Goal: Navigation & Orientation: Find specific page/section

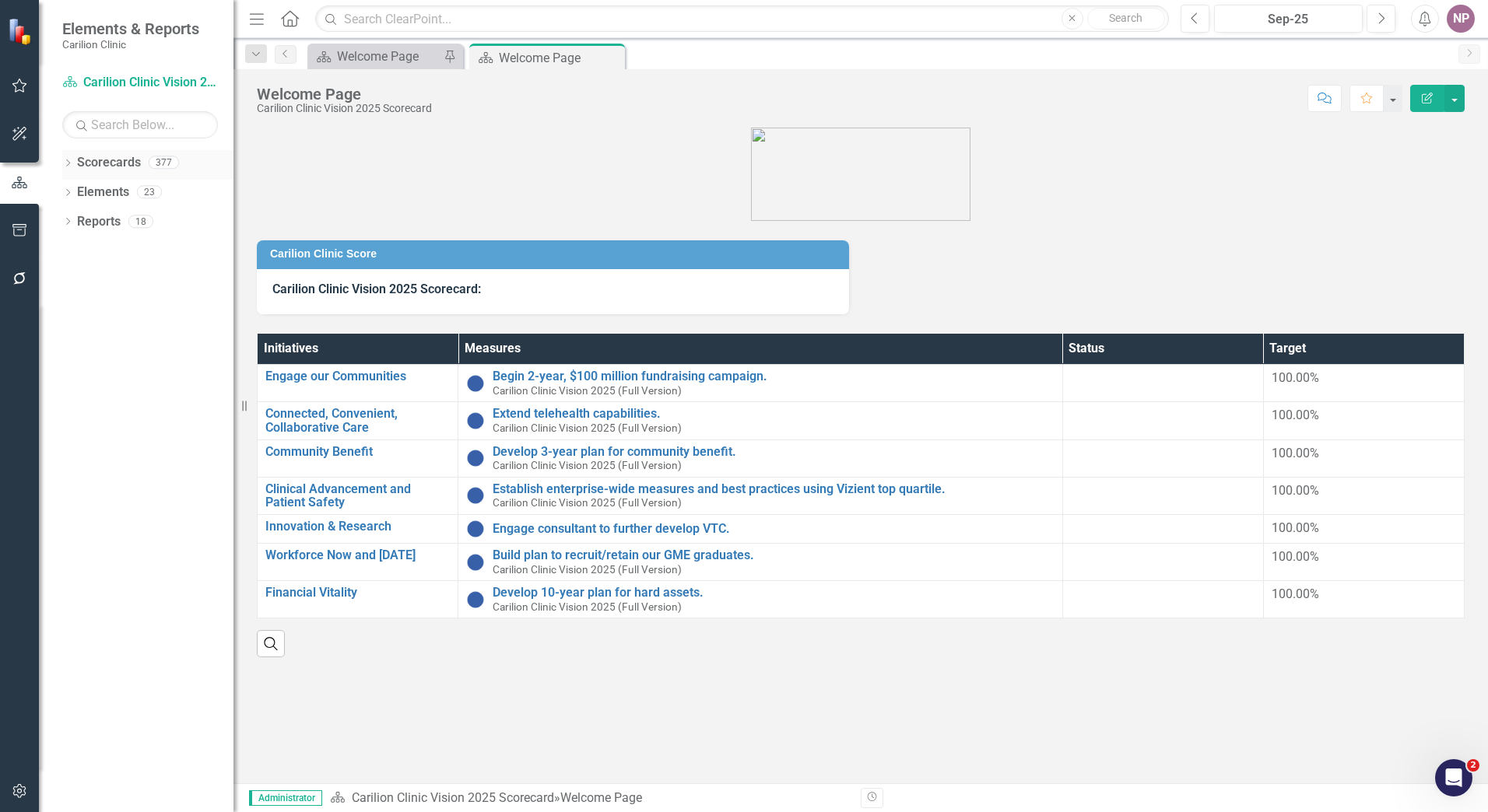
click at [64, 158] on div "Dropdown" at bounding box center [68, 164] width 11 height 13
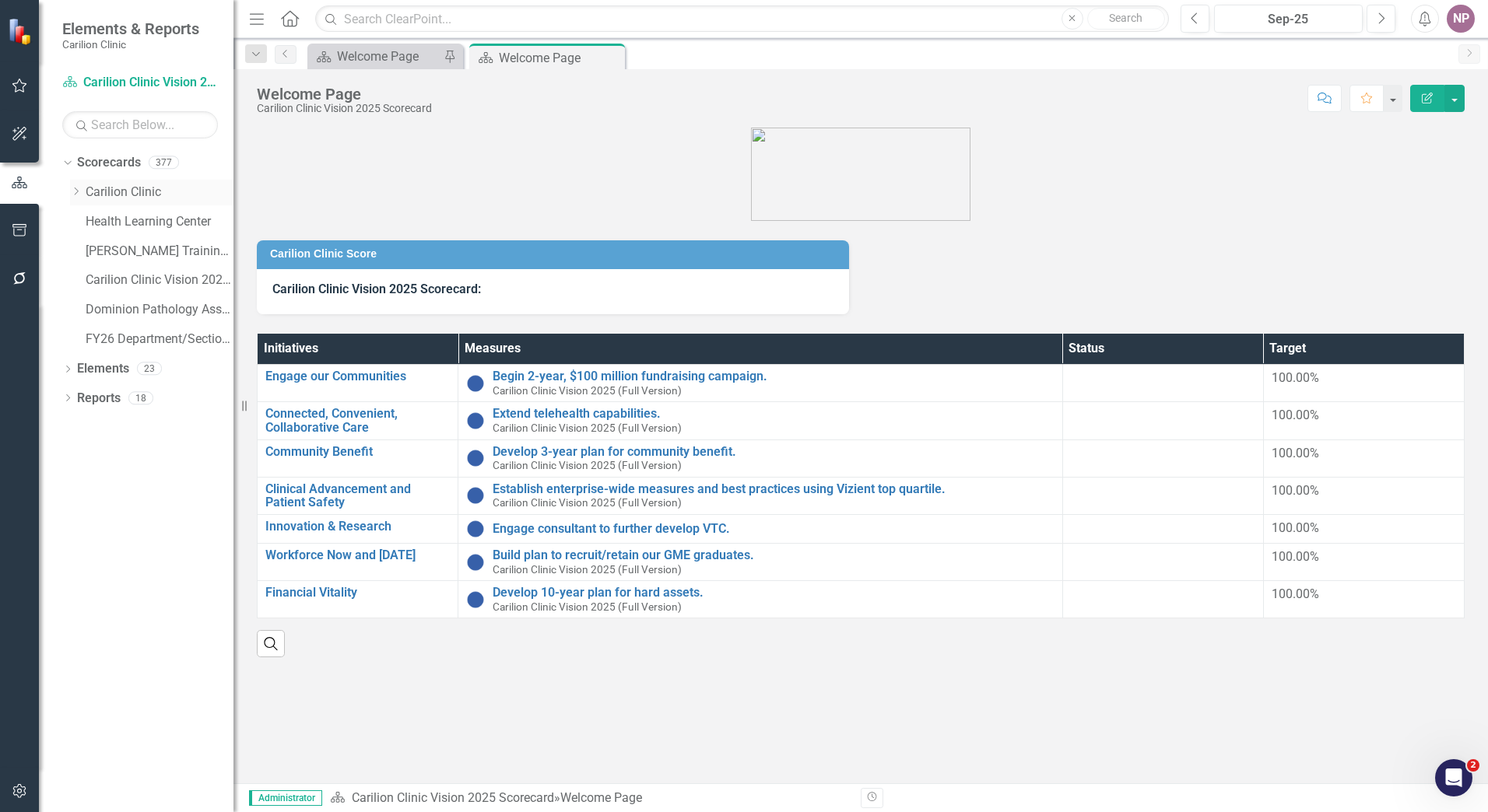
click at [77, 187] on icon "Dropdown" at bounding box center [75, 191] width 11 height 10
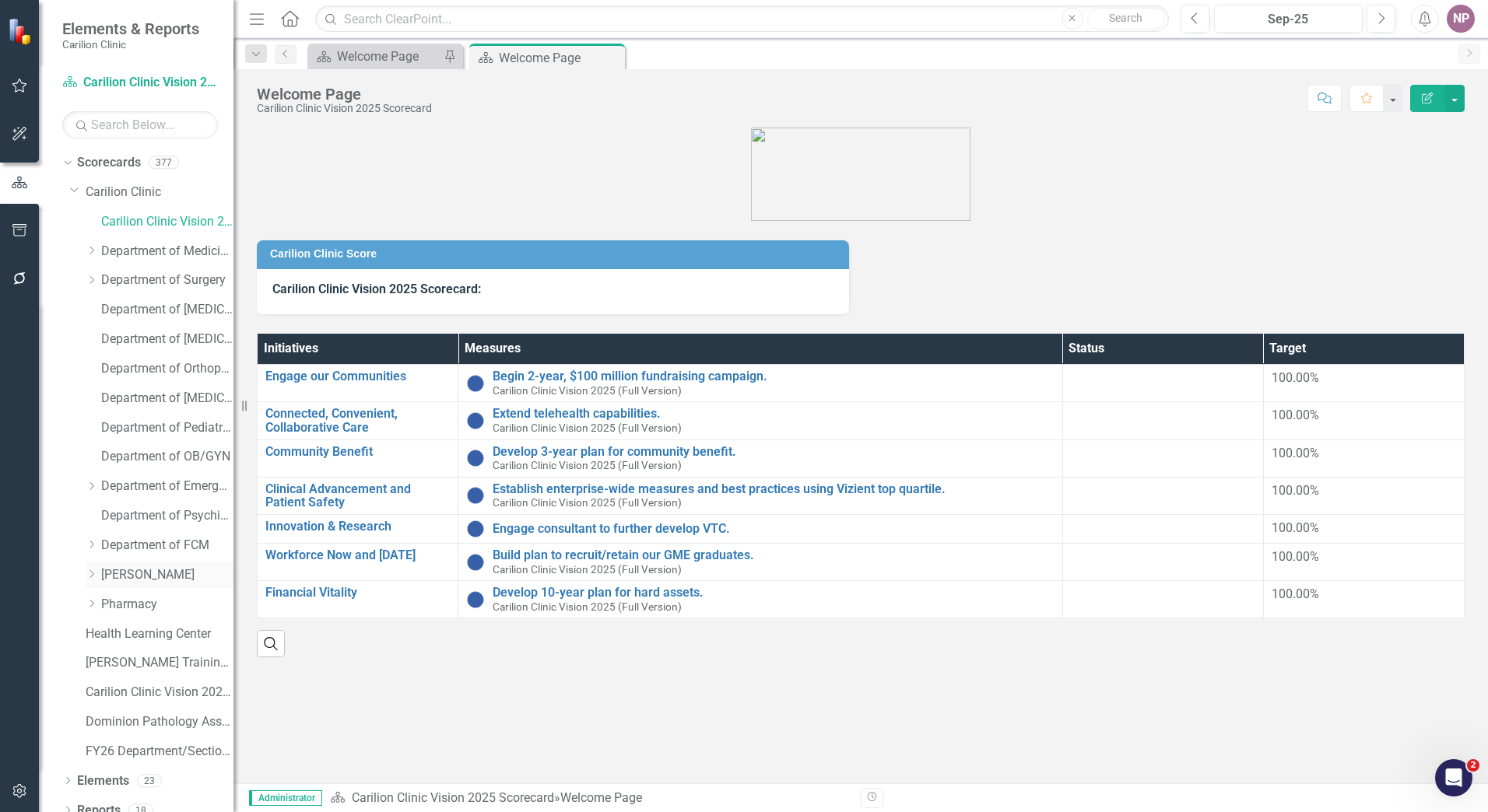
click at [140, 574] on link "[PERSON_NAME]" at bounding box center [167, 575] width 132 height 18
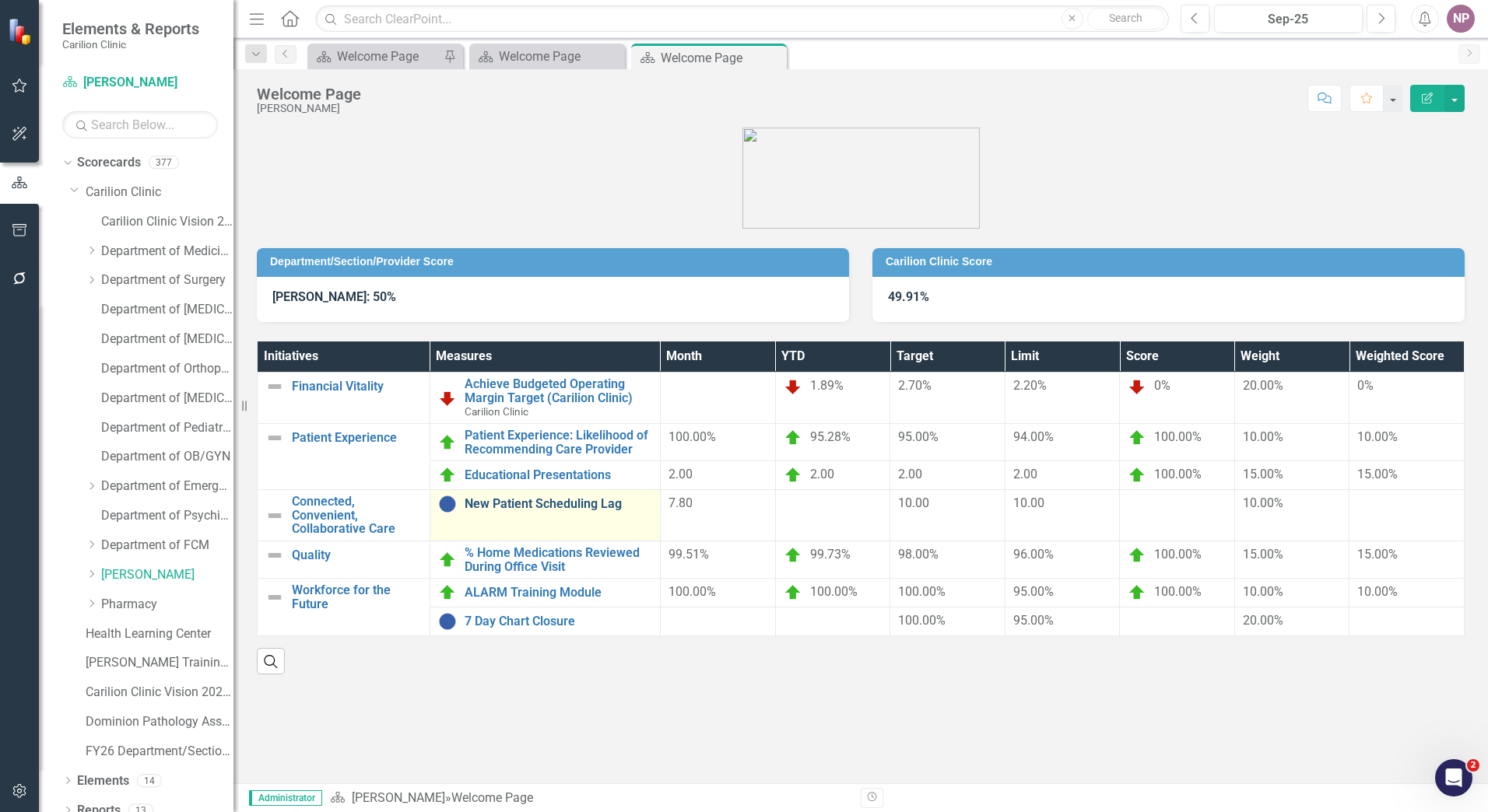
click at [550, 503] on link "New Patient Scheduling Lag" at bounding box center [558, 504] width 187 height 14
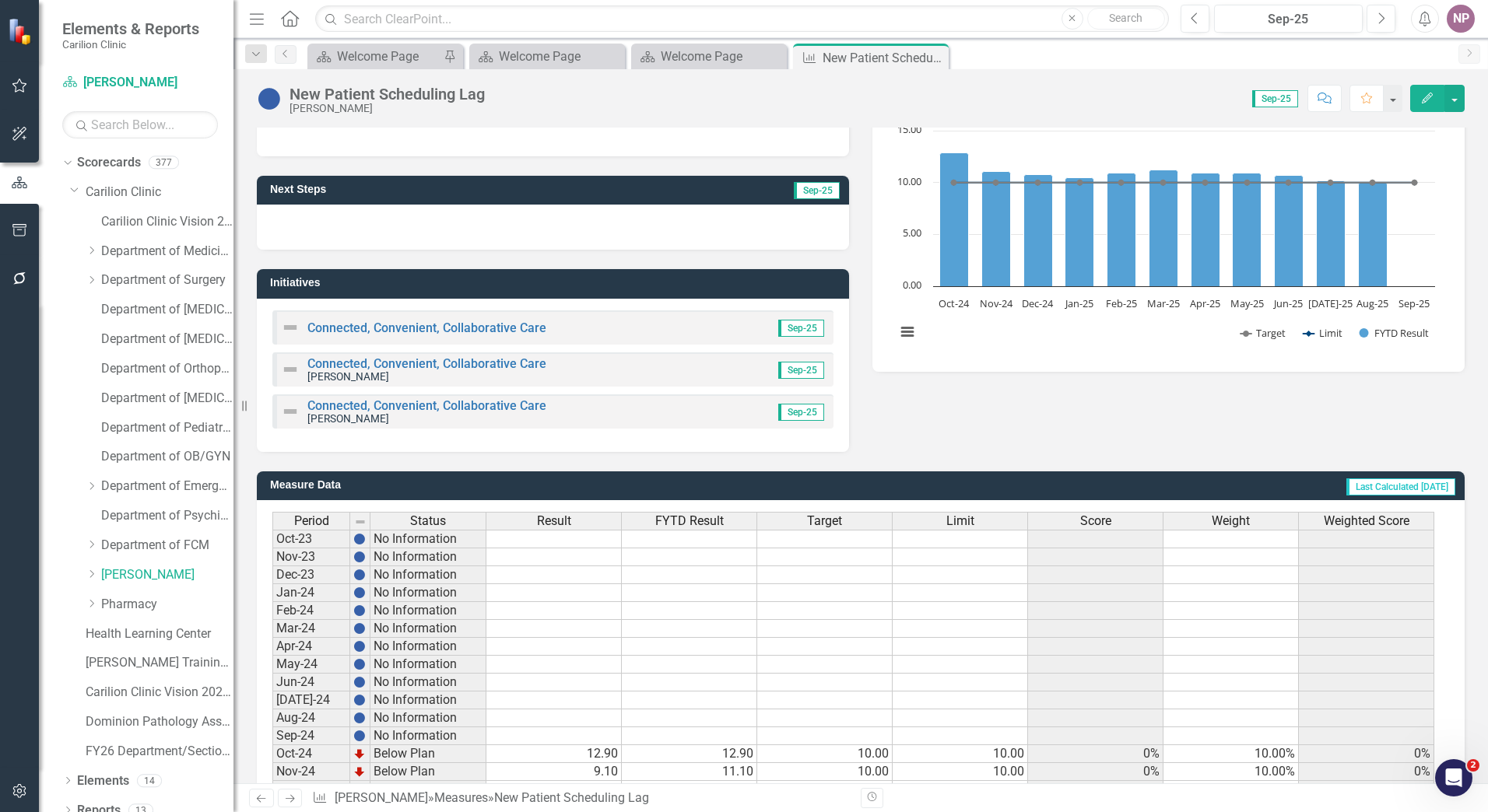
scroll to position [355, 0]
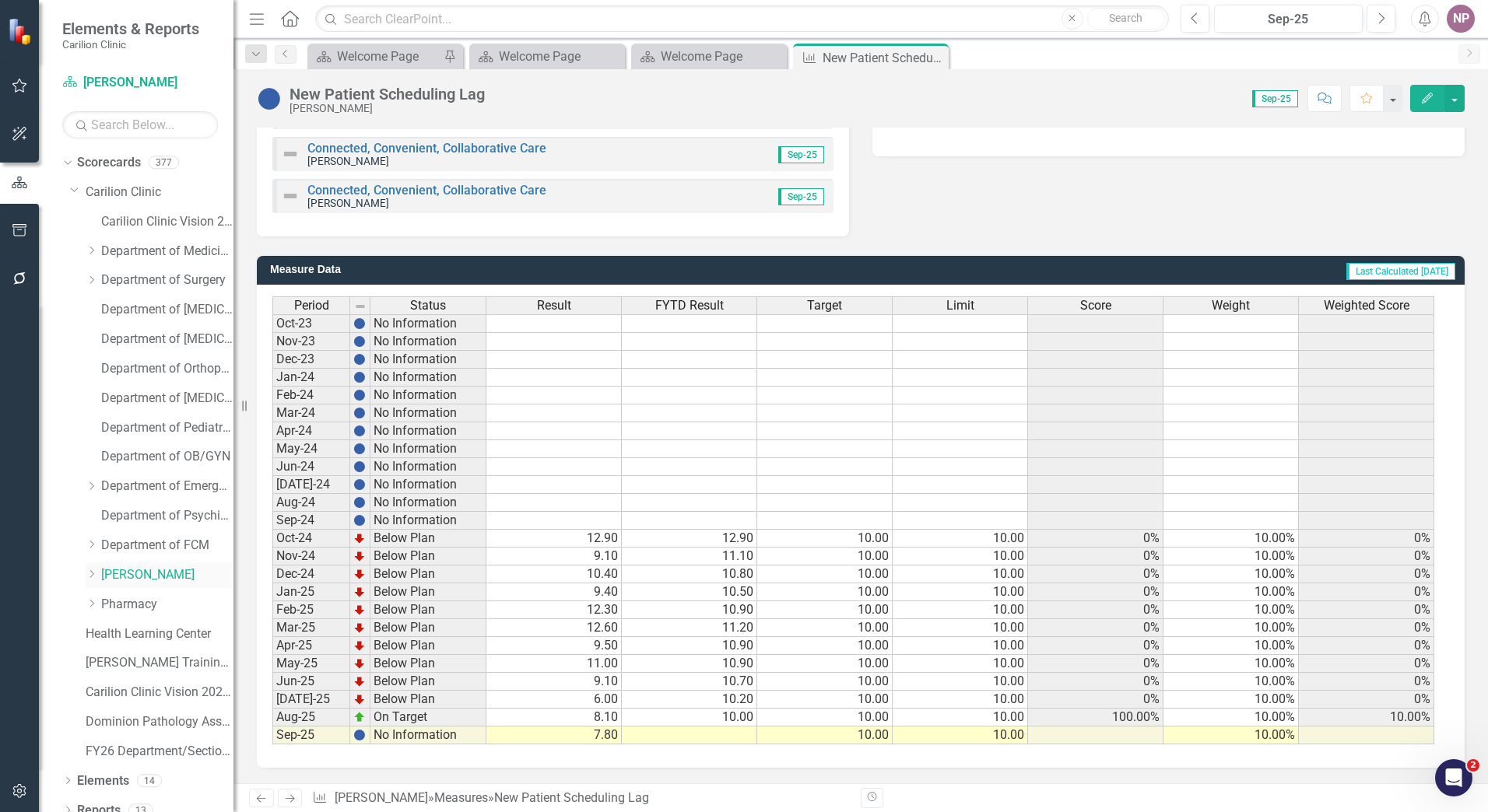
click at [128, 573] on link "[PERSON_NAME]" at bounding box center [167, 575] width 132 height 18
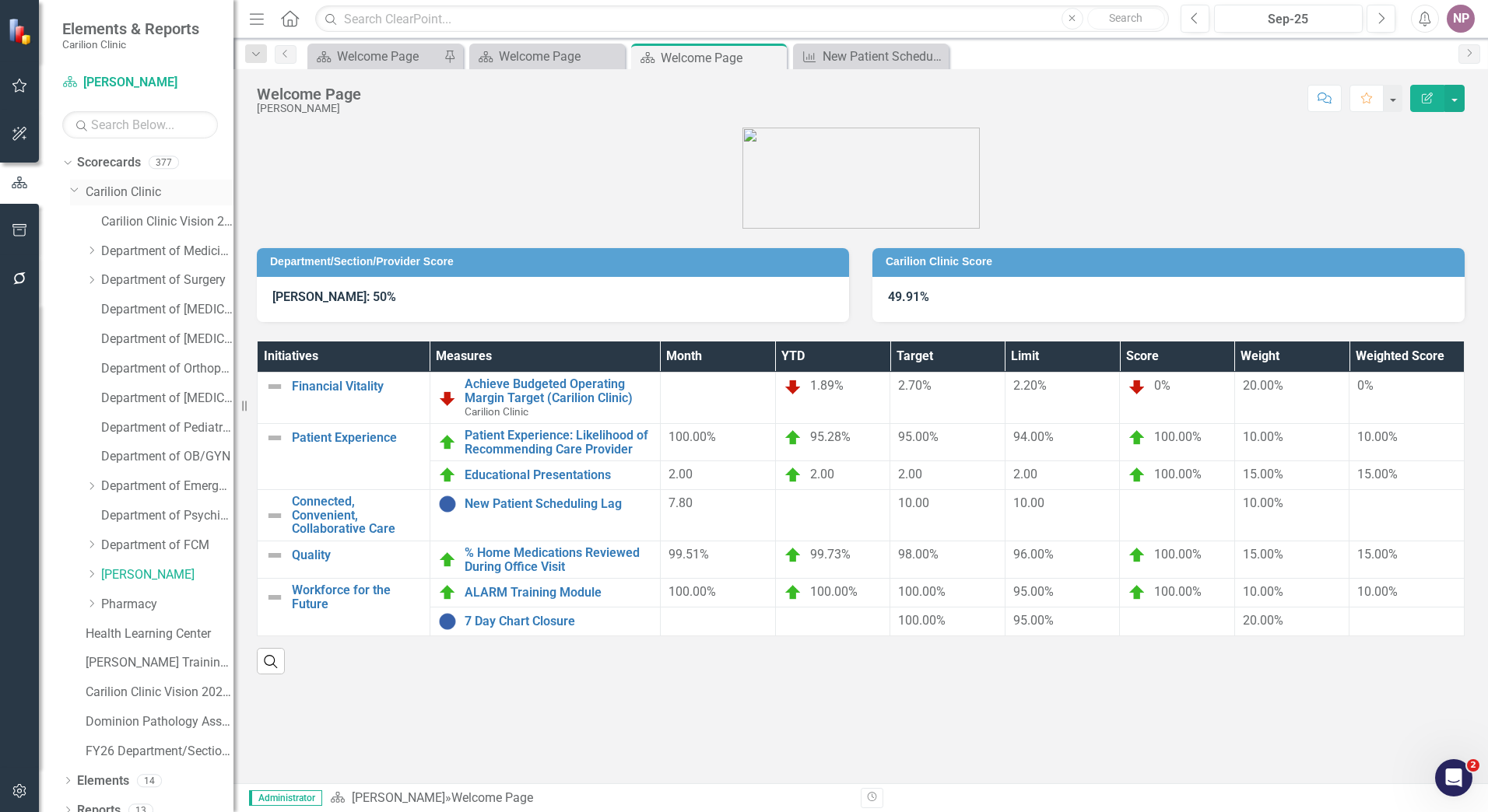
click at [117, 196] on link "Carilion Clinic" at bounding box center [159, 192] width 148 height 18
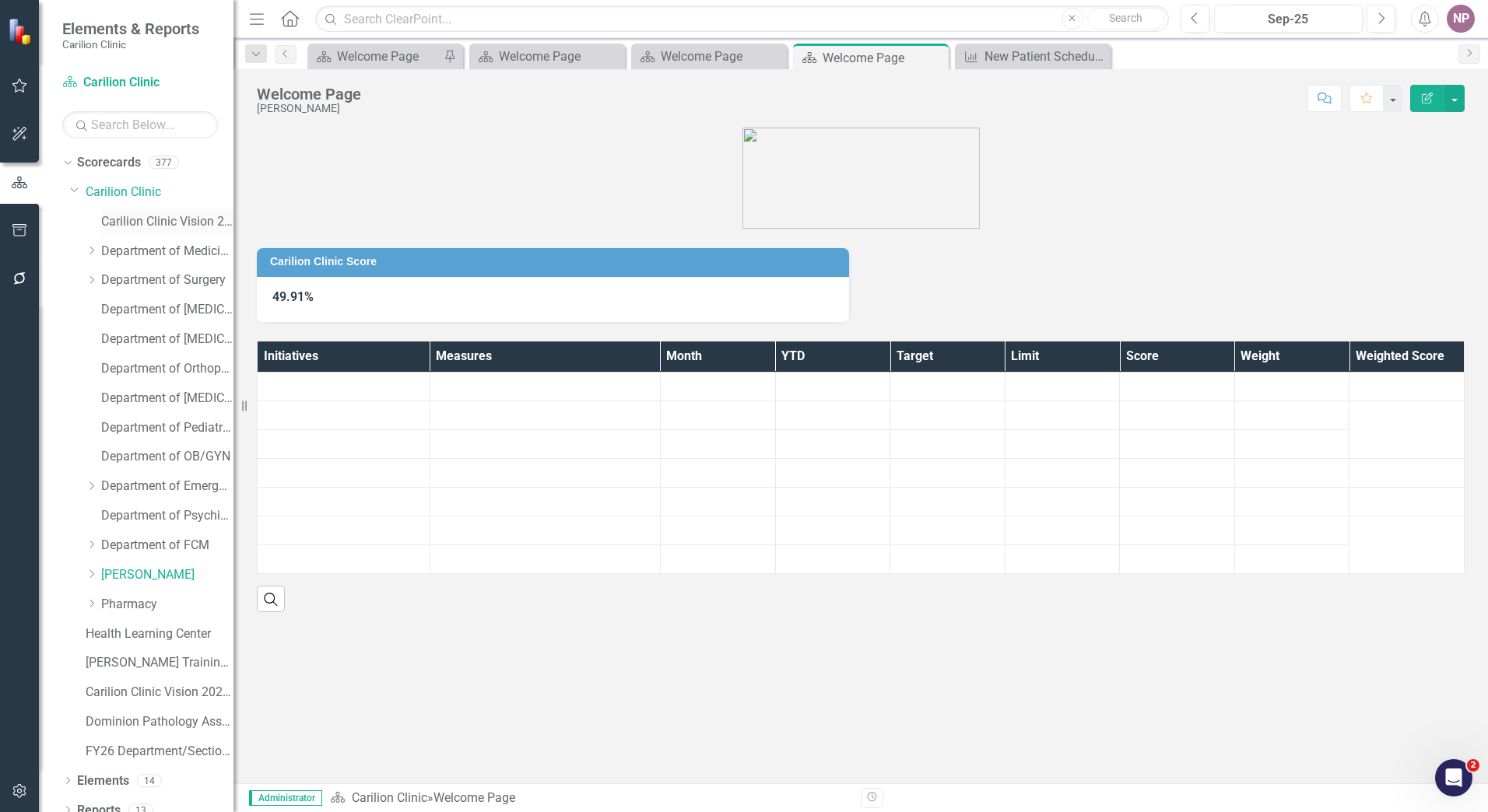
click at [125, 233] on div "Carilion Clinic Vision 2025 Scorecard" at bounding box center [167, 221] width 132 height 25
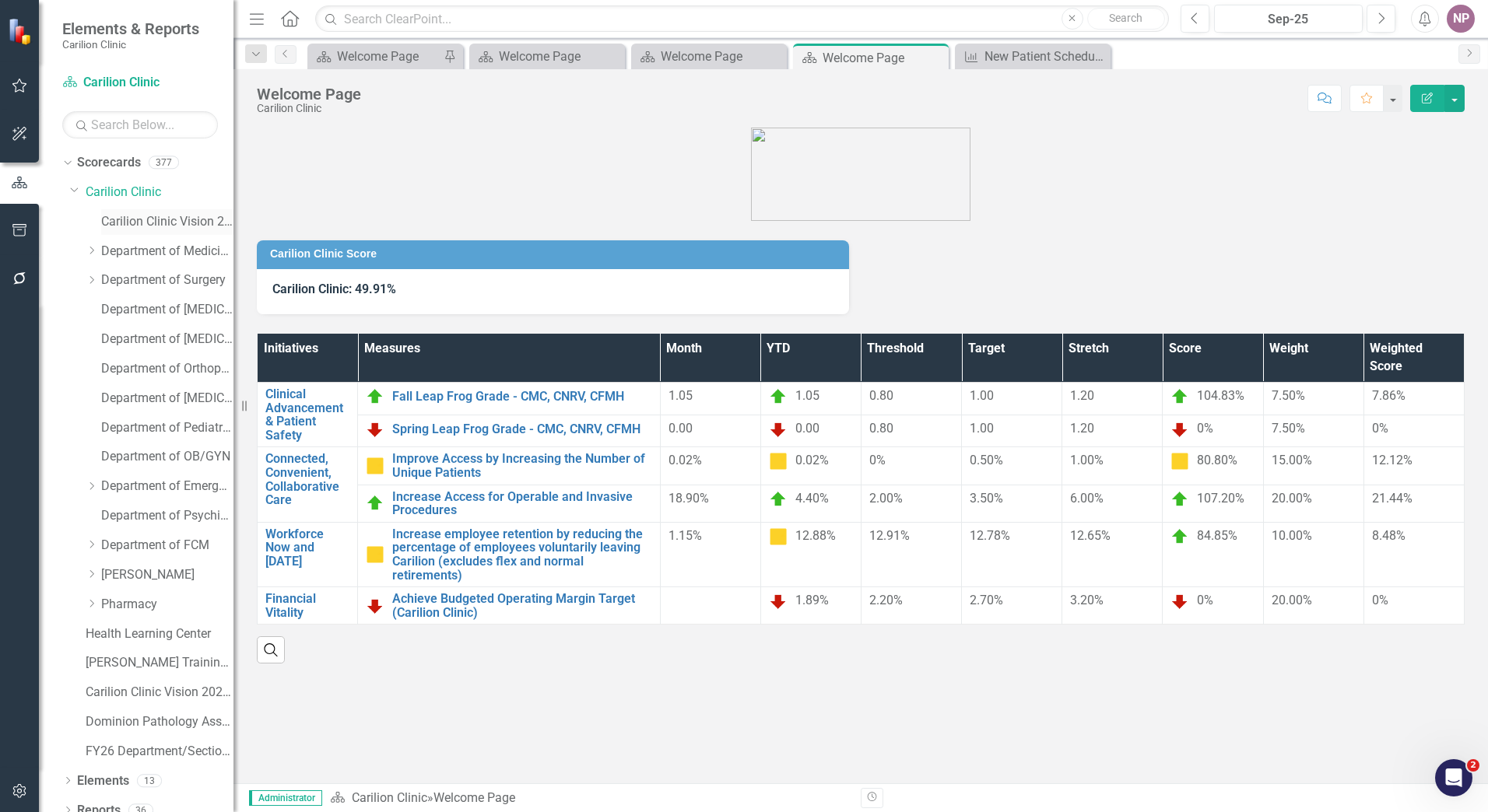
click at [138, 216] on link "Carilion Clinic Vision 2025 Scorecard" at bounding box center [167, 222] width 132 height 18
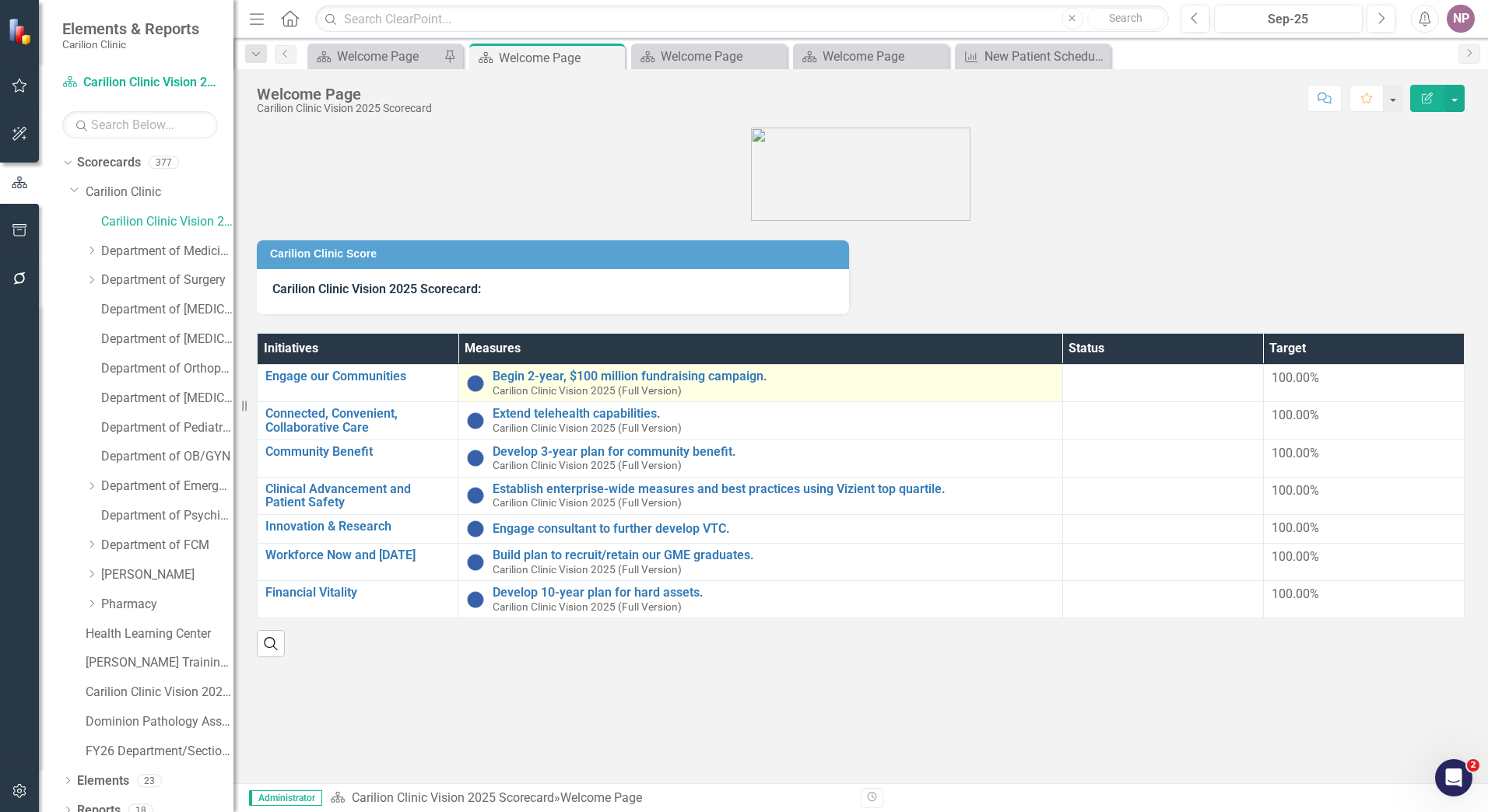
click at [645, 383] on div "Begin 2-year, $100 million fundraising campaign. Carilion Clinic Vision 2025 (F…" at bounding box center [773, 383] width 562 height 27
click at [518, 377] on link "Begin 2-year, $100 million fundraising campaign." at bounding box center [773, 377] width 562 height 14
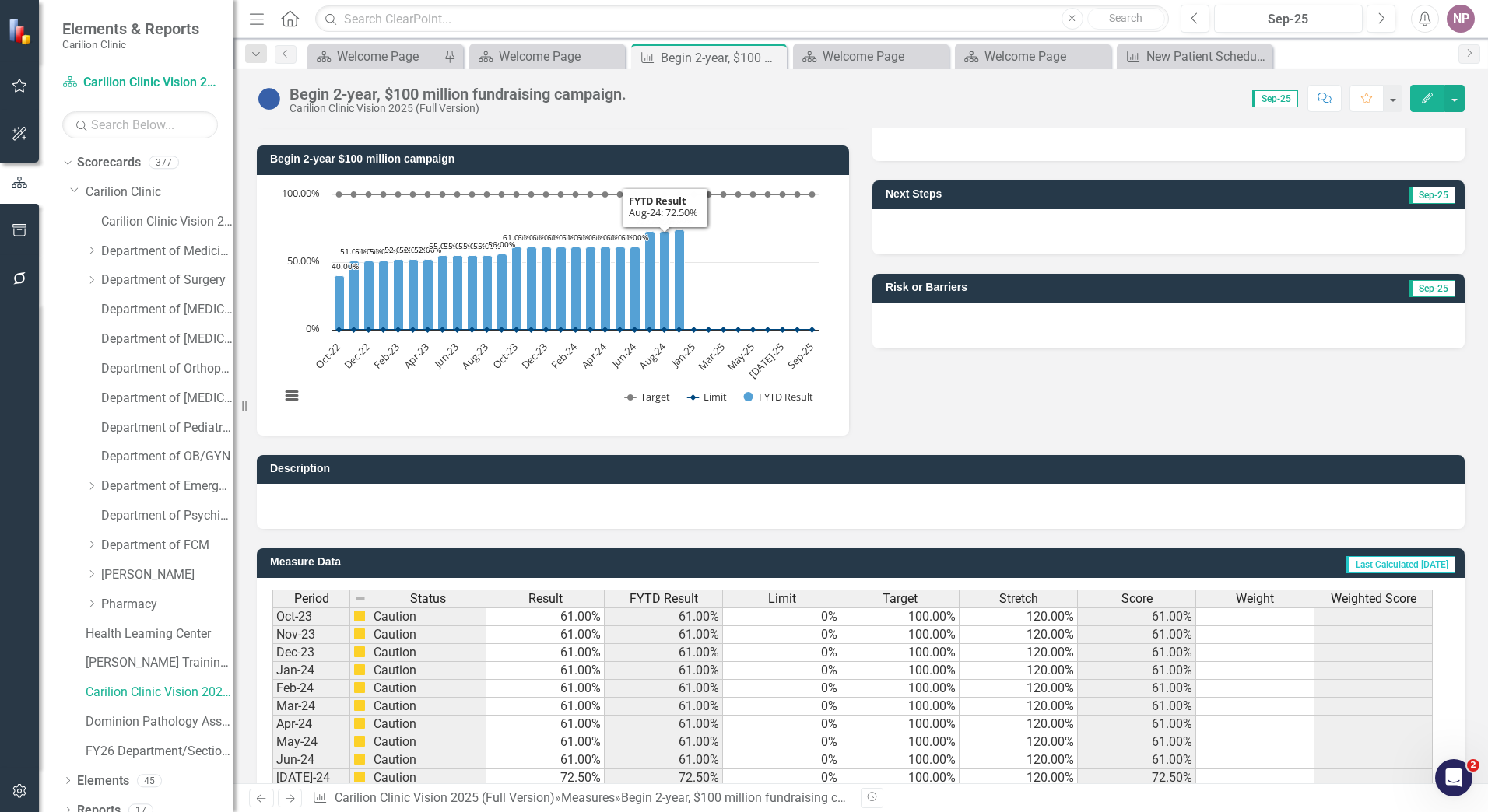
scroll to position [494, 0]
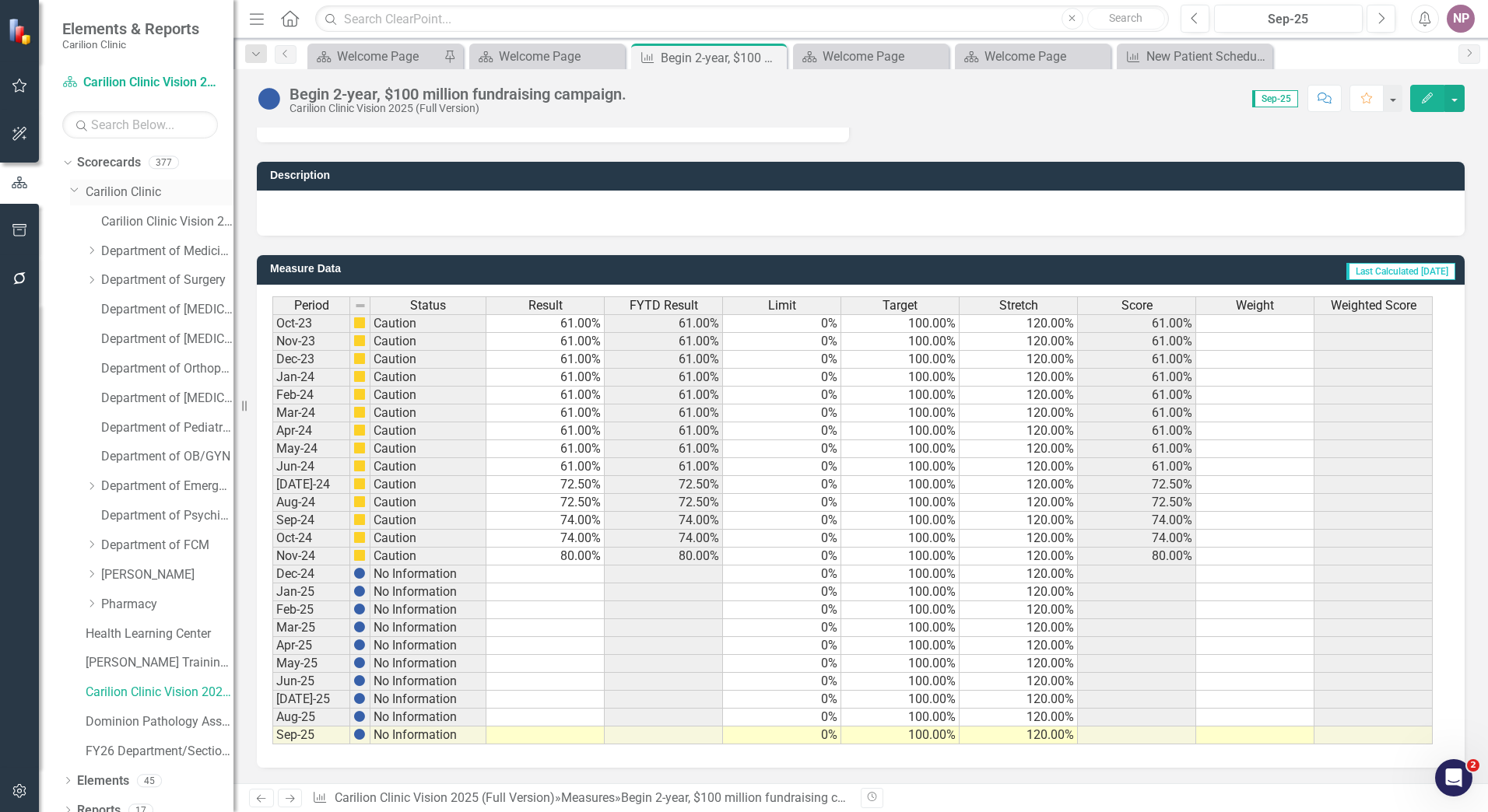
click at [106, 189] on link "Carilion Clinic" at bounding box center [159, 192] width 148 height 18
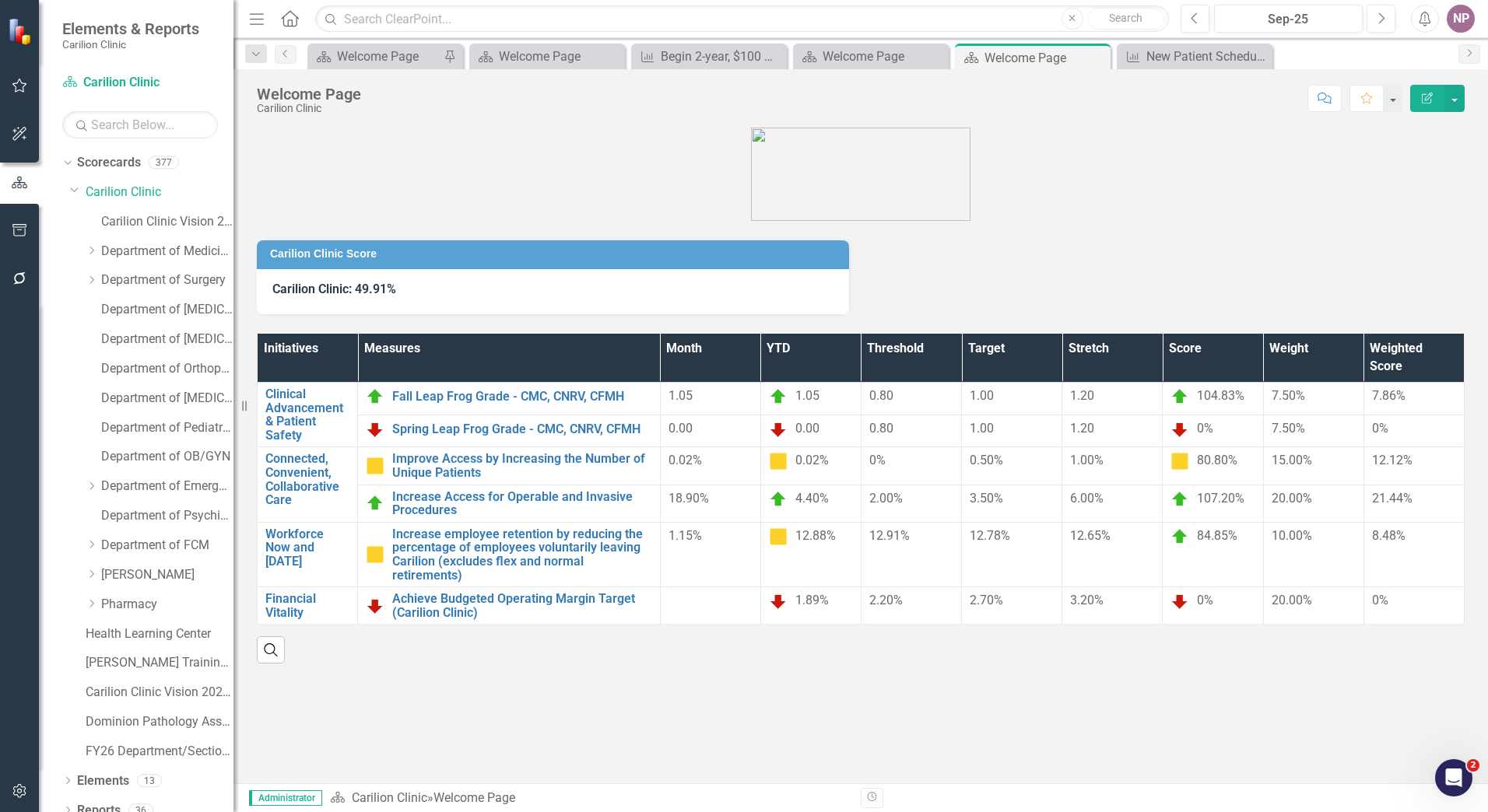
click at [99, 218] on div "Carilion Clinic Vision 2025 Scorecard" at bounding box center [159, 224] width 148 height 30
click at [142, 231] on link "Carilion Clinic Vision 2025 Scorecard" at bounding box center [167, 222] width 132 height 18
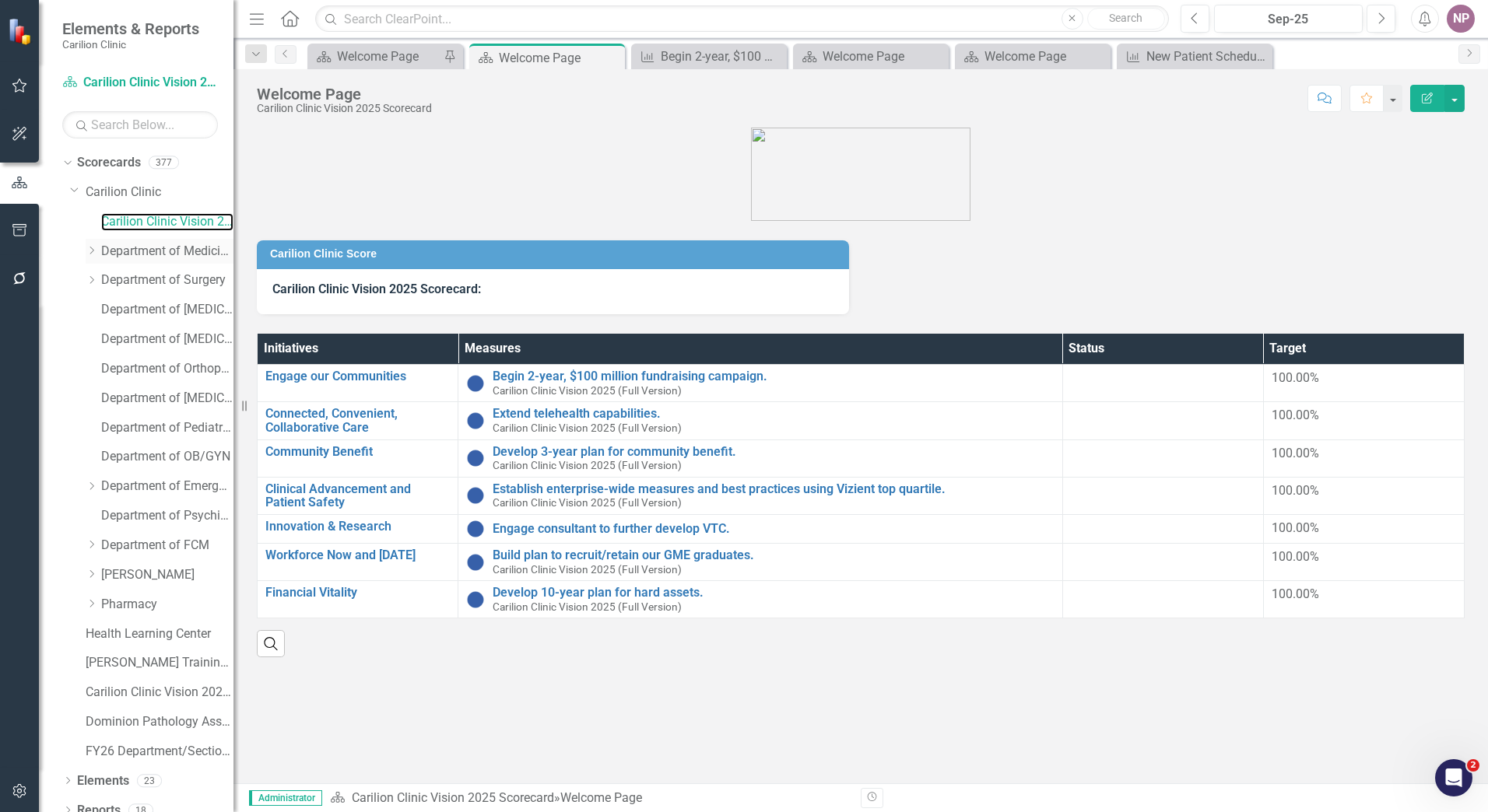
scroll to position [15, 0]
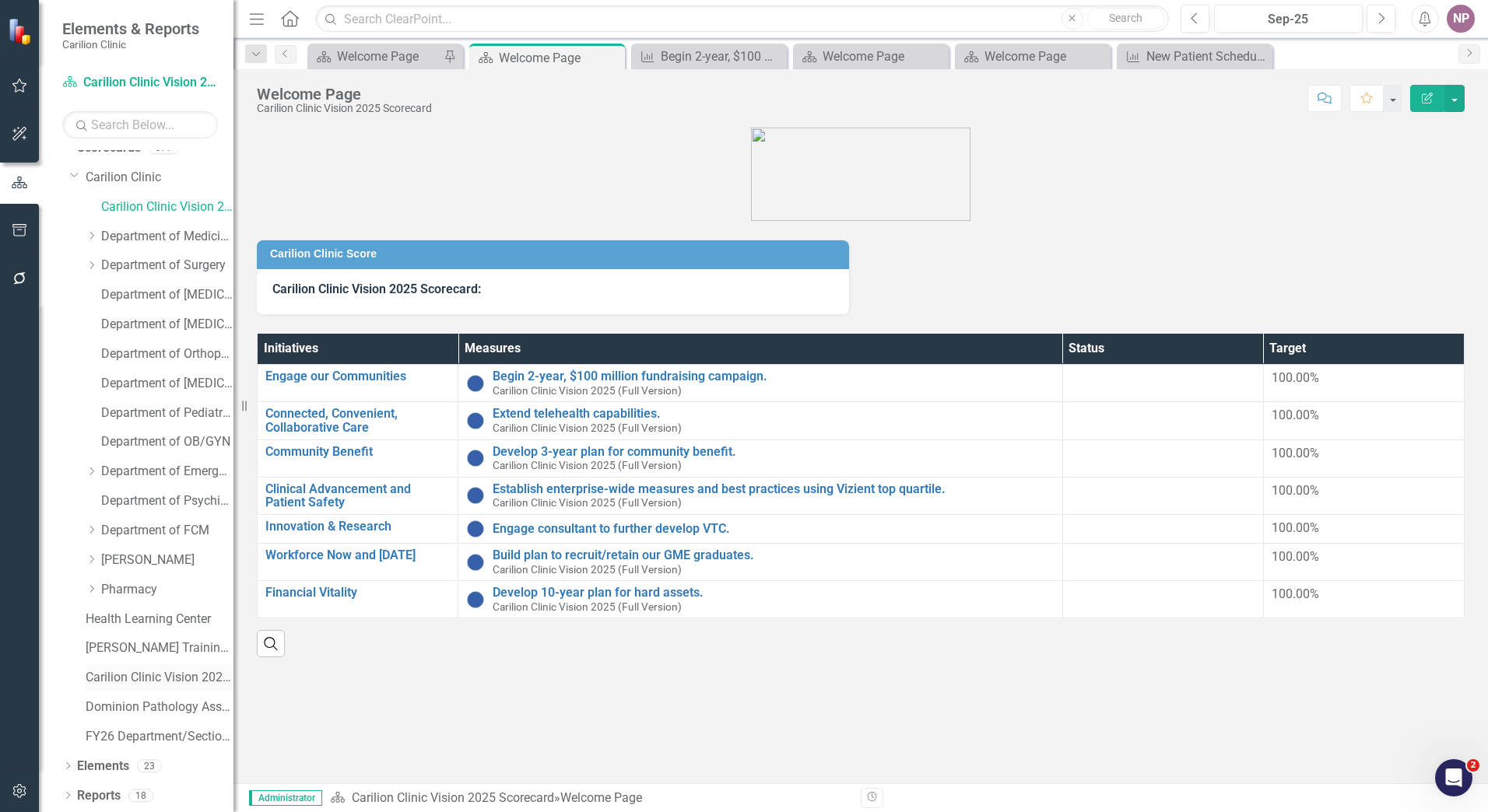
click at [162, 682] on link "Carilion Clinic Vision 2025 (Full Version)" at bounding box center [159, 678] width 148 height 18
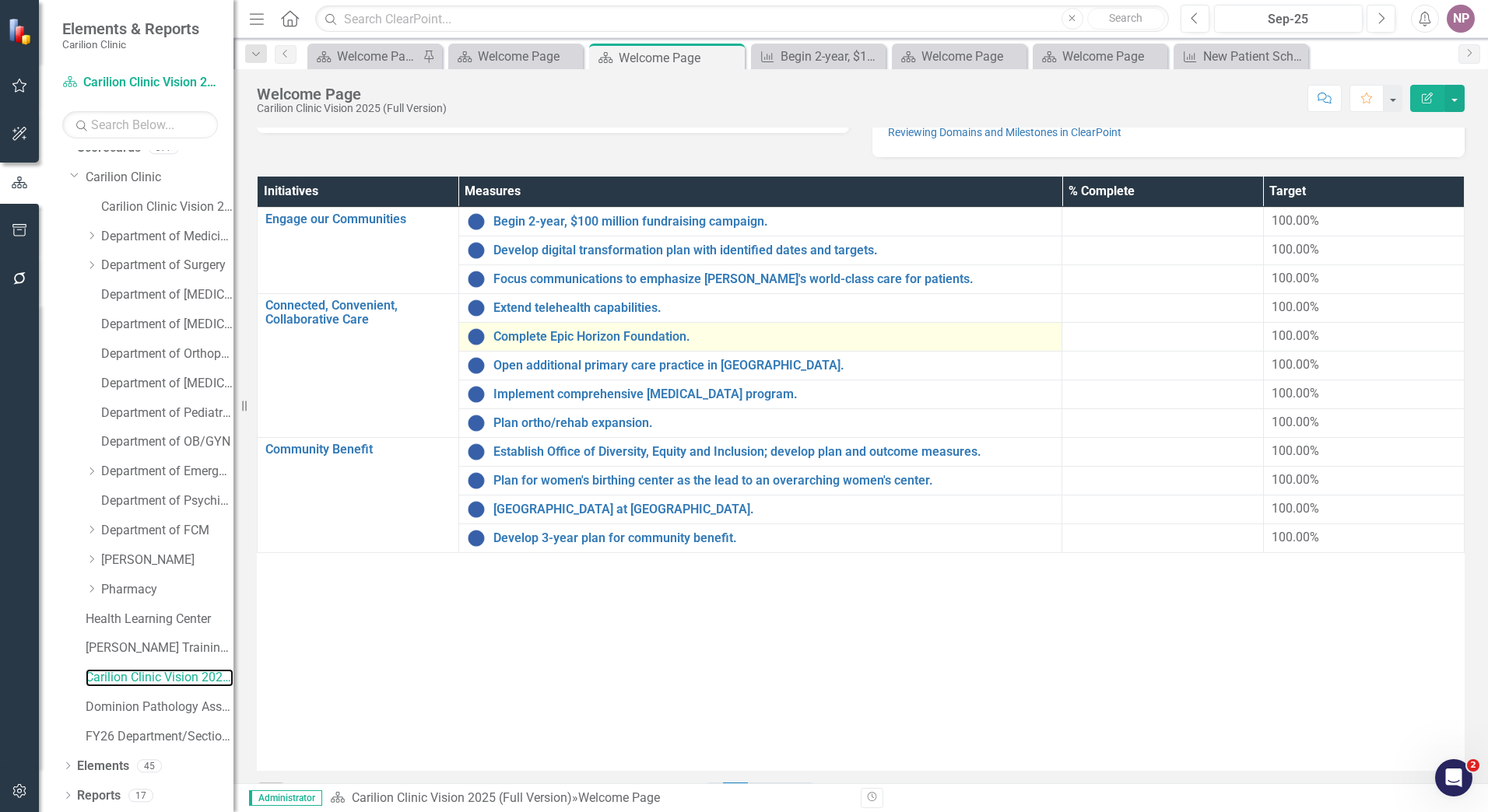
scroll to position [250, 0]
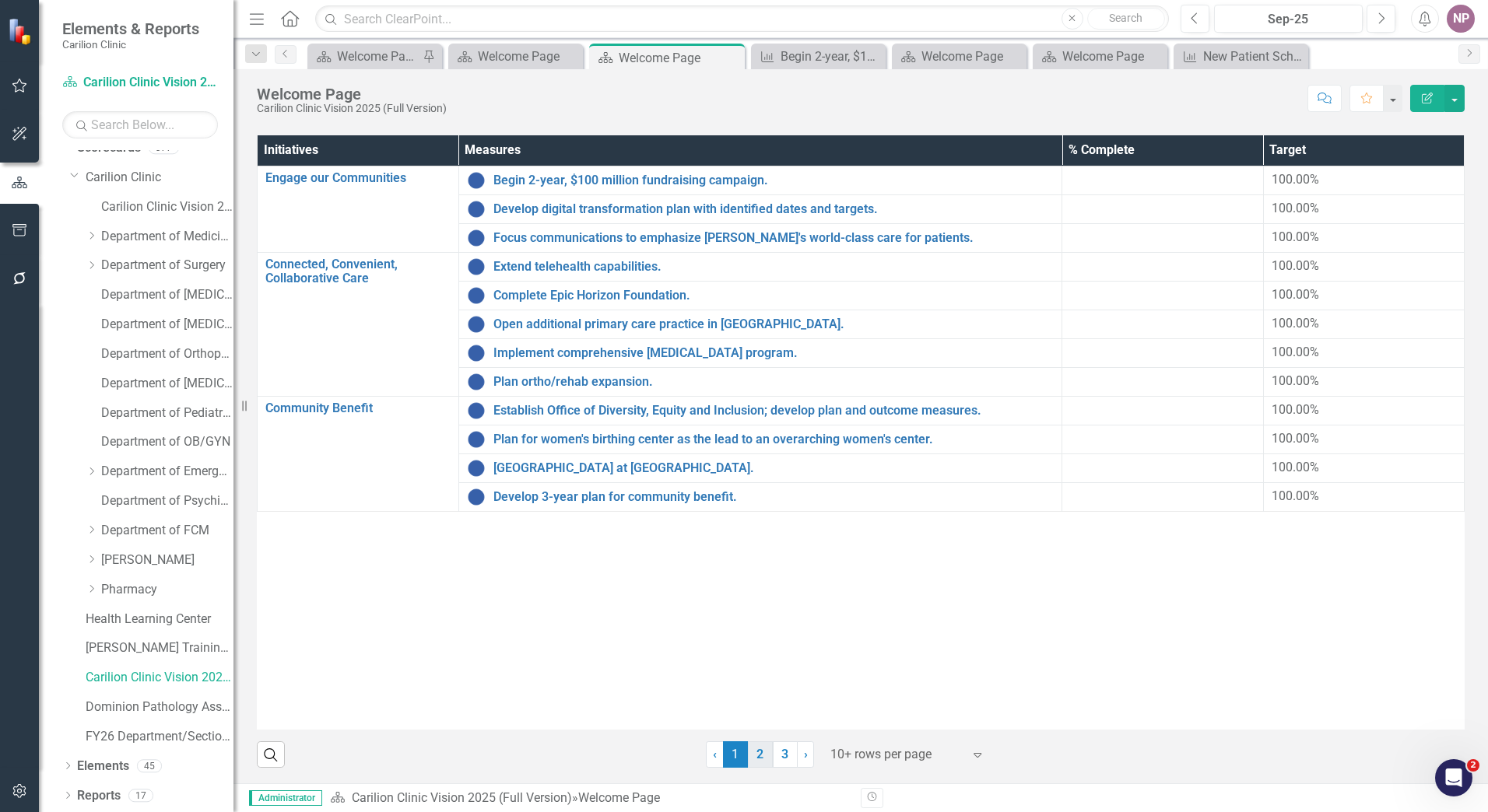
click at [752, 745] on link "2" at bounding box center [760, 755] width 25 height 26
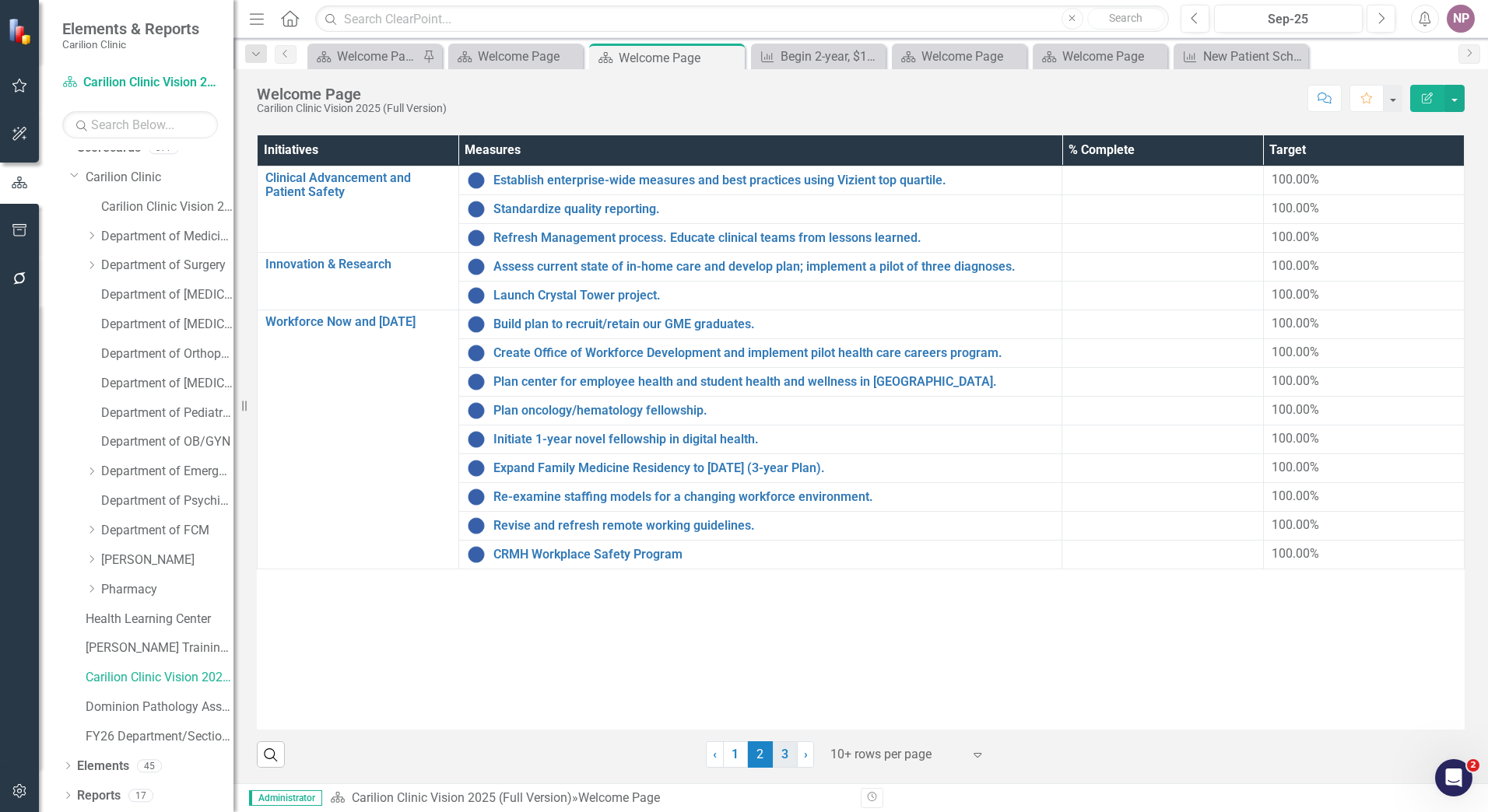
click at [773, 753] on link "3" at bounding box center [785, 755] width 25 height 26
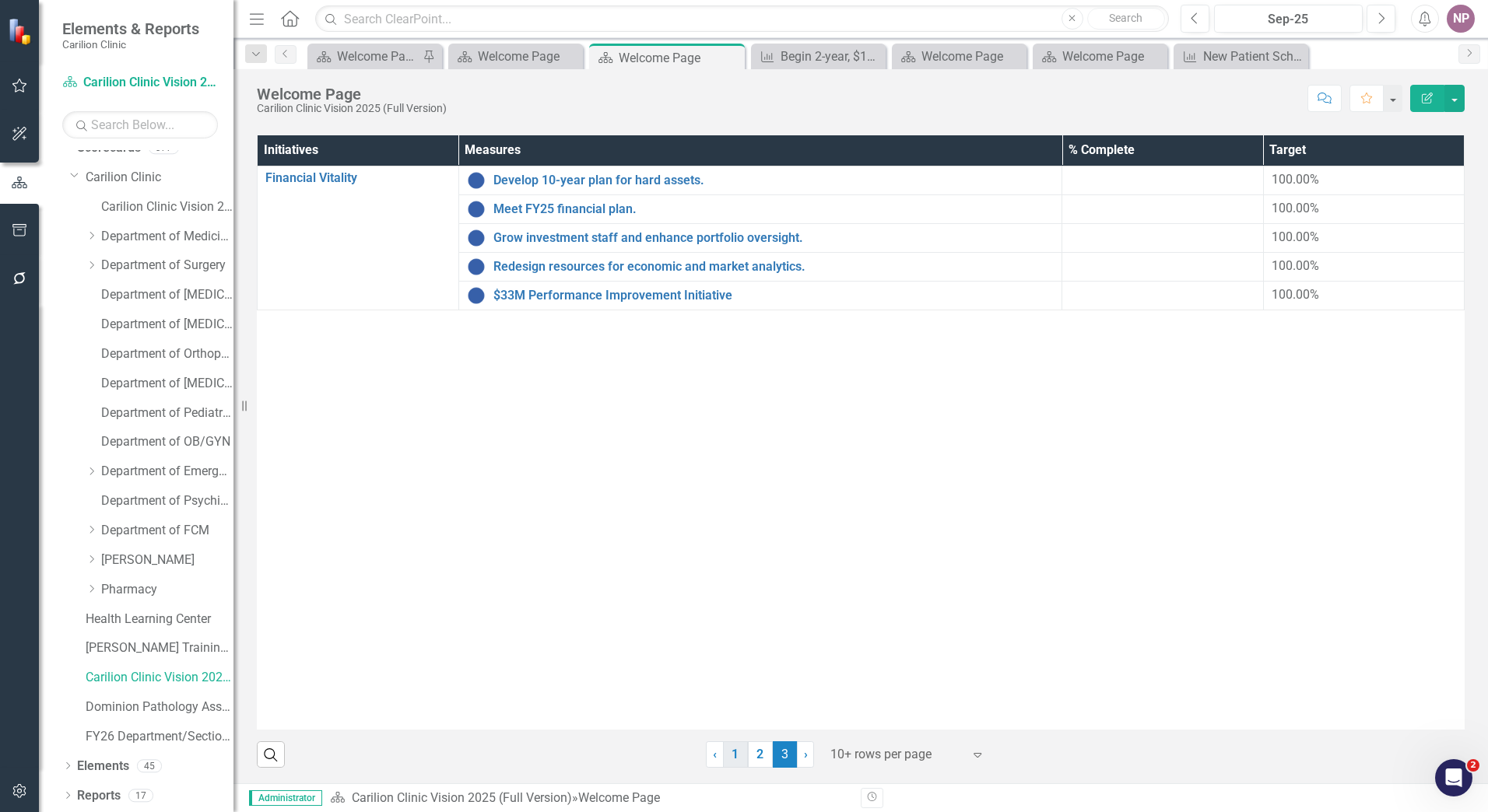
click at [730, 753] on link "1" at bounding box center [735, 755] width 25 height 26
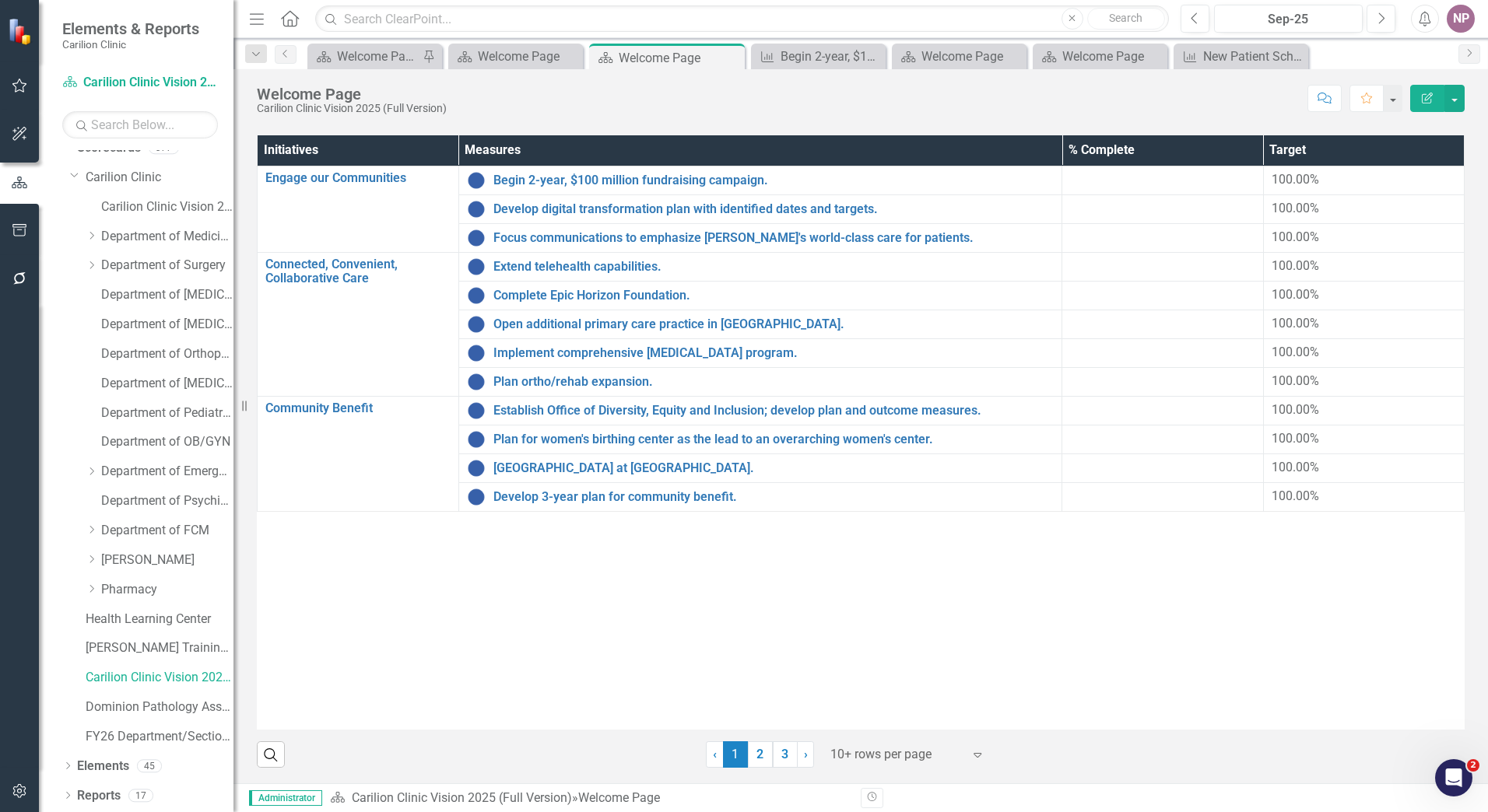
click at [730, 753] on span "1 (current)" at bounding box center [735, 755] width 25 height 26
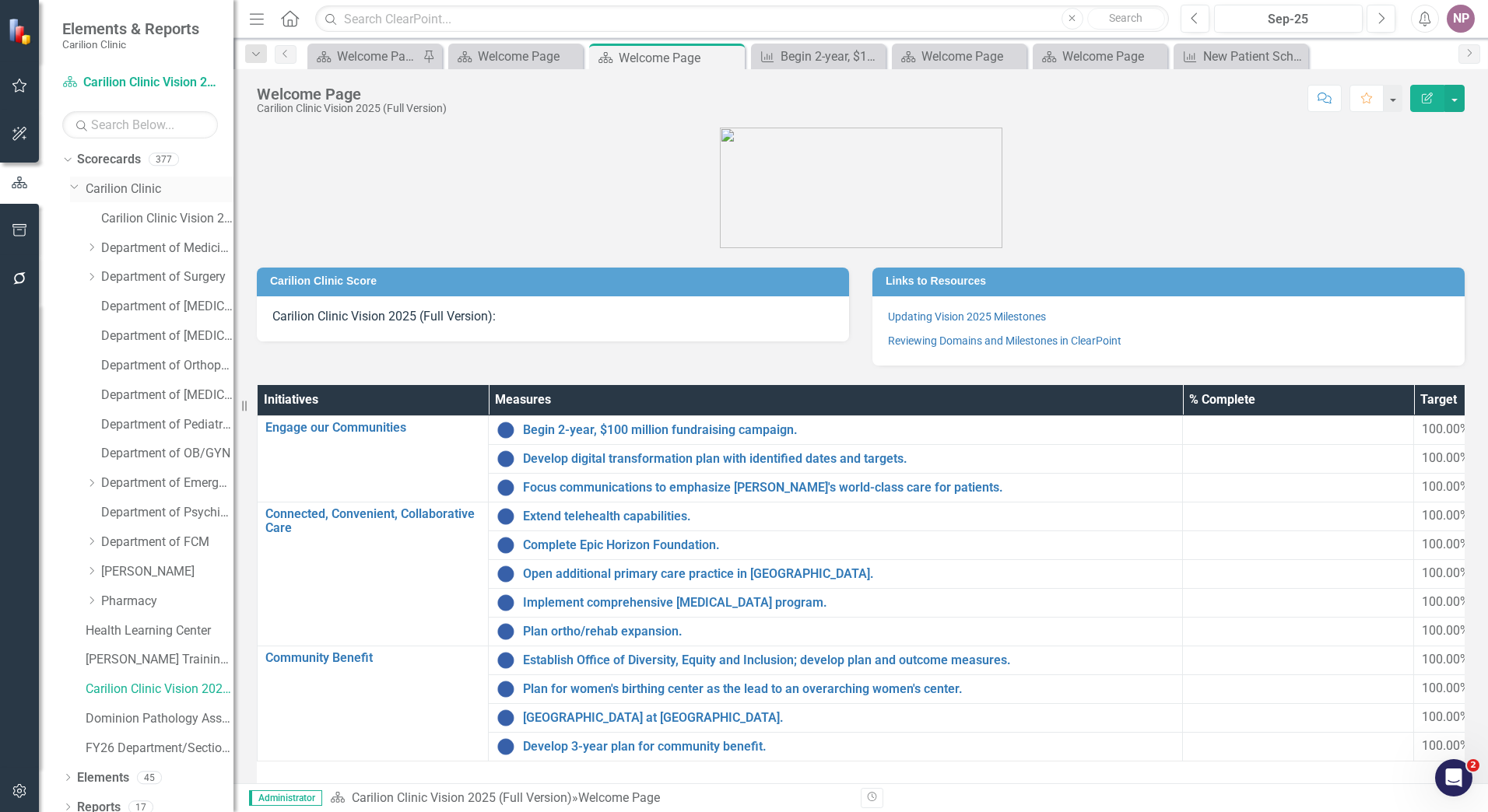
scroll to position [0, 0]
click at [128, 186] on link "Carilion Clinic" at bounding box center [159, 192] width 148 height 18
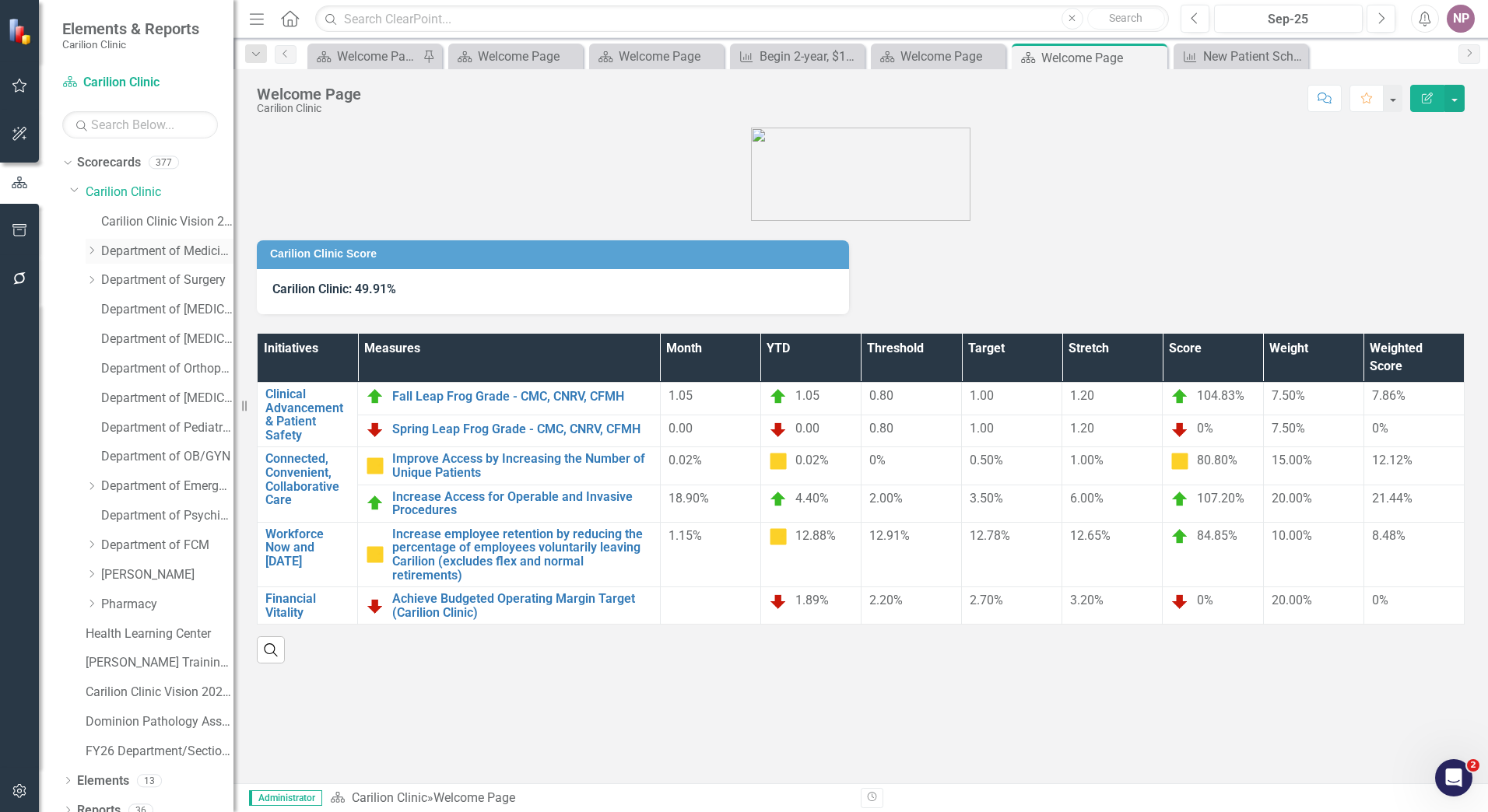
click at [91, 250] on icon "Dropdown" at bounding box center [91, 250] width 11 height 10
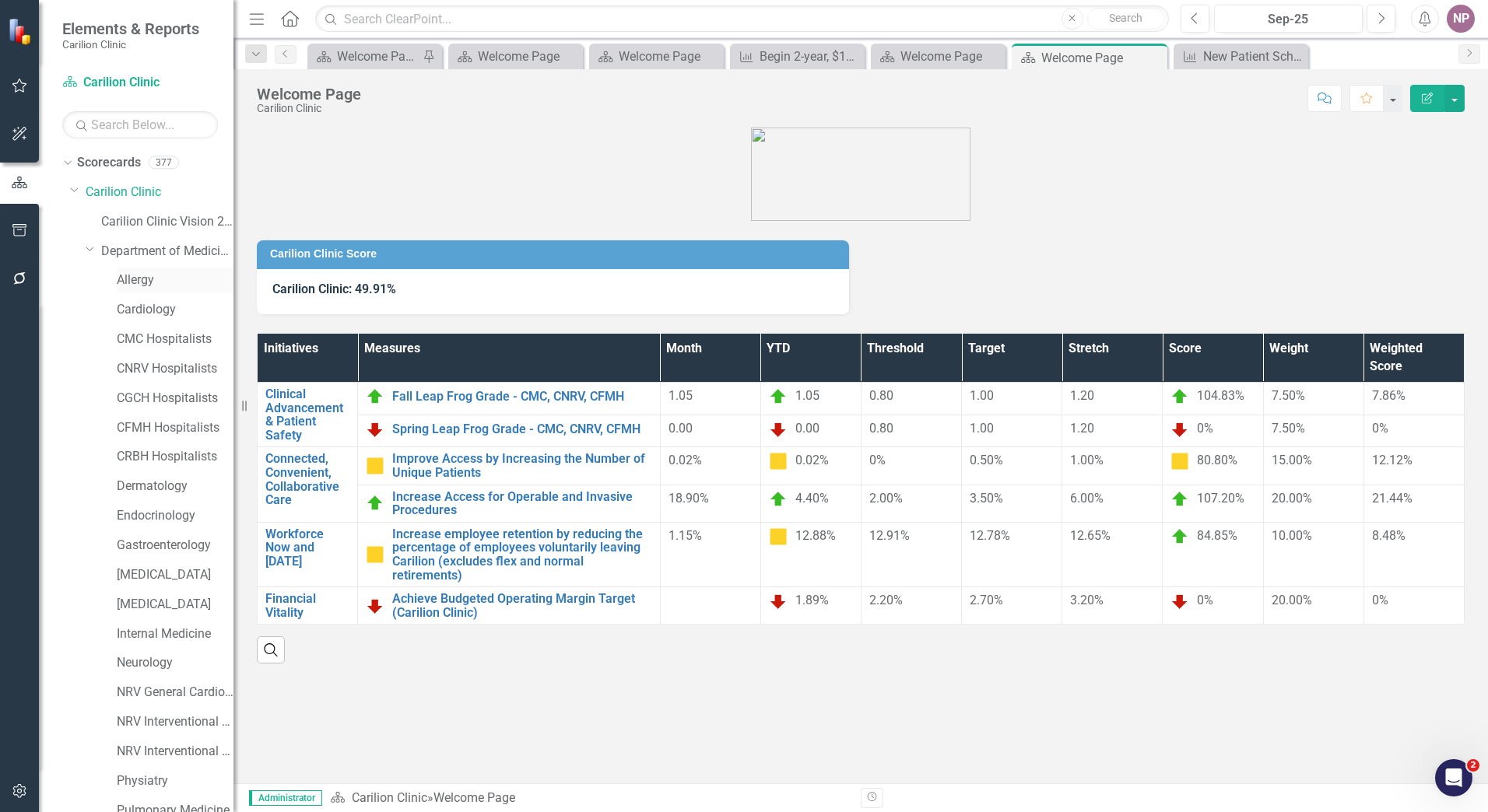
click at [133, 275] on link "Allergy" at bounding box center [175, 280] width 117 height 18
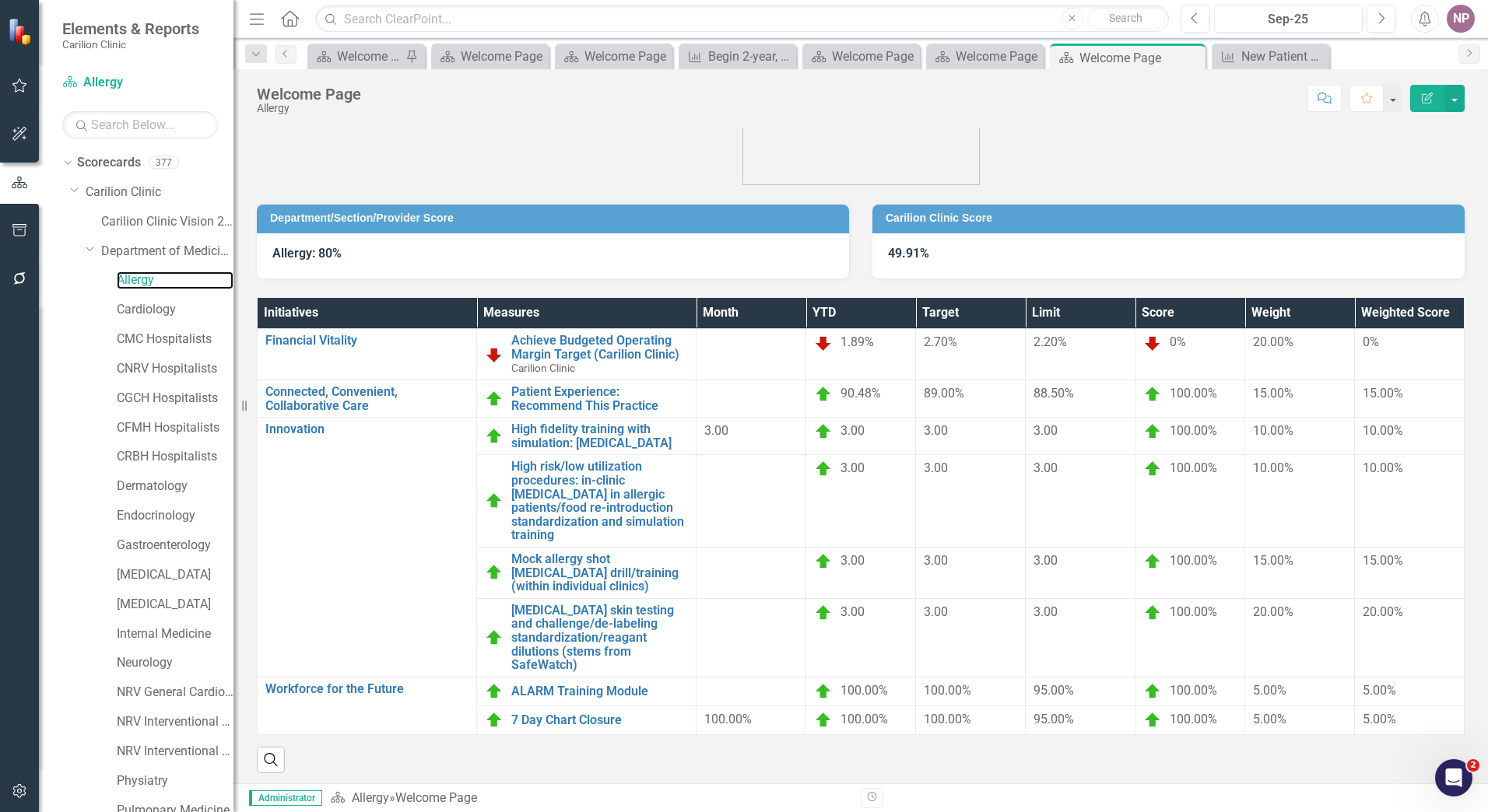
scroll to position [63, 0]
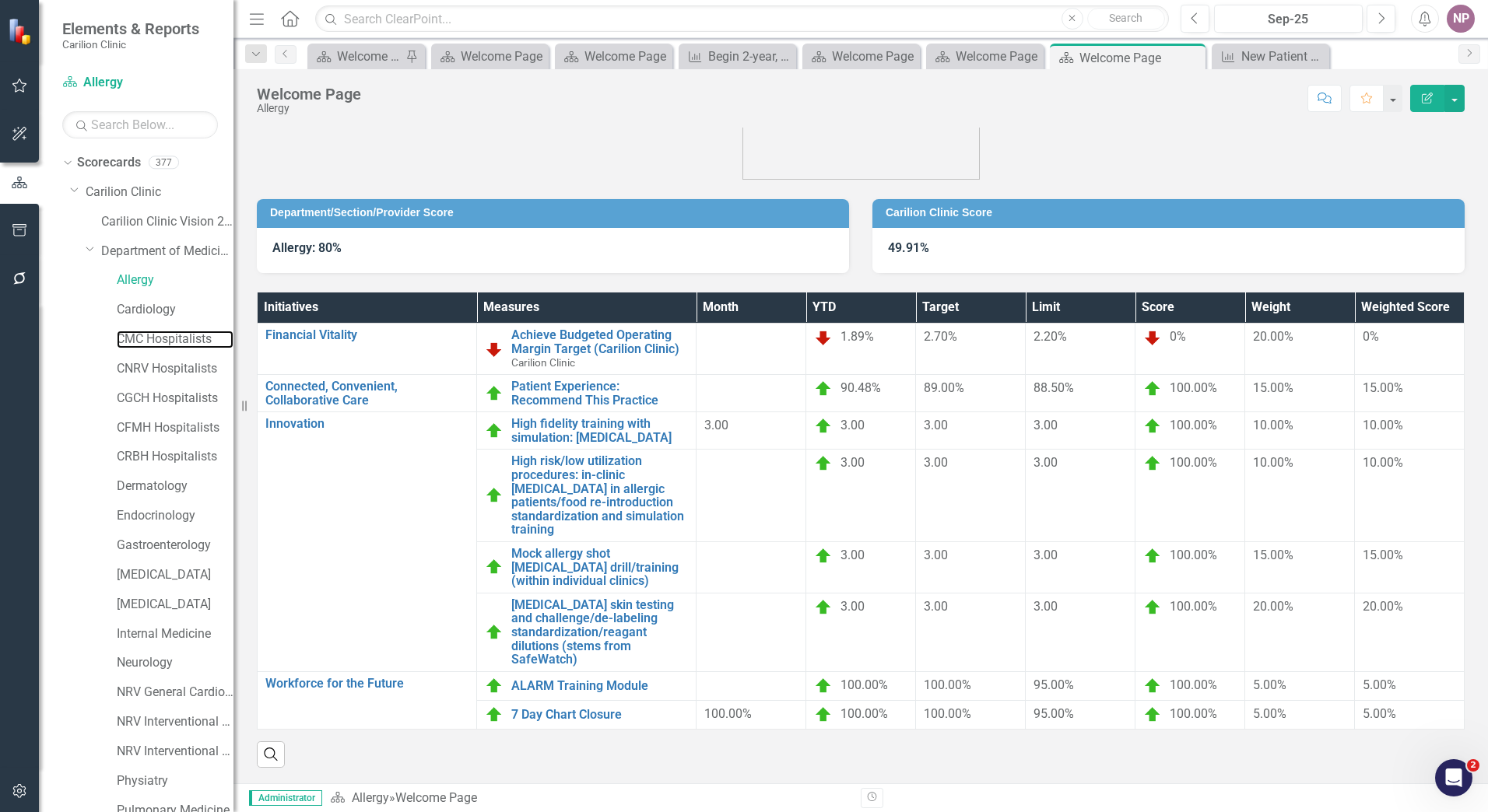
drag, startPoint x: 185, startPoint y: 339, endPoint x: 246, endPoint y: 359, distance: 64.2
click at [185, 339] on link "CMC Hospitalists" at bounding box center [175, 339] width 117 height 18
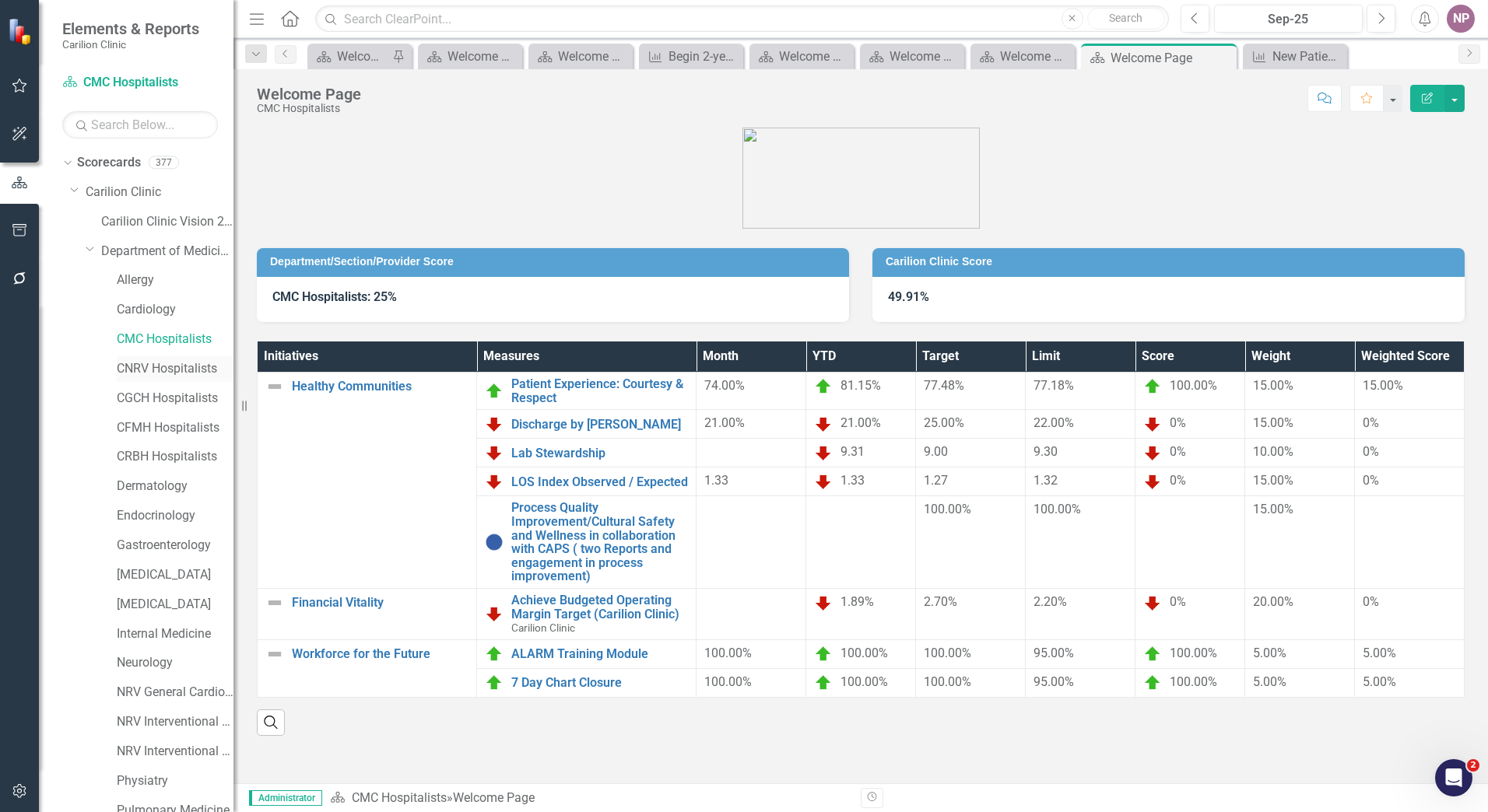
click at [172, 370] on link "CNRV Hospitalists" at bounding box center [175, 369] width 117 height 18
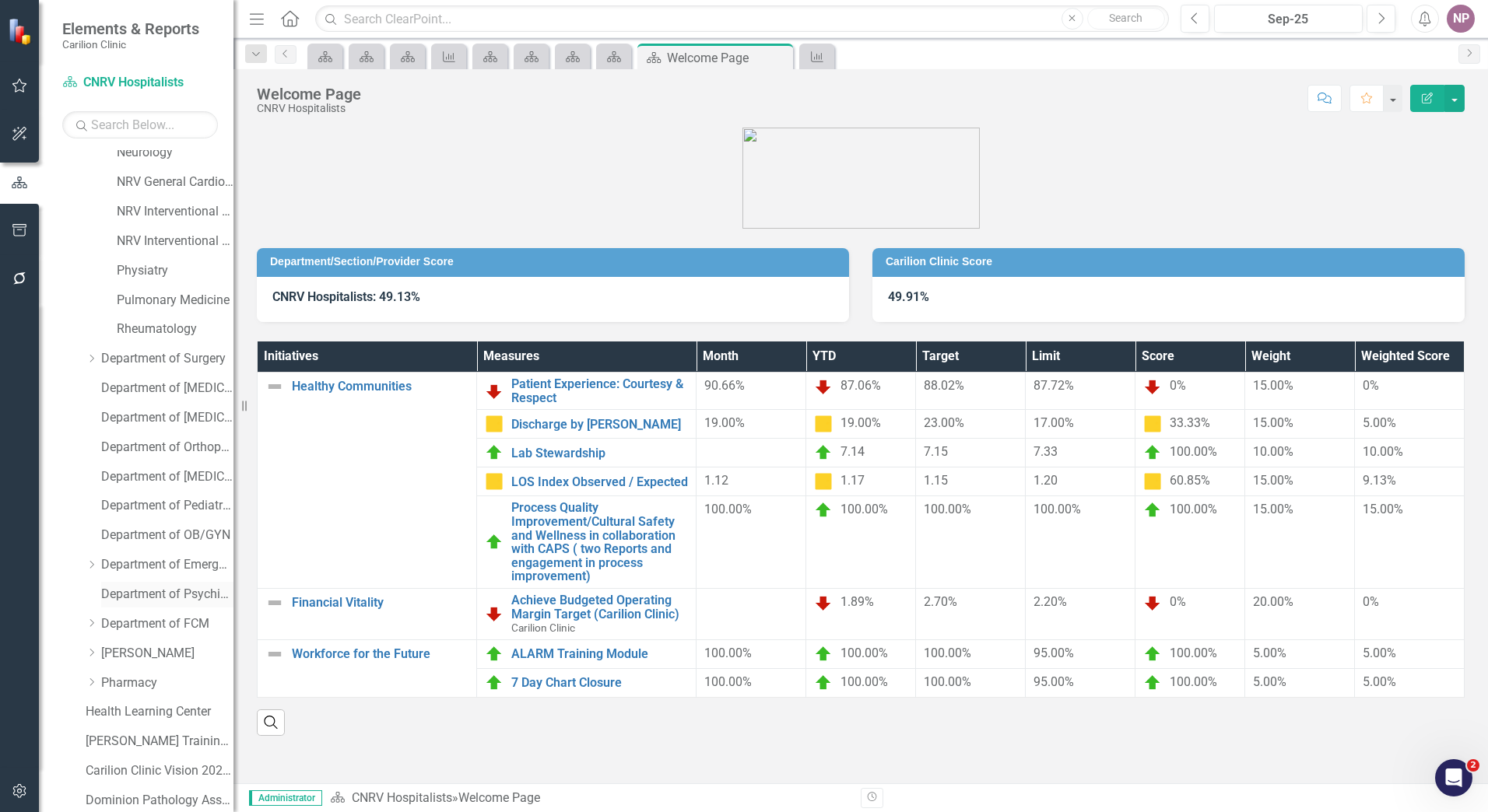
scroll to position [604, 0]
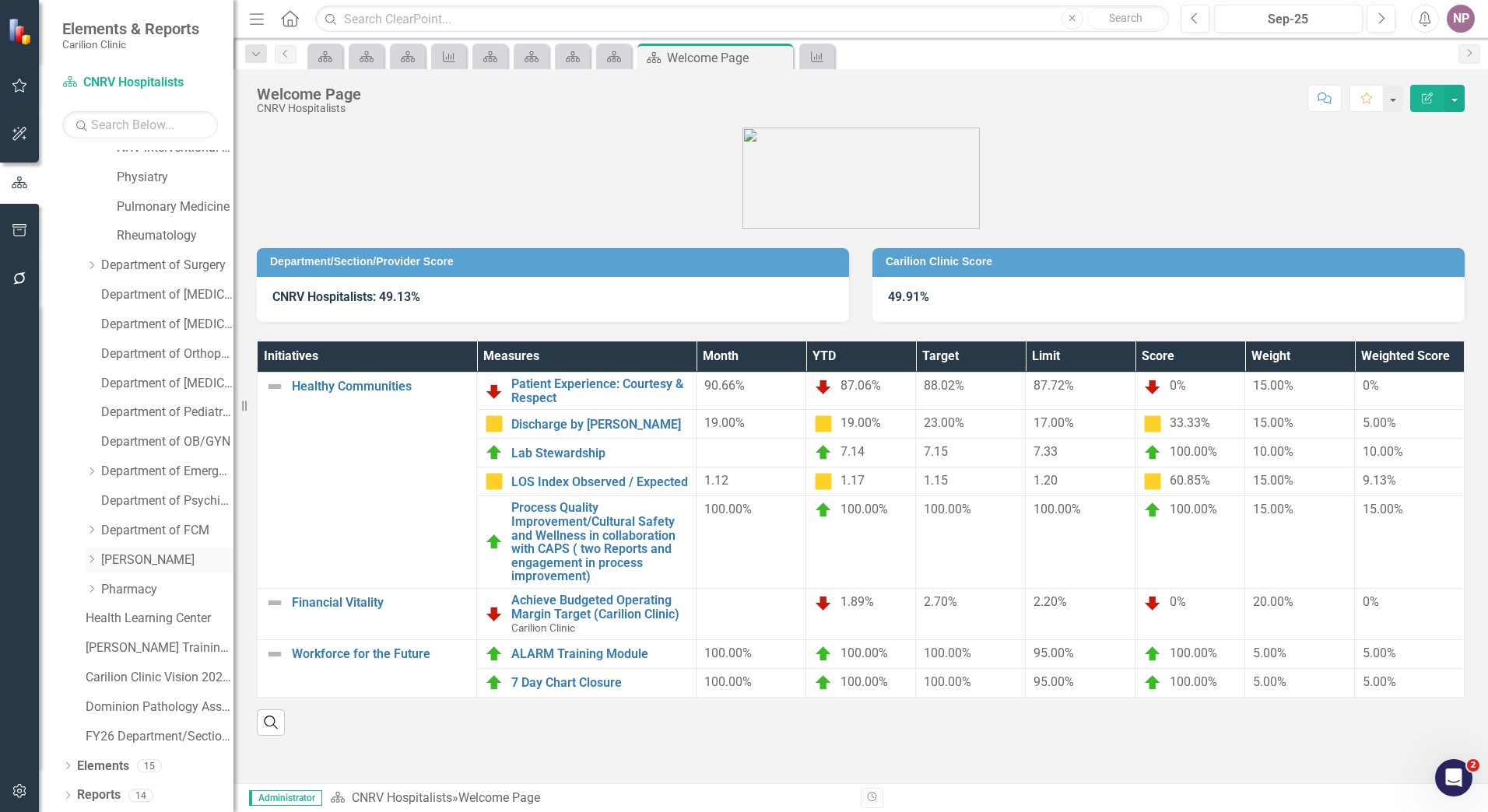
click at [127, 563] on link "[PERSON_NAME]" at bounding box center [167, 560] width 132 height 18
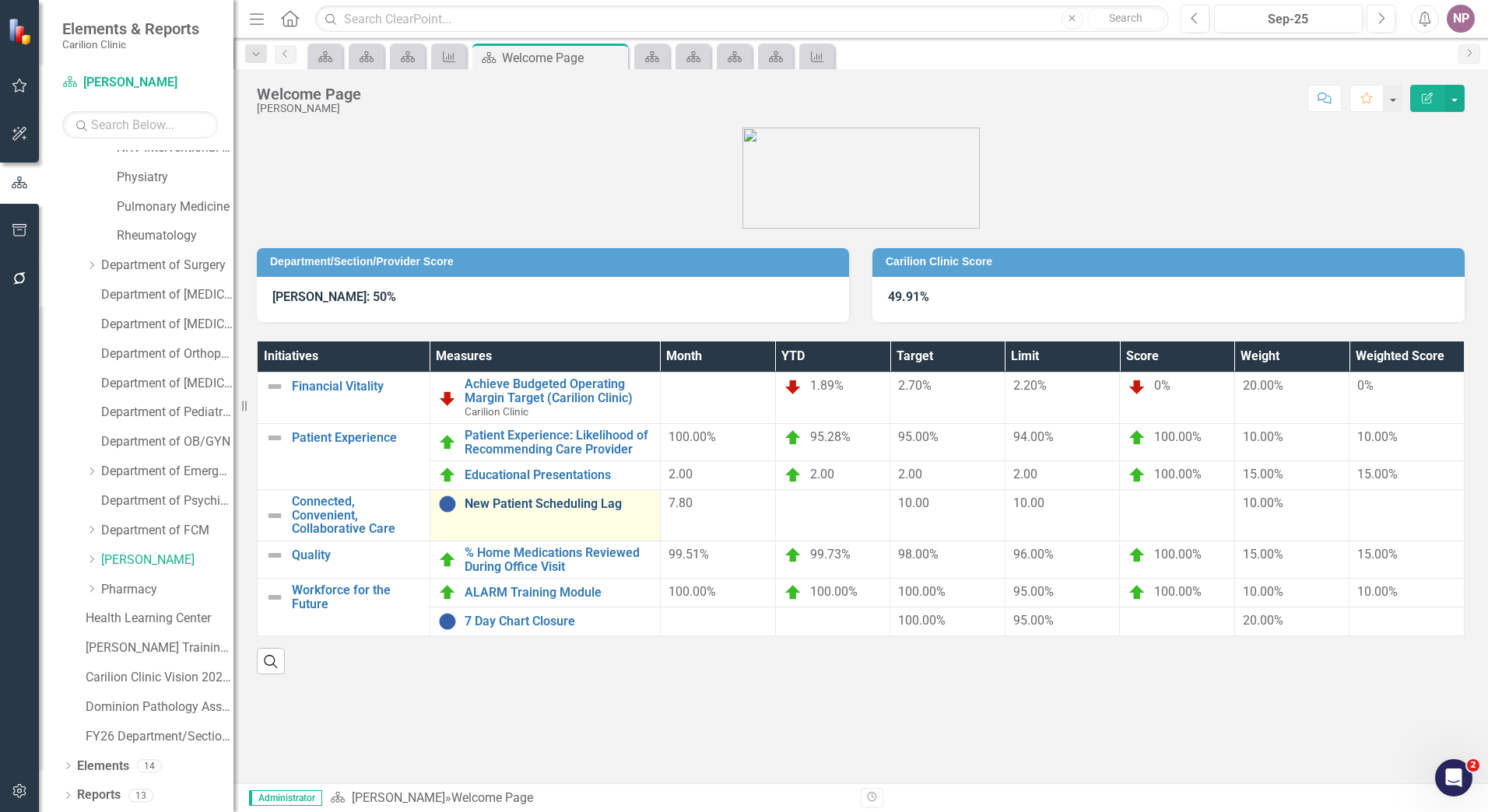
click at [584, 507] on link "New Patient Scheduling Lag" at bounding box center [558, 504] width 187 height 14
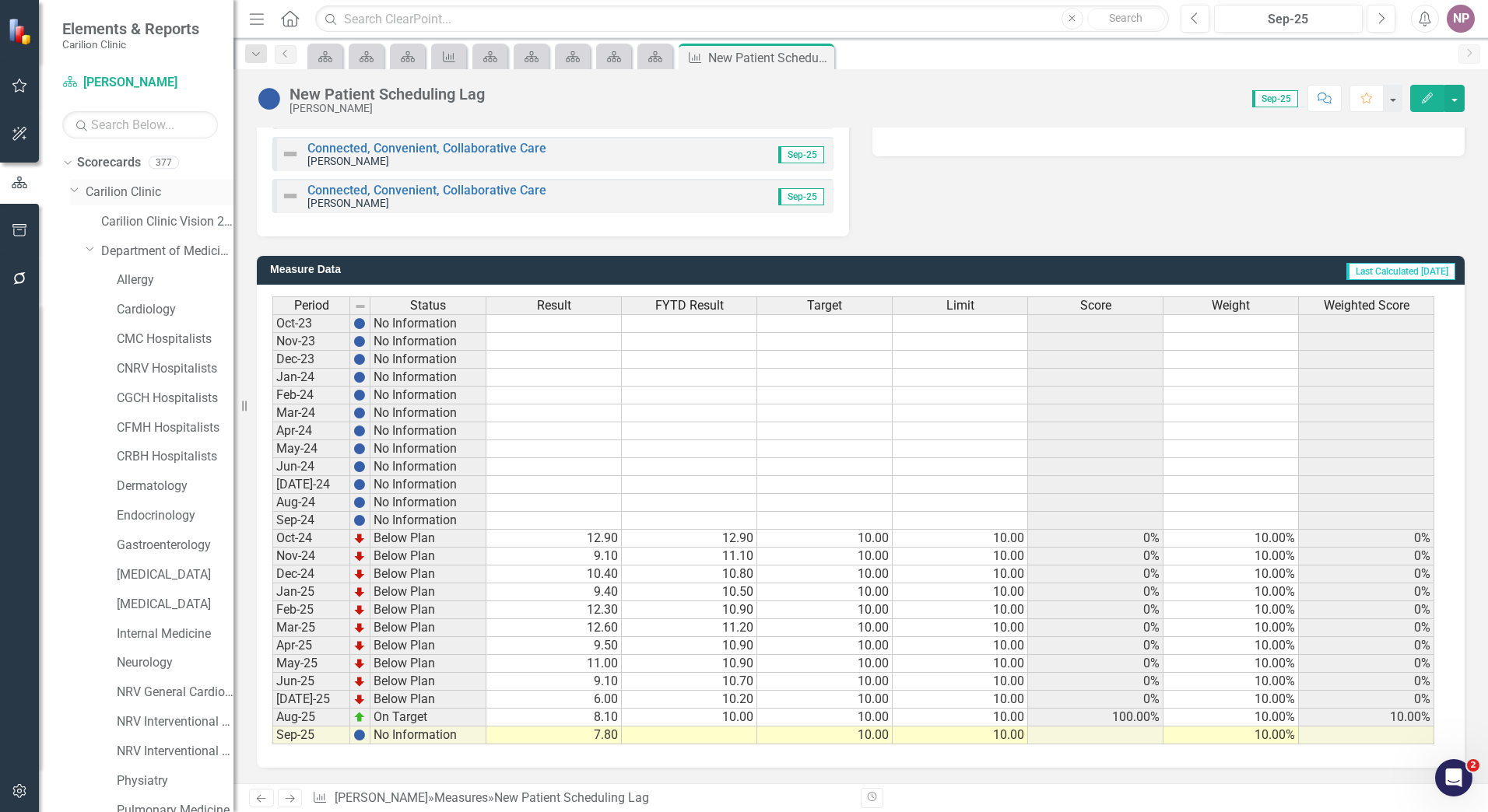
click at [143, 195] on link "Carilion Clinic" at bounding box center [159, 192] width 148 height 18
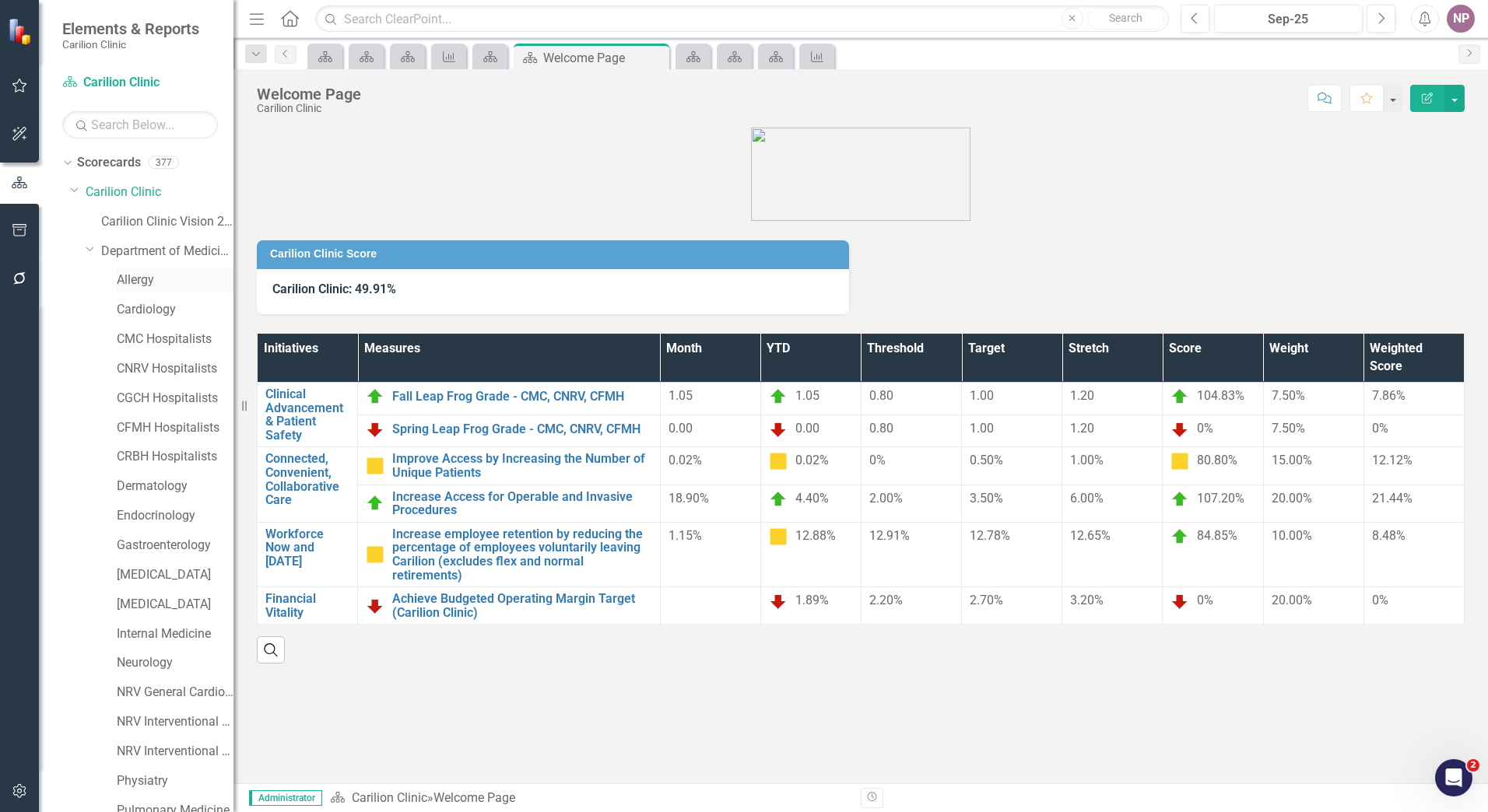
click at [143, 290] on div "Allergy" at bounding box center [175, 279] width 117 height 25
click at [145, 276] on link "Allergy" at bounding box center [175, 280] width 117 height 18
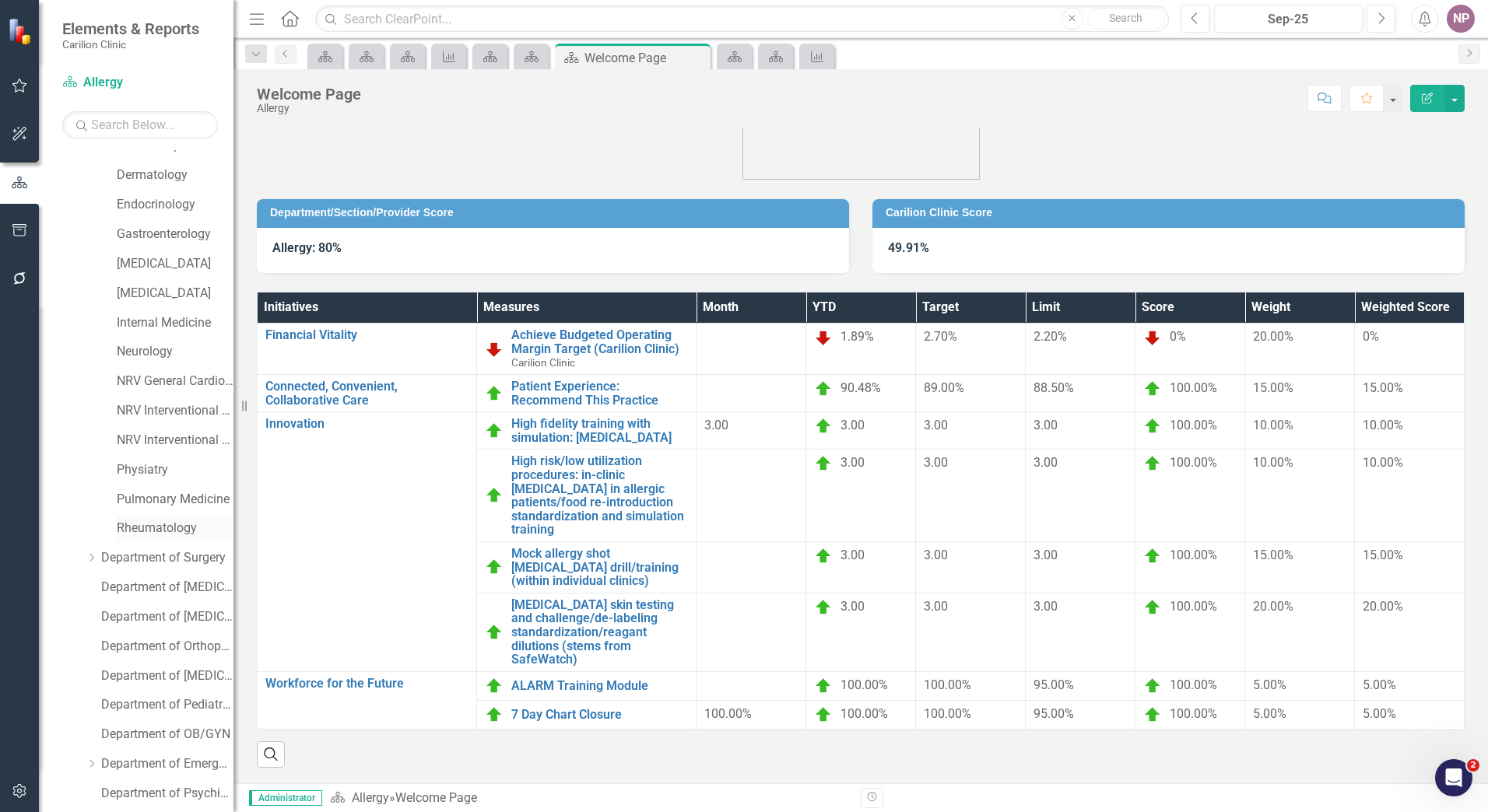
scroll to position [604, 0]
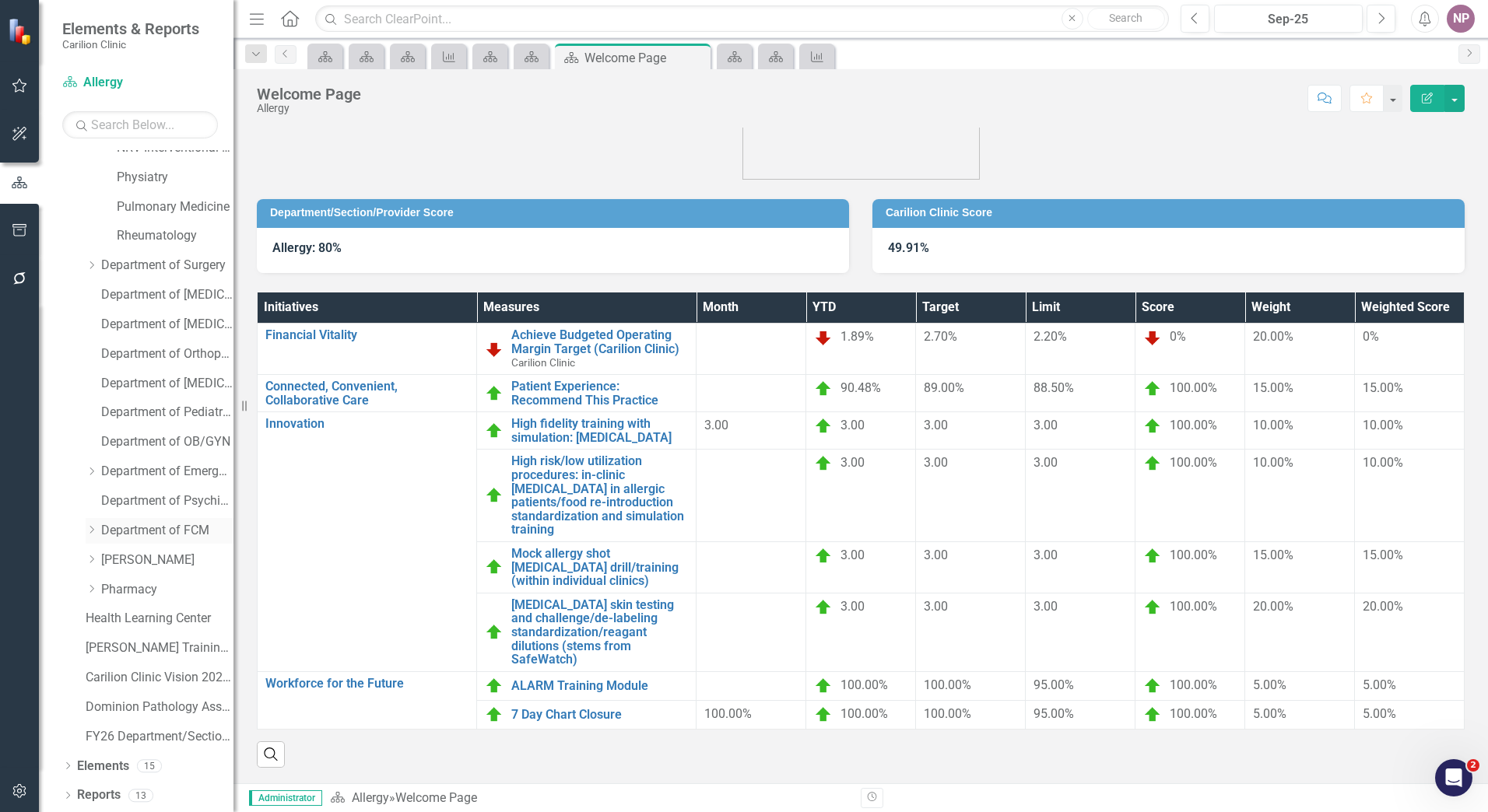
click at [155, 534] on link "Department of FCM" at bounding box center [167, 531] width 132 height 18
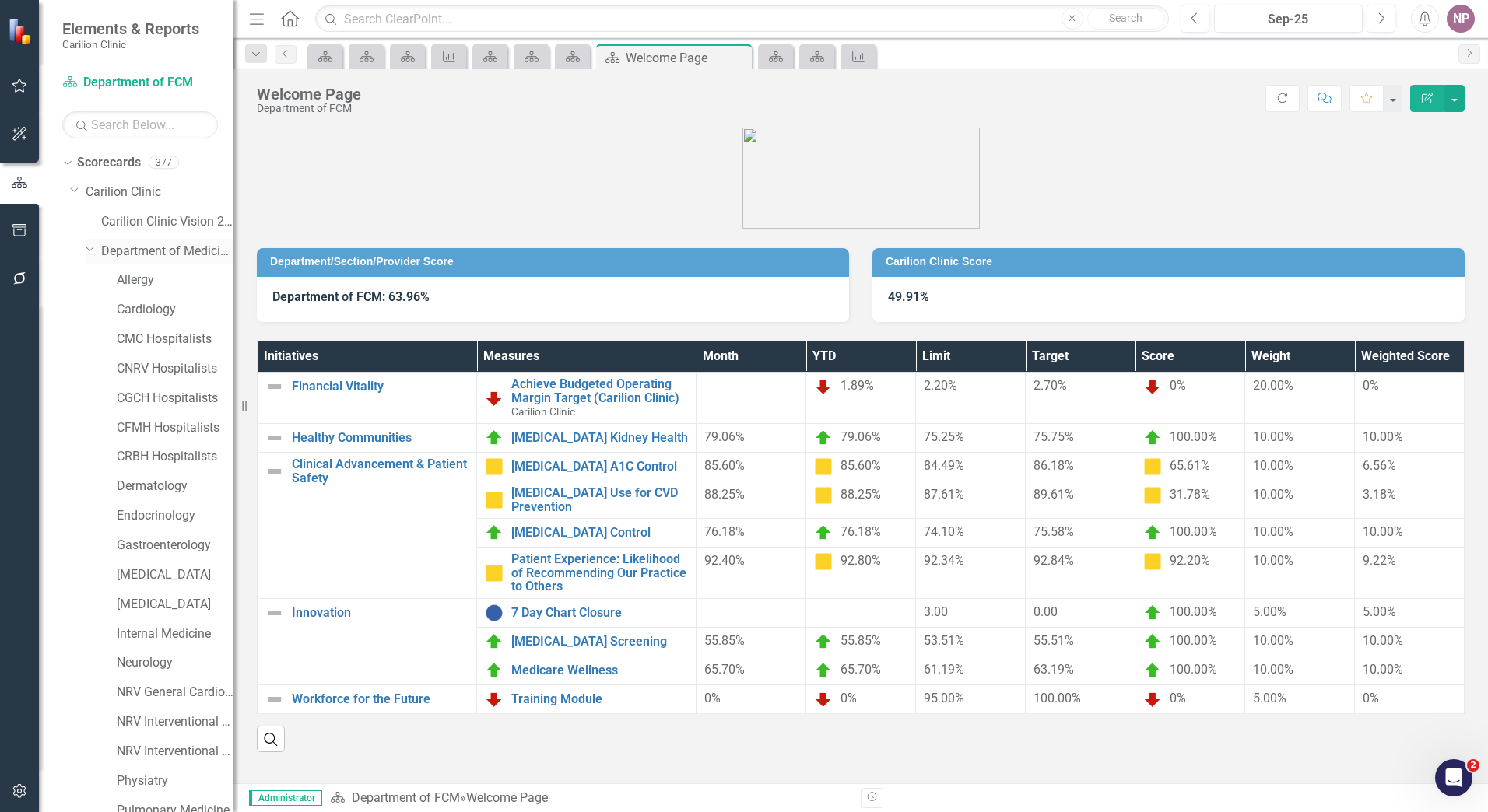
click at [91, 252] on icon "Dropdown" at bounding box center [90, 248] width 10 height 11
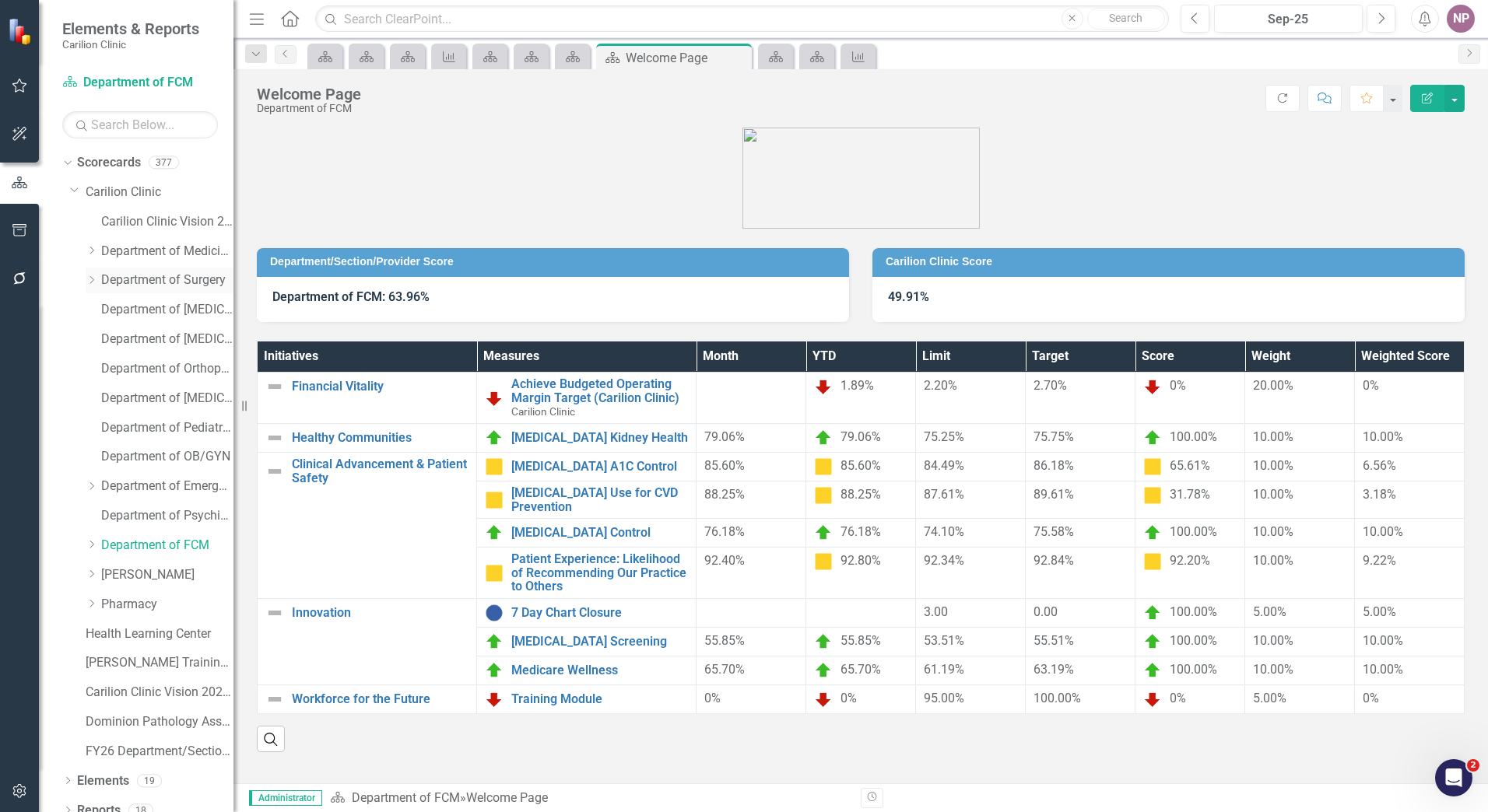
click at [98, 284] on div "Dropdown" at bounding box center [93, 280] width 16 height 13
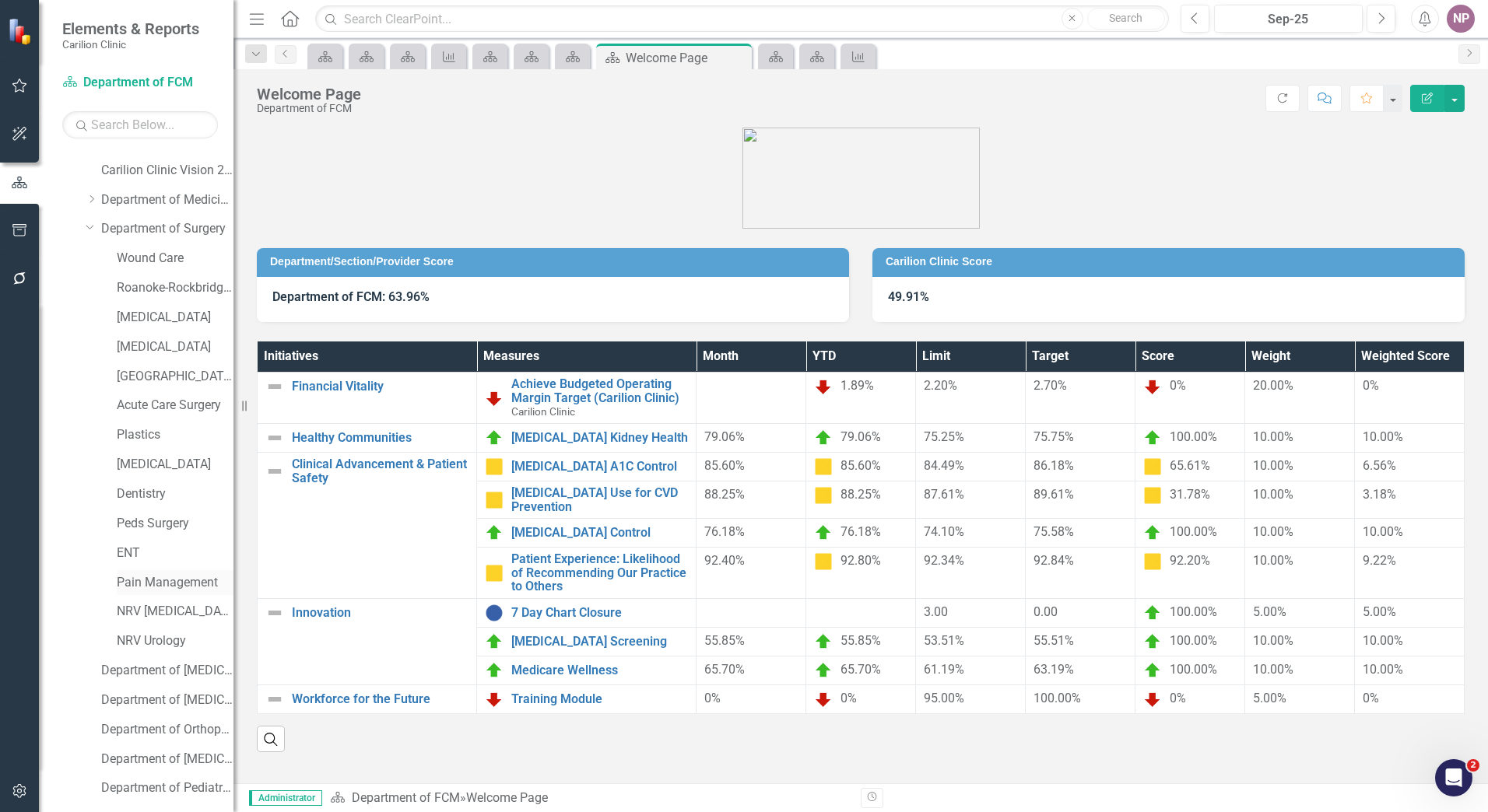
scroll to position [77, 0]
click at [185, 582] on link "NRV [MEDICAL_DATA]" at bounding box center [175, 585] width 117 height 18
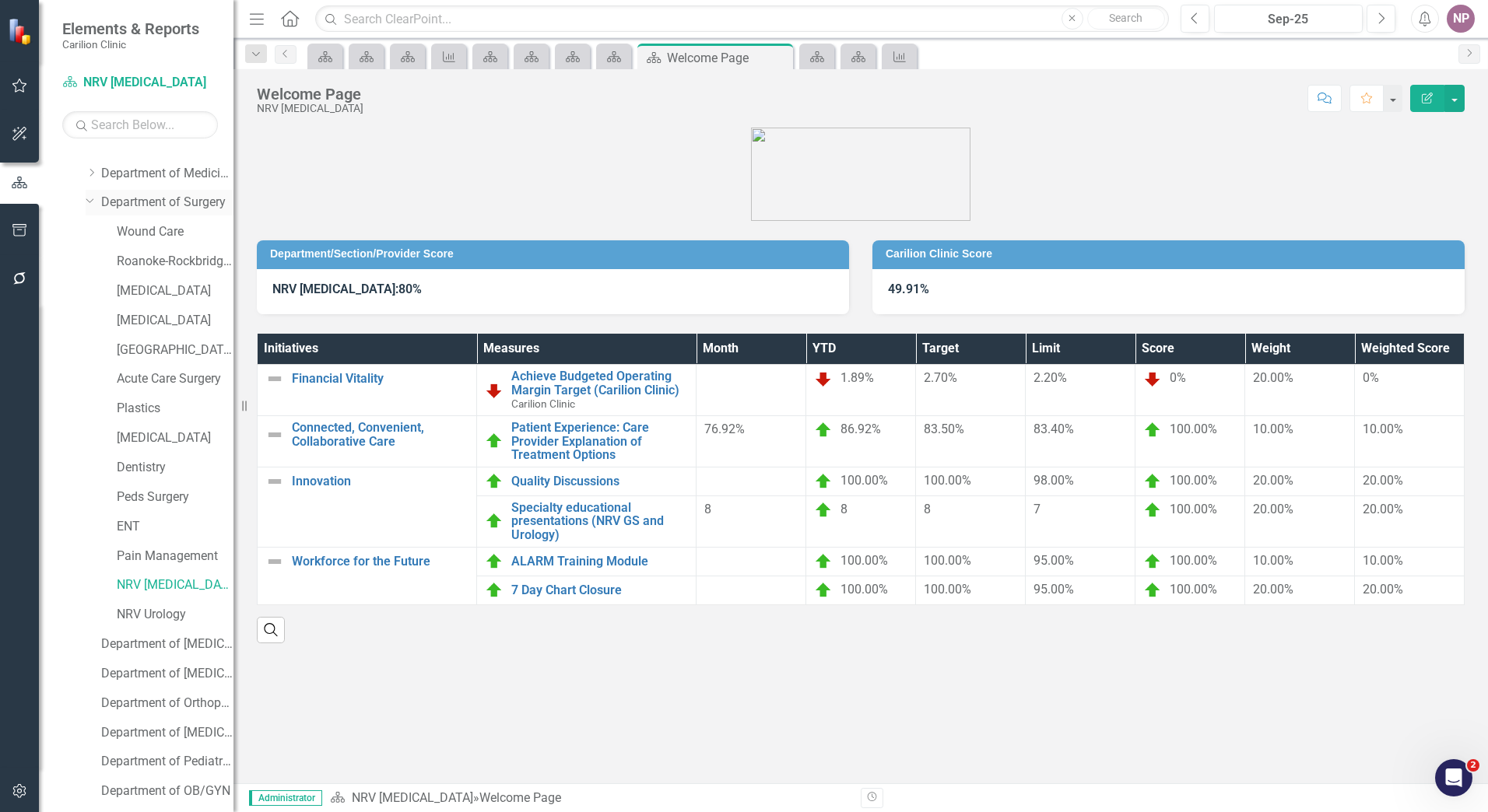
click at [138, 214] on div "Dropdown Department of Surgery" at bounding box center [159, 202] width 148 height 25
click at [175, 207] on link "Department of Surgery" at bounding box center [167, 203] width 132 height 18
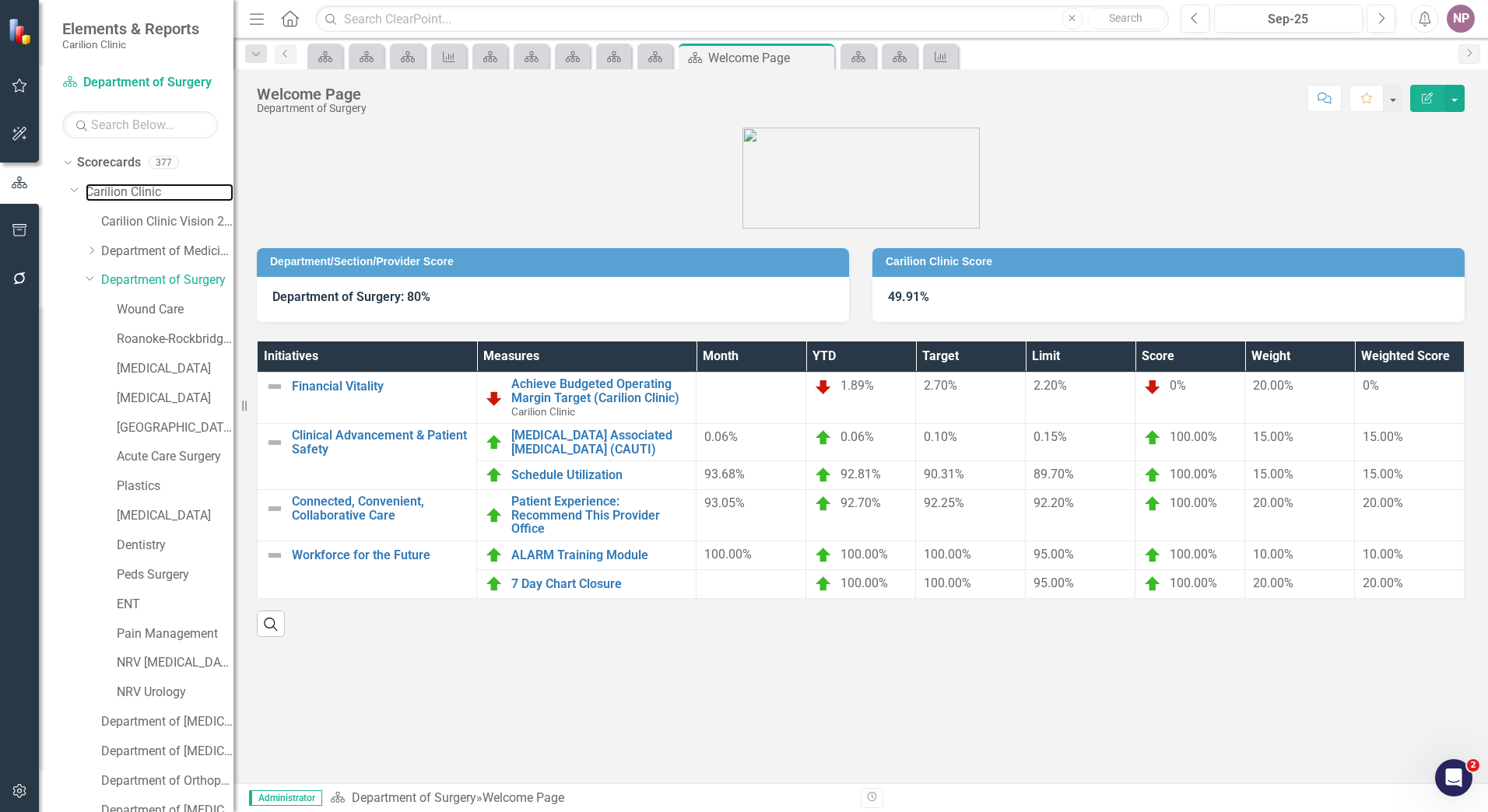
drag, startPoint x: 152, startPoint y: 196, endPoint x: 919, endPoint y: 10, distance: 789.2
click at [152, 196] on link "Carilion Clinic" at bounding box center [159, 192] width 148 height 18
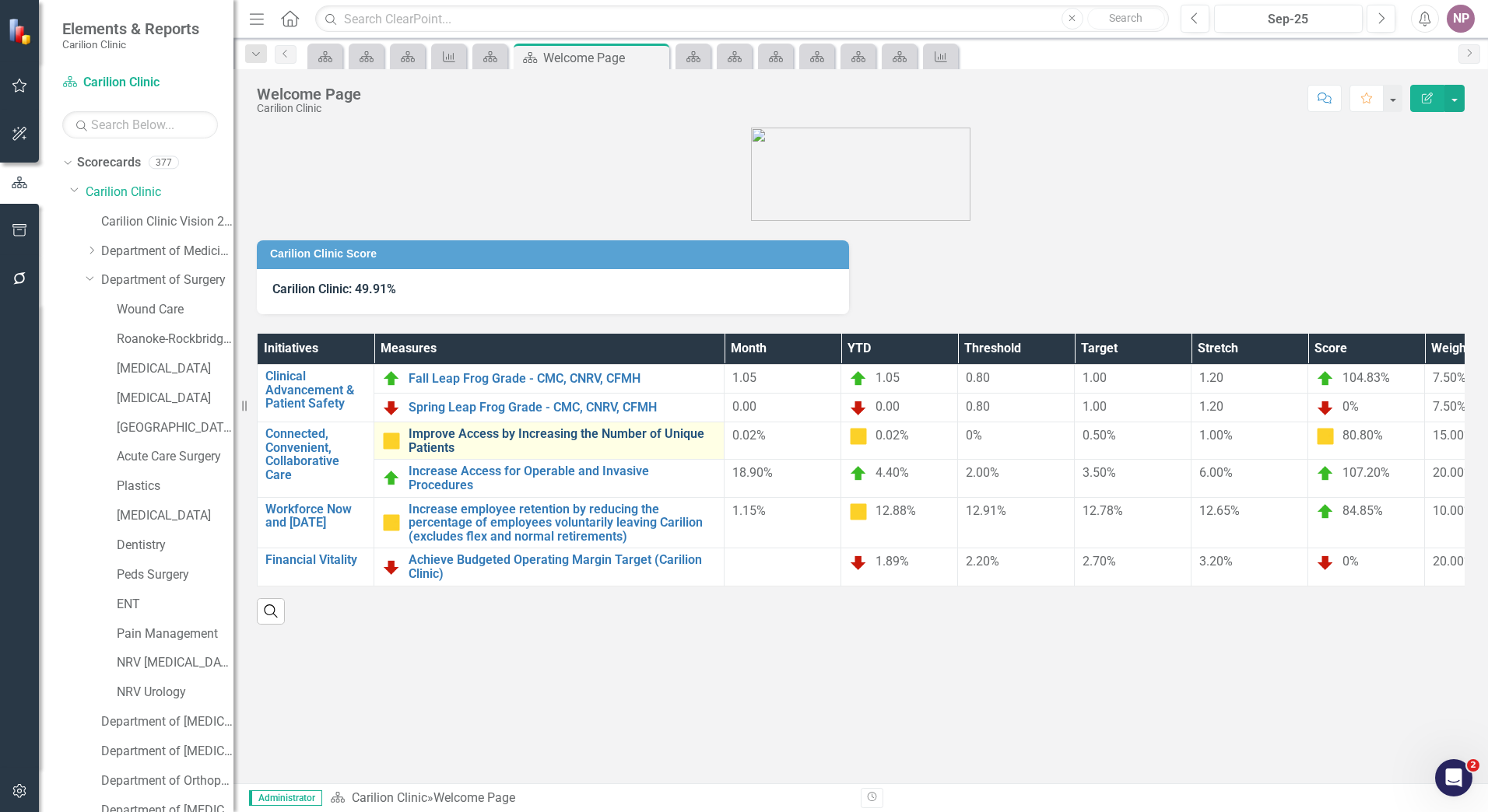
click at [587, 442] on link "Improve Access by Increasing the Number of Unique Patients" at bounding box center [562, 440] width 307 height 27
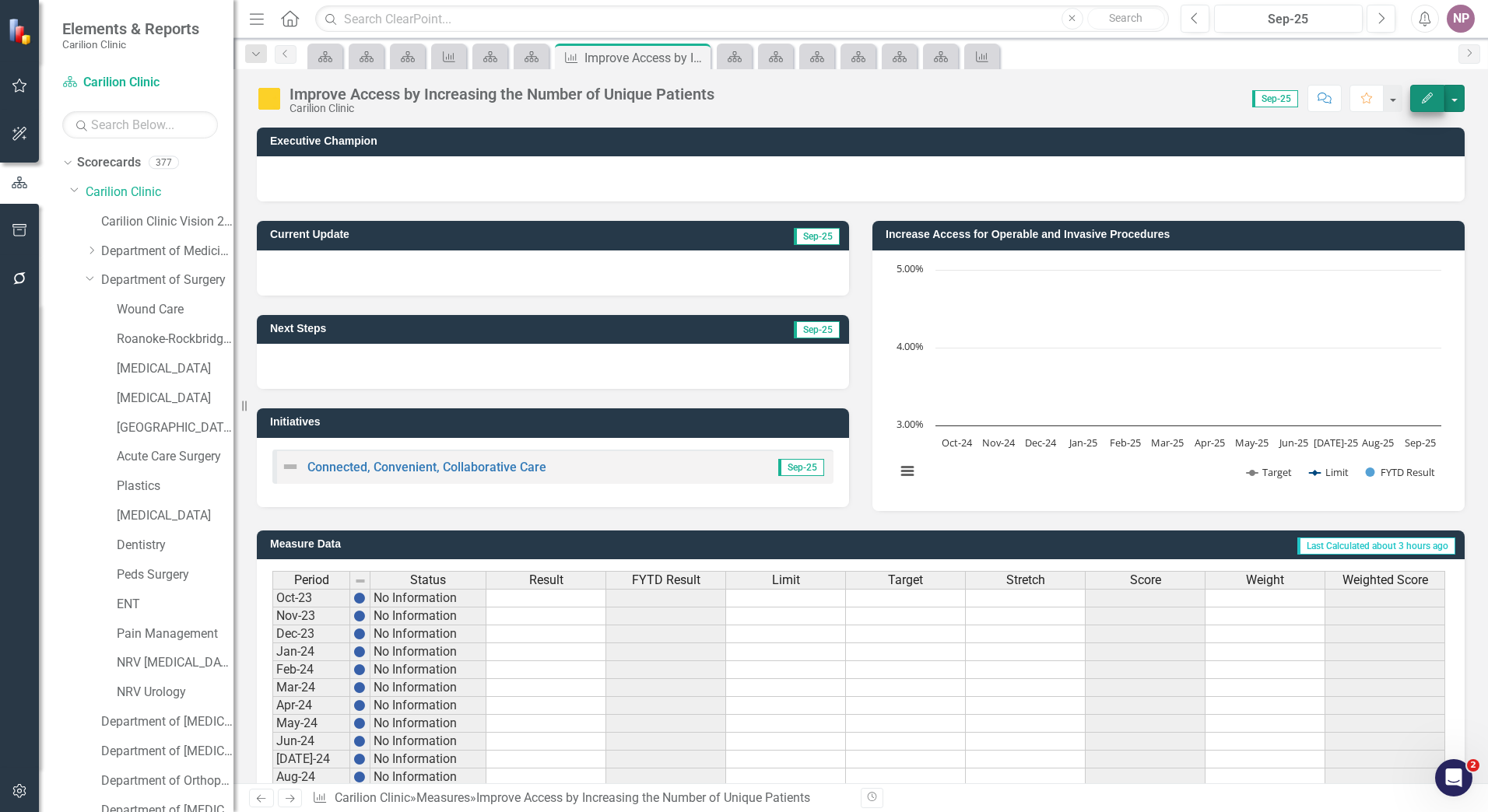
click at [1452, 92] on button "button" at bounding box center [1454, 97] width 20 height 27
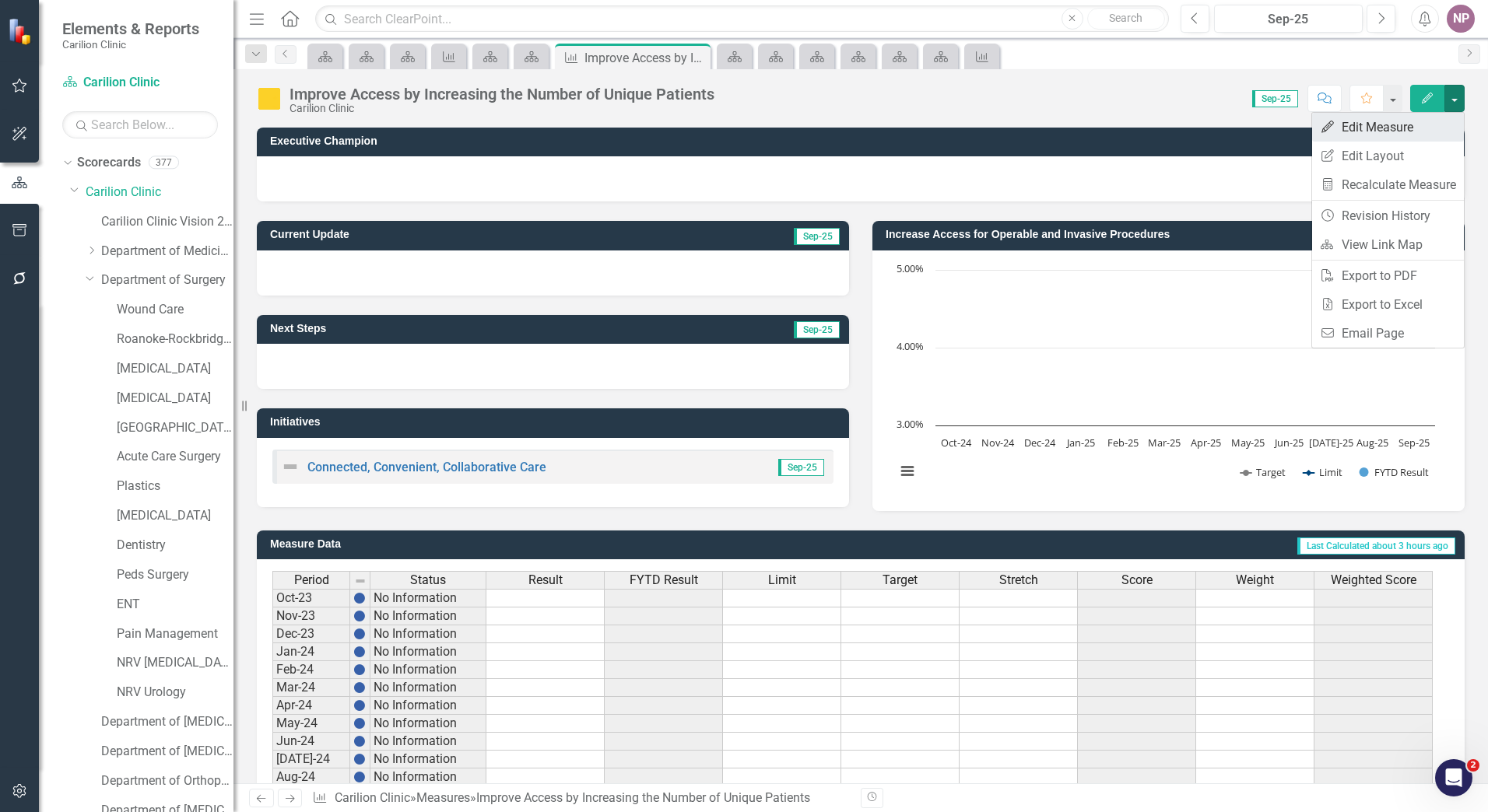
click at [1395, 131] on link "Edit Edit Measure" at bounding box center [1388, 127] width 151 height 29
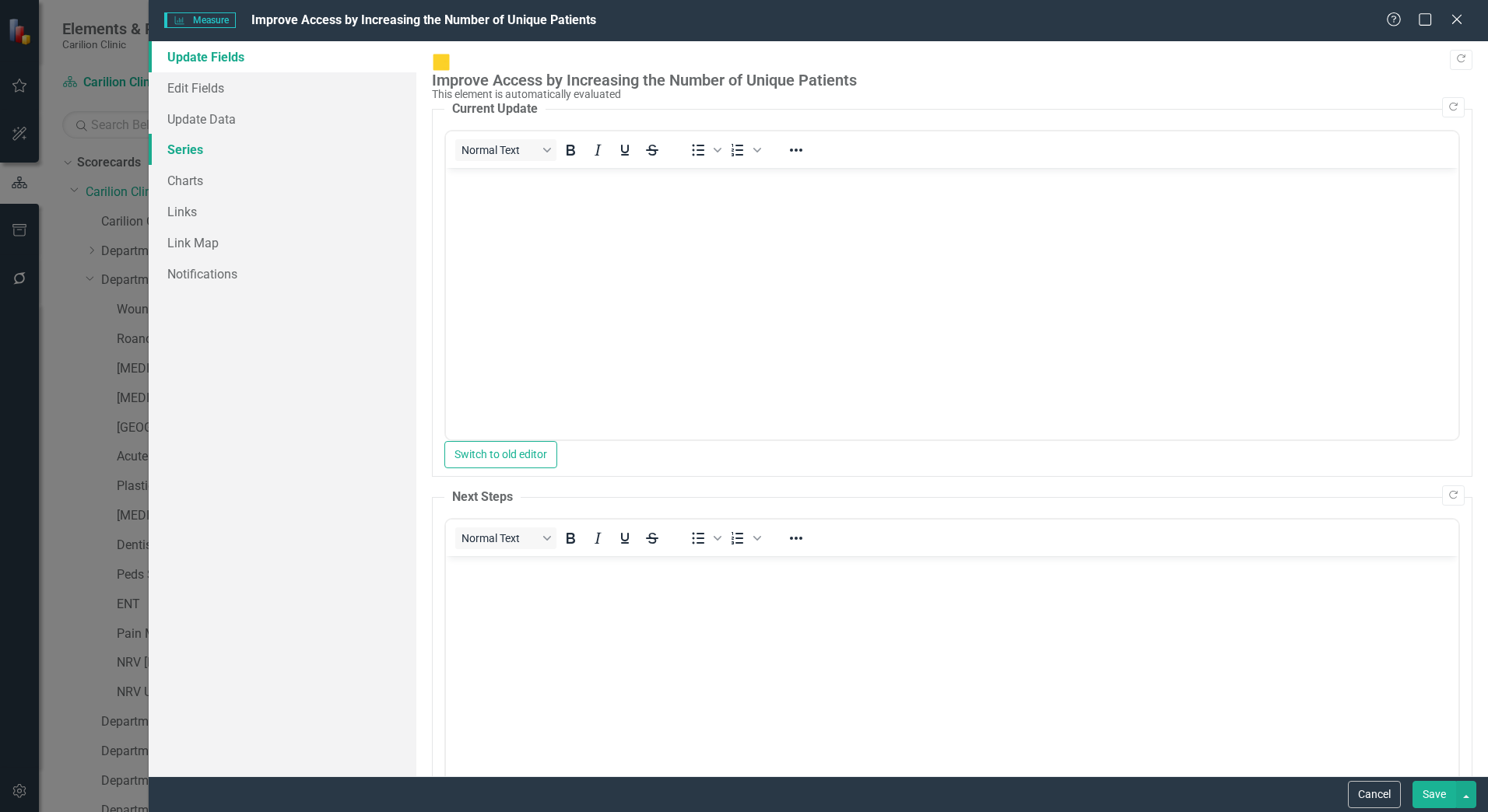
click at [209, 151] on link "Series" at bounding box center [282, 150] width 267 height 31
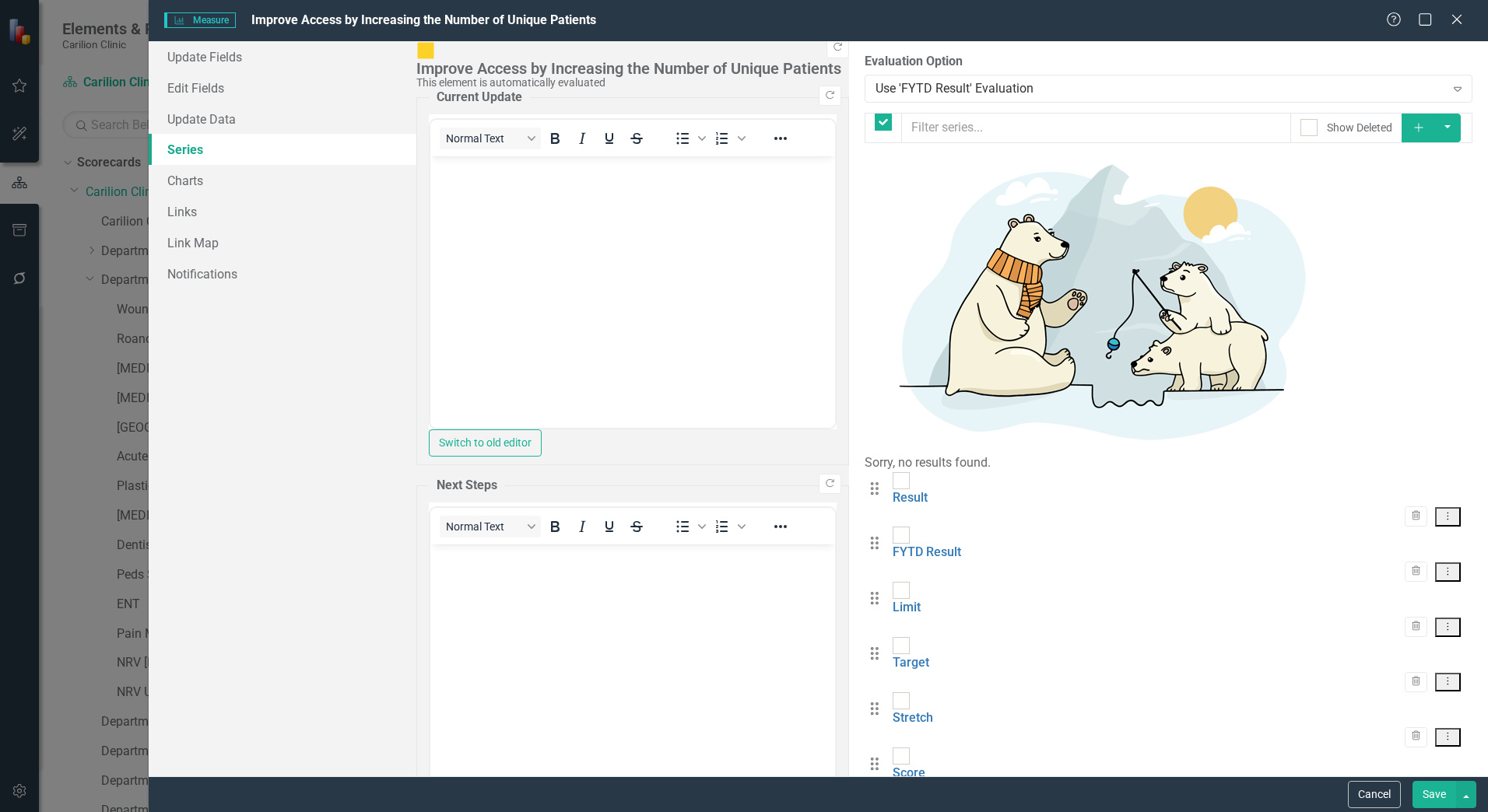
checkbox input "false"
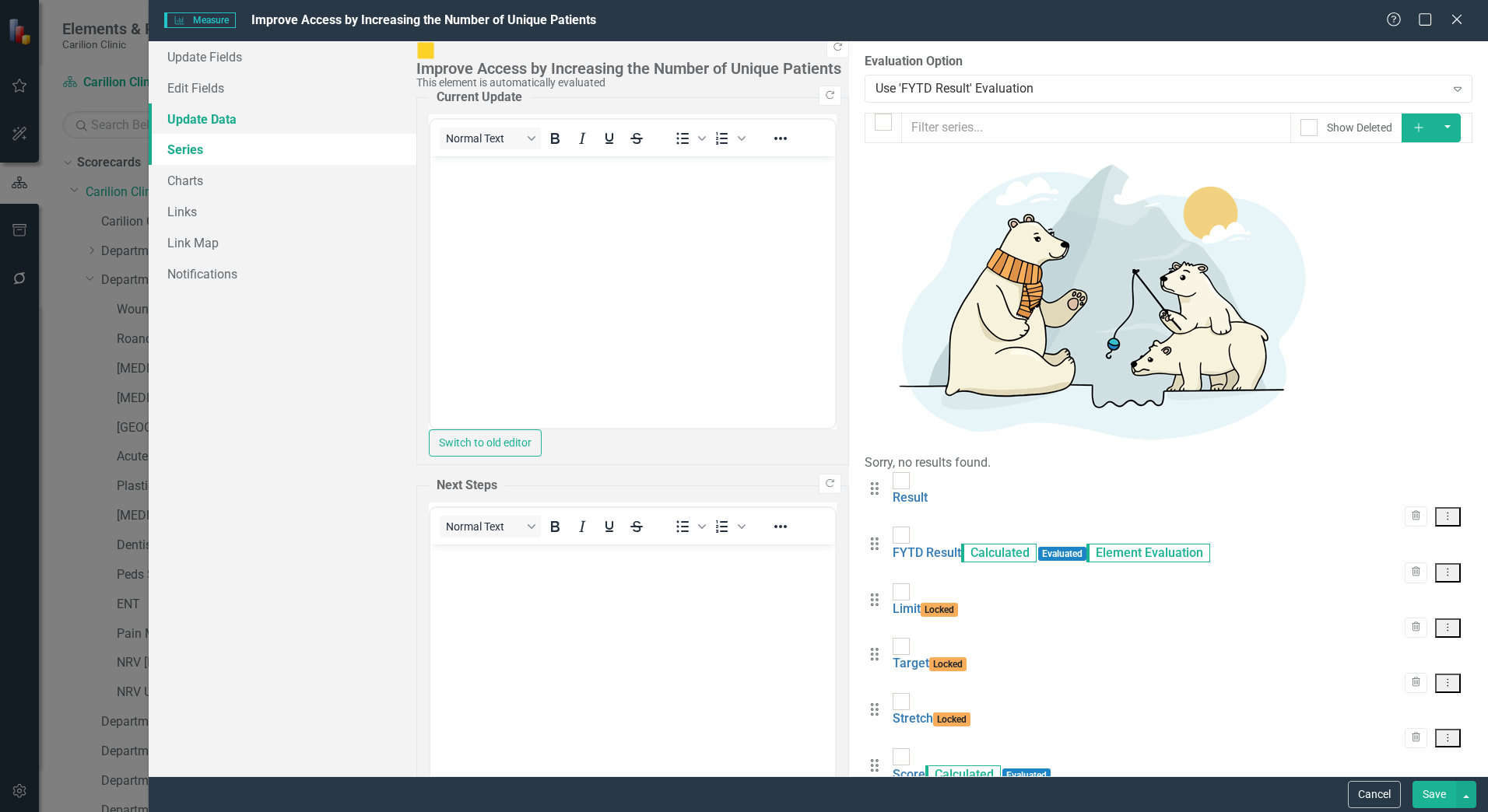
click at [211, 124] on link "Update Data" at bounding box center [282, 119] width 267 height 31
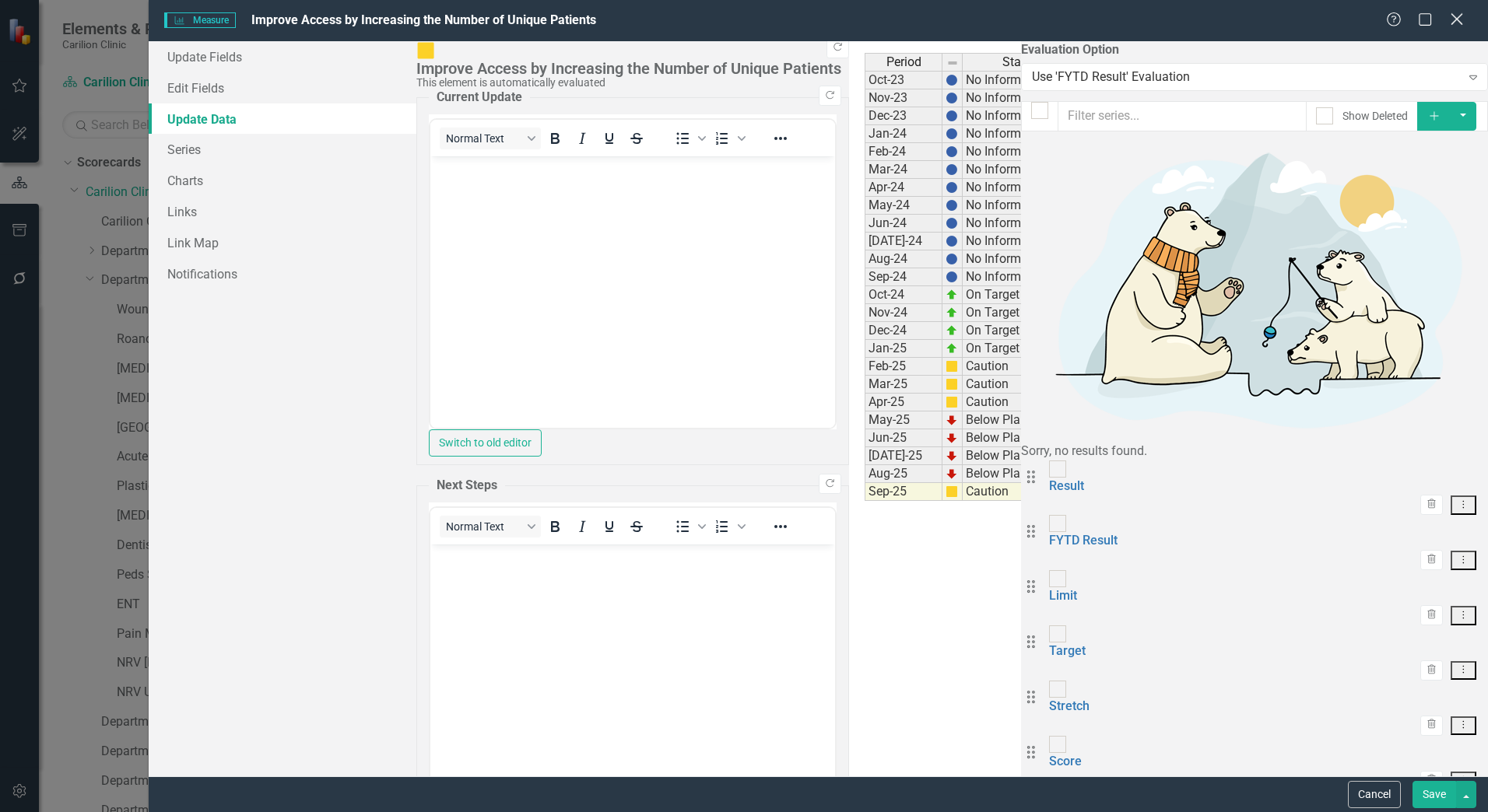
click at [1453, 17] on icon "Close" at bounding box center [1457, 18] width 19 height 15
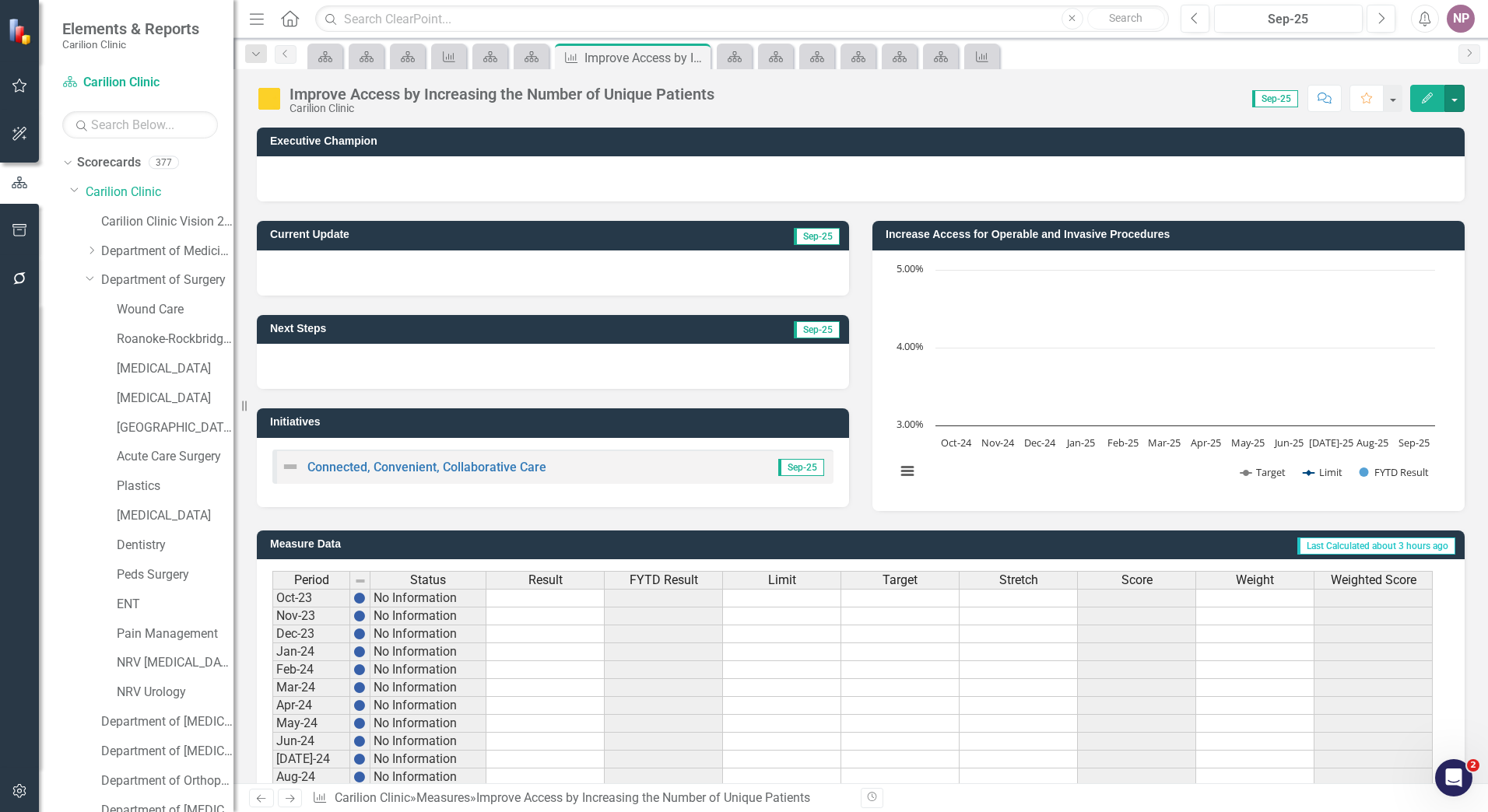
scroll to position [274, 0]
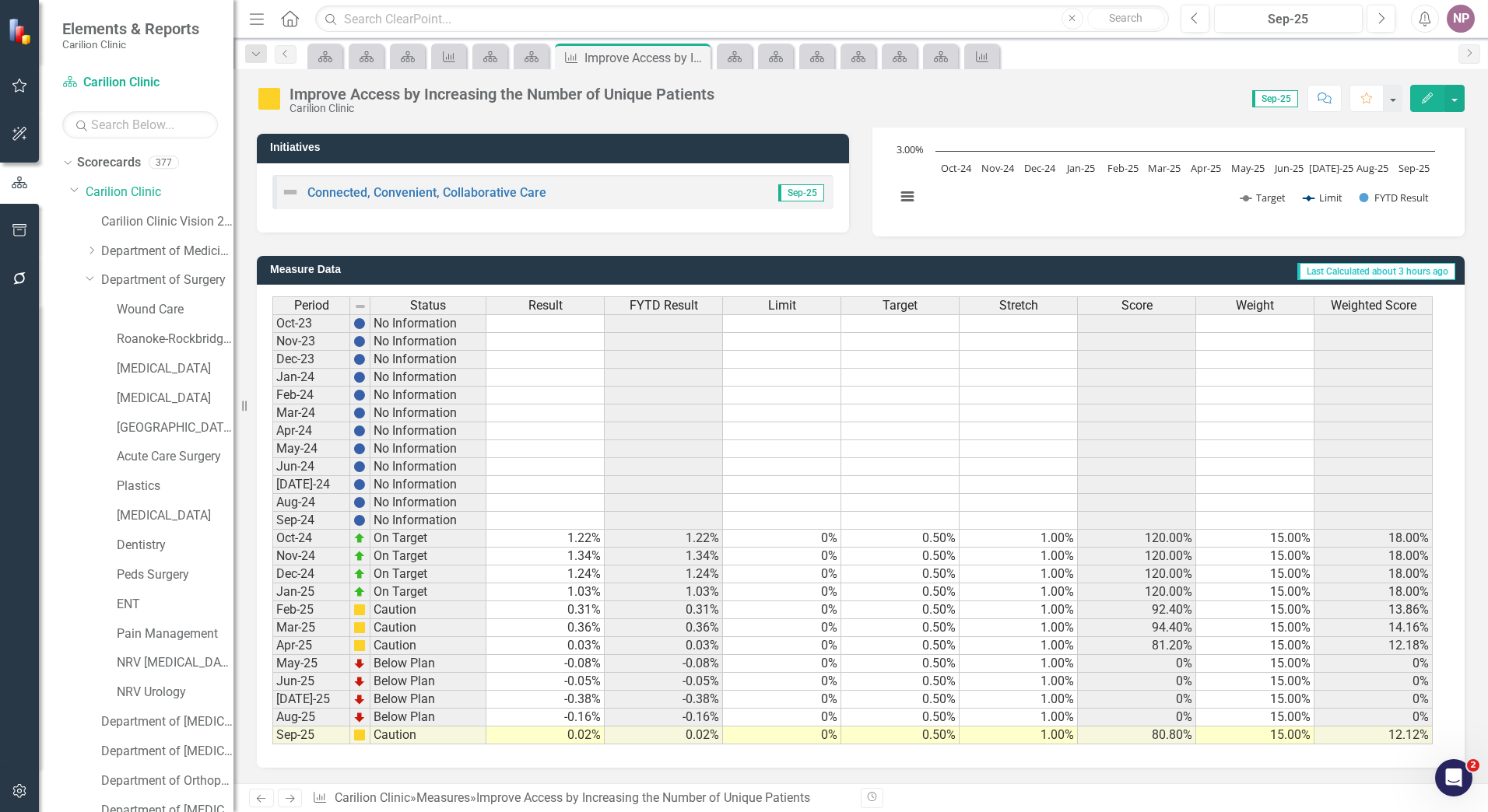
click at [1353, 303] on span "Weighted Score" at bounding box center [1373, 305] width 85 height 14
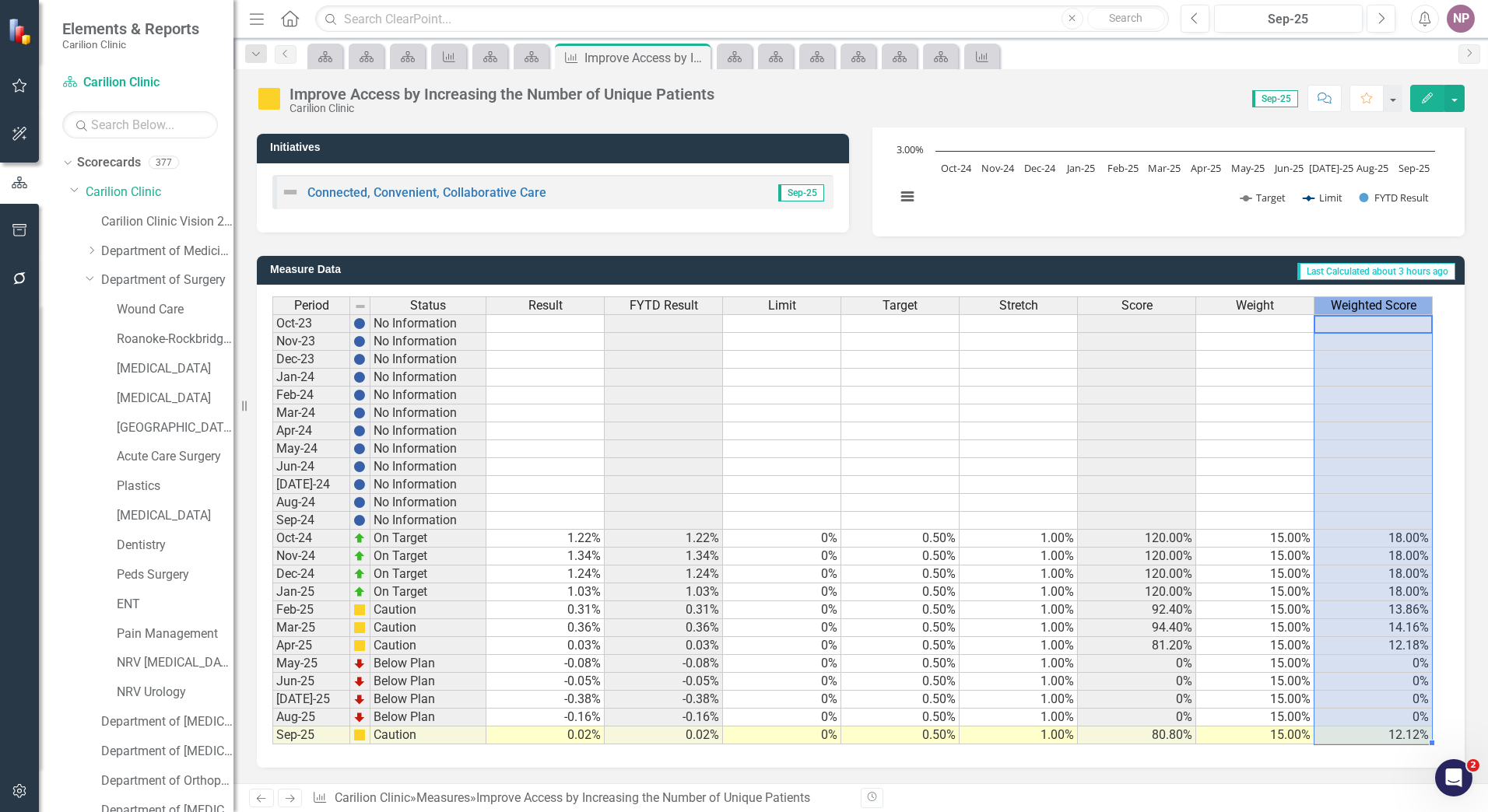
click at [1353, 303] on span "Weighted Score" at bounding box center [1373, 305] width 85 height 14
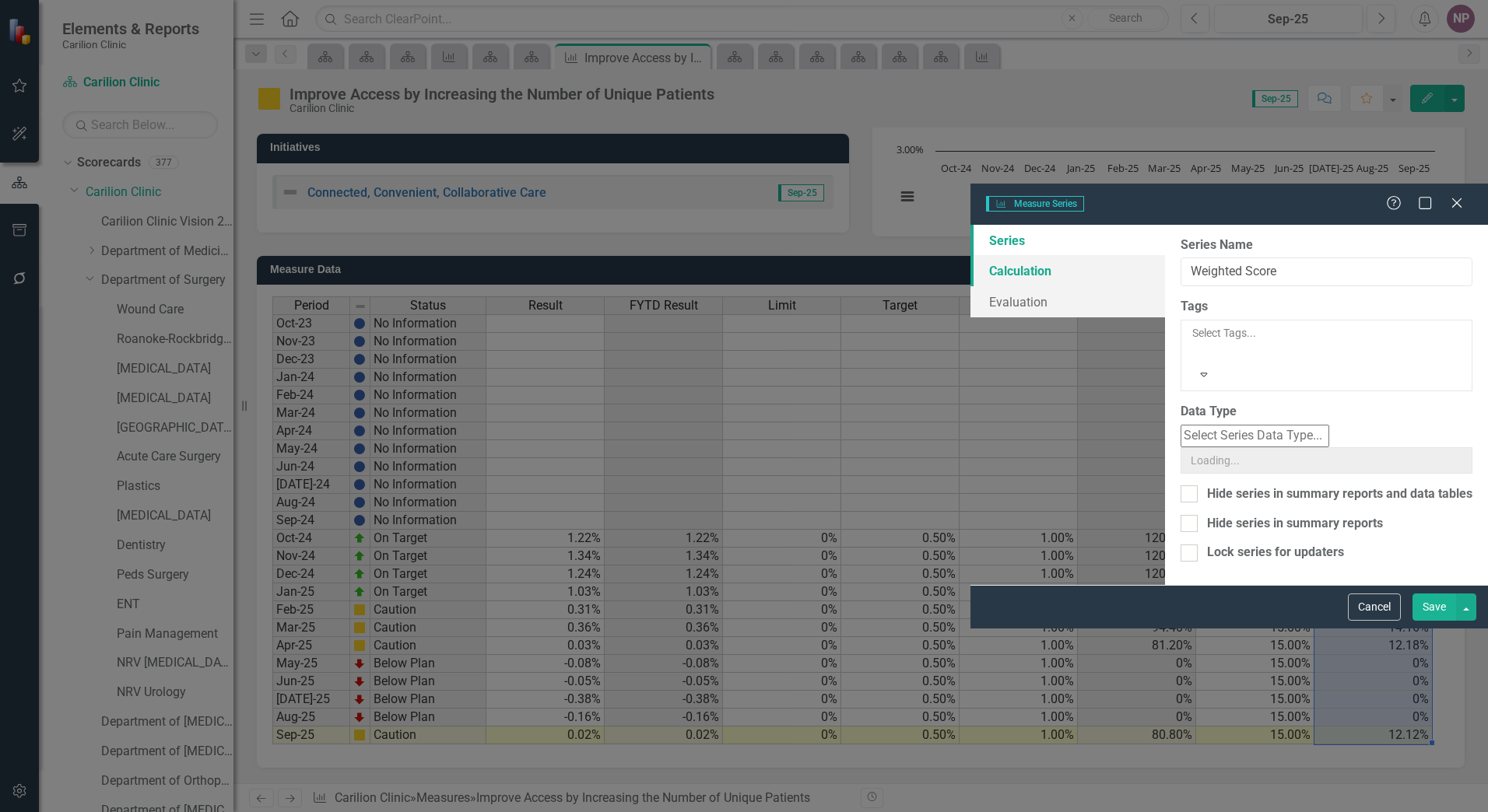
click at [971, 255] on link "Calculation" at bounding box center [1067, 271] width 194 height 31
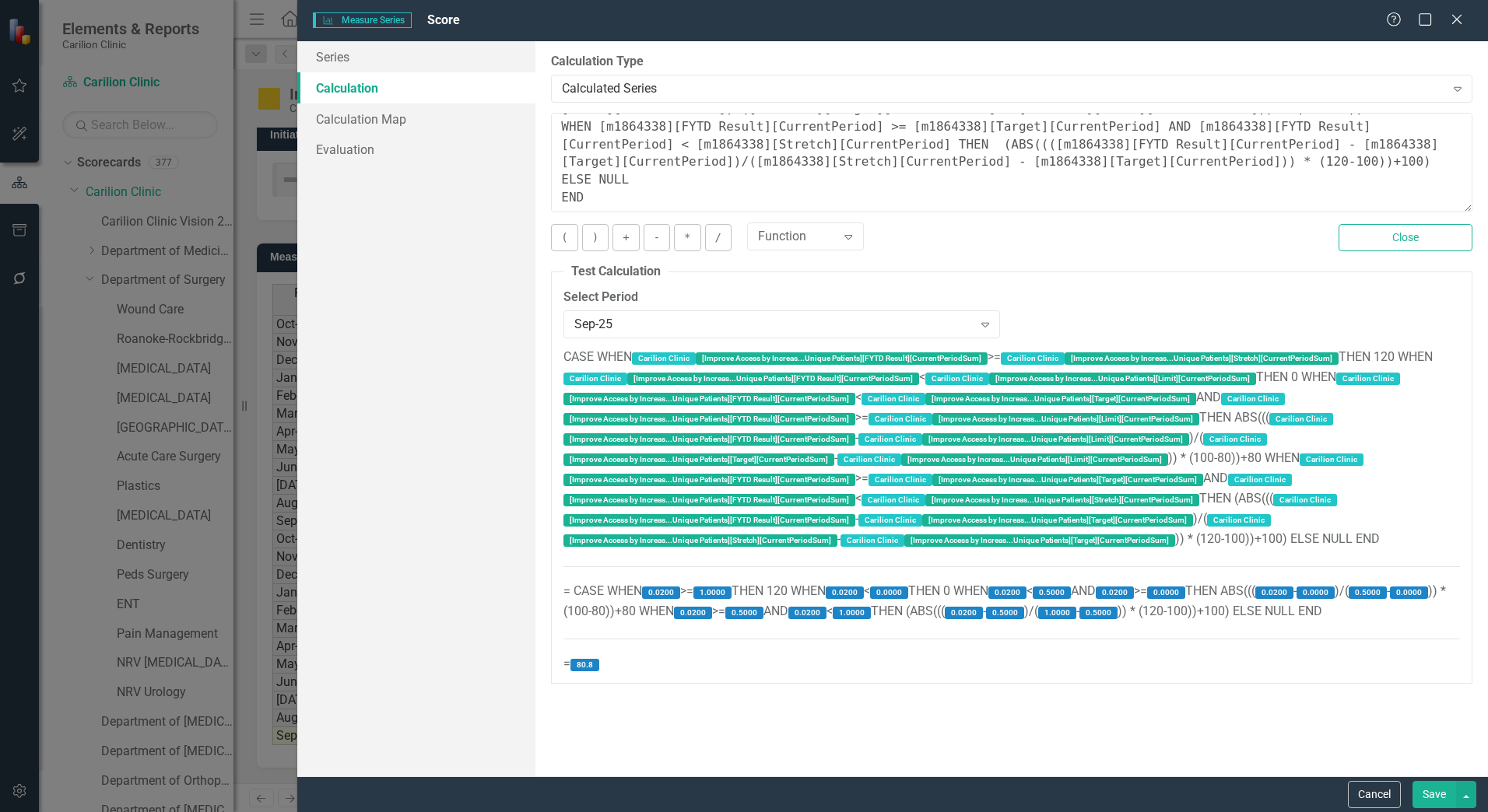
scroll to position [106, 0]
click at [1452, 28] on div "Close" at bounding box center [1457, 21] width 19 height 21
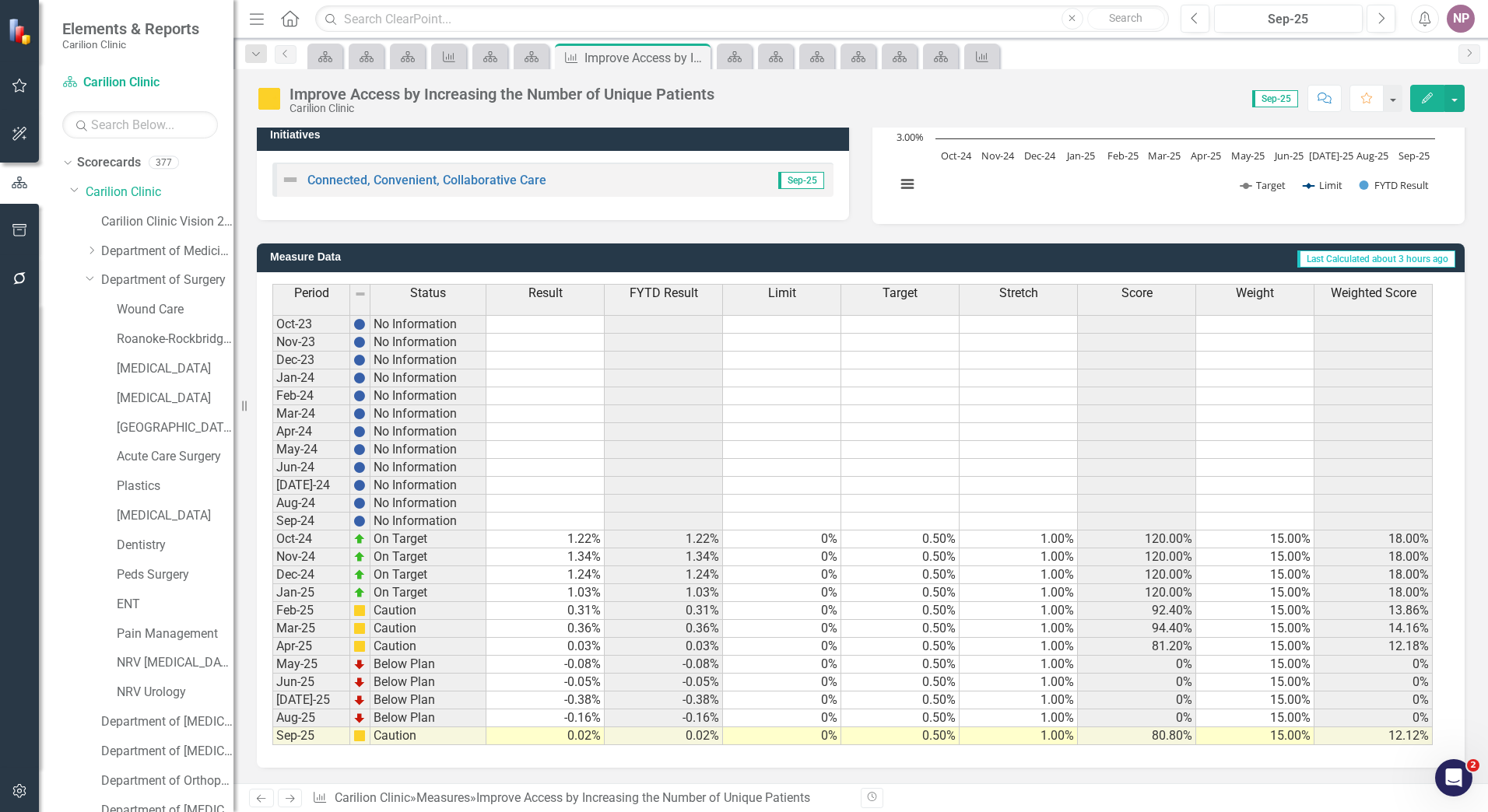
click at [1135, 299] on span "Score" at bounding box center [1137, 293] width 31 height 14
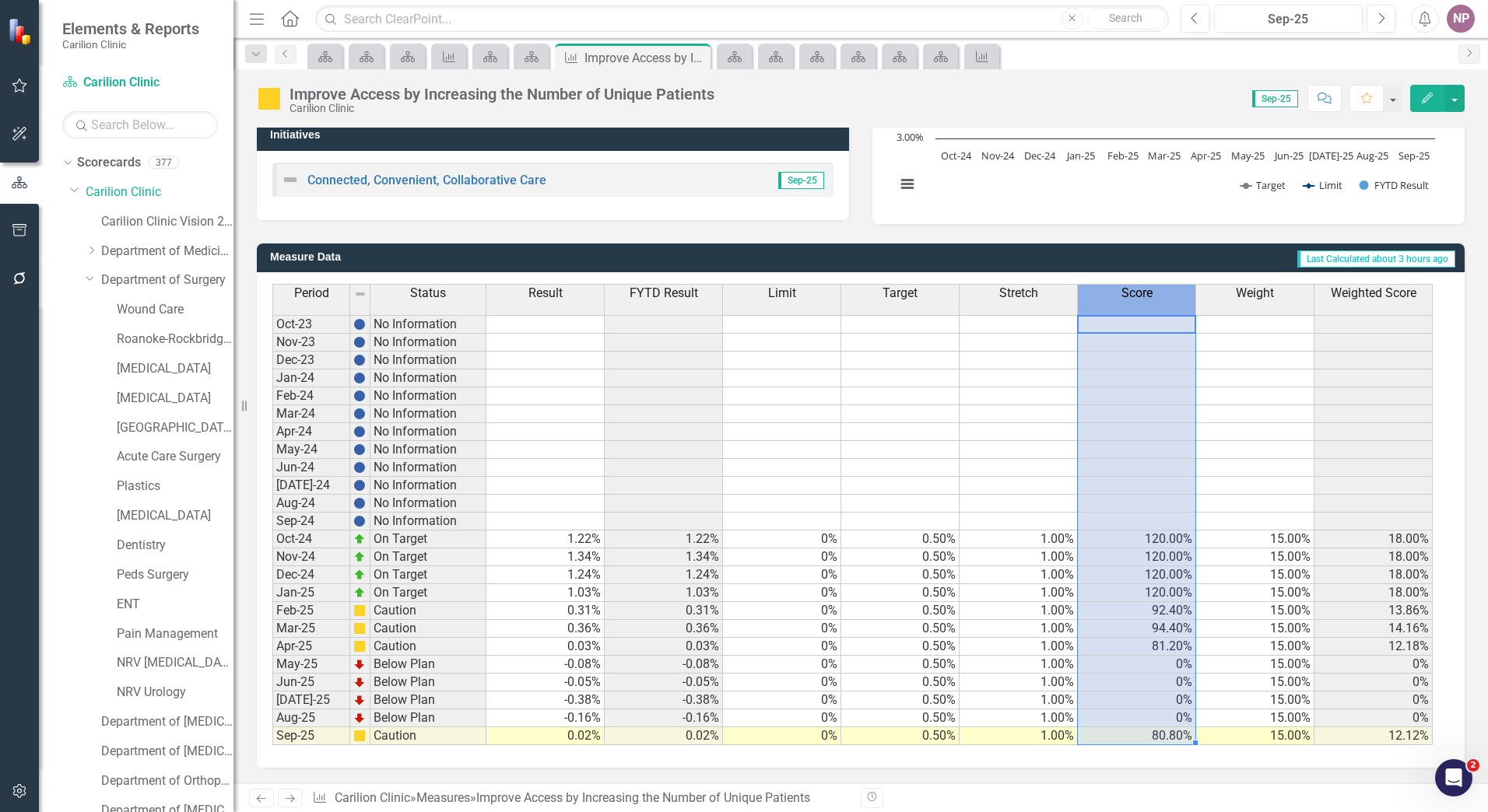
click at [1135, 299] on span "Score" at bounding box center [1137, 293] width 31 height 14
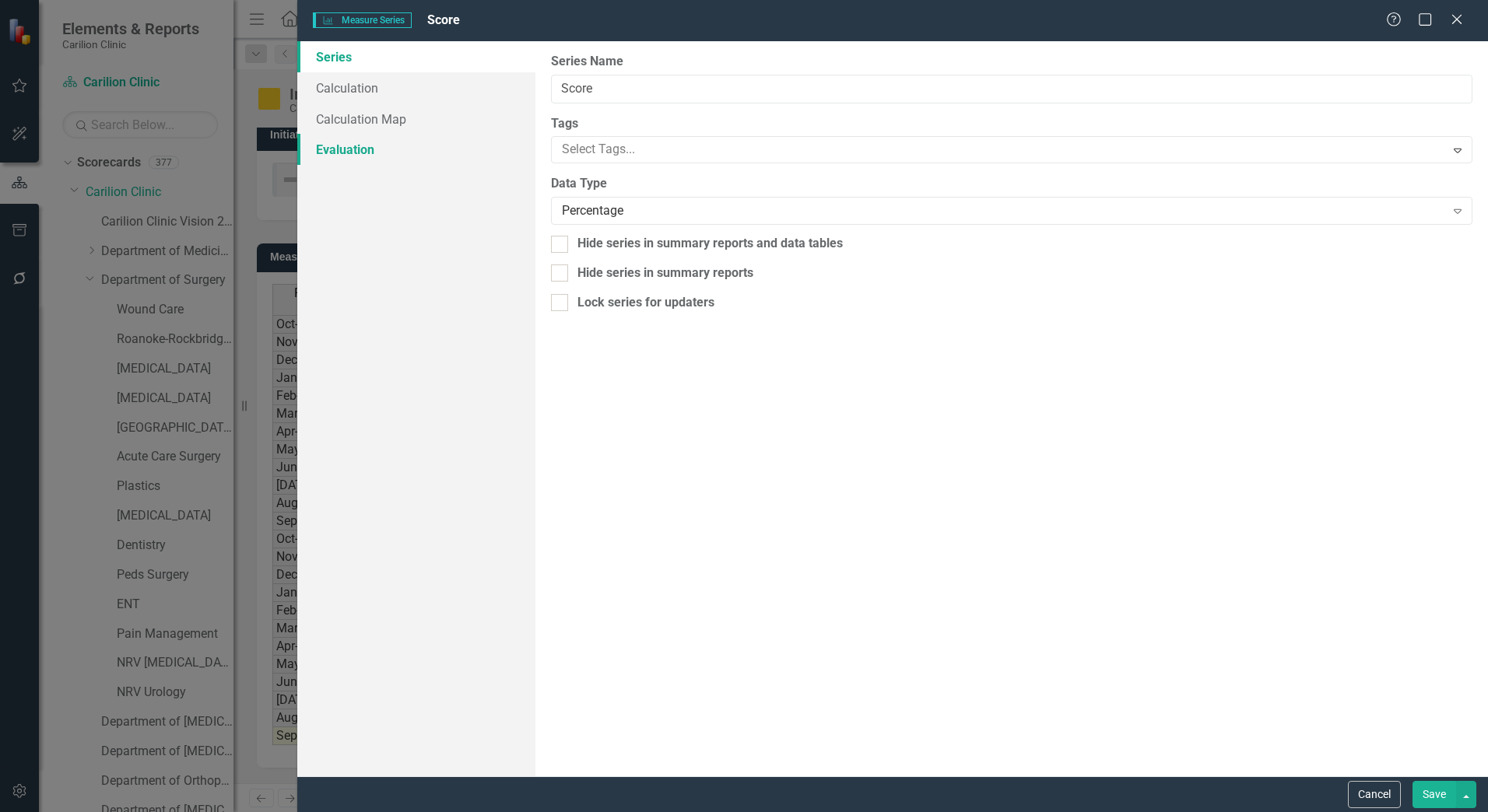
click at [318, 157] on link "Evaluation" at bounding box center [415, 150] width 238 height 31
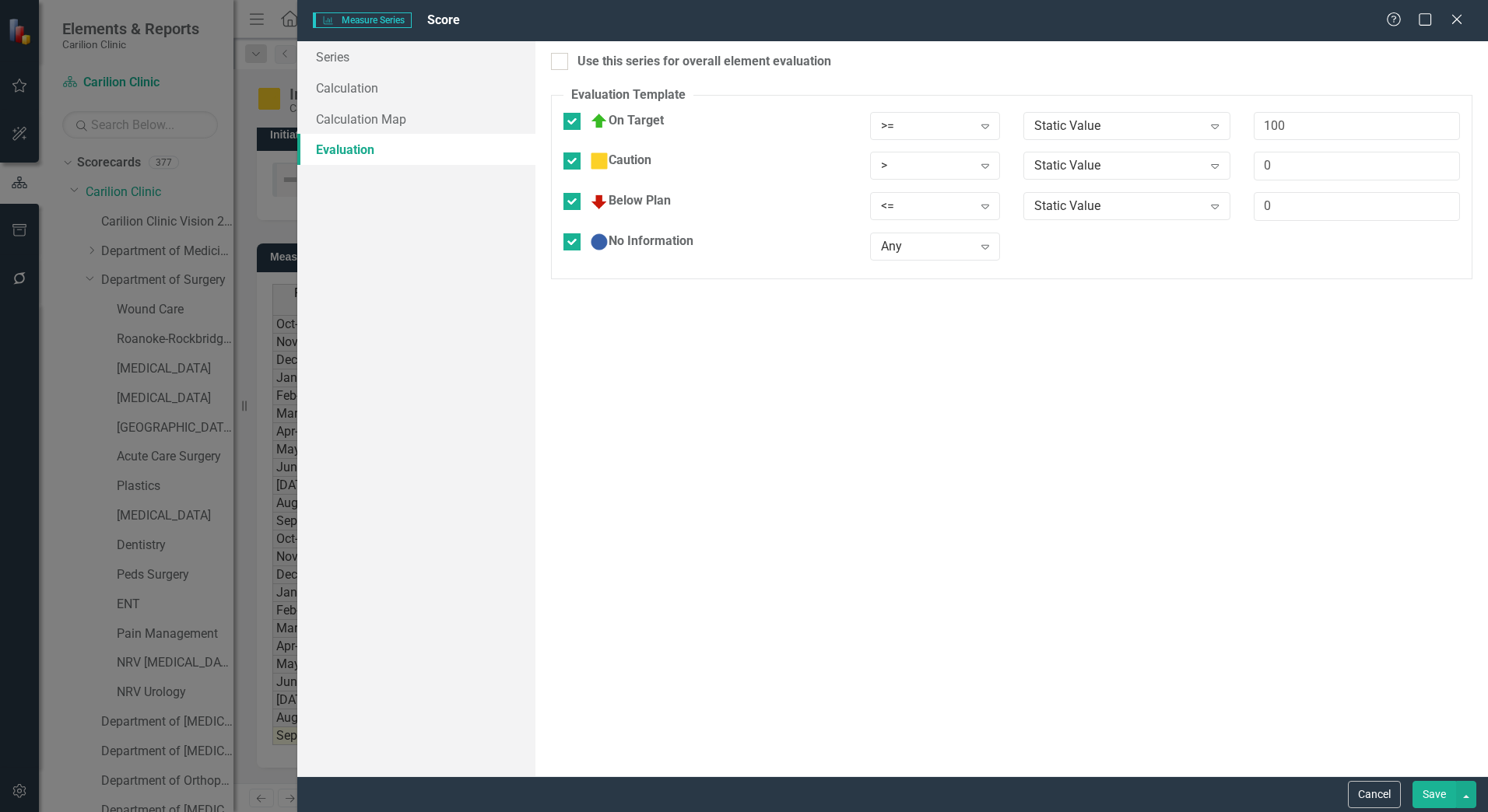
click at [1455, 10] on div "Measure Series Measure Series Score Help Maximize Close" at bounding box center [892, 20] width 1190 height 41
click at [1454, 24] on icon "Close" at bounding box center [1457, 18] width 19 height 15
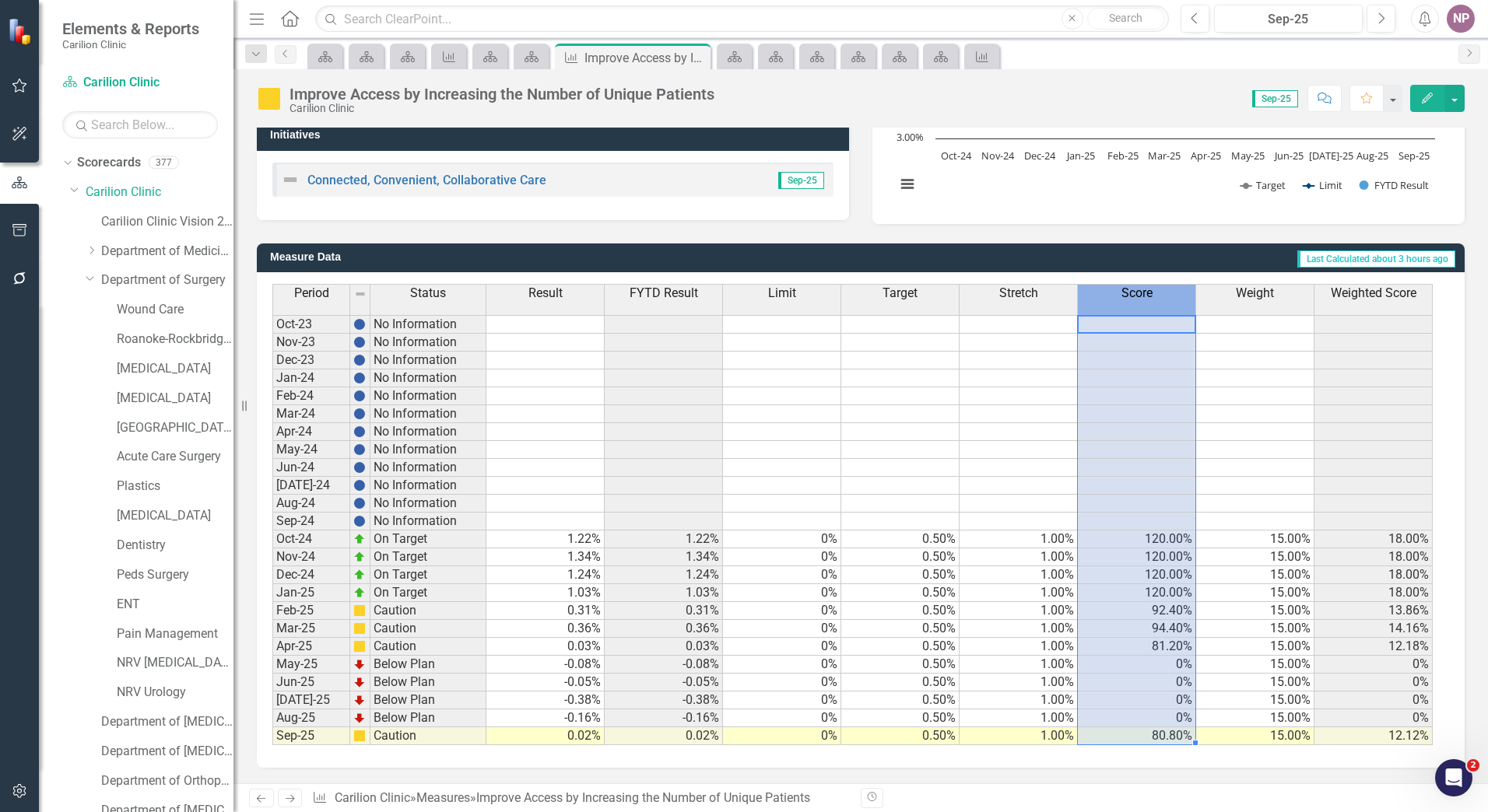
click at [1134, 294] on span "Score" at bounding box center [1137, 293] width 31 height 14
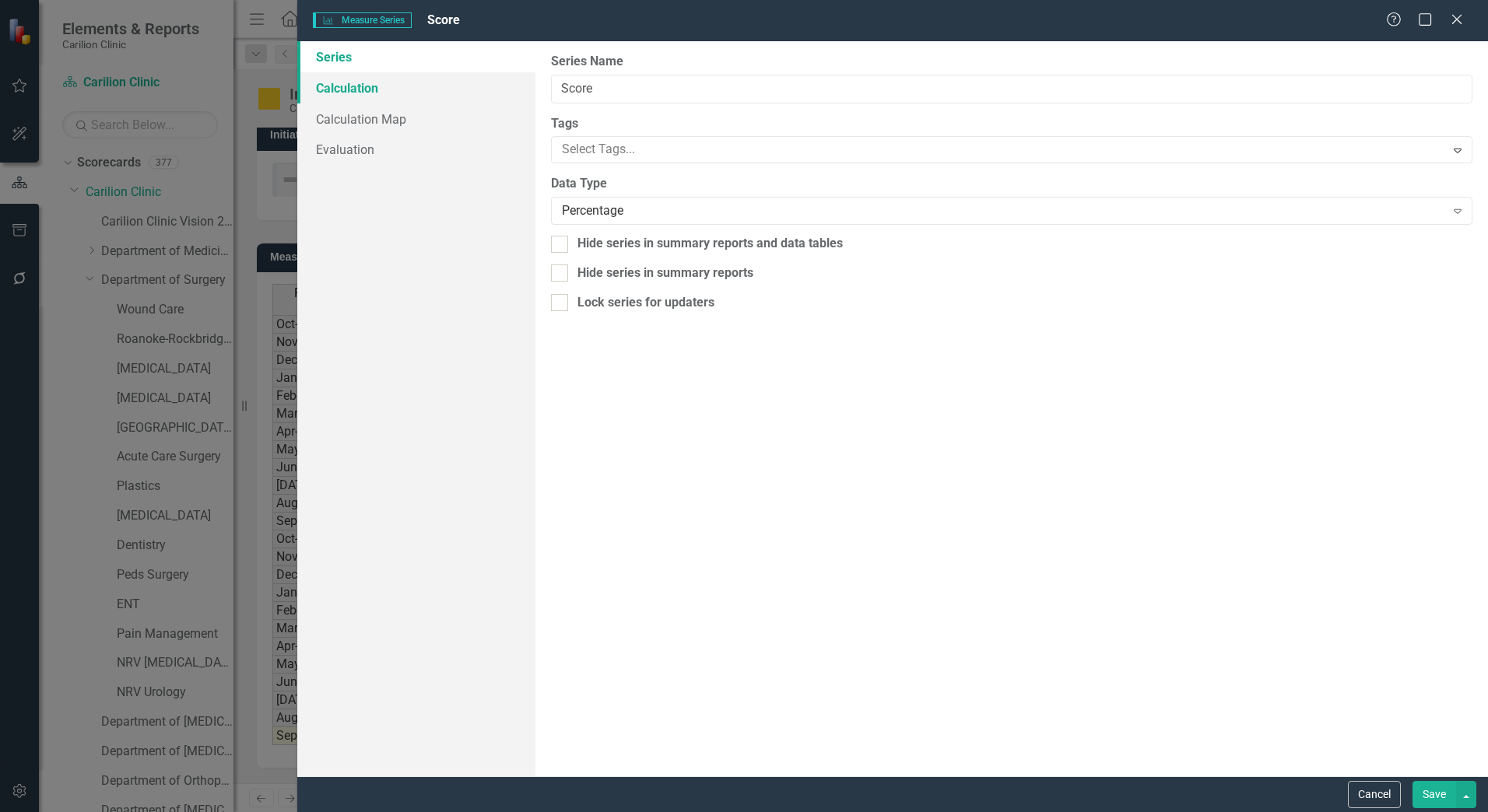
click at [374, 92] on link "Calculation" at bounding box center [415, 88] width 238 height 31
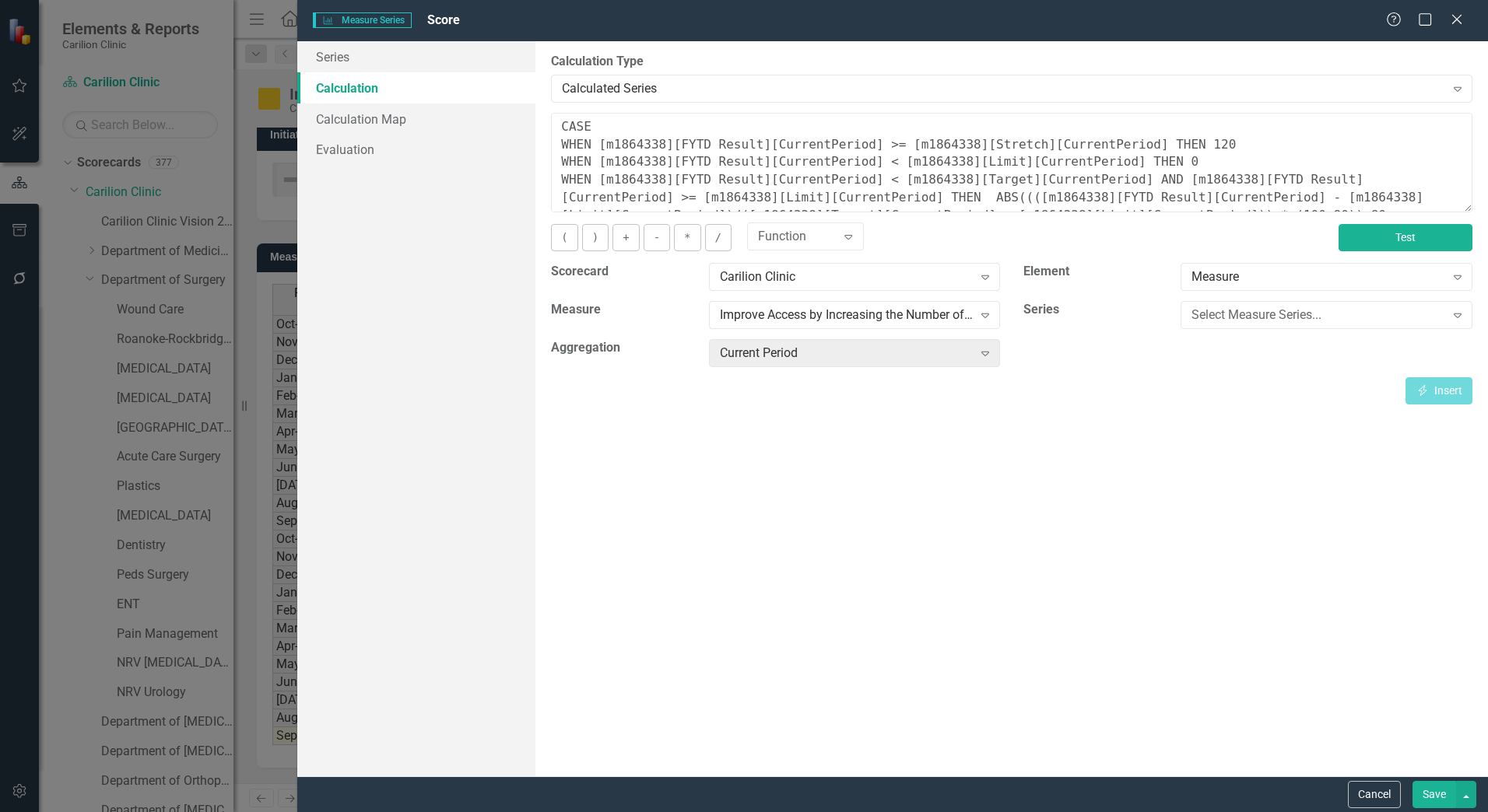
click at [1404, 232] on button "Test" at bounding box center [1405, 237] width 134 height 27
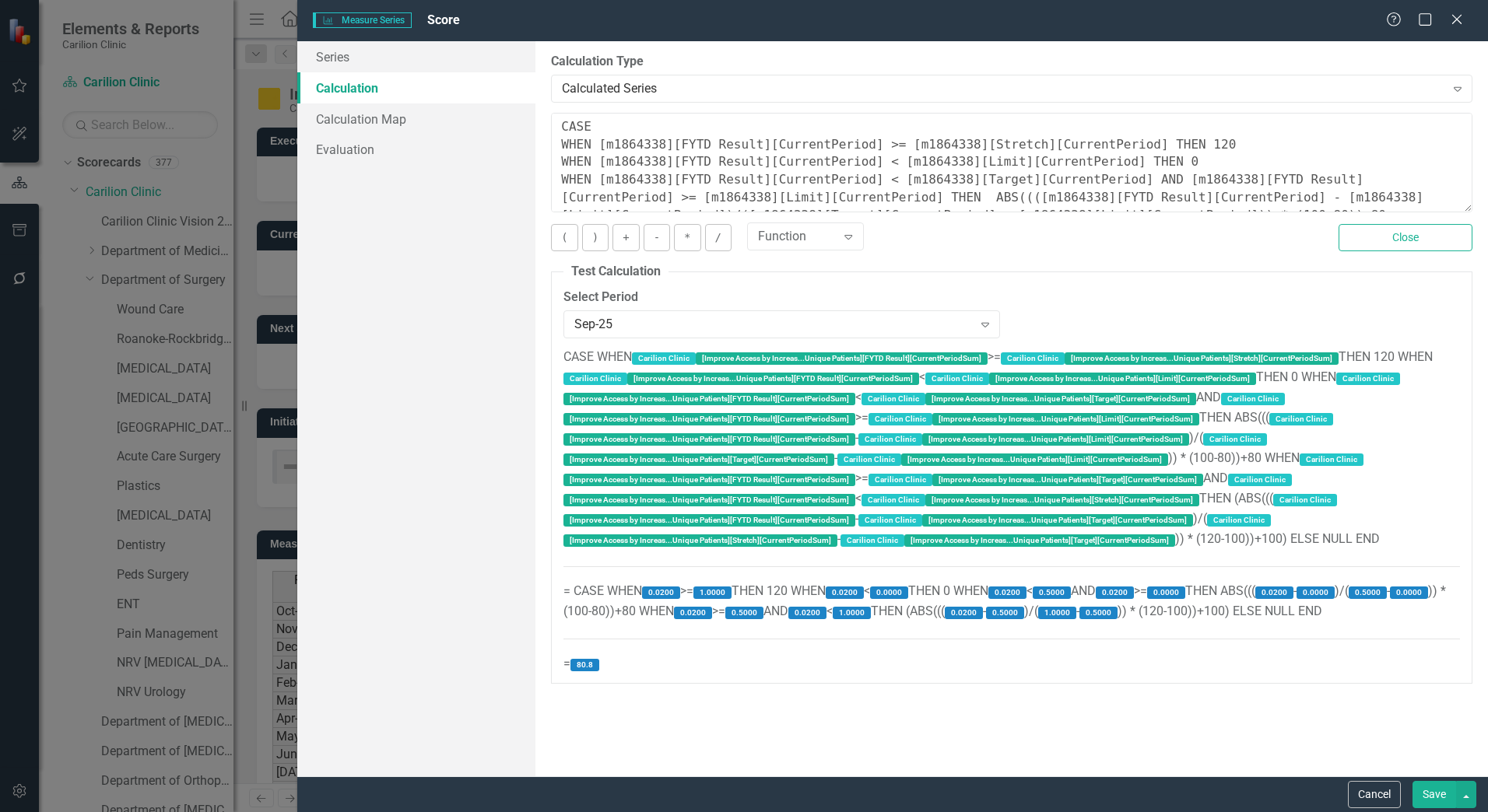
scroll to position [287, 0]
drag, startPoint x: 1454, startPoint y: 22, endPoint x: 1317, endPoint y: 327, distance: 334.4
click at [1454, 22] on icon at bounding box center [1457, 19] width 10 height 10
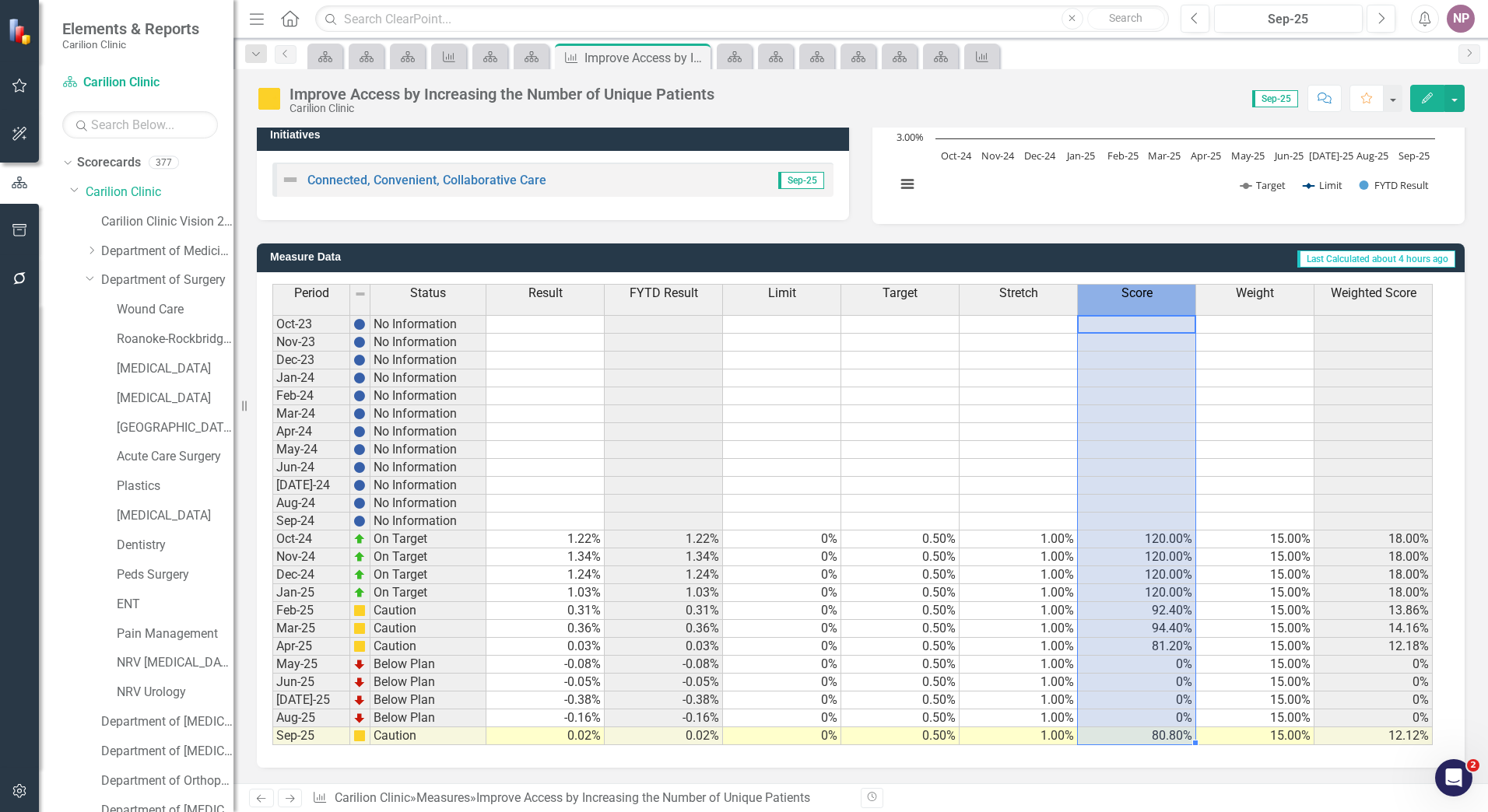
click at [1165, 303] on th "Score" at bounding box center [1137, 299] width 118 height 31
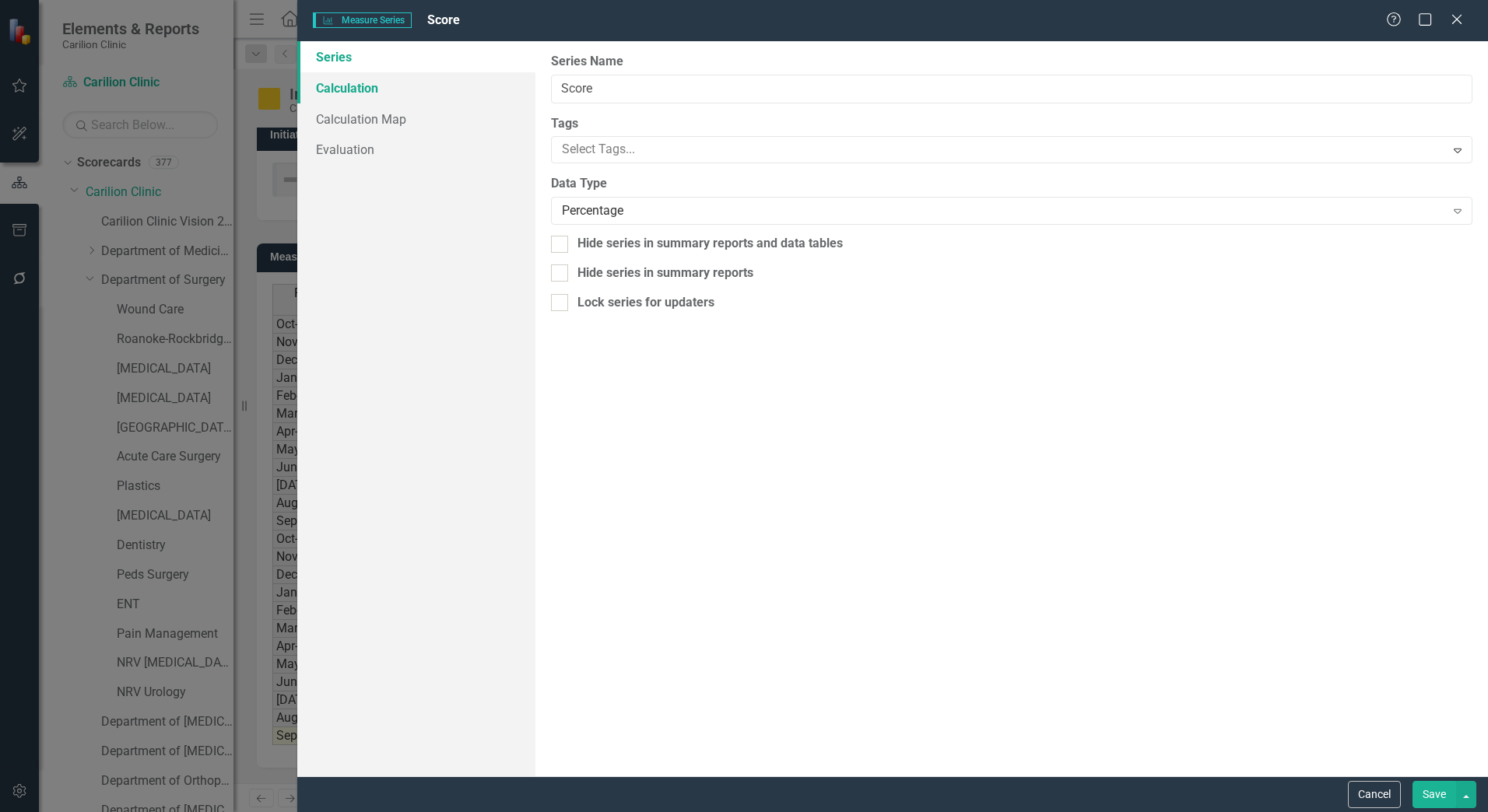
click at [330, 91] on link "Calculation" at bounding box center [415, 88] width 238 height 31
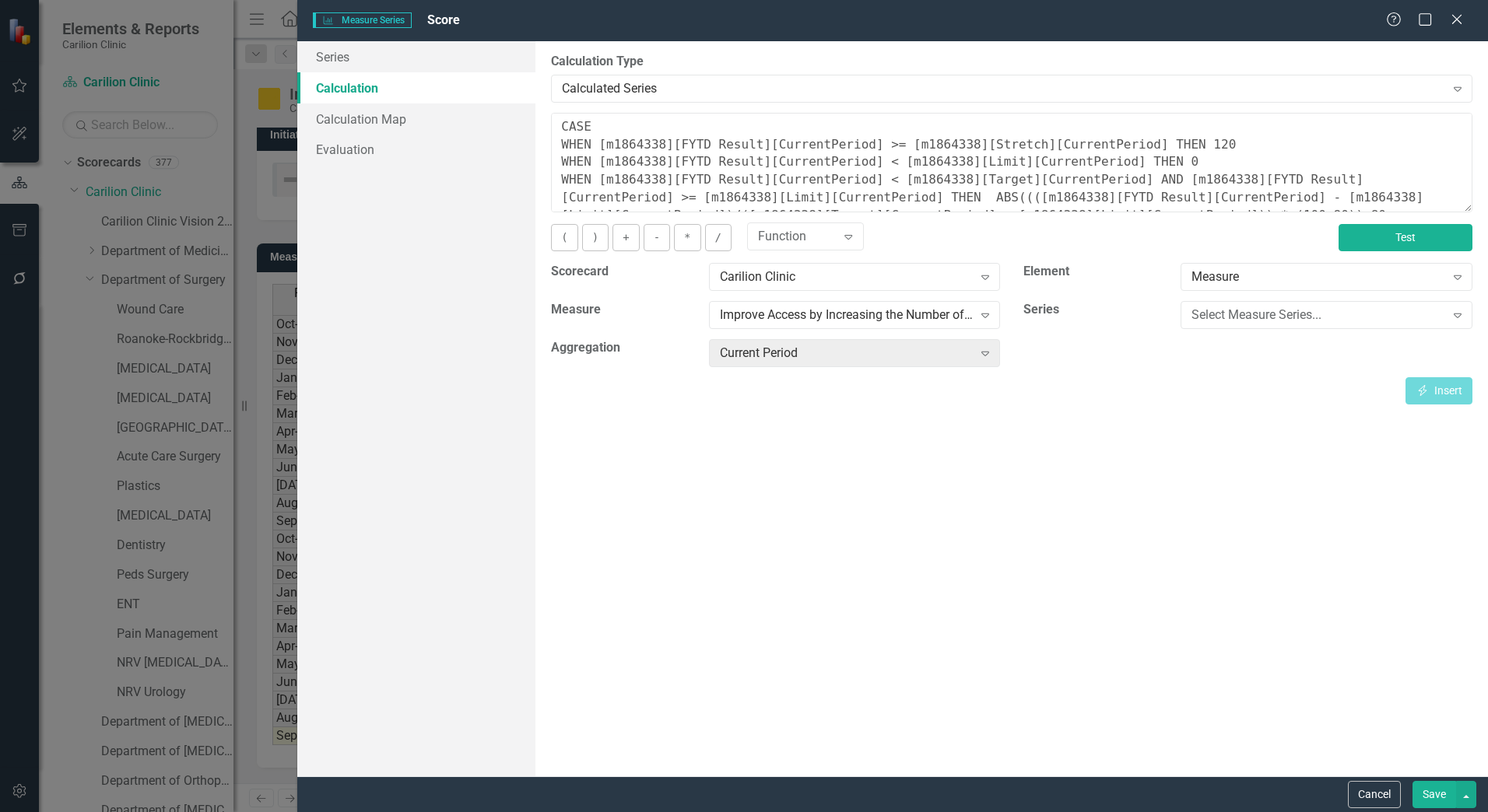
click at [1426, 234] on button "Test" at bounding box center [1405, 237] width 134 height 27
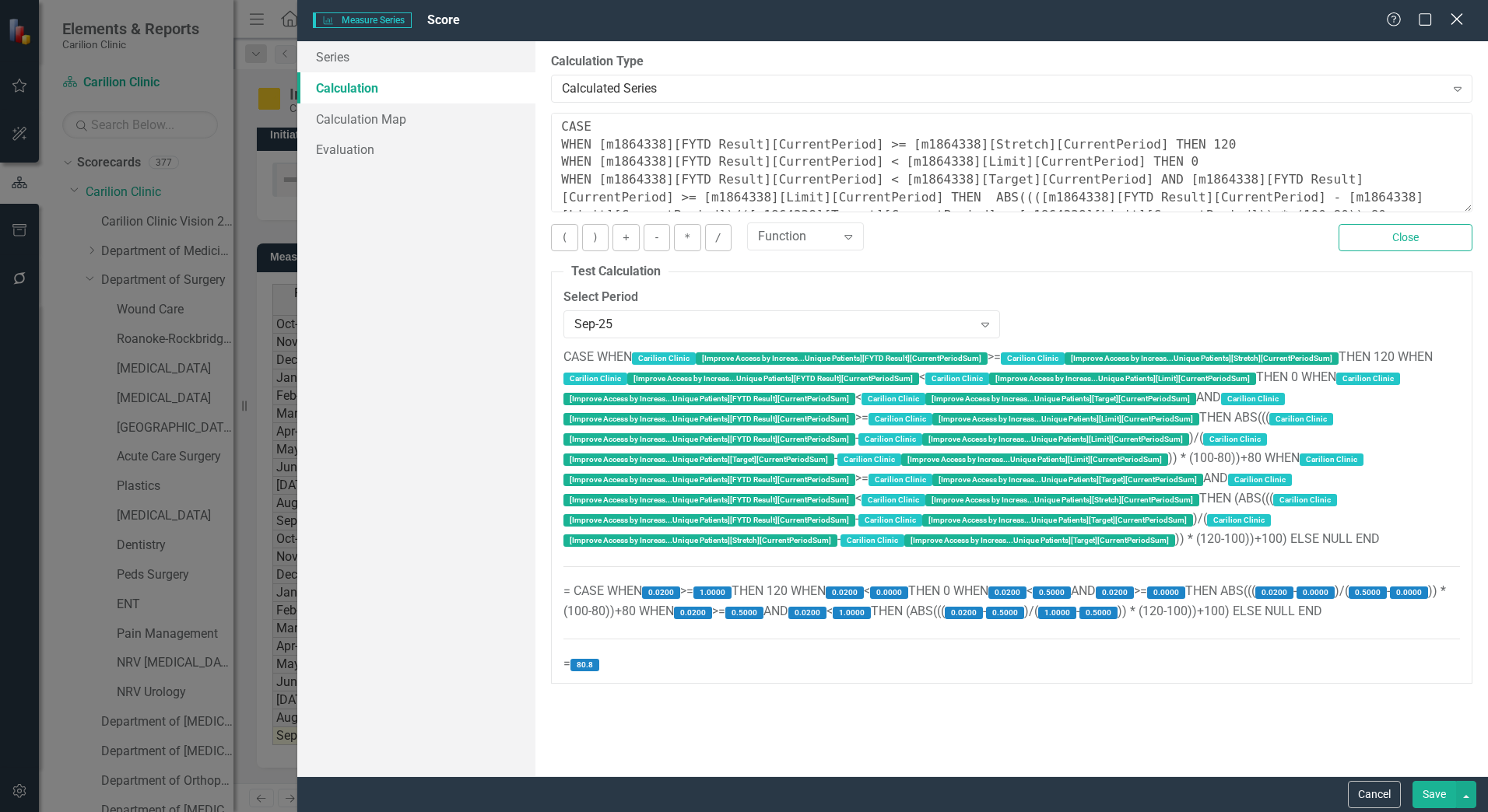
click at [1458, 23] on icon "Close" at bounding box center [1457, 18] width 19 height 15
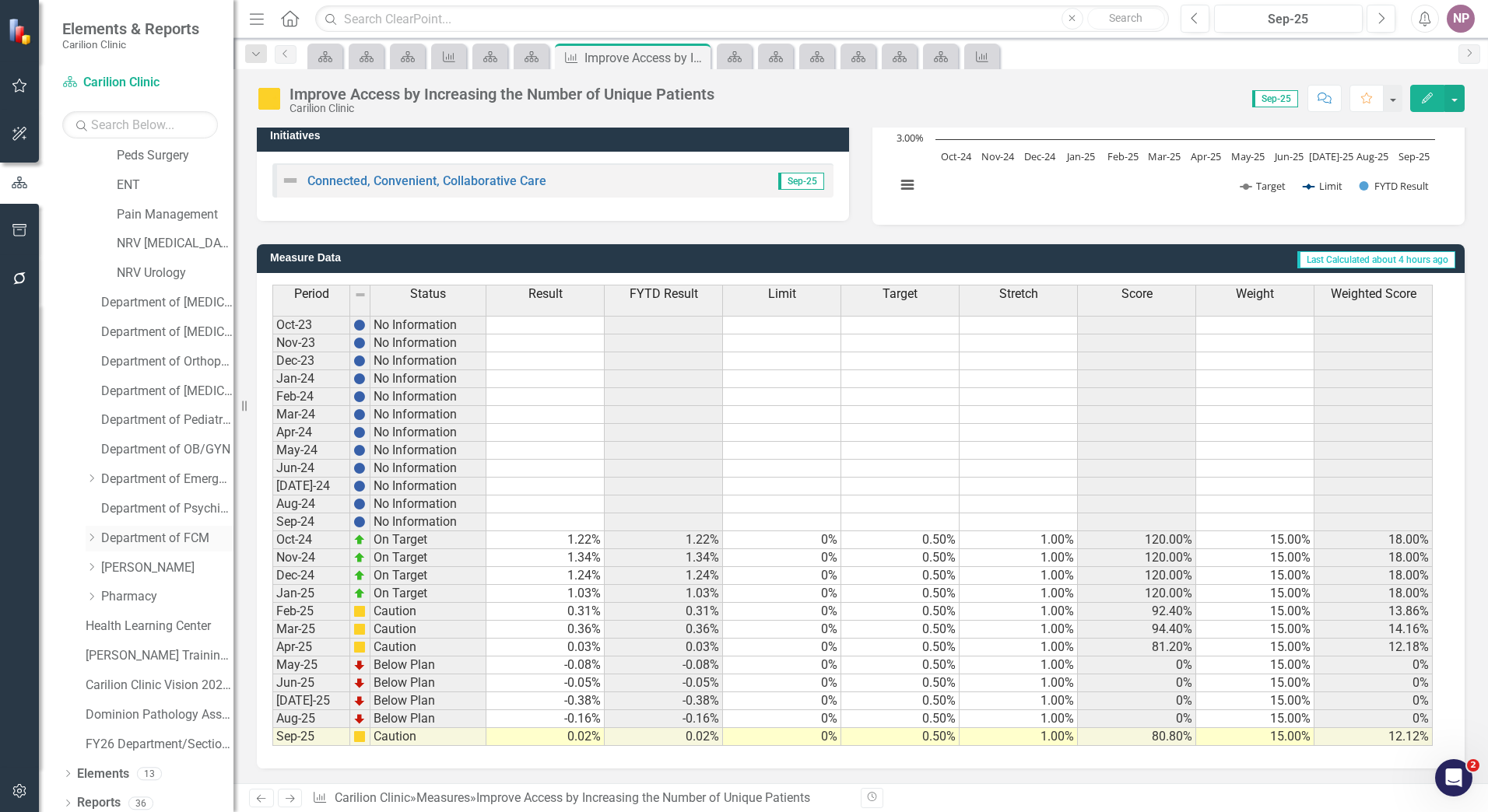
scroll to position [427, 0]
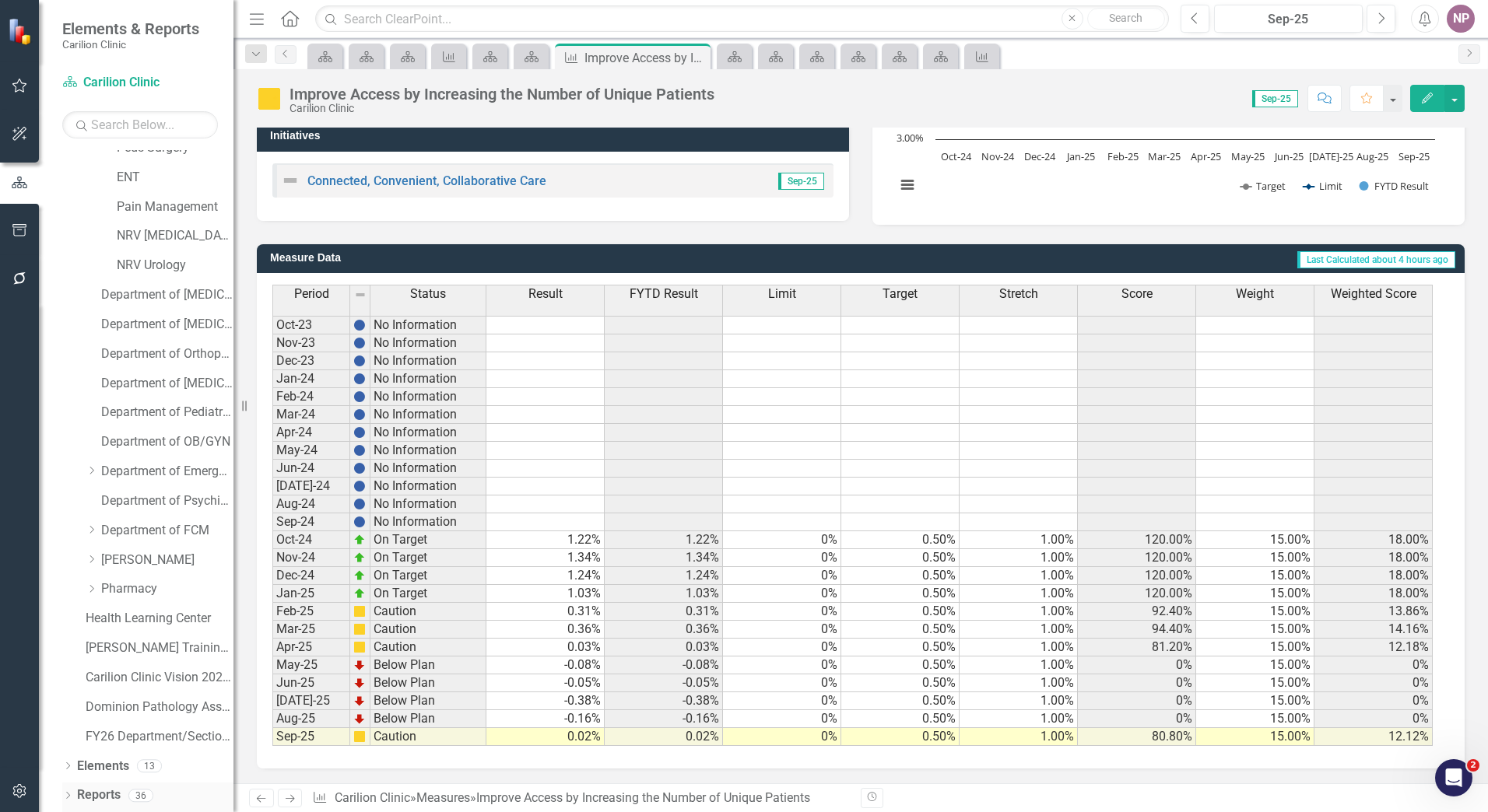
click at [87, 795] on link "Reports" at bounding box center [98, 795] width 44 height 18
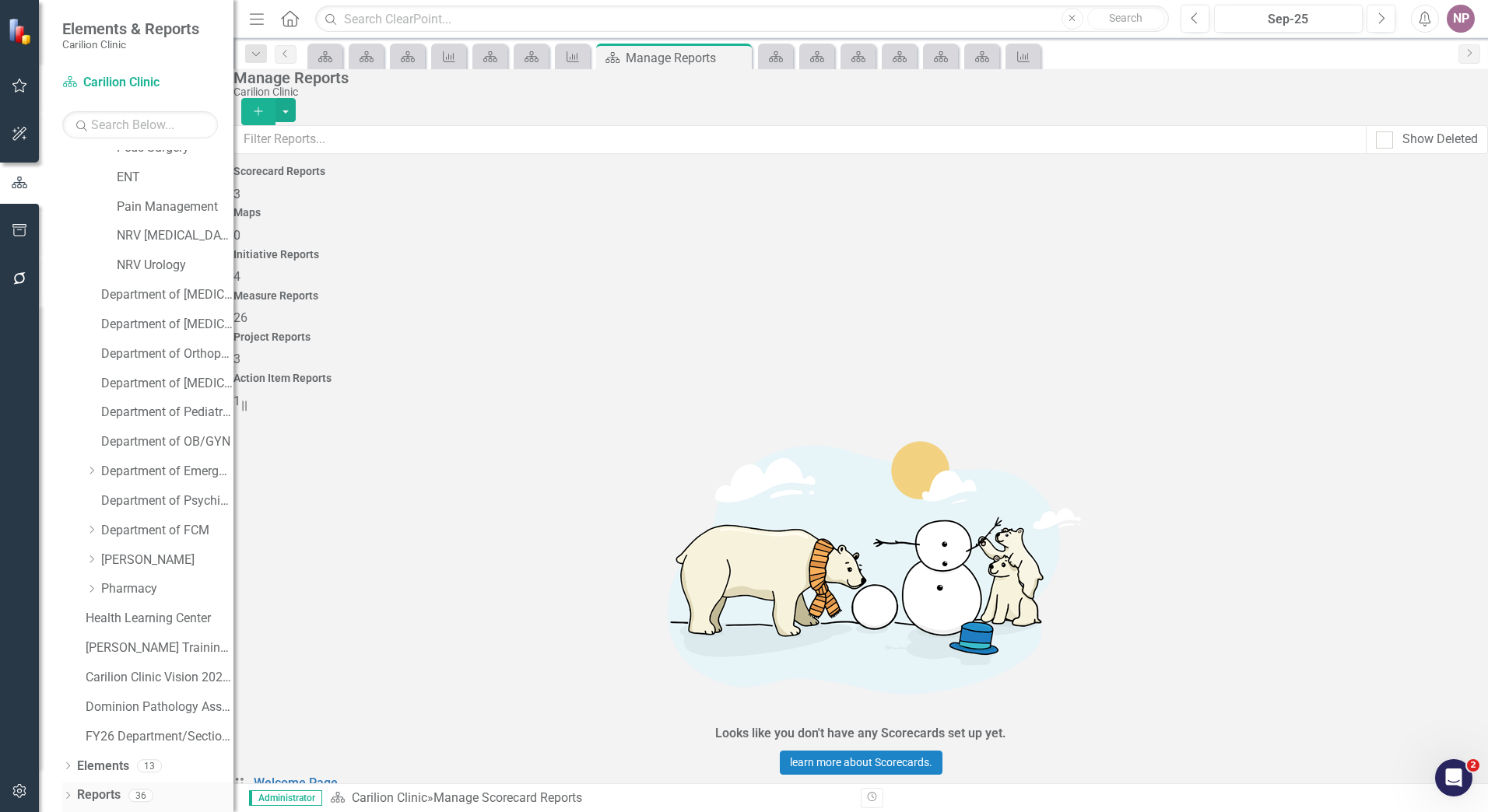
click at [70, 791] on div "Dropdown" at bounding box center [68, 797] width 11 height 13
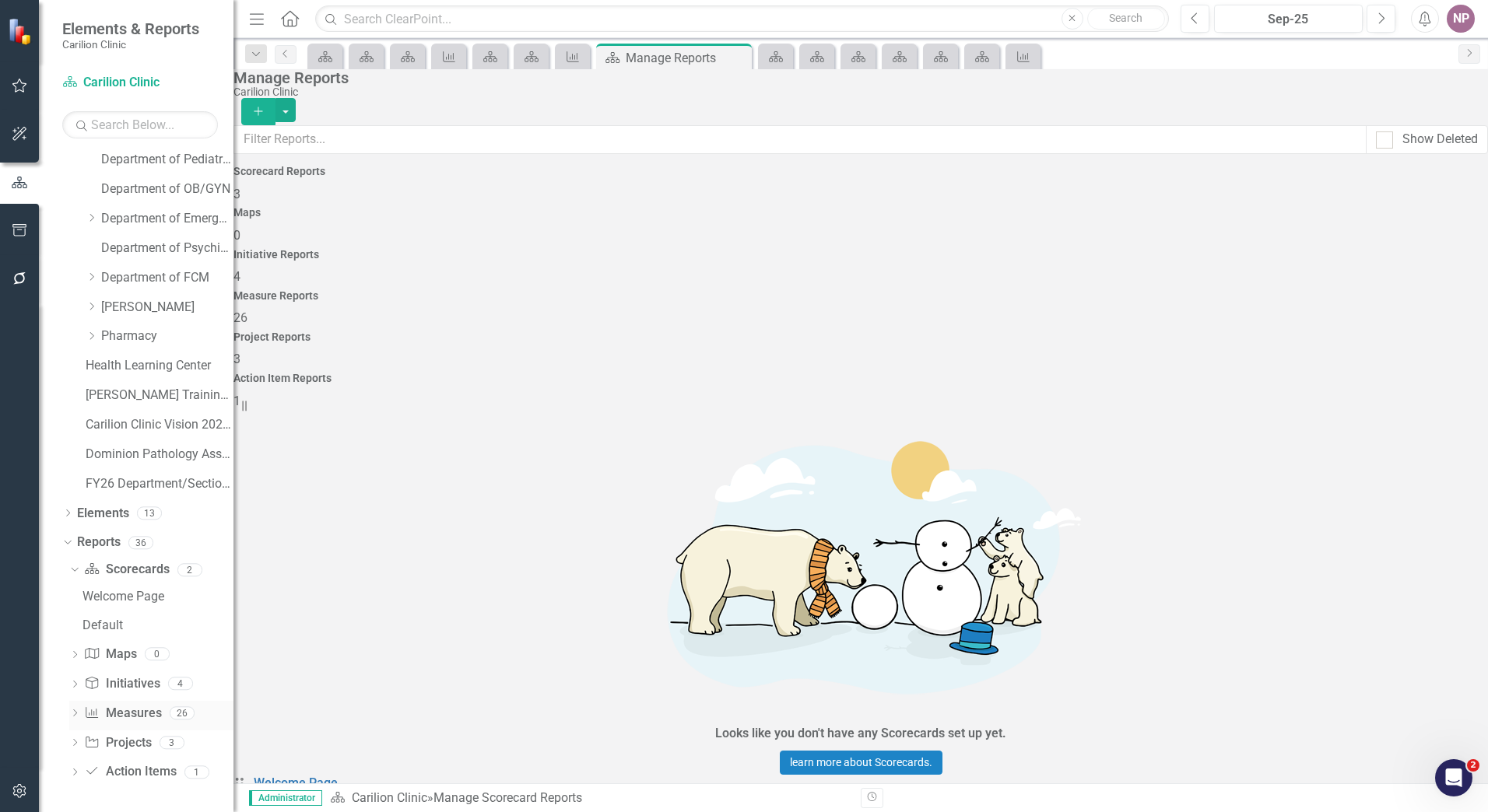
click at [111, 705] on link "Measure Measures" at bounding box center [123, 714] width 77 height 18
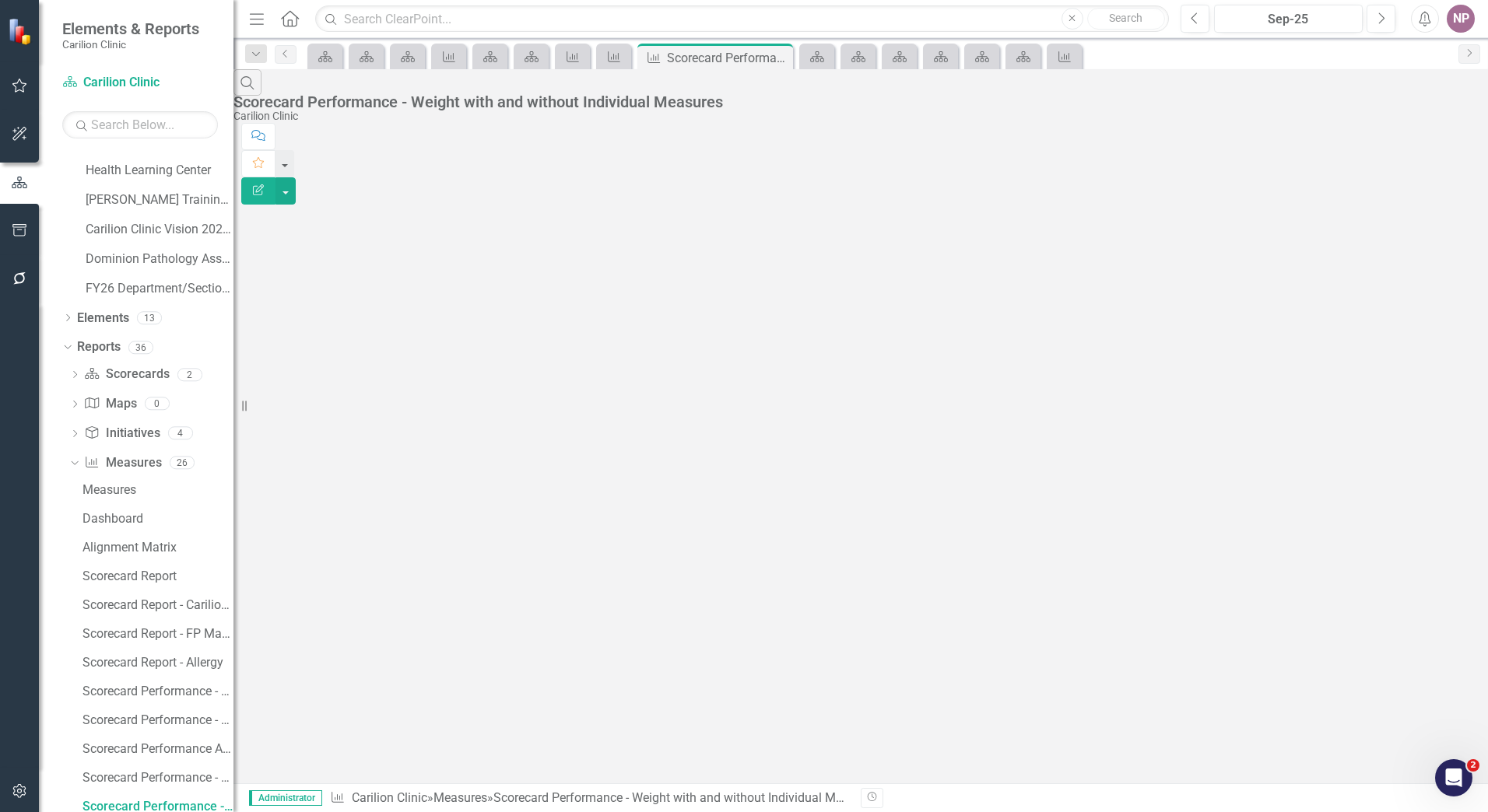
scroll to position [882, 0]
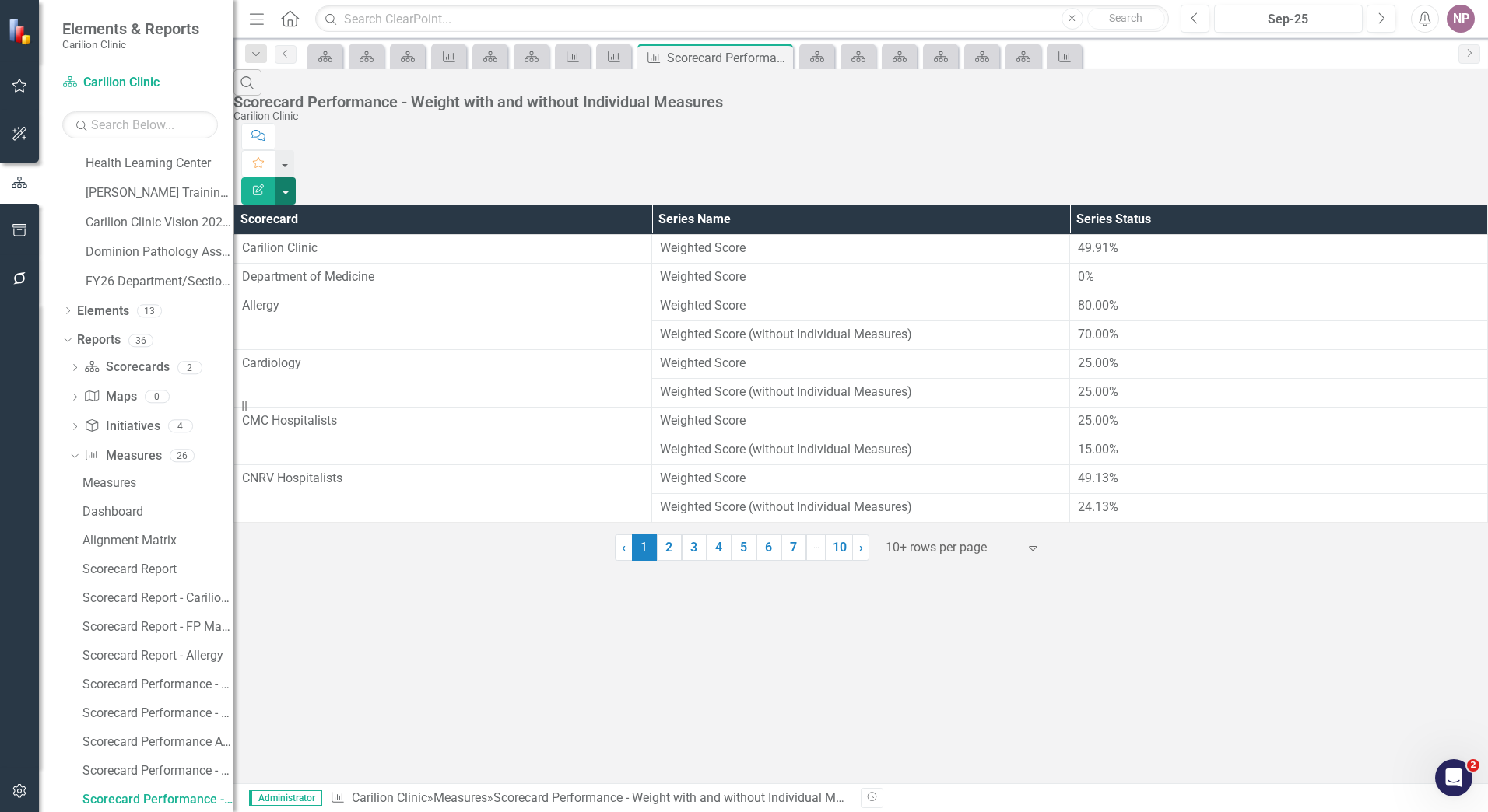
click at [296, 178] on button "button" at bounding box center [285, 191] width 20 height 27
click at [1403, 190] on link "Excel Export to Excel" at bounding box center [1402, 186] width 123 height 29
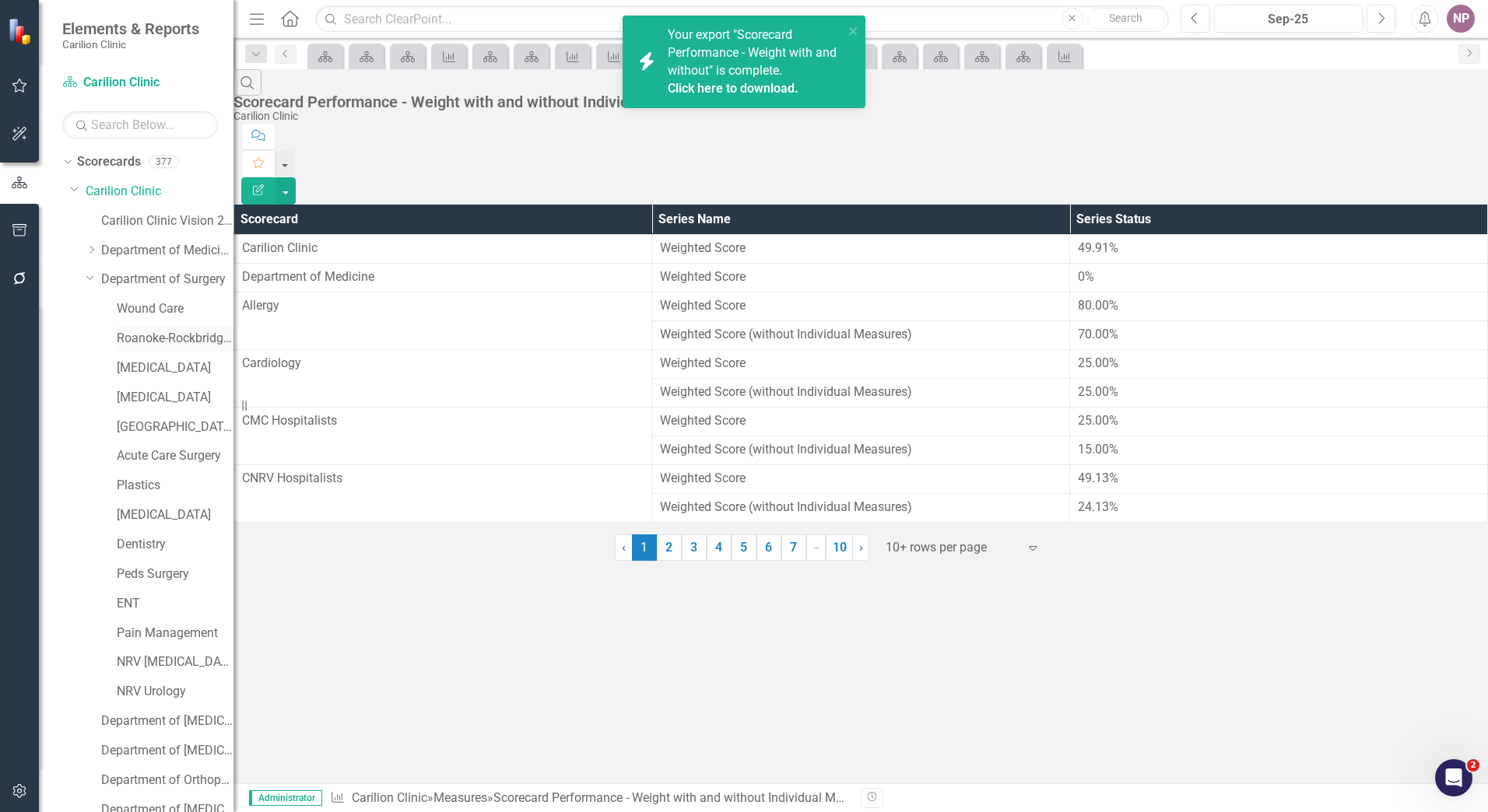
scroll to position [0, 0]
click at [96, 252] on icon "Dropdown" at bounding box center [91, 250] width 11 height 10
click at [137, 304] on link "Cardiology" at bounding box center [175, 310] width 117 height 18
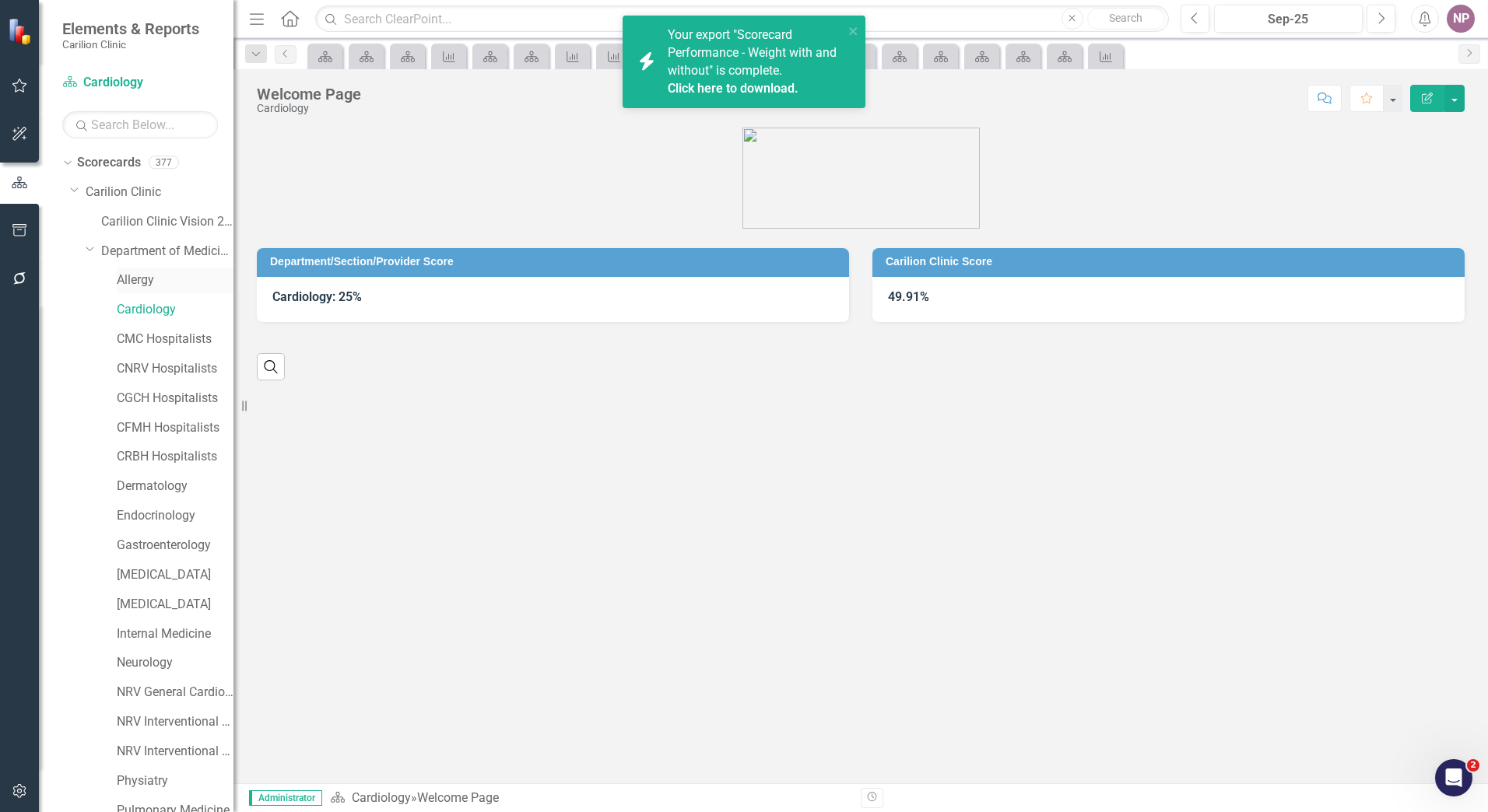
click at [139, 285] on link "Allergy" at bounding box center [175, 280] width 117 height 18
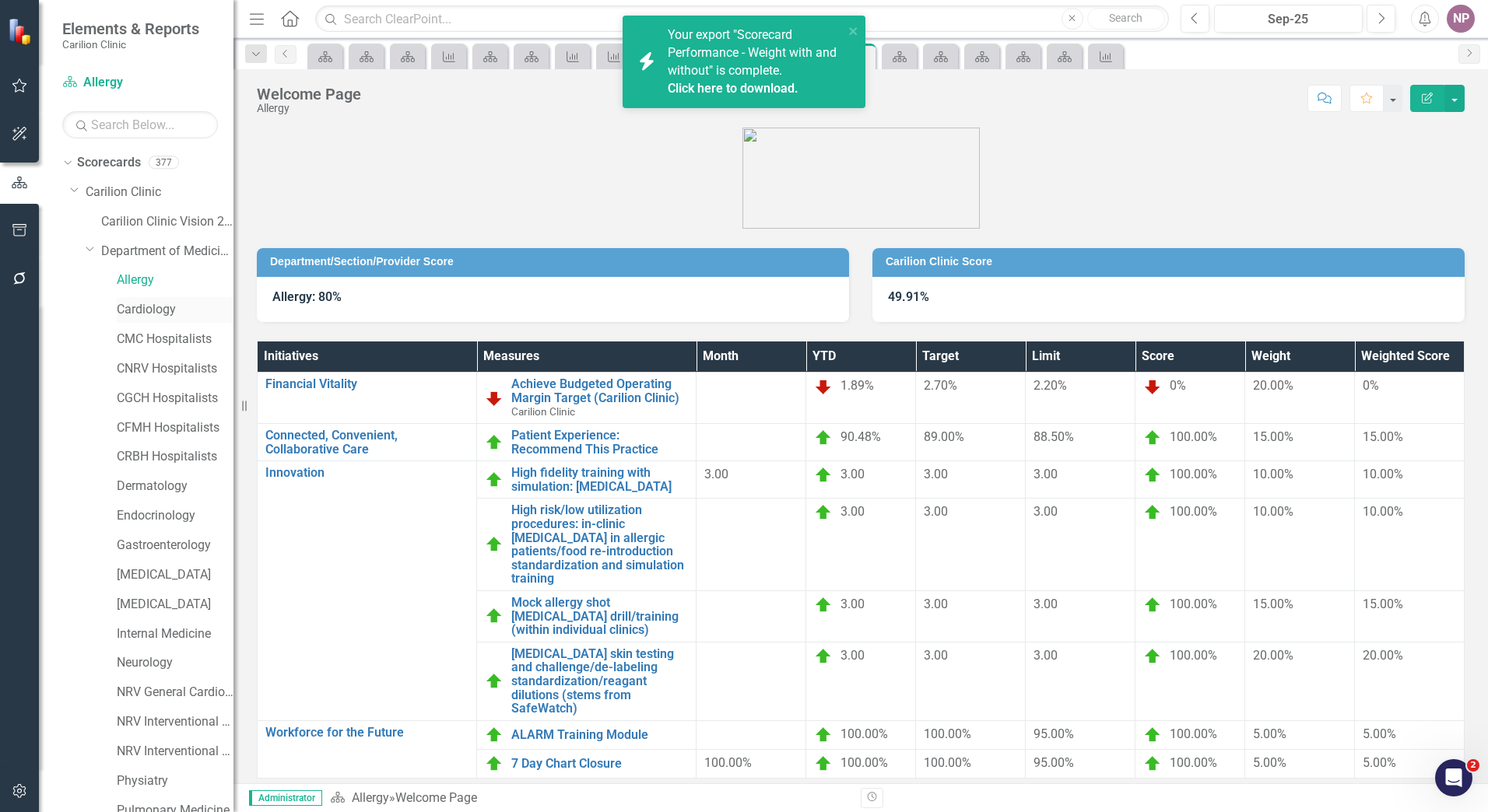
click at [148, 311] on link "Cardiology" at bounding box center [175, 310] width 117 height 18
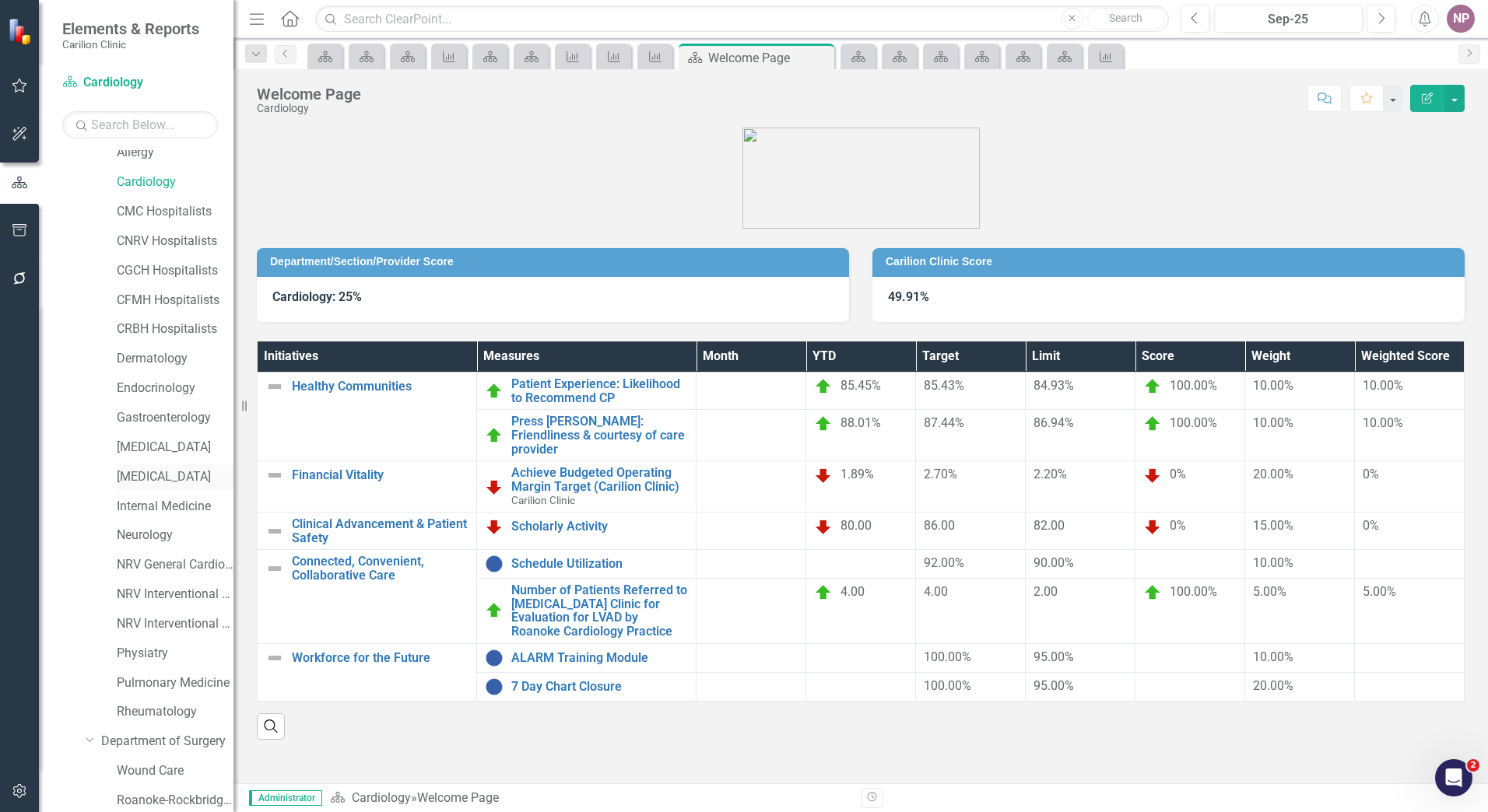
scroll to position [55, 0]
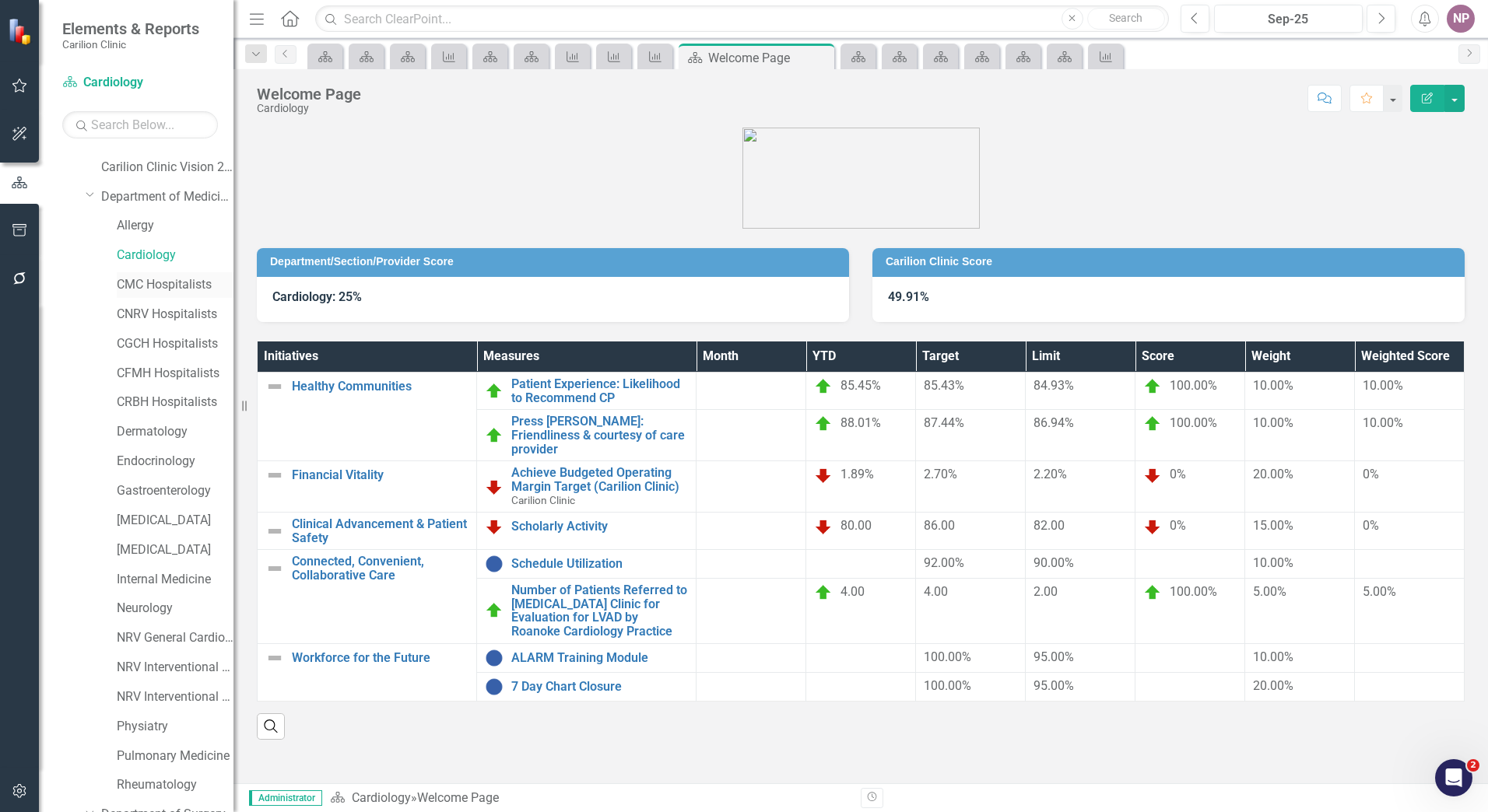
click at [151, 296] on div "CMC Hospitalists" at bounding box center [175, 285] width 117 height 25
click at [193, 278] on link "CMC Hospitalists" at bounding box center [175, 285] width 117 height 18
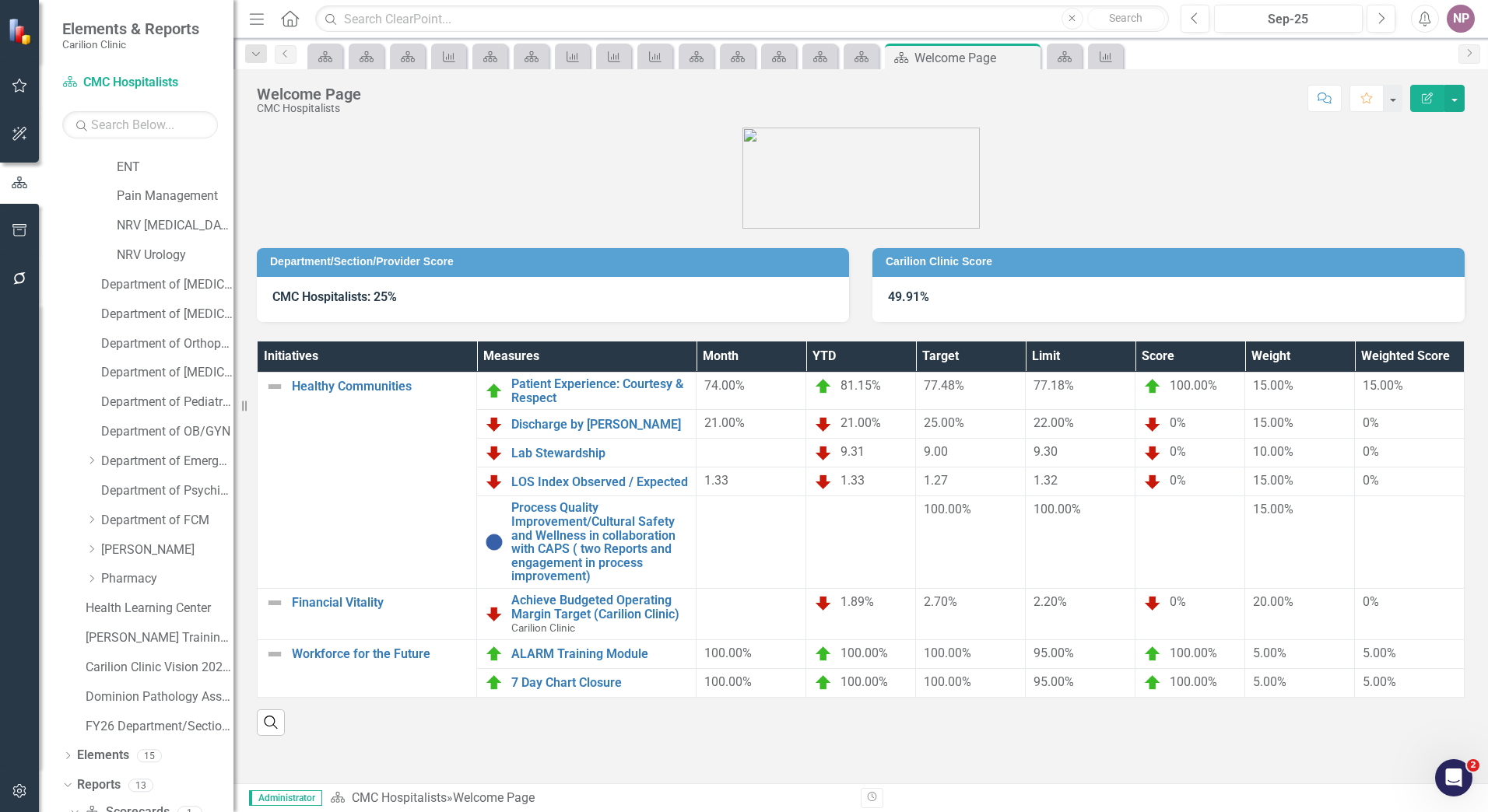
scroll to position [1065, 0]
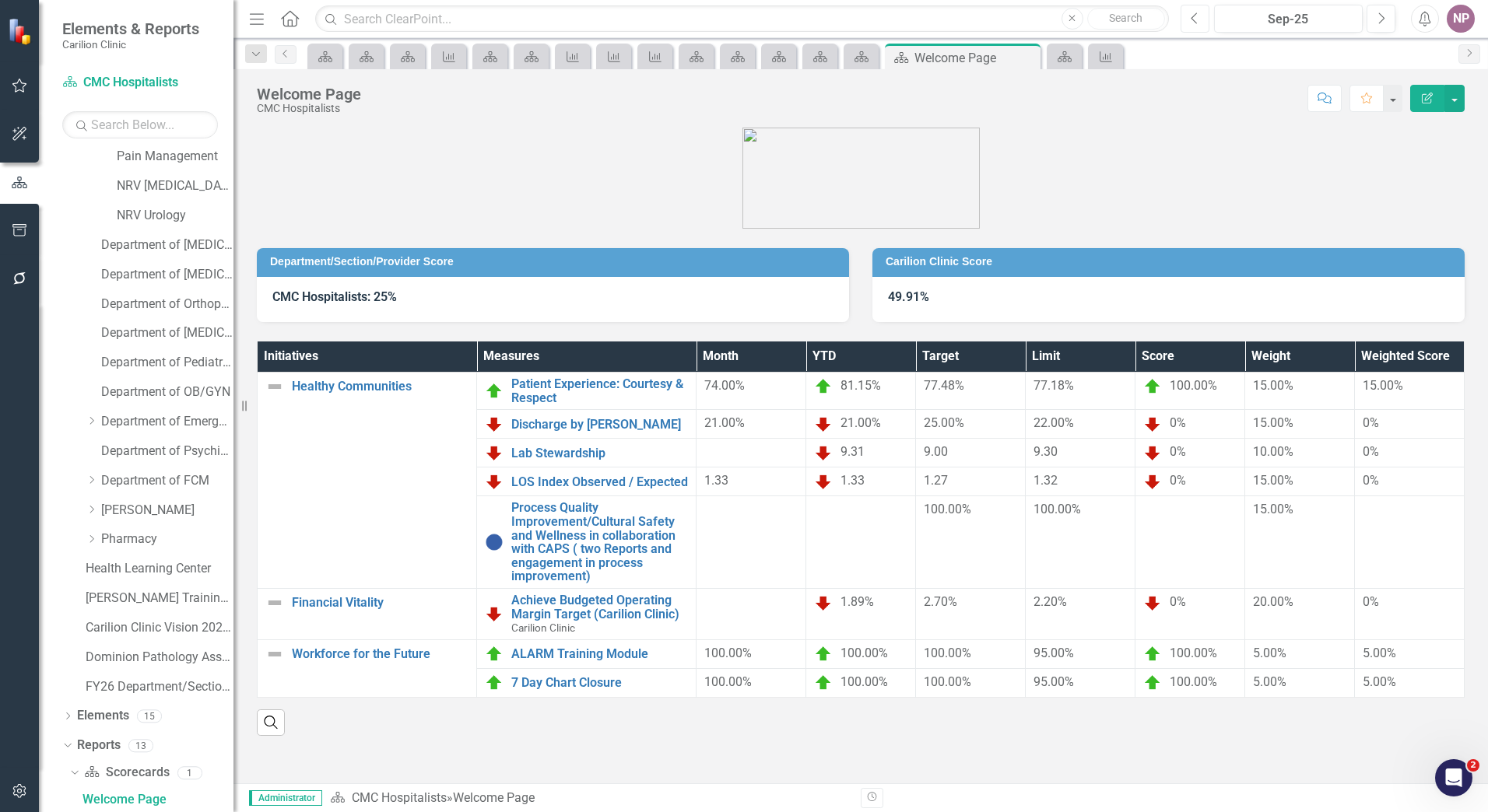
click at [1205, 14] on button "Previous" at bounding box center [1195, 18] width 29 height 28
click at [1377, 13] on icon "Next" at bounding box center [1381, 18] width 9 height 14
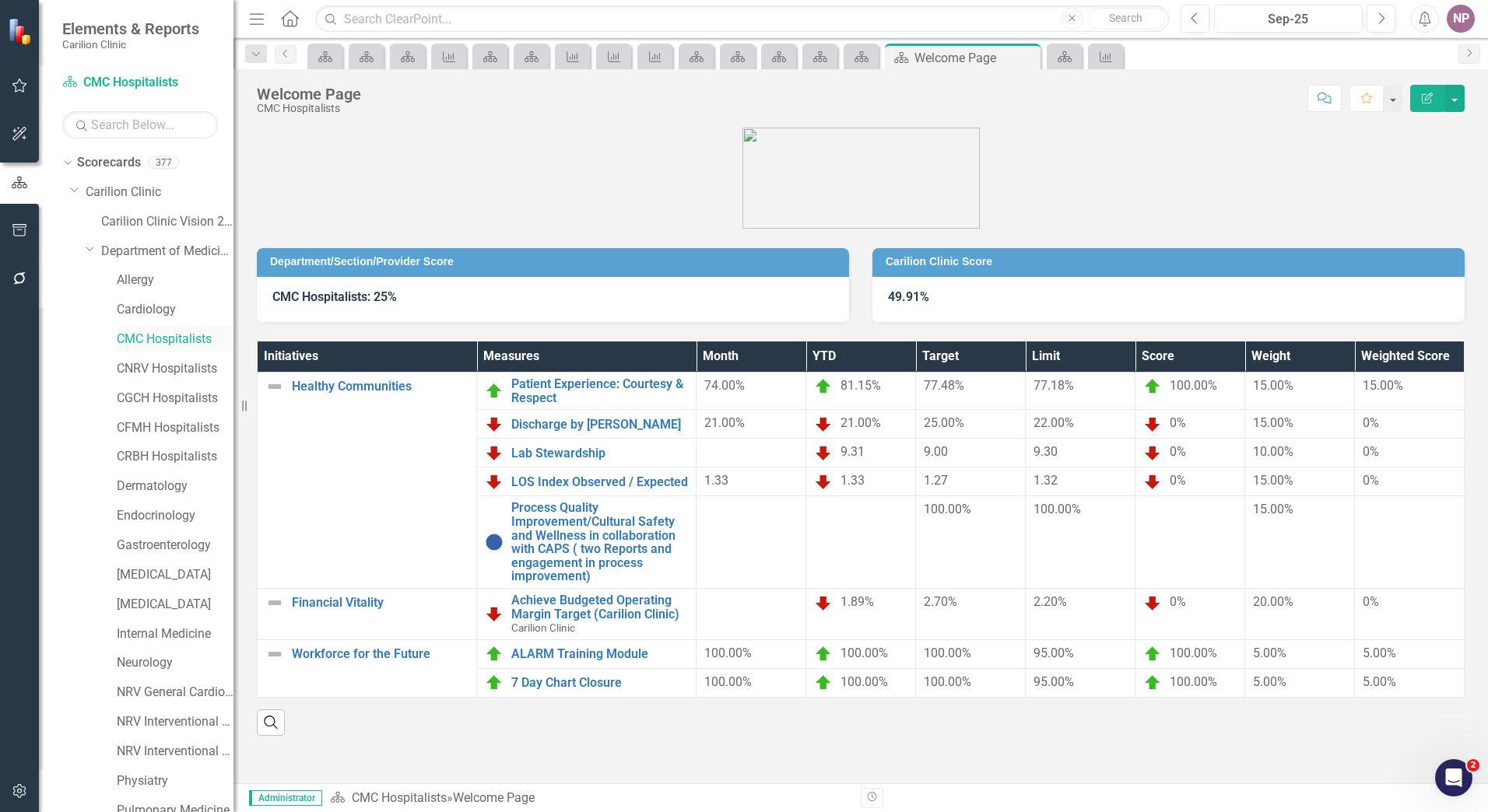
click at [163, 343] on link "CMC Hospitalists" at bounding box center [175, 339] width 117 height 18
click at [145, 369] on link "CNRV Hospitalists" at bounding box center [175, 369] width 117 height 18
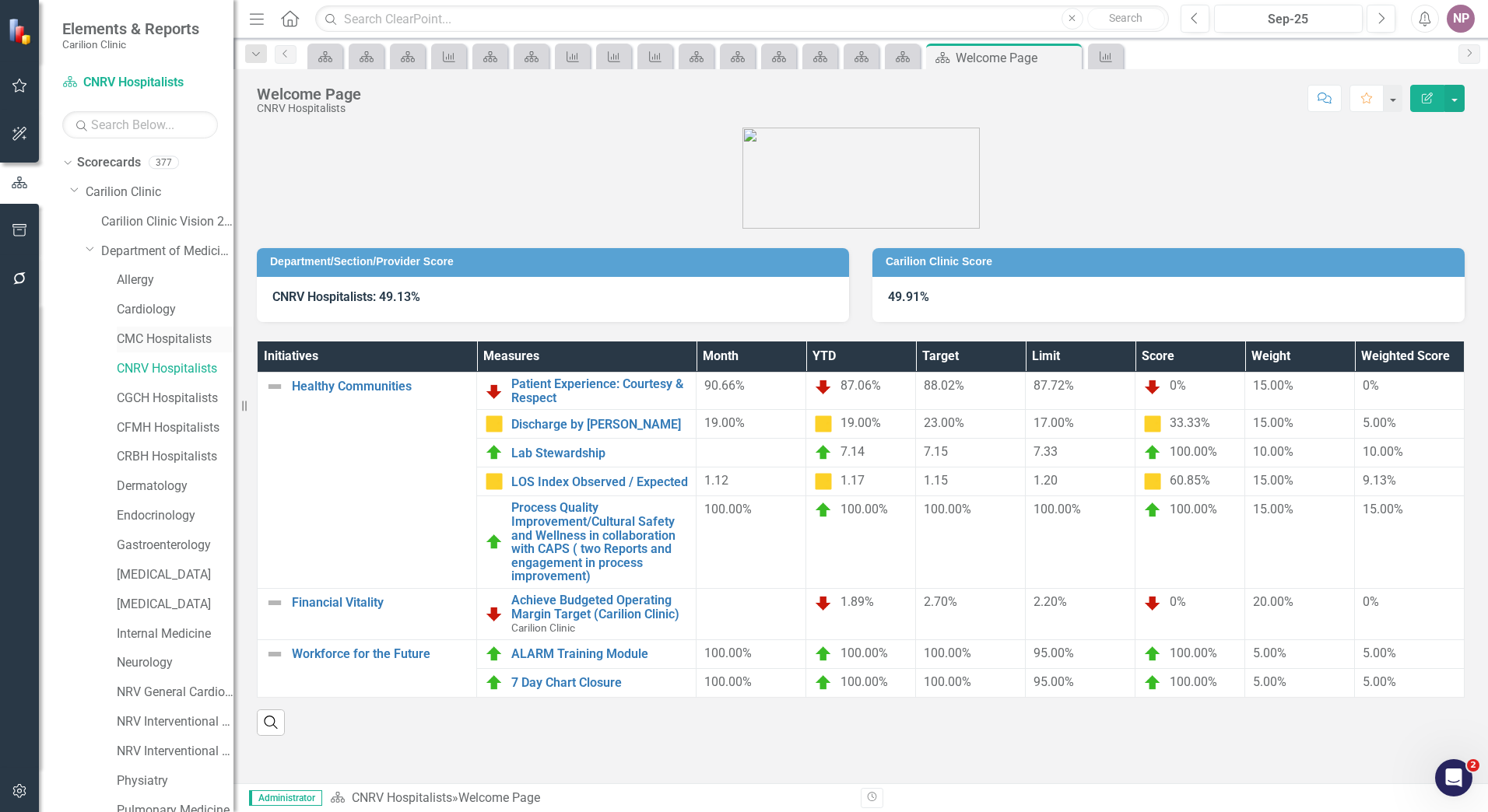
click at [171, 343] on link "CMC Hospitalists" at bounding box center [175, 339] width 117 height 18
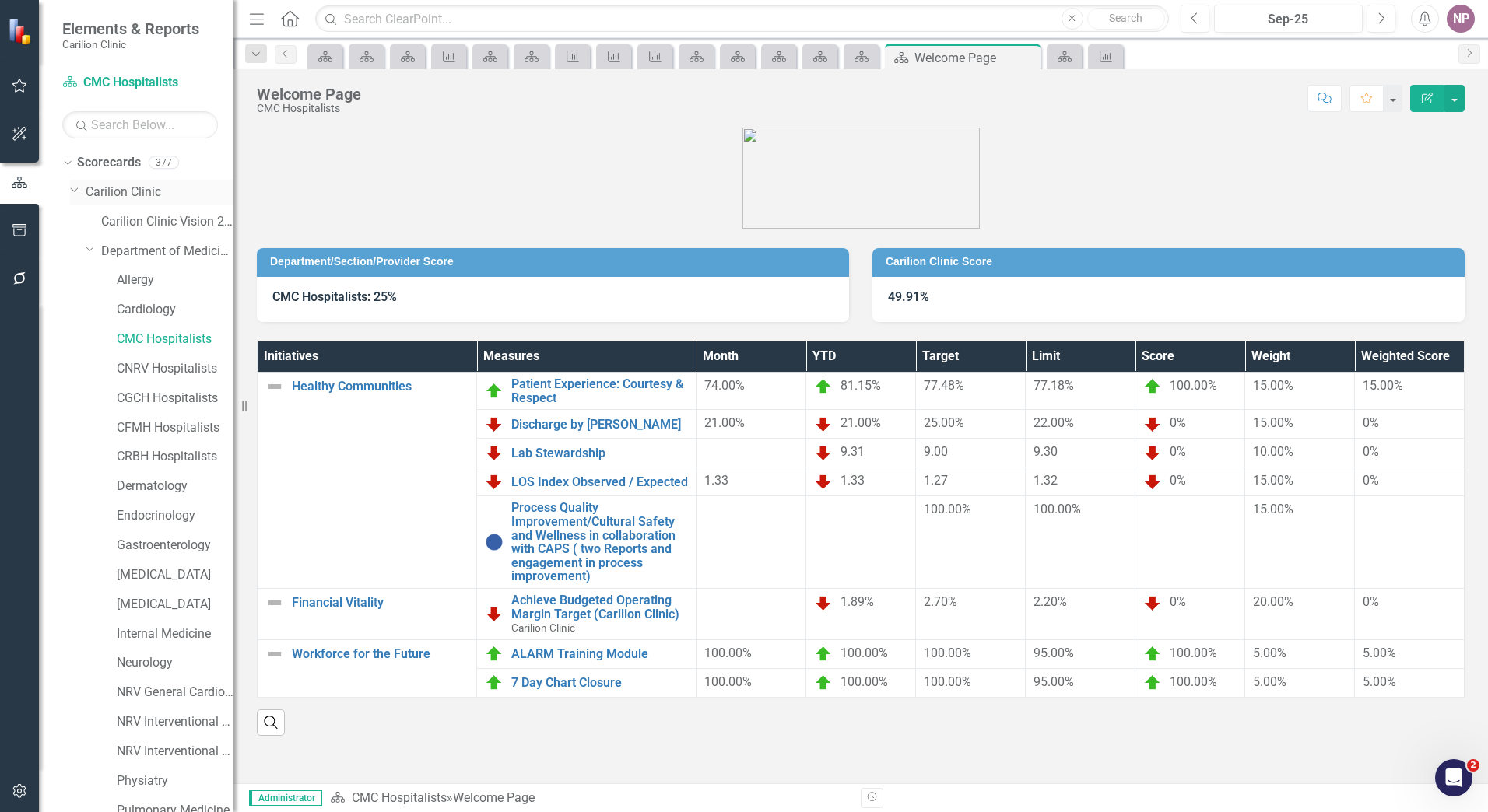
click at [113, 191] on link "Carilion Clinic" at bounding box center [159, 192] width 148 height 18
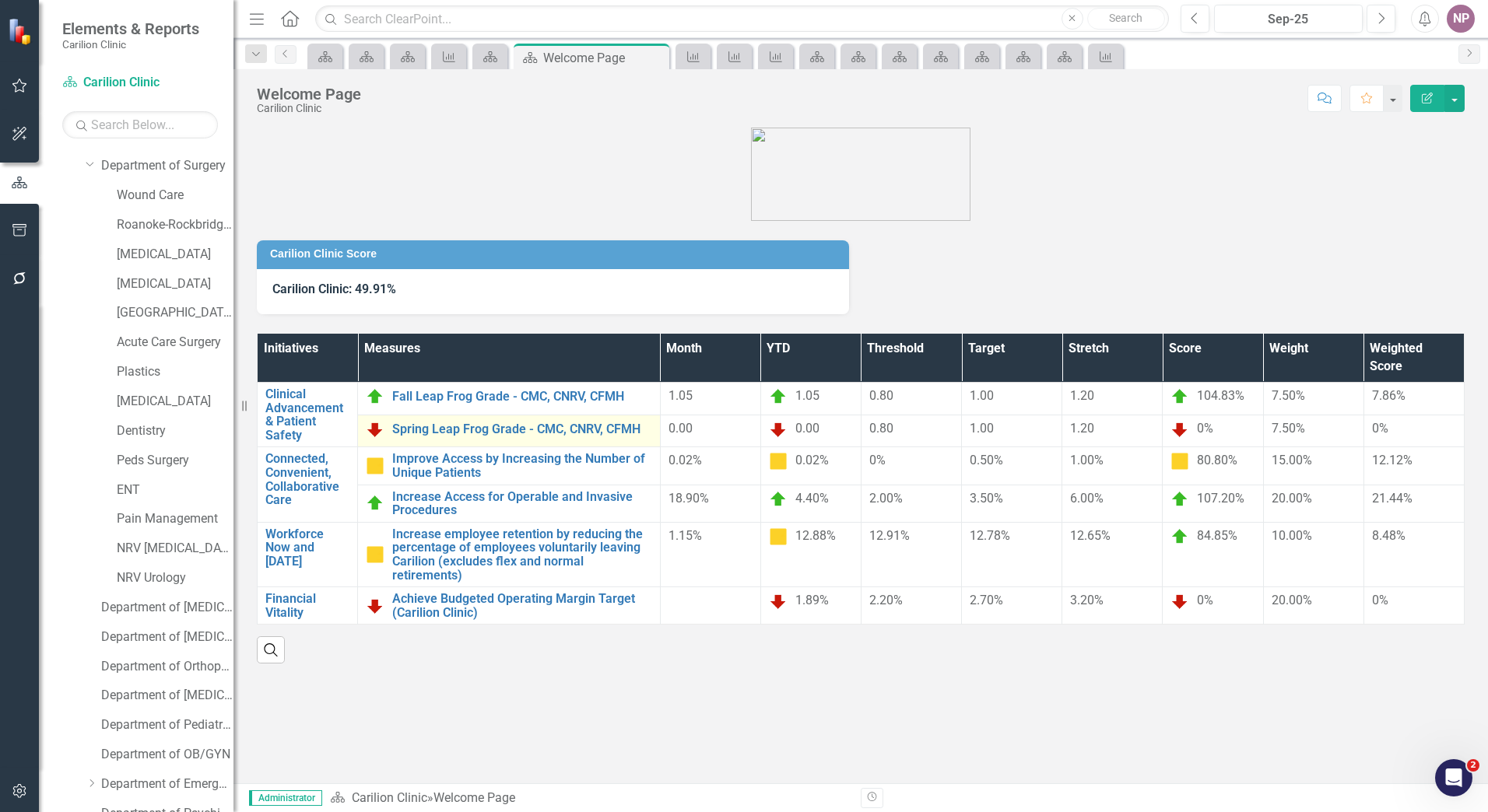
scroll to position [1065, 0]
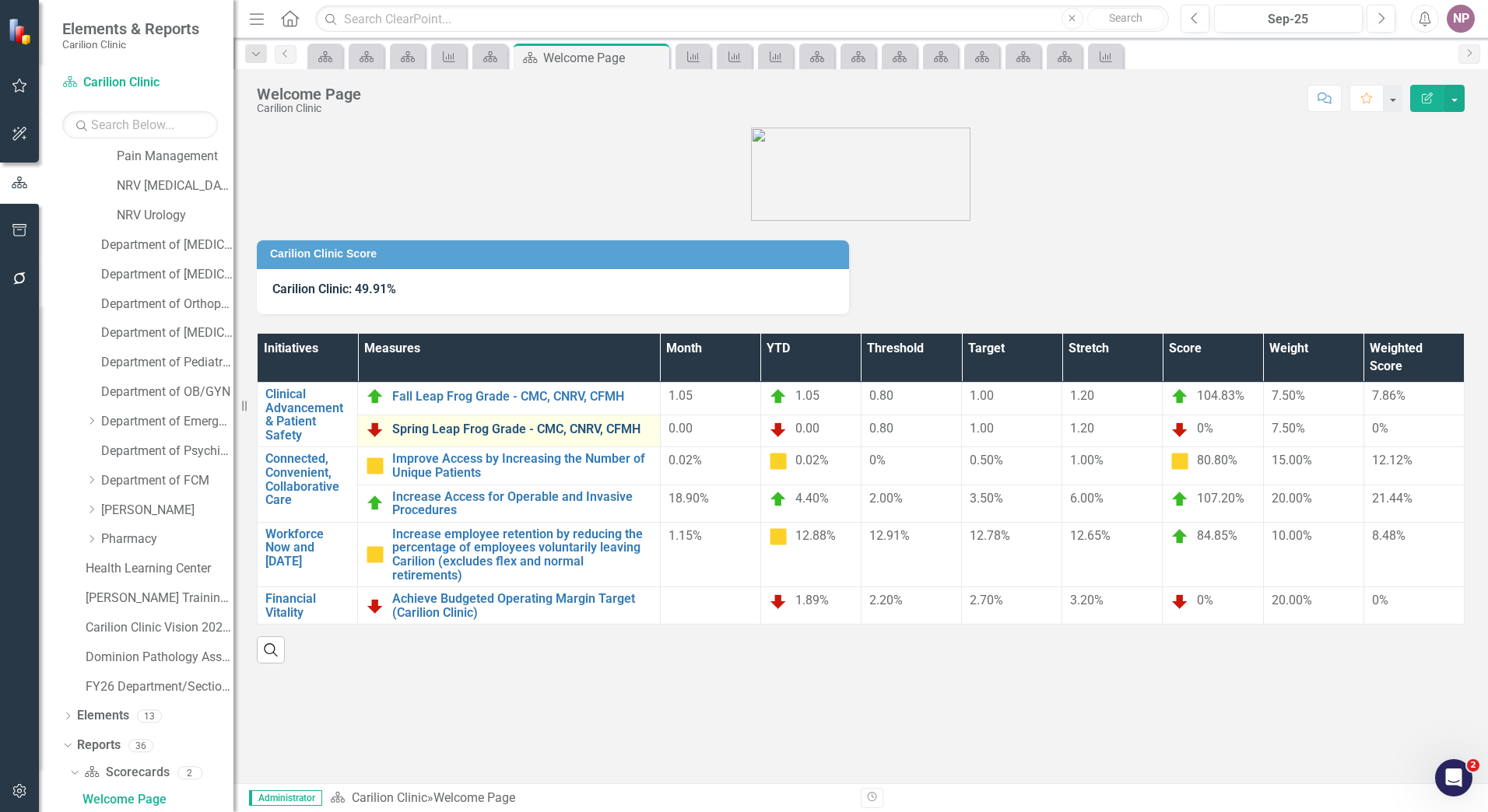
click at [546, 428] on link "Spring Leap Frog Grade - CMC, CNRV, CFMH" at bounding box center [522, 429] width 260 height 14
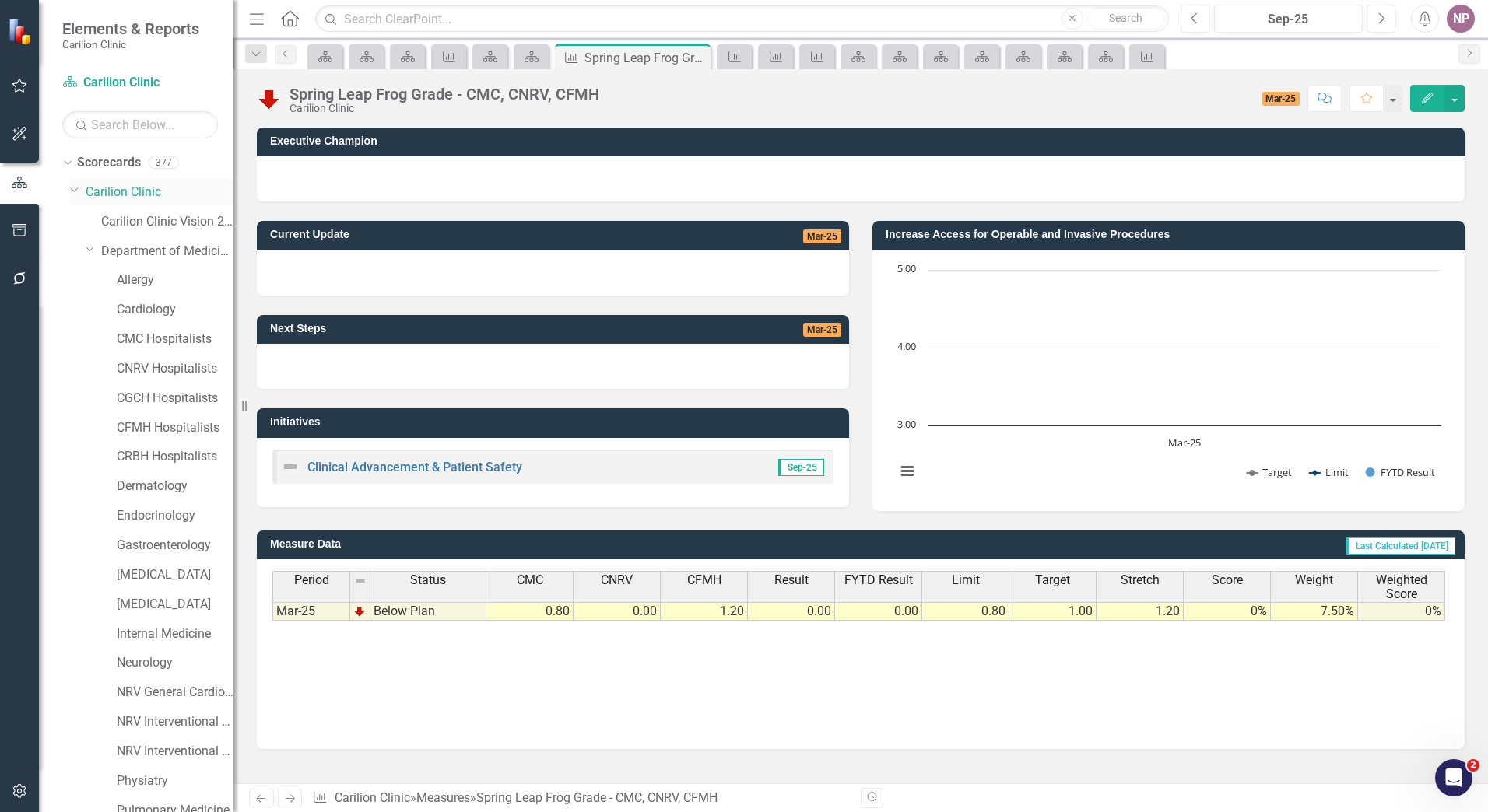
click at [138, 181] on div "Dropdown Carilion Clinic" at bounding box center [151, 191] width 164 height 25
click at [155, 191] on link "Carilion Clinic" at bounding box center [159, 192] width 148 height 18
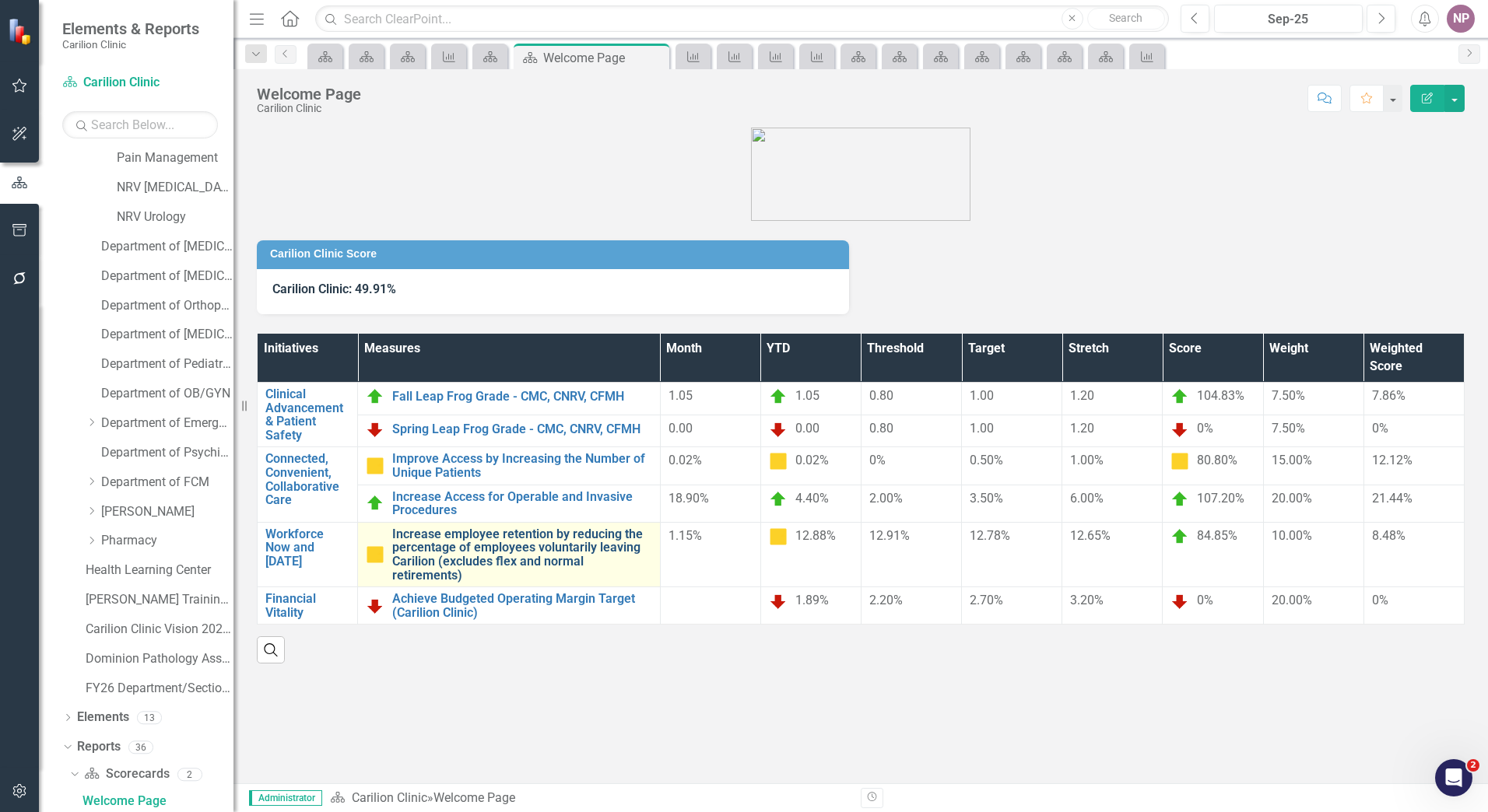
scroll to position [1065, 0]
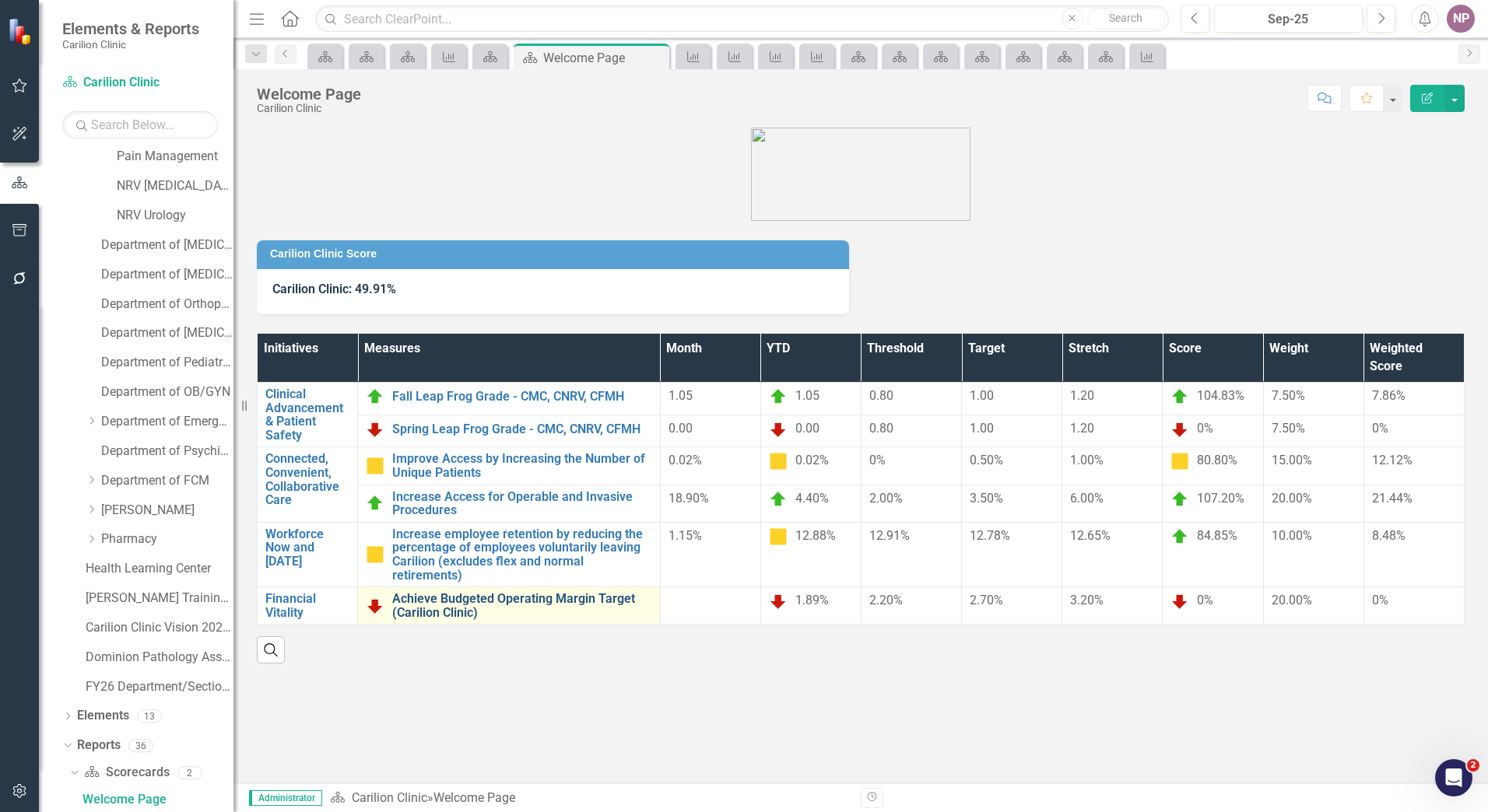
click at [506, 607] on link "Achieve Budgeted Operating Margin Target (Carilion Clinic)" at bounding box center [522, 605] width 260 height 27
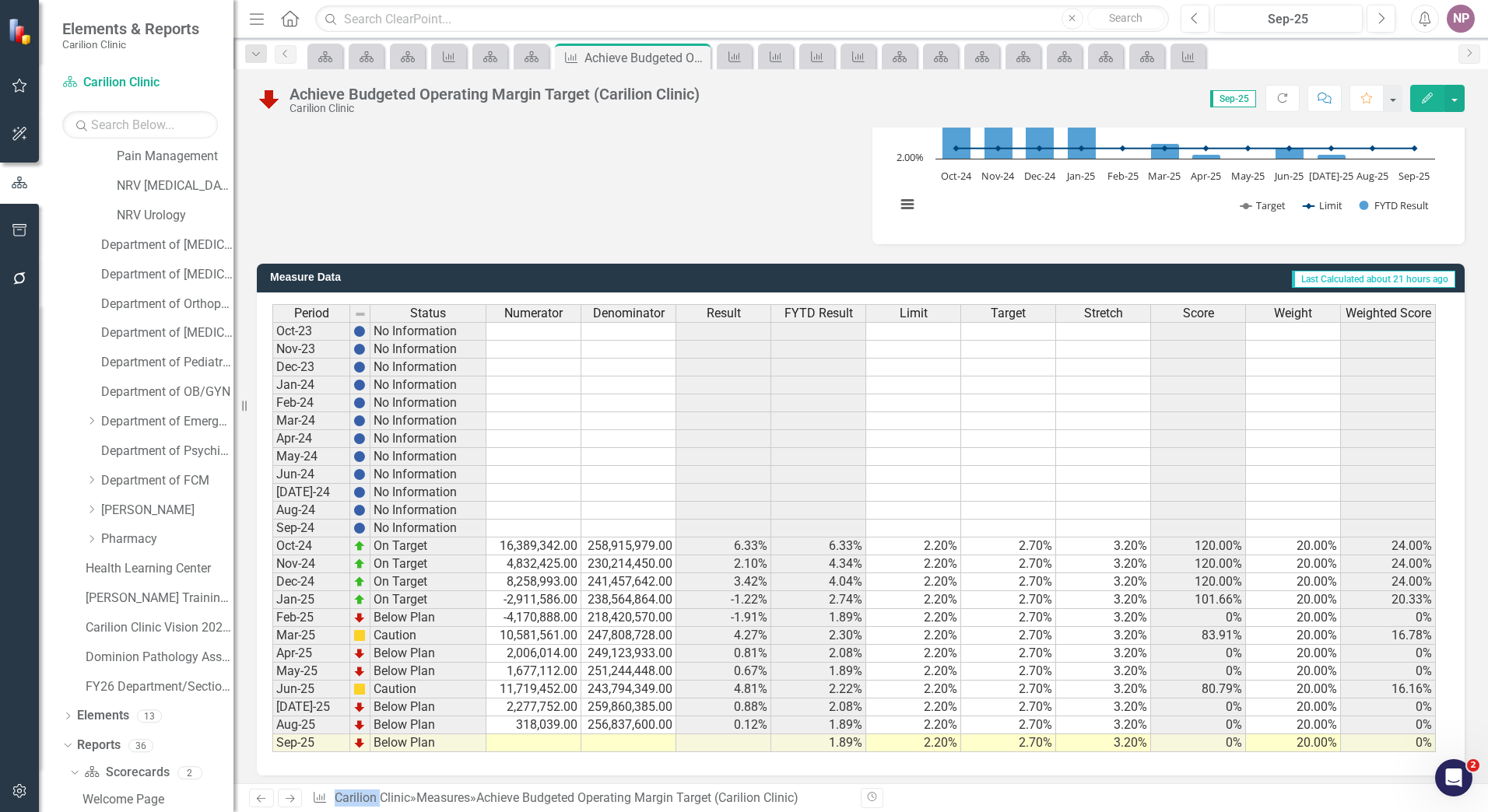
scroll to position [274, 0]
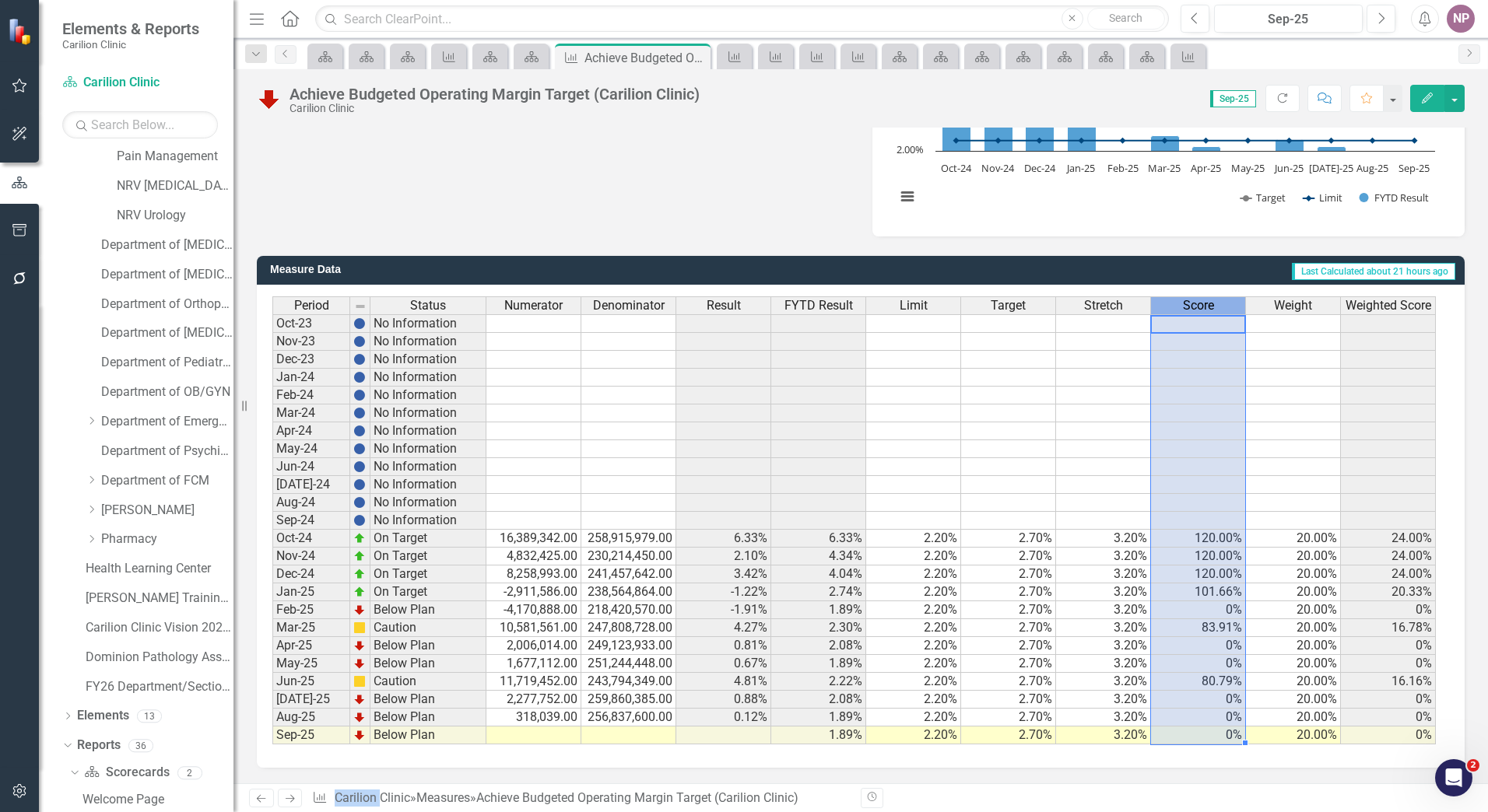
click at [1190, 302] on span "Score" at bounding box center [1199, 305] width 31 height 14
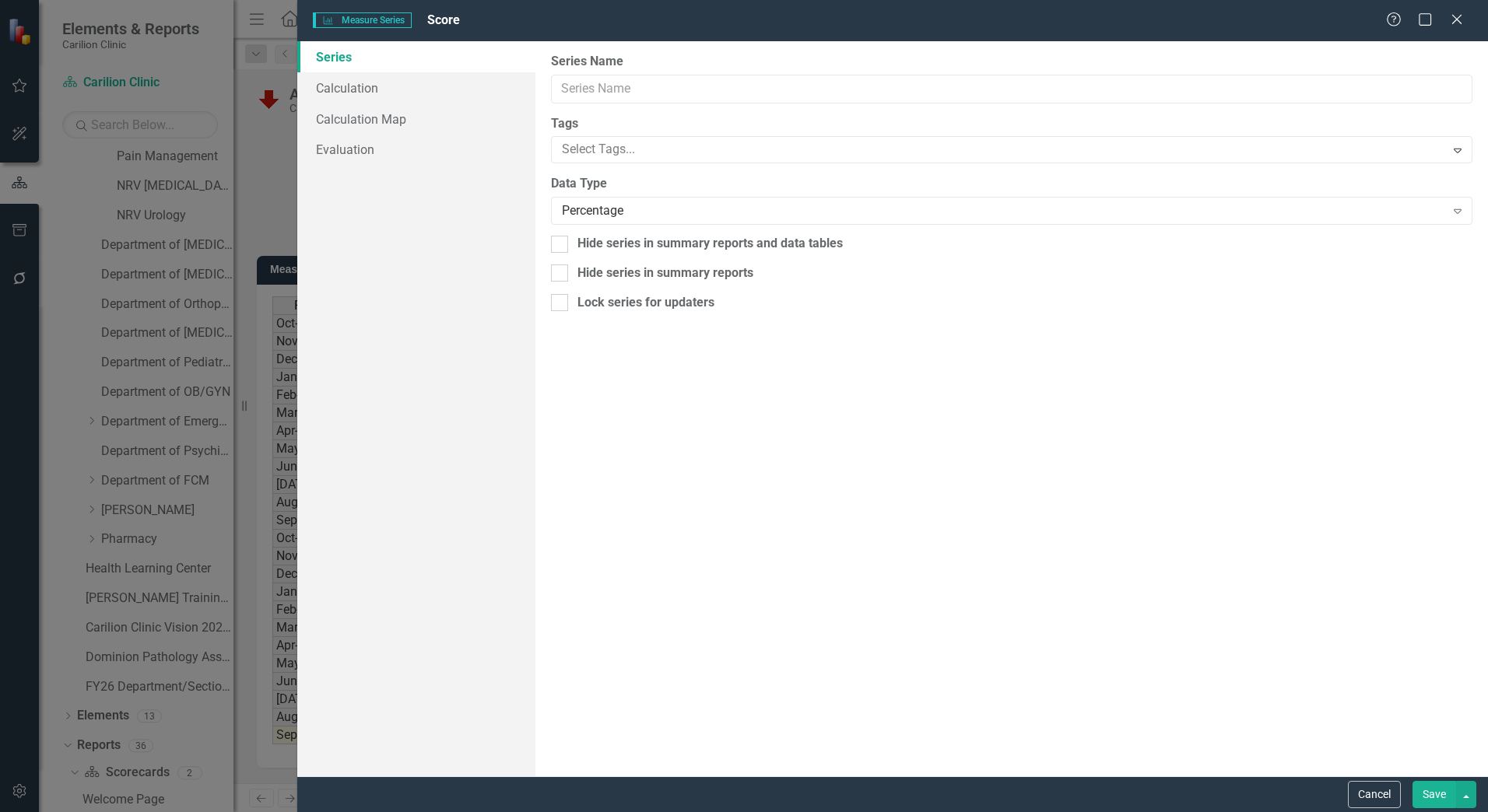
type input "Score"
click at [367, 88] on link "Calculation" at bounding box center [415, 88] width 238 height 31
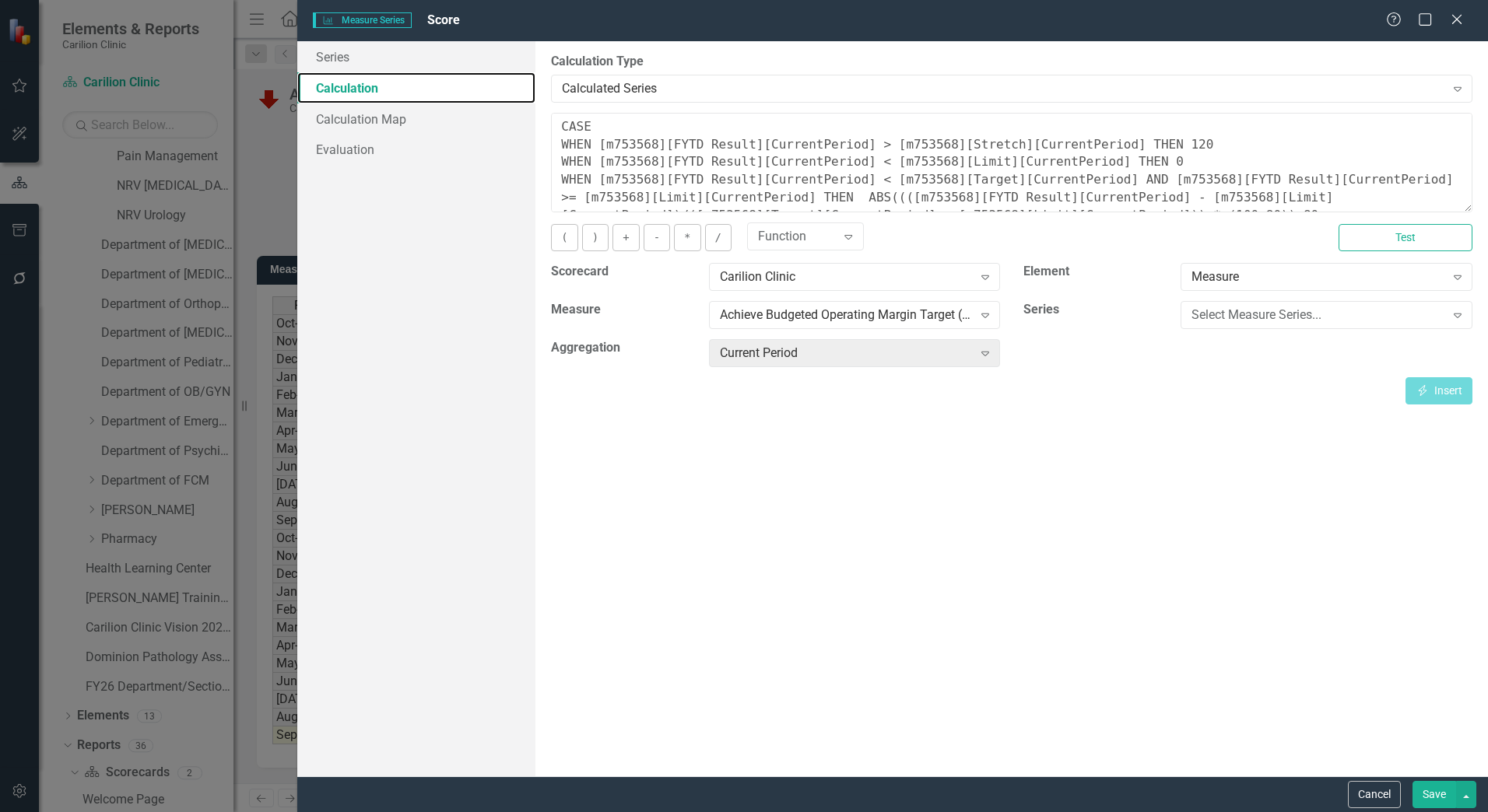
scroll to position [106, 0]
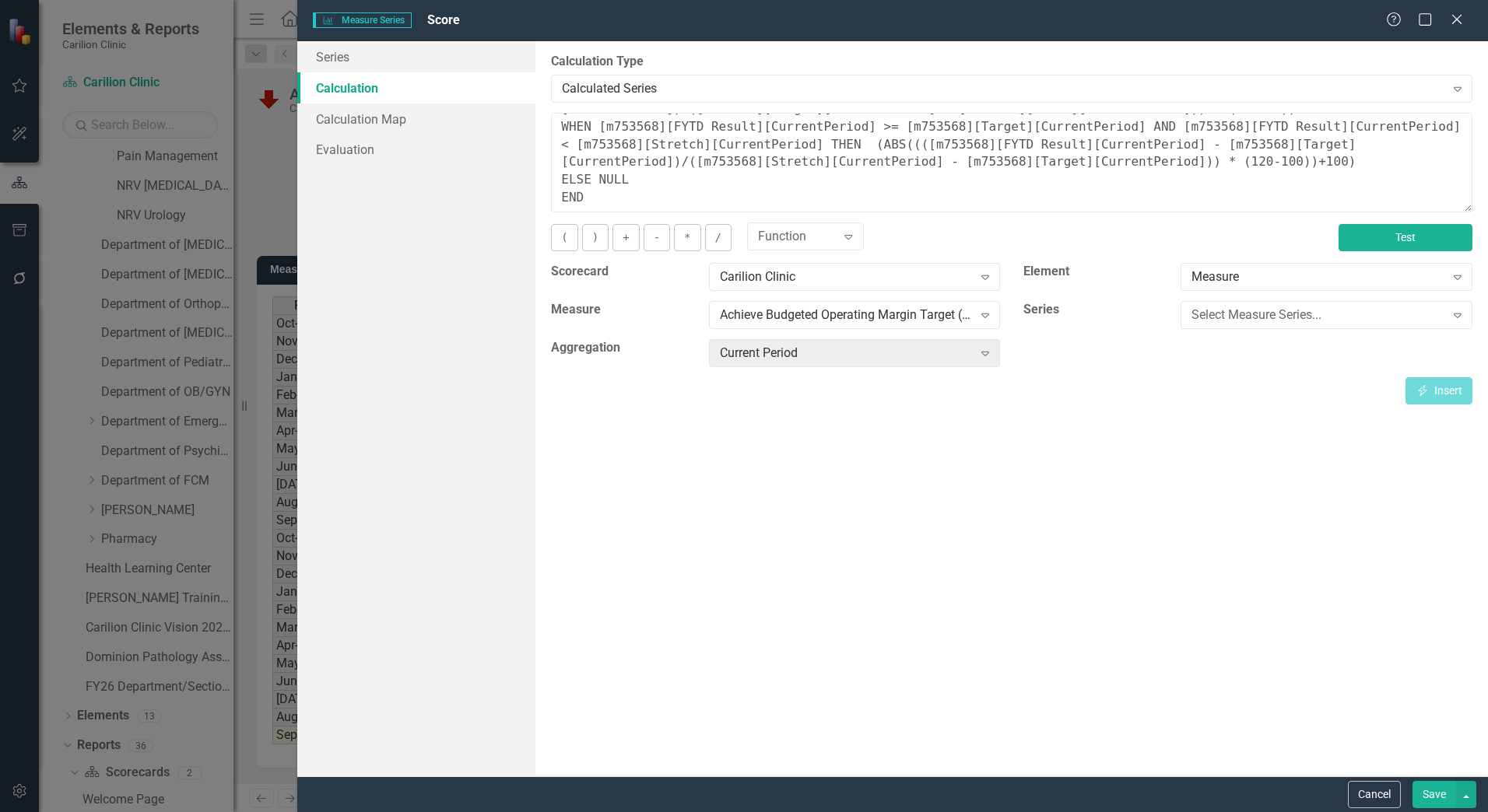
click at [1417, 233] on button "Test" at bounding box center [1405, 237] width 134 height 27
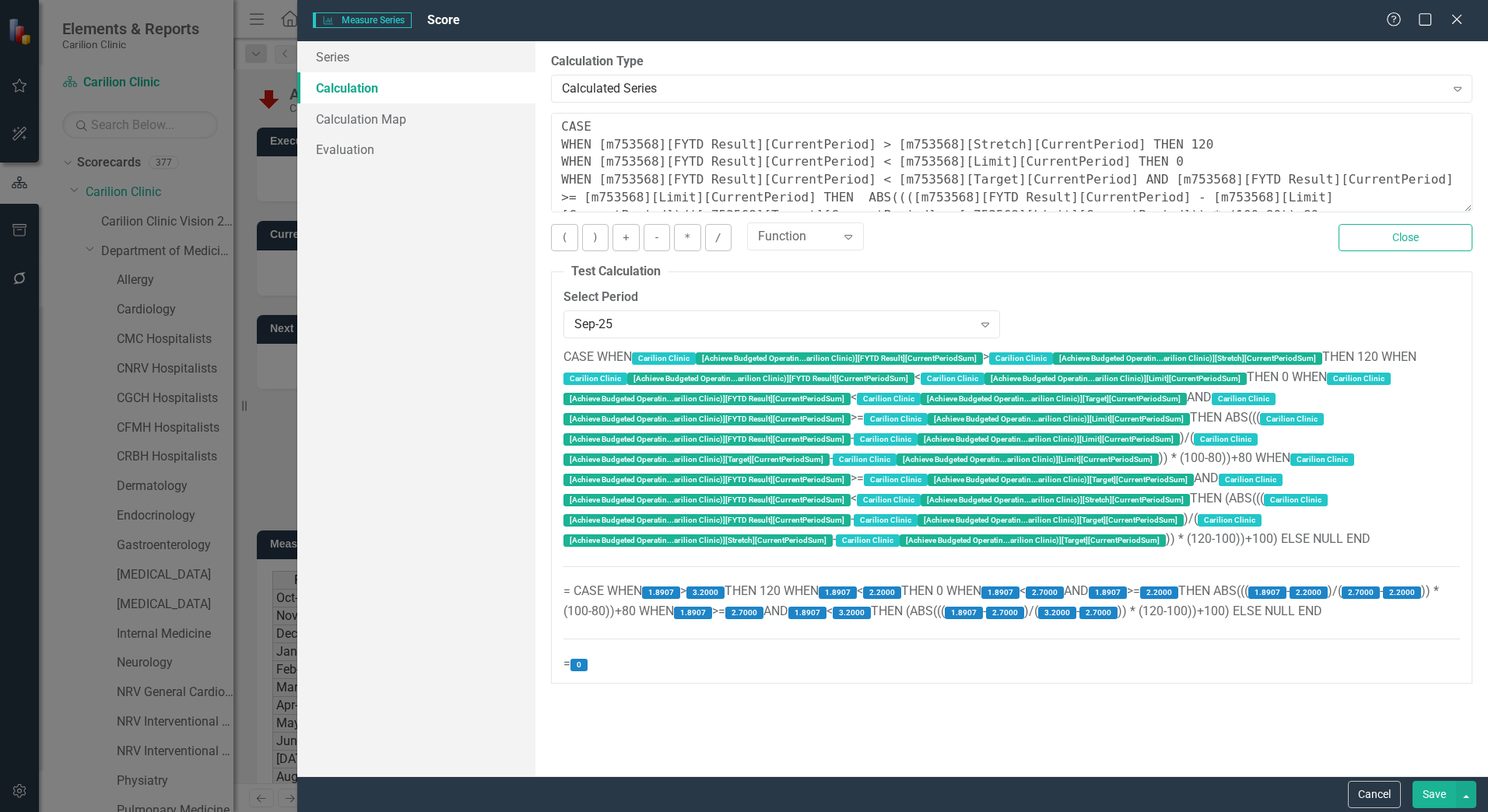
scroll to position [106, 0]
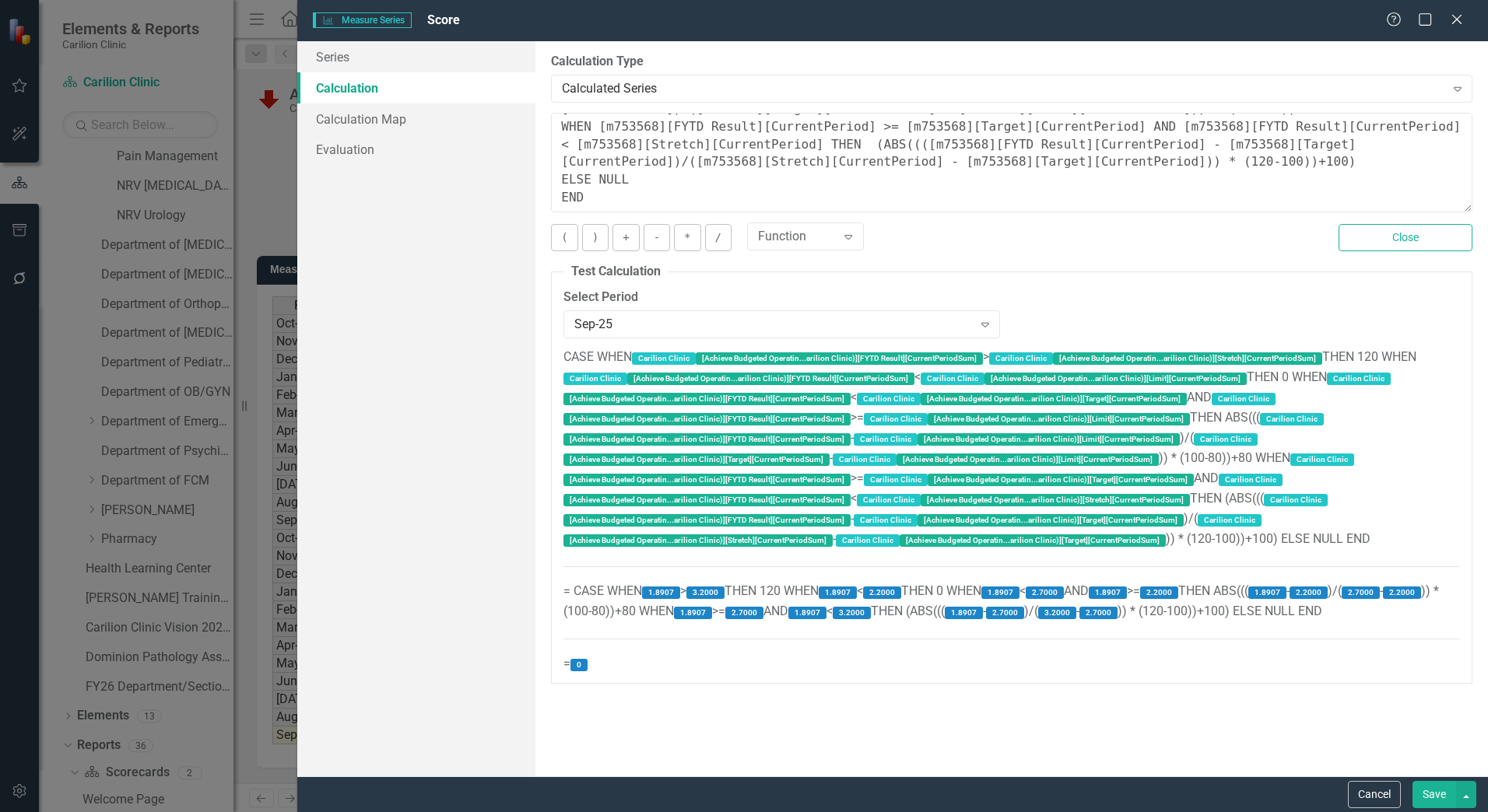
drag, startPoint x: 1463, startPoint y: 16, endPoint x: 1332, endPoint y: 68, distance: 140.9
click at [1463, 16] on icon "Close" at bounding box center [1457, 19] width 16 height 12
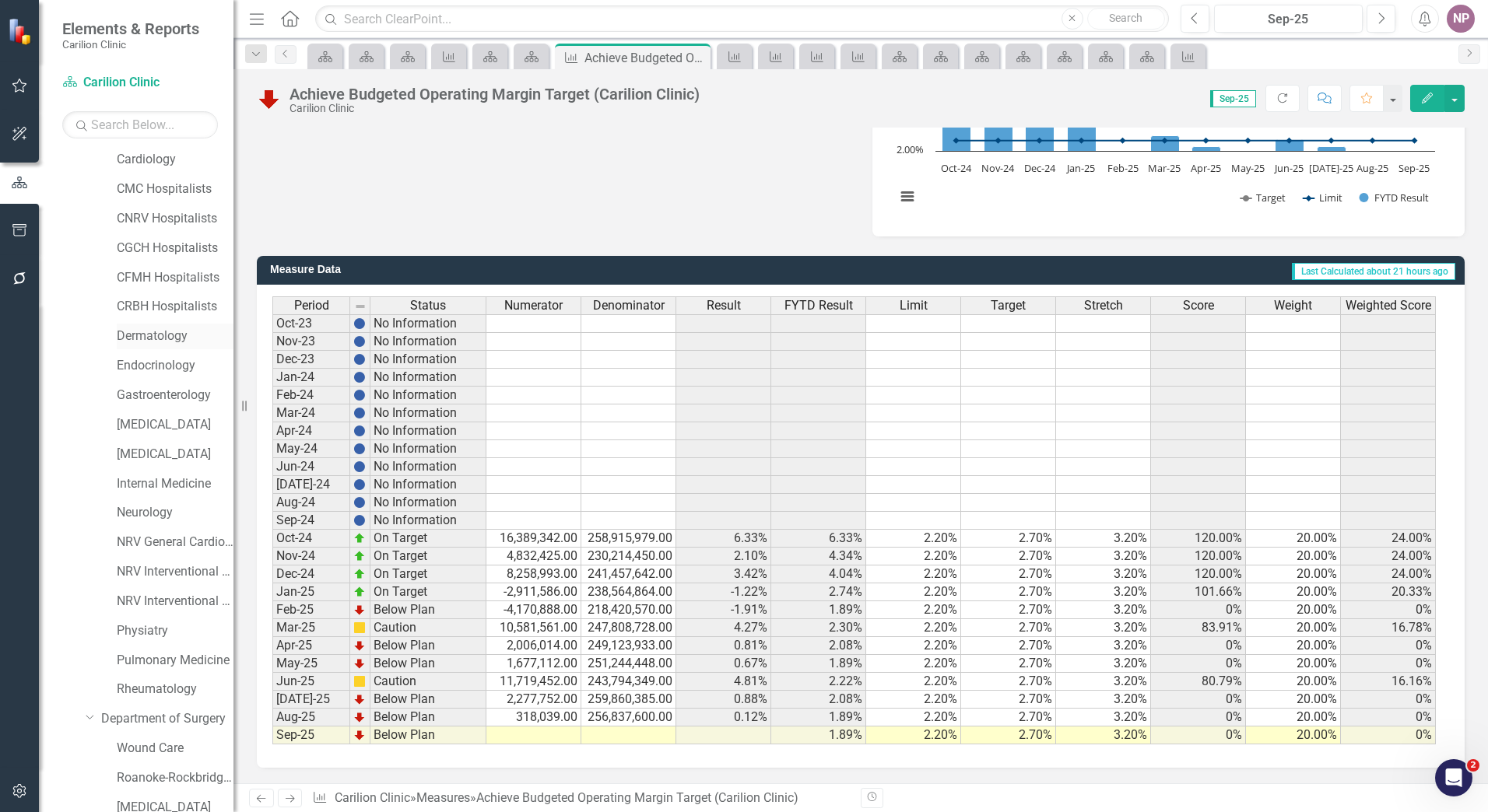
scroll to position [0, 0]
click at [136, 194] on link "Carilion Clinic" at bounding box center [159, 192] width 148 height 18
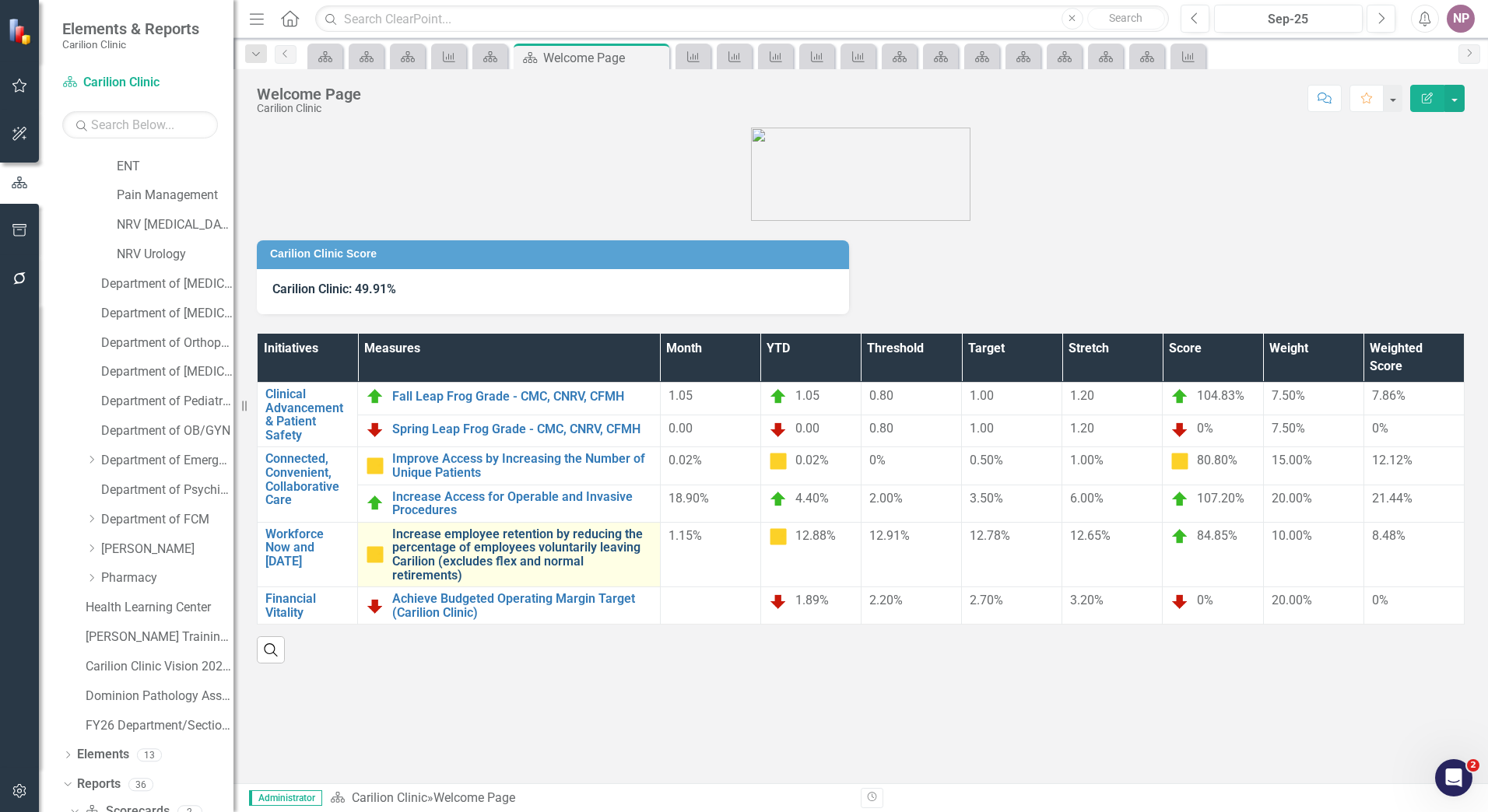
scroll to position [1065, 0]
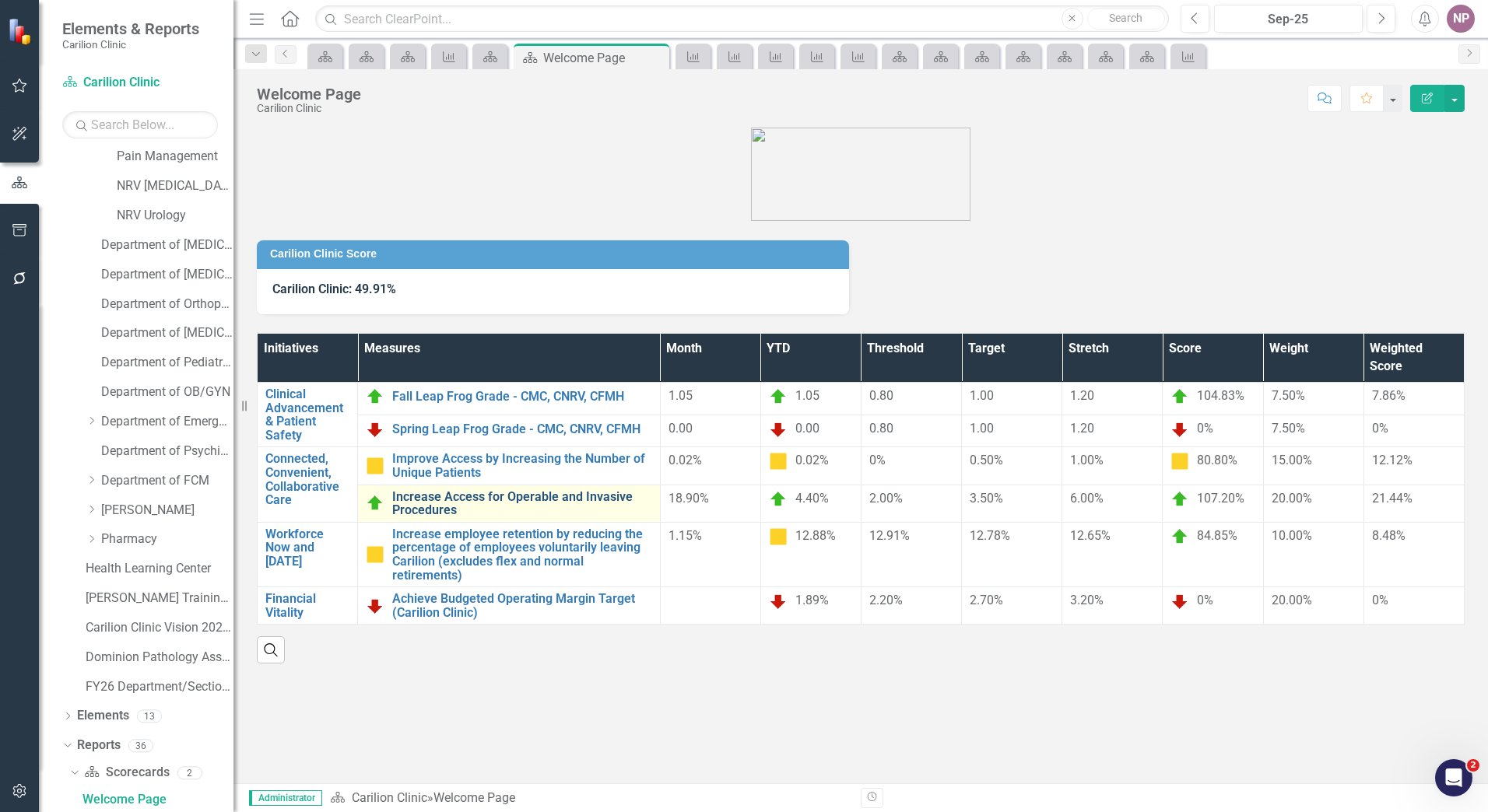
click at [552, 496] on link "Increase Access for Operable and Invasive Procedures" at bounding box center [522, 503] width 260 height 27
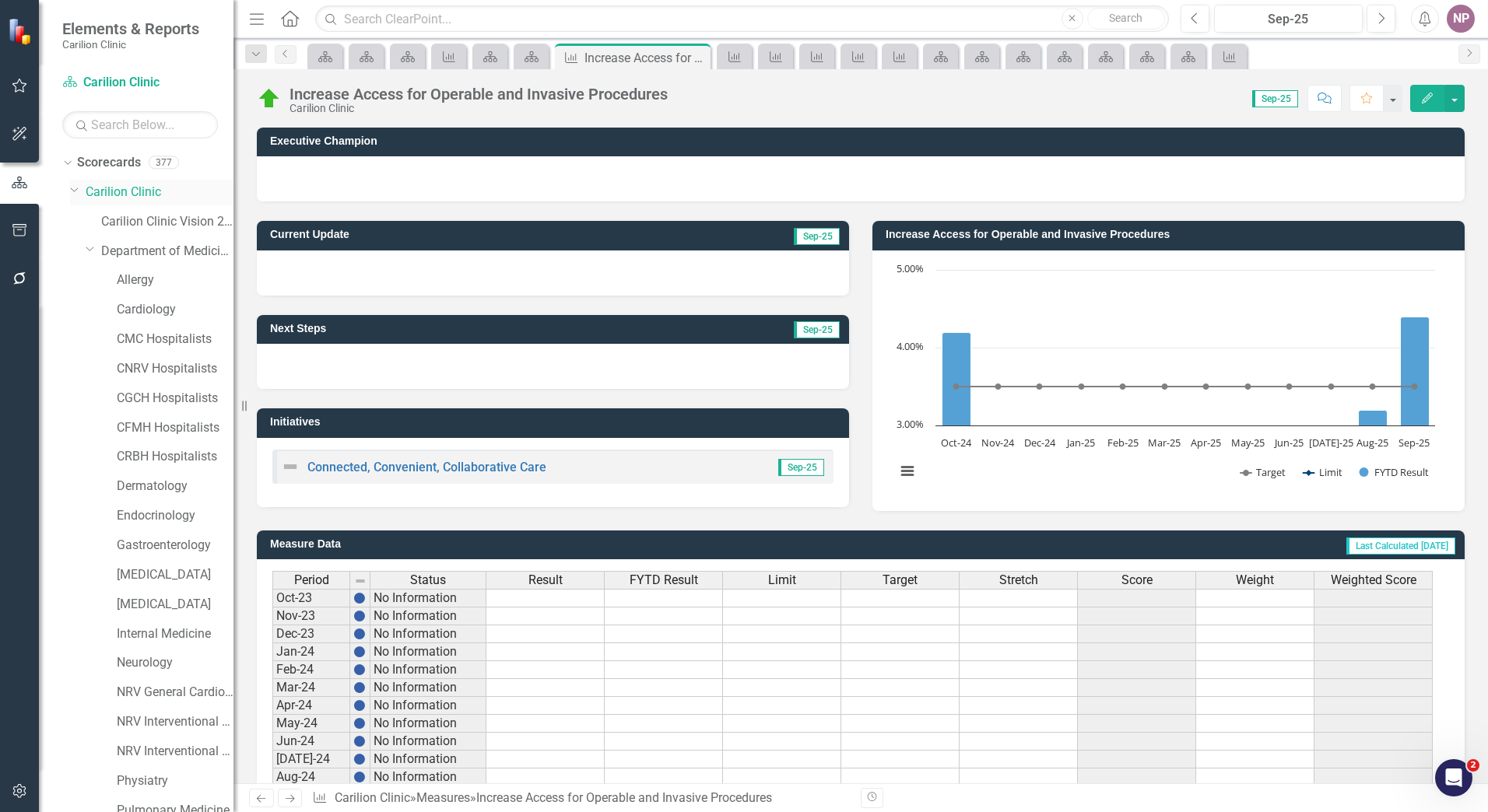
click at [145, 198] on link "Carilion Clinic" at bounding box center [159, 192] width 148 height 18
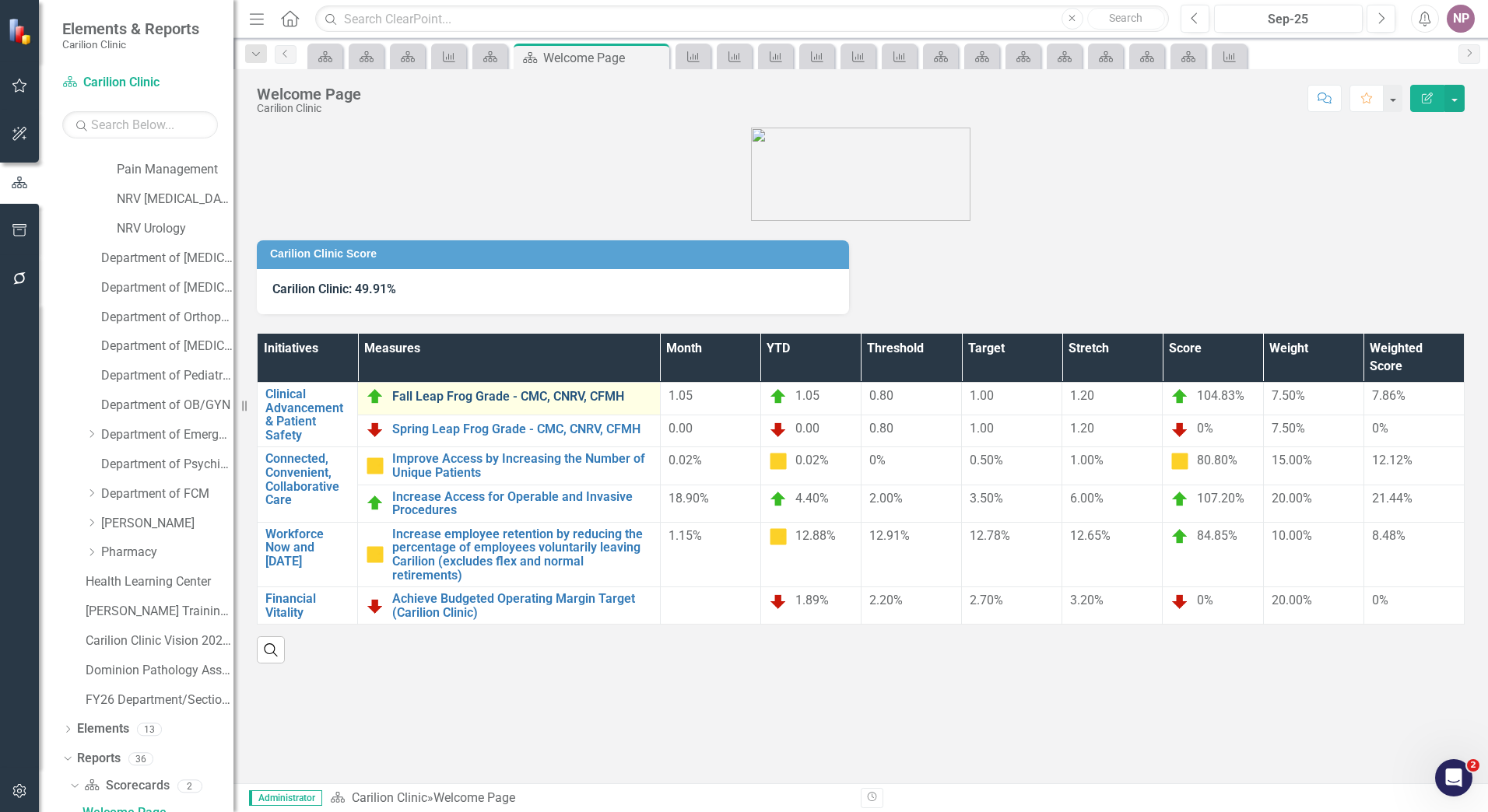
scroll to position [1065, 0]
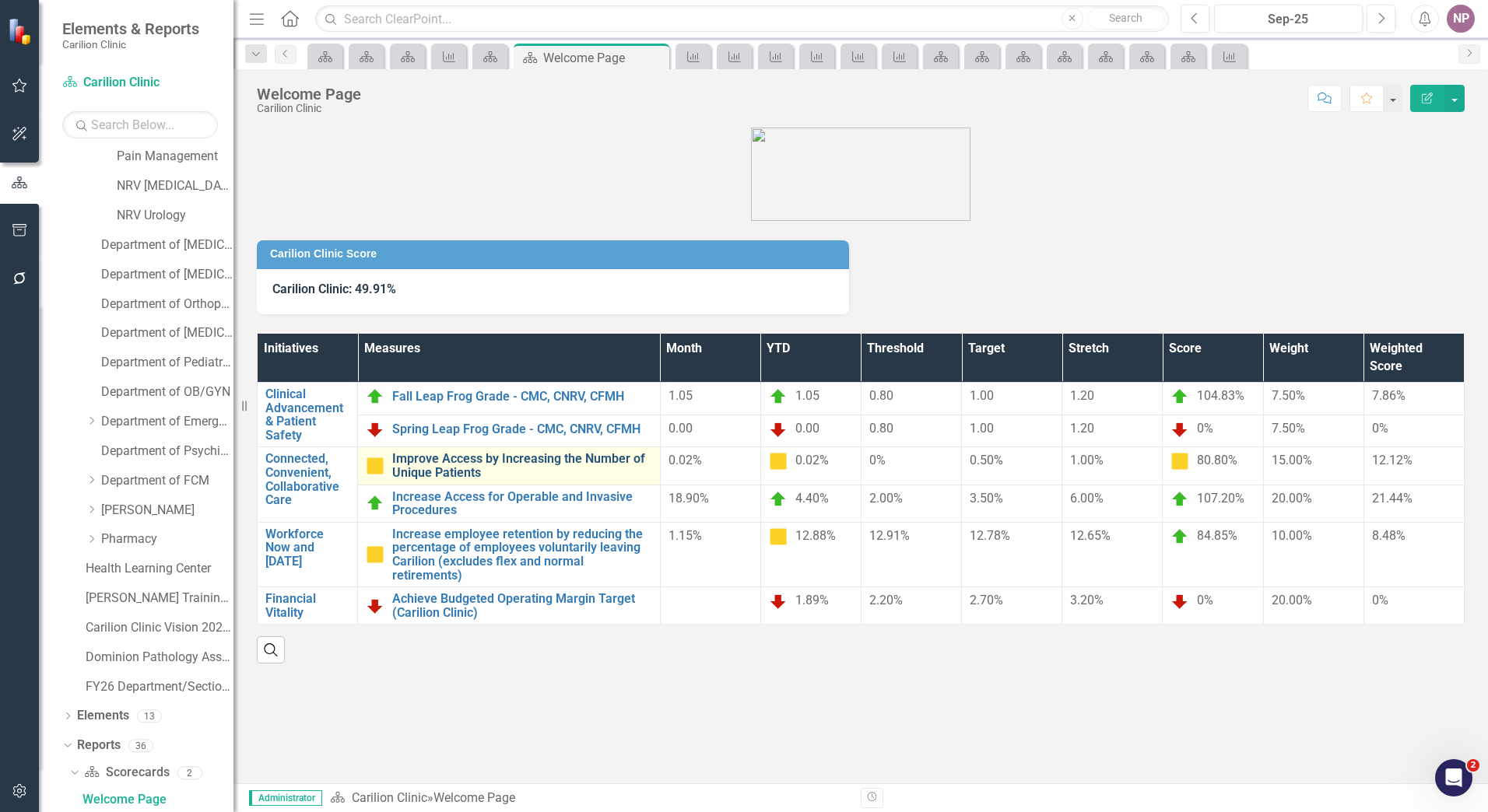
click at [561, 476] on link "Improve Access by Increasing the Number of Unique Patients" at bounding box center [522, 465] width 260 height 27
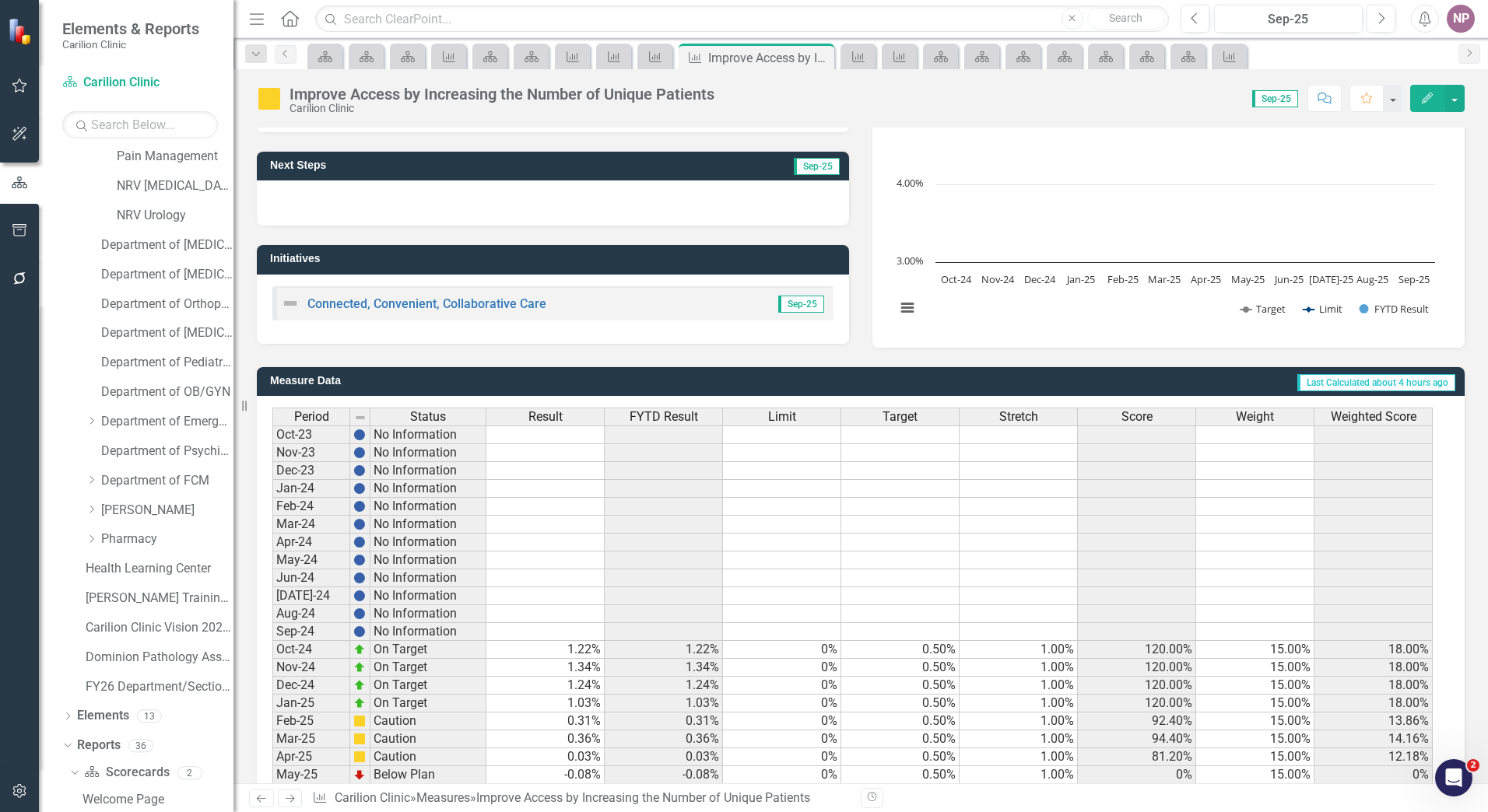
scroll to position [274, 0]
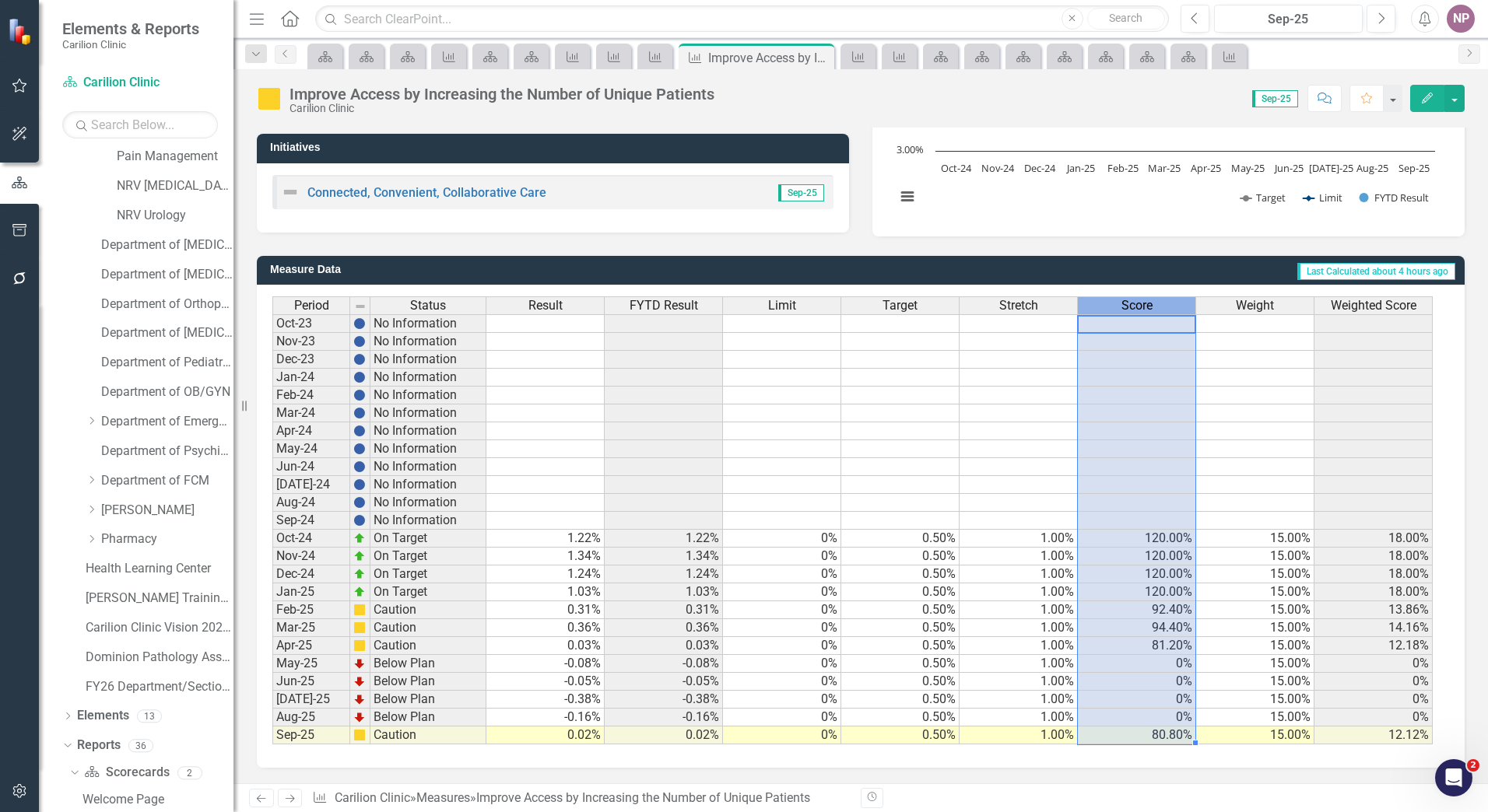
click at [1124, 303] on span "Score" at bounding box center [1137, 305] width 31 height 14
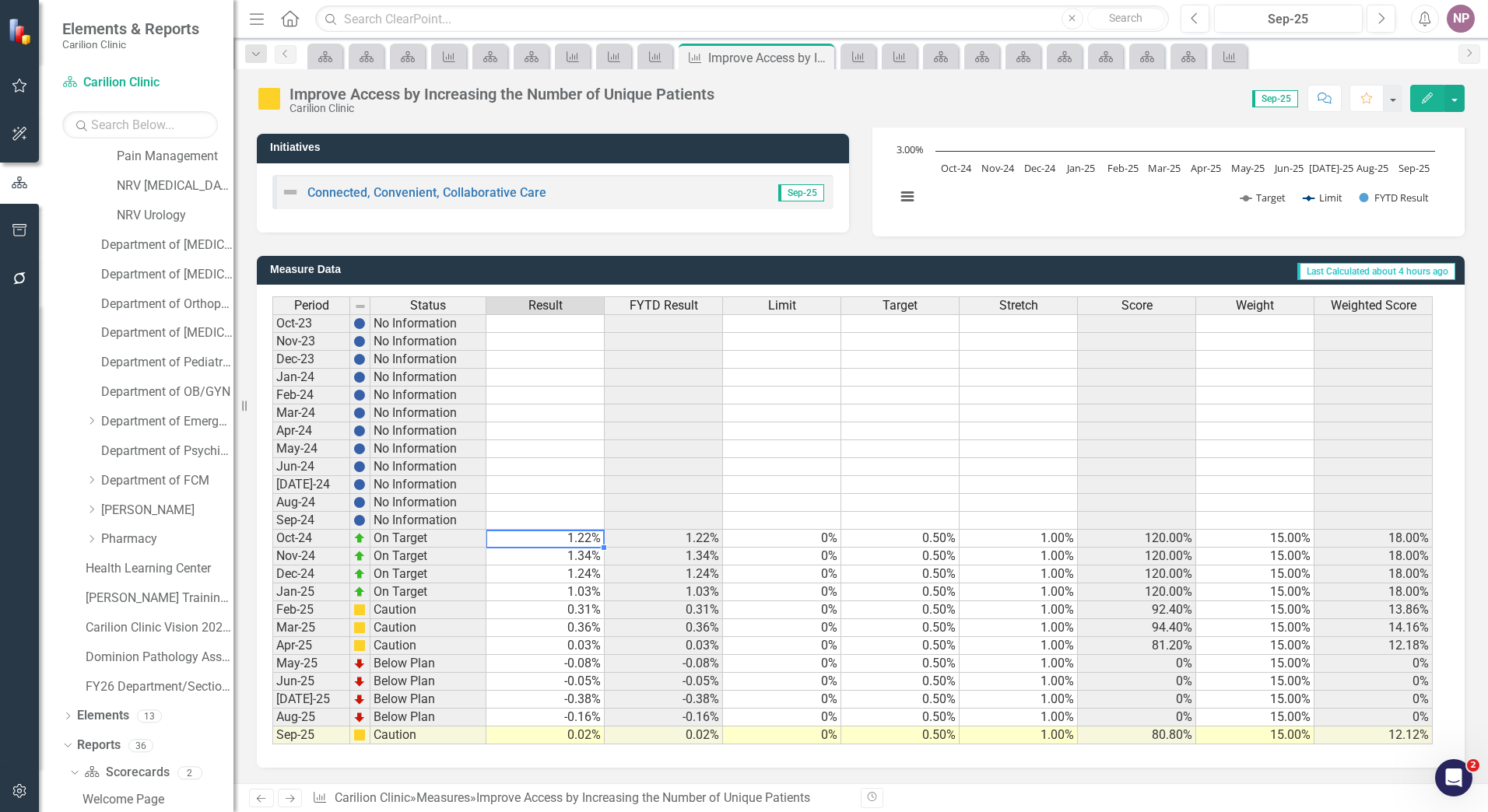
click at [273, 531] on div "Period Status Result FYTD Result Limit Target Stretch Score Weight Weighted Sco…" at bounding box center [273, 520] width 0 height 448
click at [1149, 305] on span "Score" at bounding box center [1137, 305] width 31 height 14
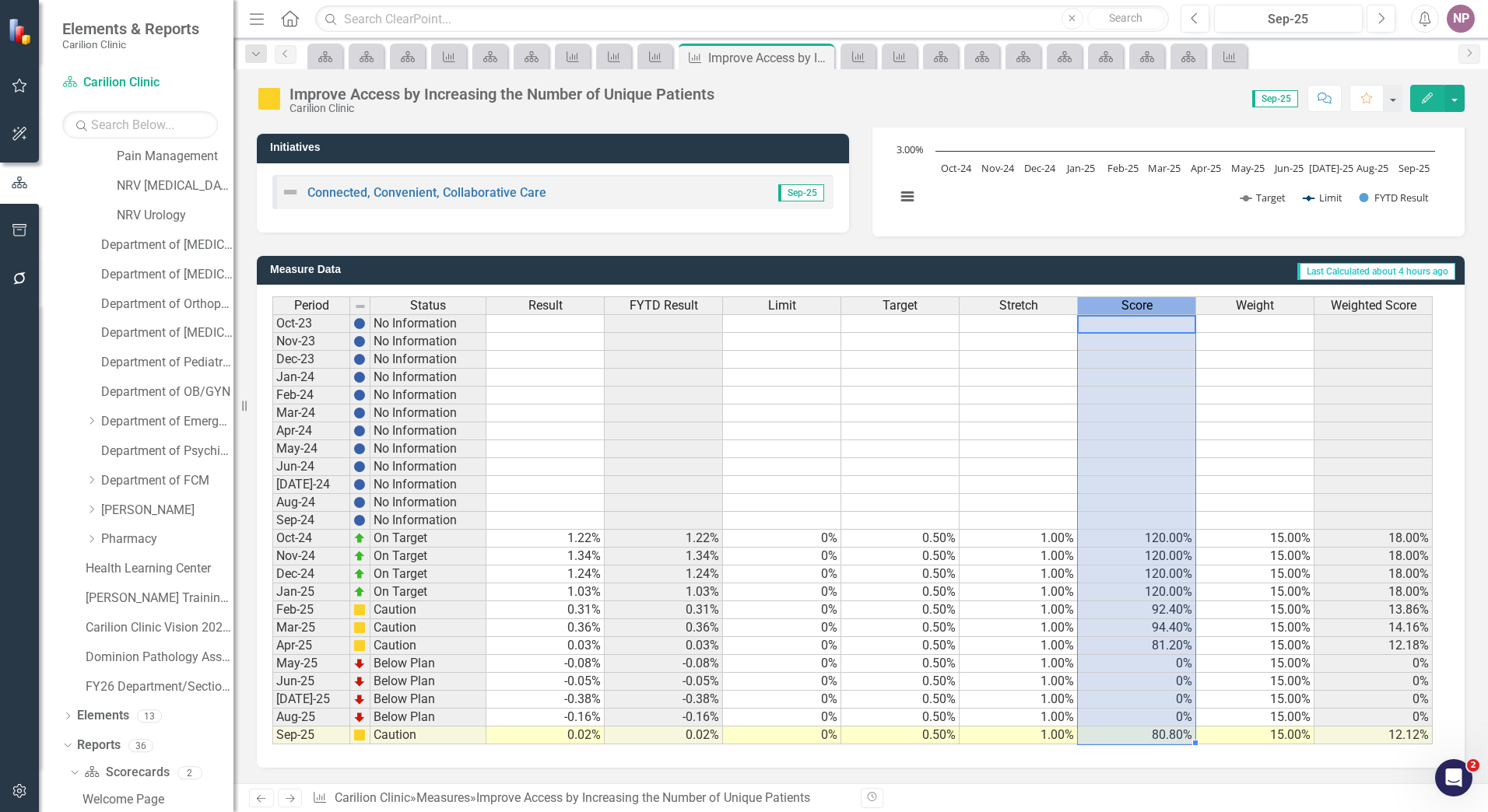
click at [1149, 305] on span "Score" at bounding box center [1137, 305] width 31 height 14
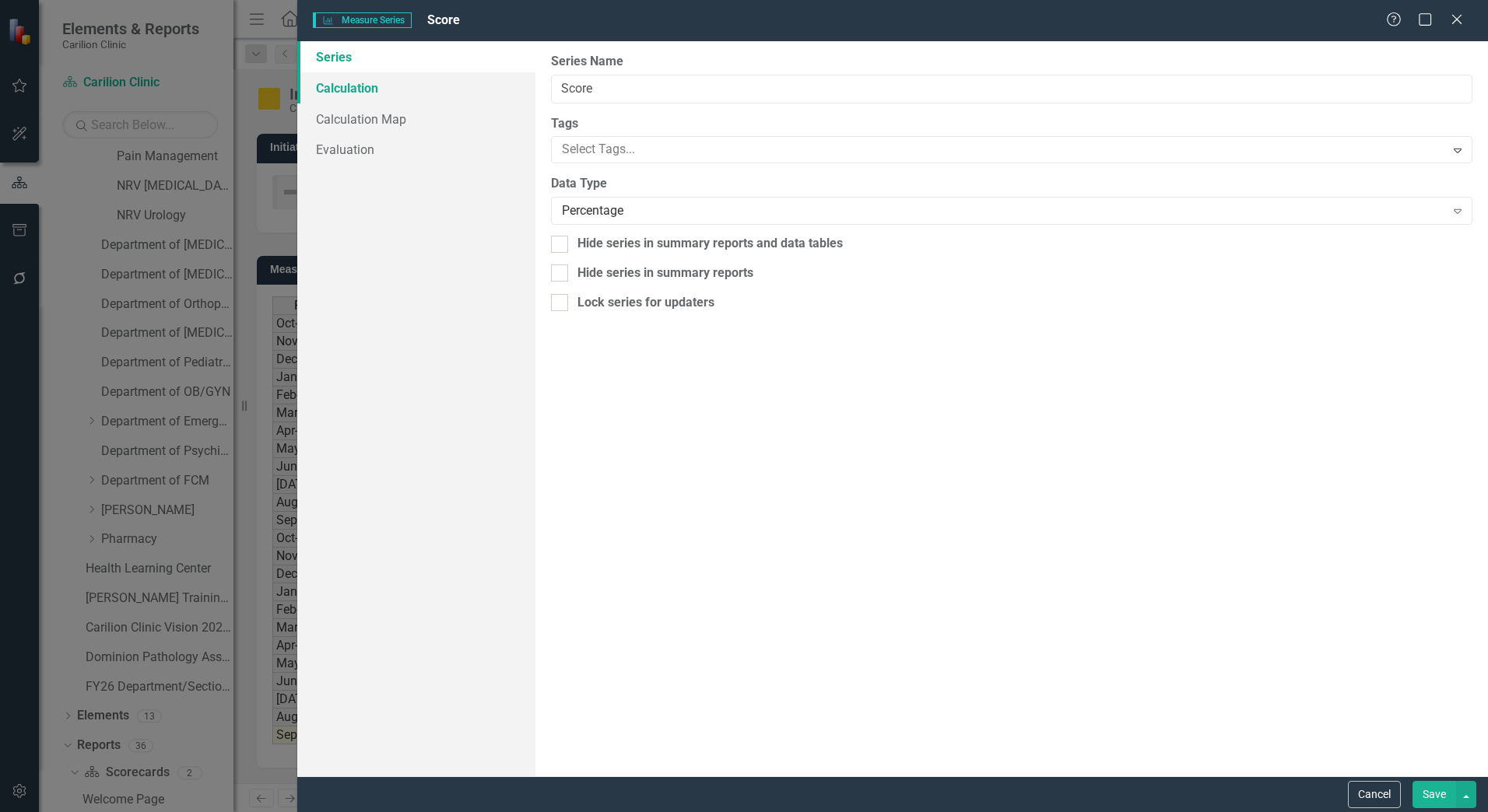
click at [355, 91] on link "Calculation" at bounding box center [415, 88] width 238 height 31
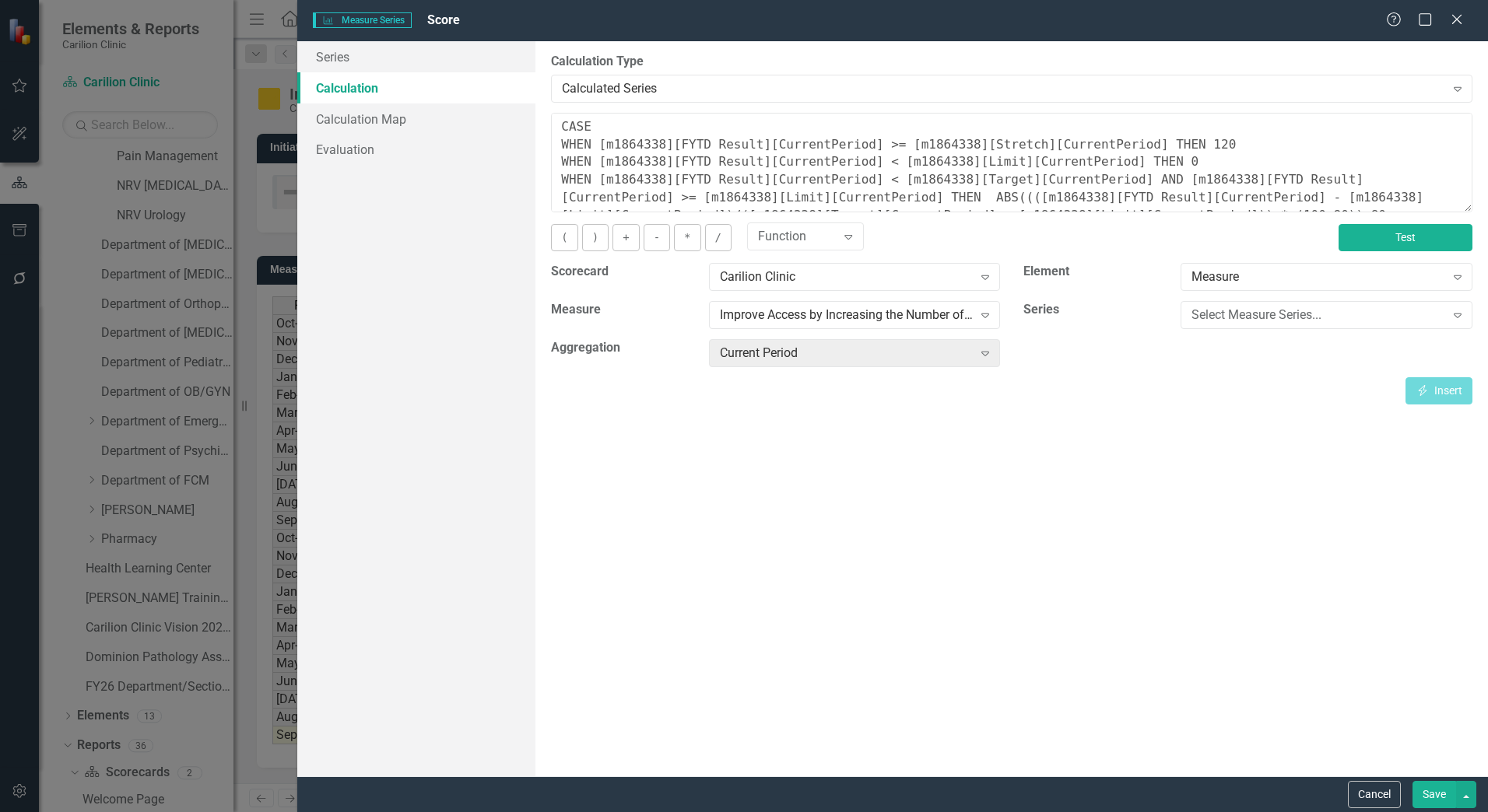
click at [1370, 233] on button "Test" at bounding box center [1405, 237] width 134 height 27
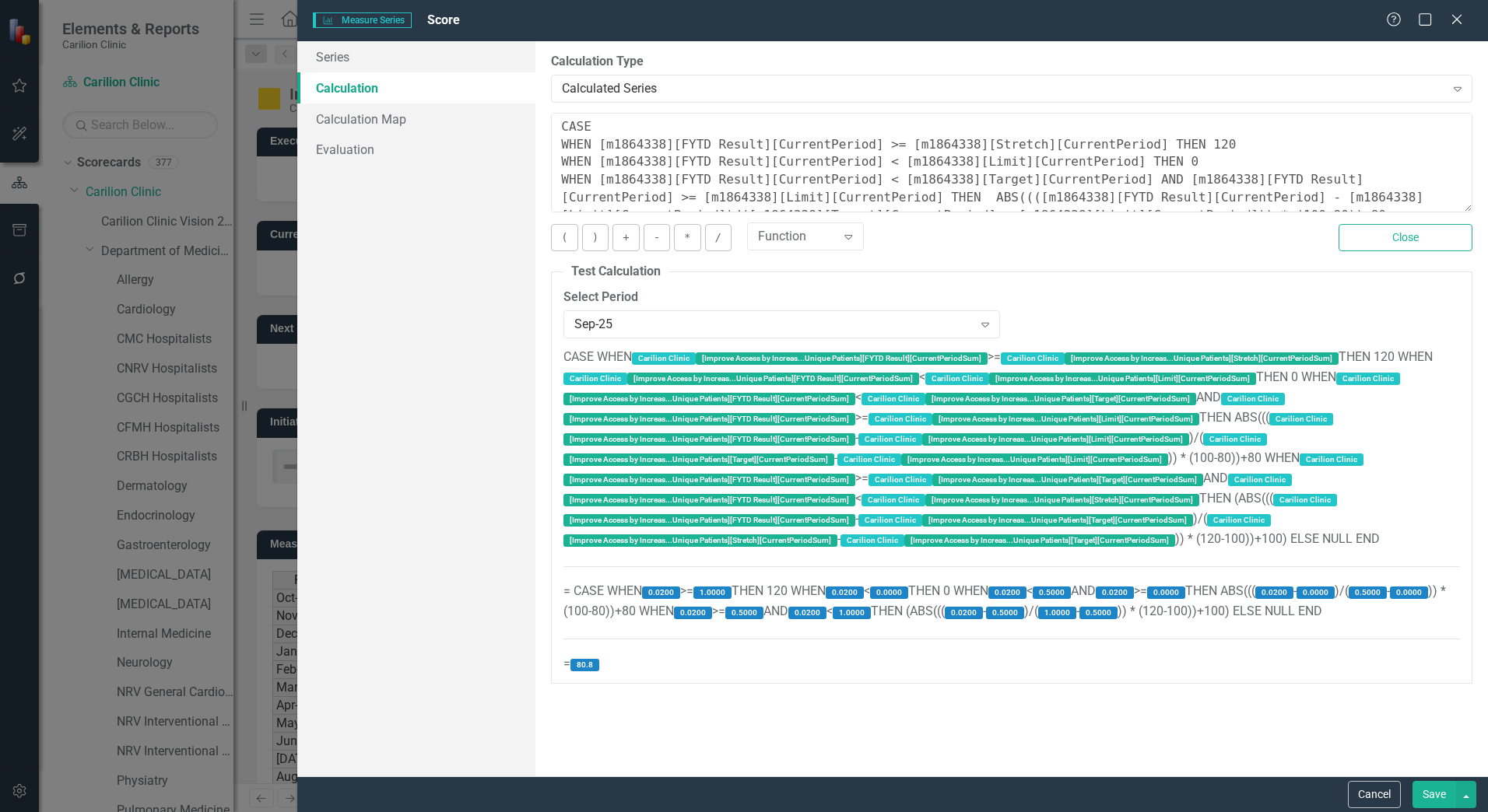
scroll to position [274, 0]
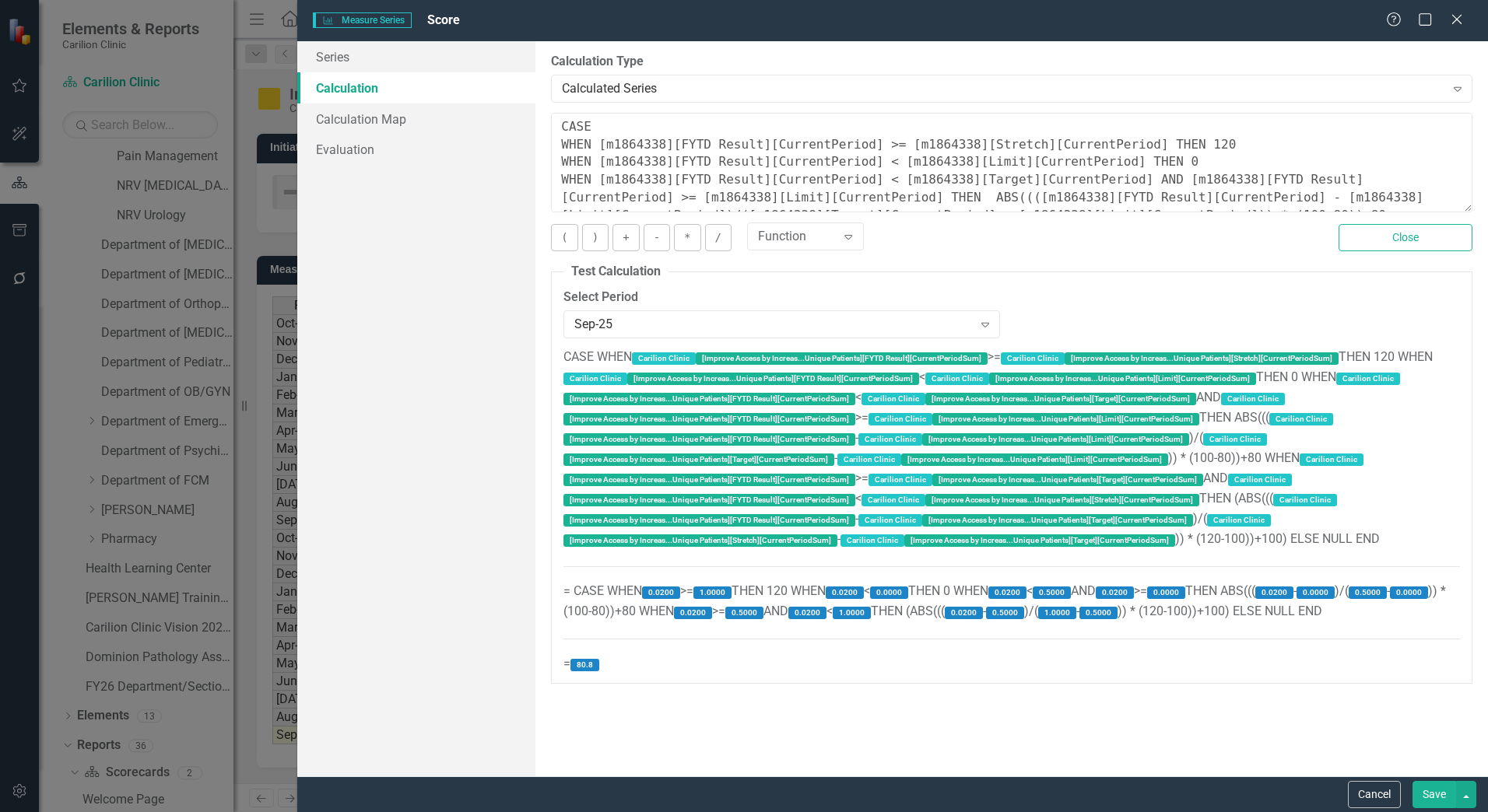
drag, startPoint x: 1456, startPoint y: 23, endPoint x: 1431, endPoint y: 83, distance: 65.0
click at [1456, 23] on icon "Close" at bounding box center [1457, 19] width 16 height 12
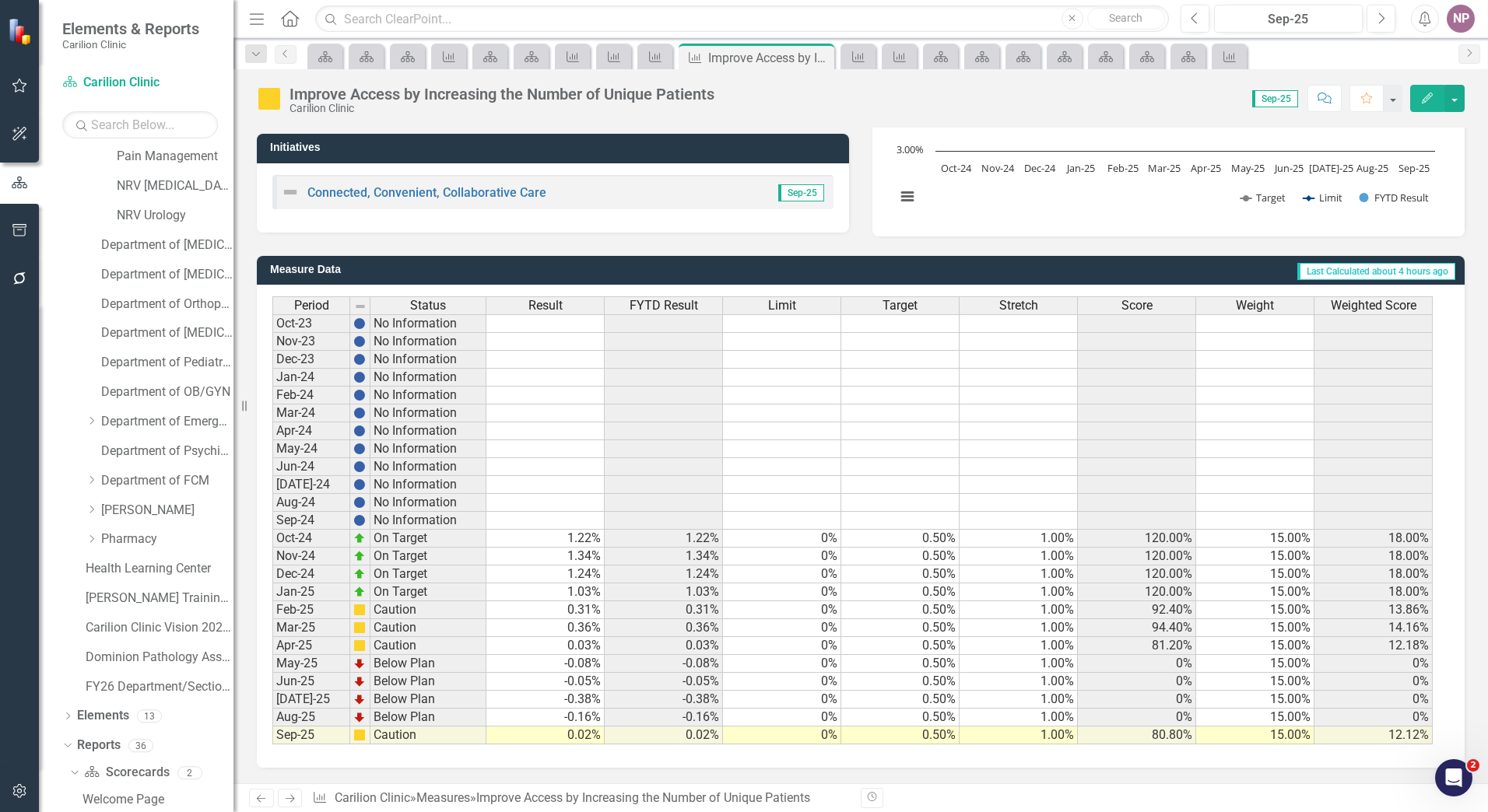
click at [949, 662] on td "0.50%" at bounding box center [900, 664] width 118 height 18
click at [1187, 11] on button "Previous" at bounding box center [1195, 18] width 29 height 28
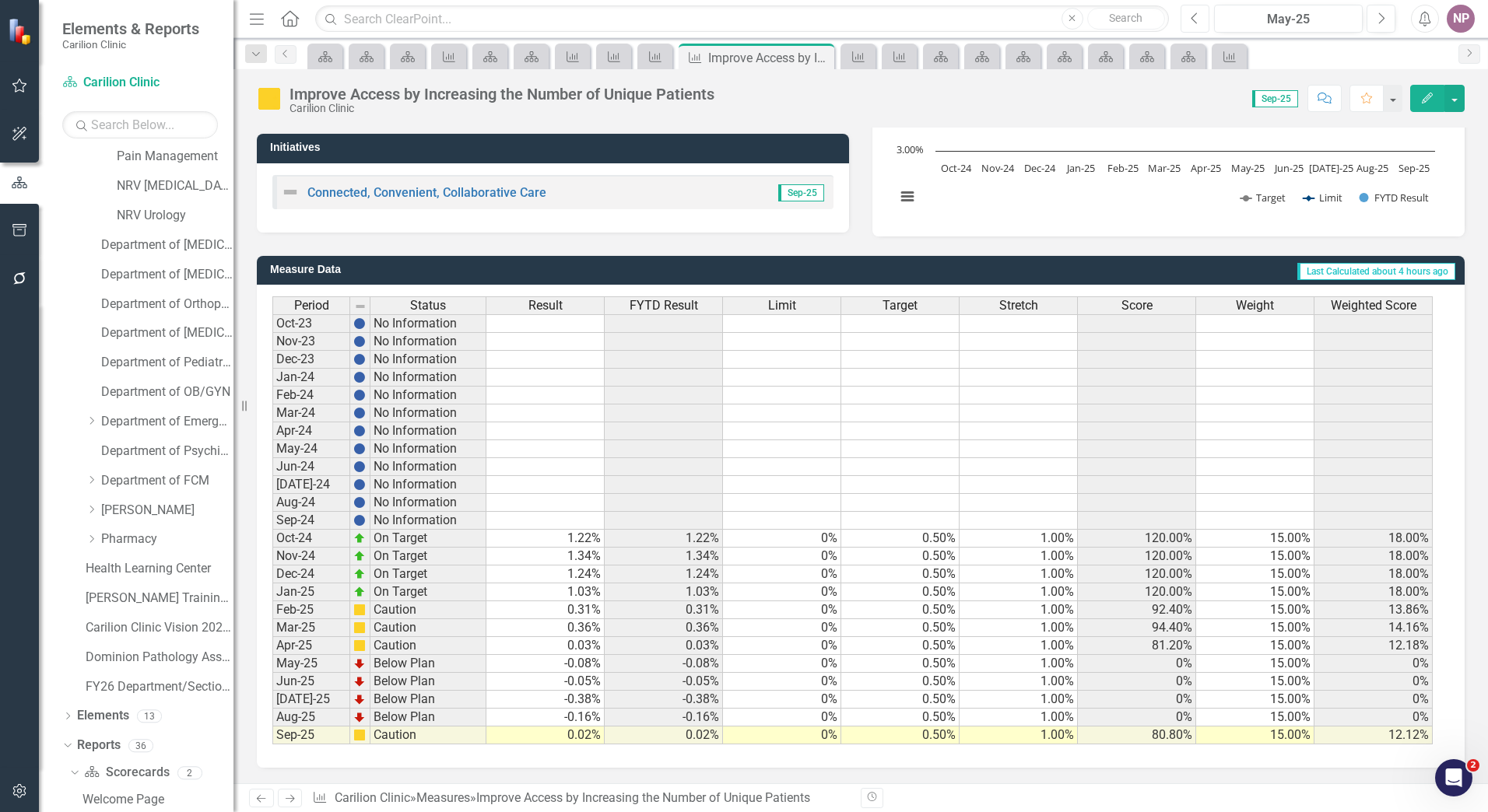
click at [1187, 11] on button "Previous" at bounding box center [1195, 18] width 29 height 28
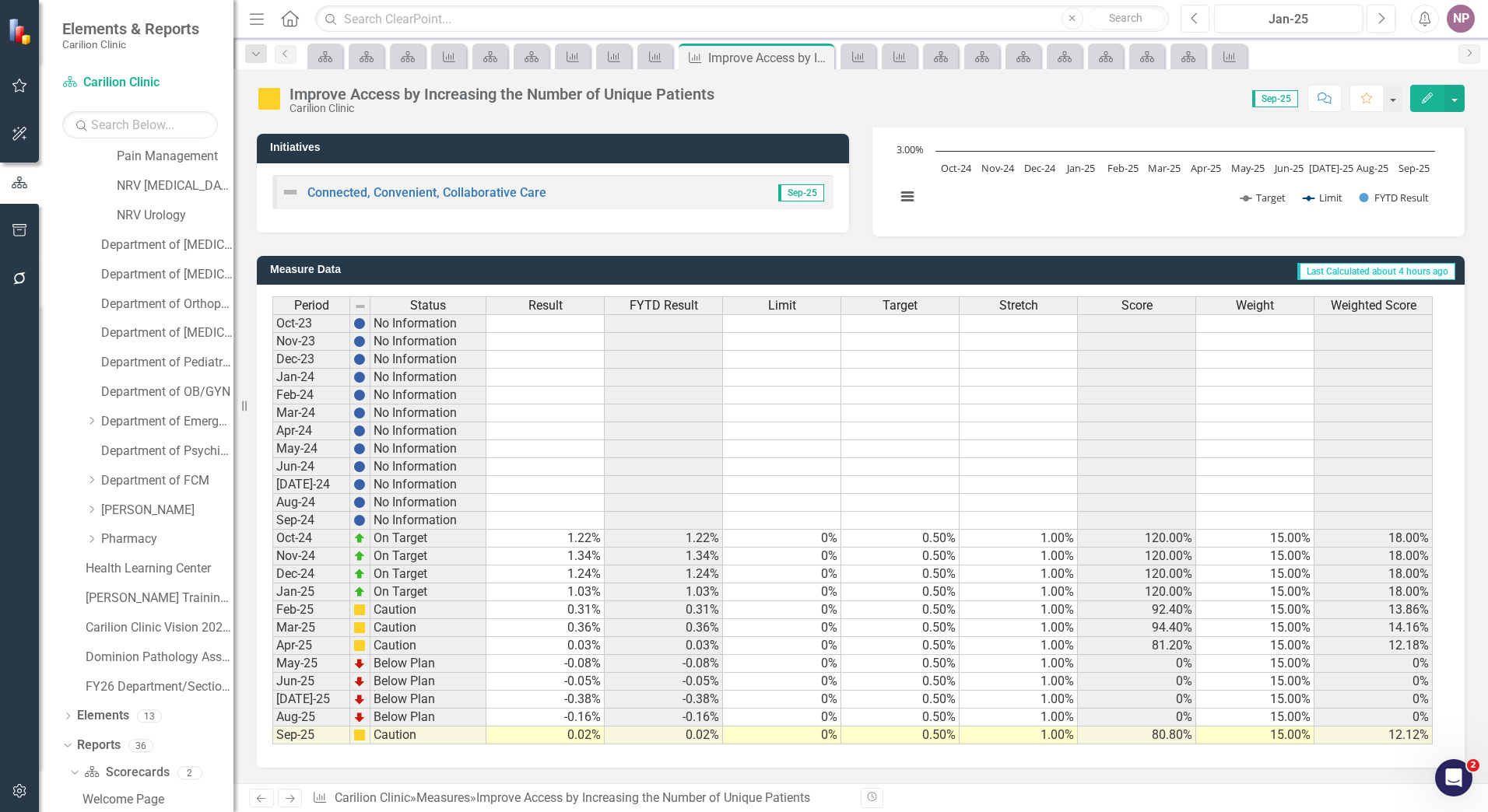
click at [1187, 11] on button "Previous" at bounding box center [1195, 18] width 29 height 28
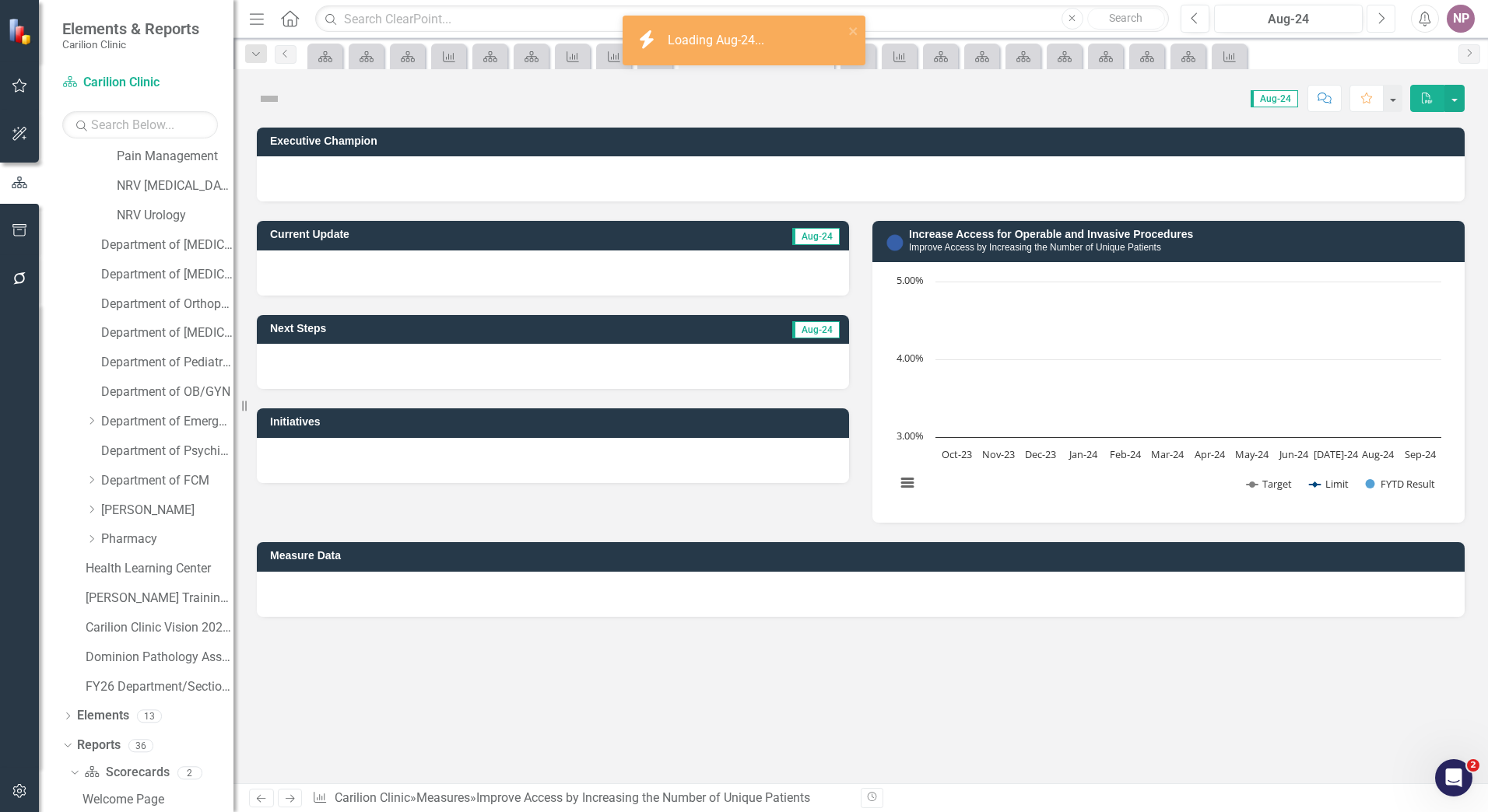
click at [1381, 17] on icon "Next" at bounding box center [1381, 18] width 9 height 14
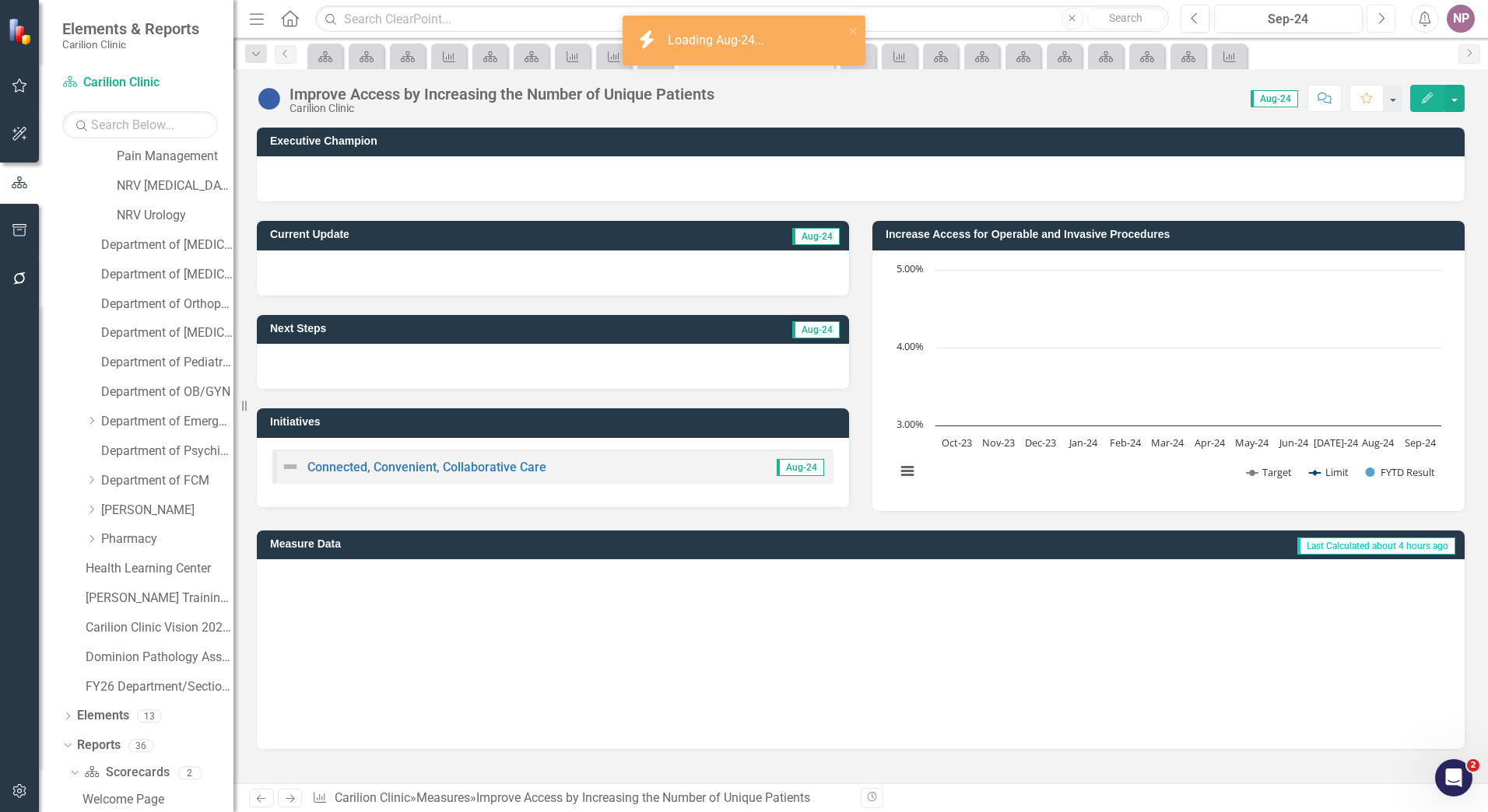
click at [1381, 17] on icon "Next" at bounding box center [1381, 18] width 9 height 14
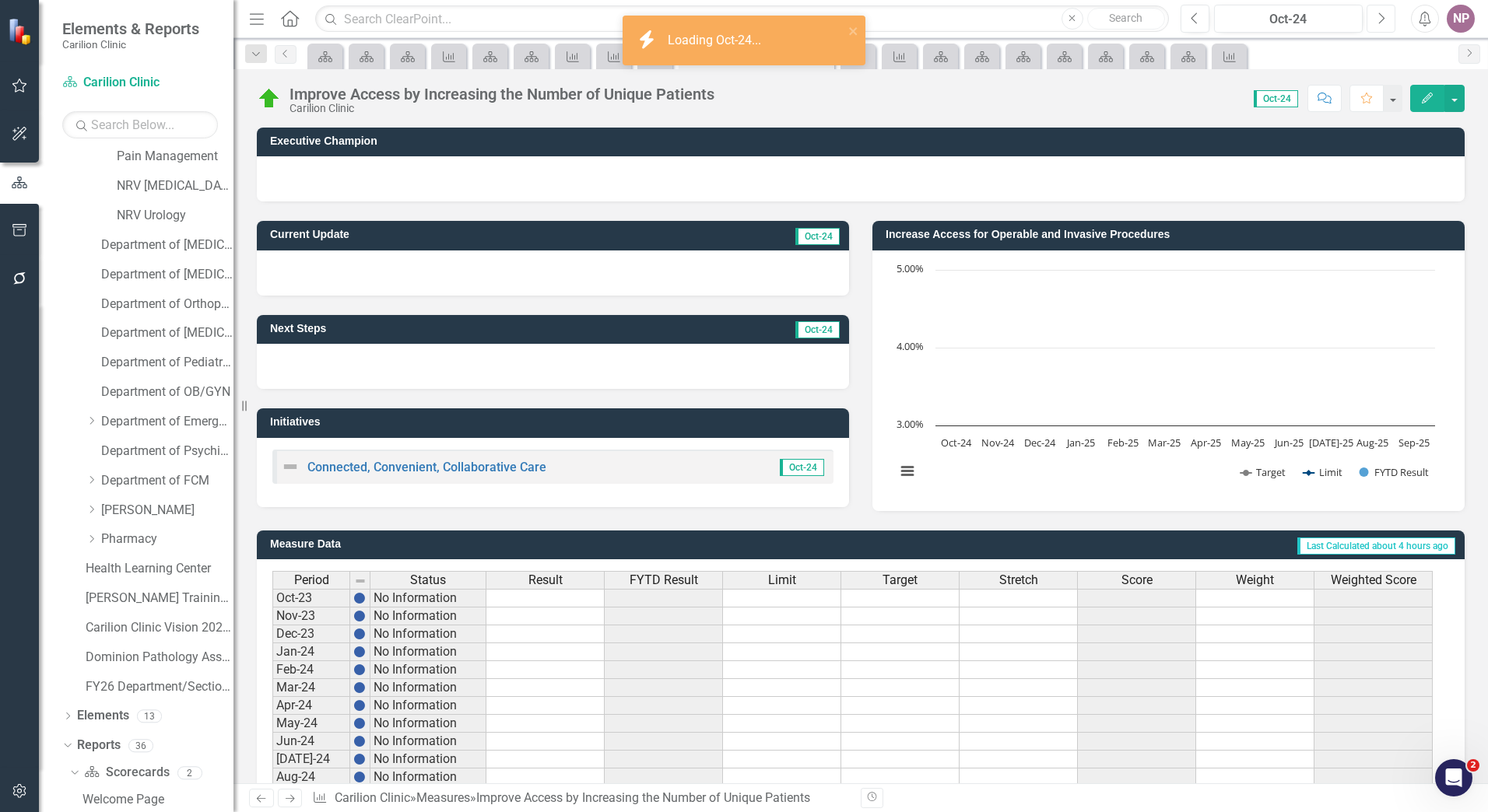
scroll to position [274, 0]
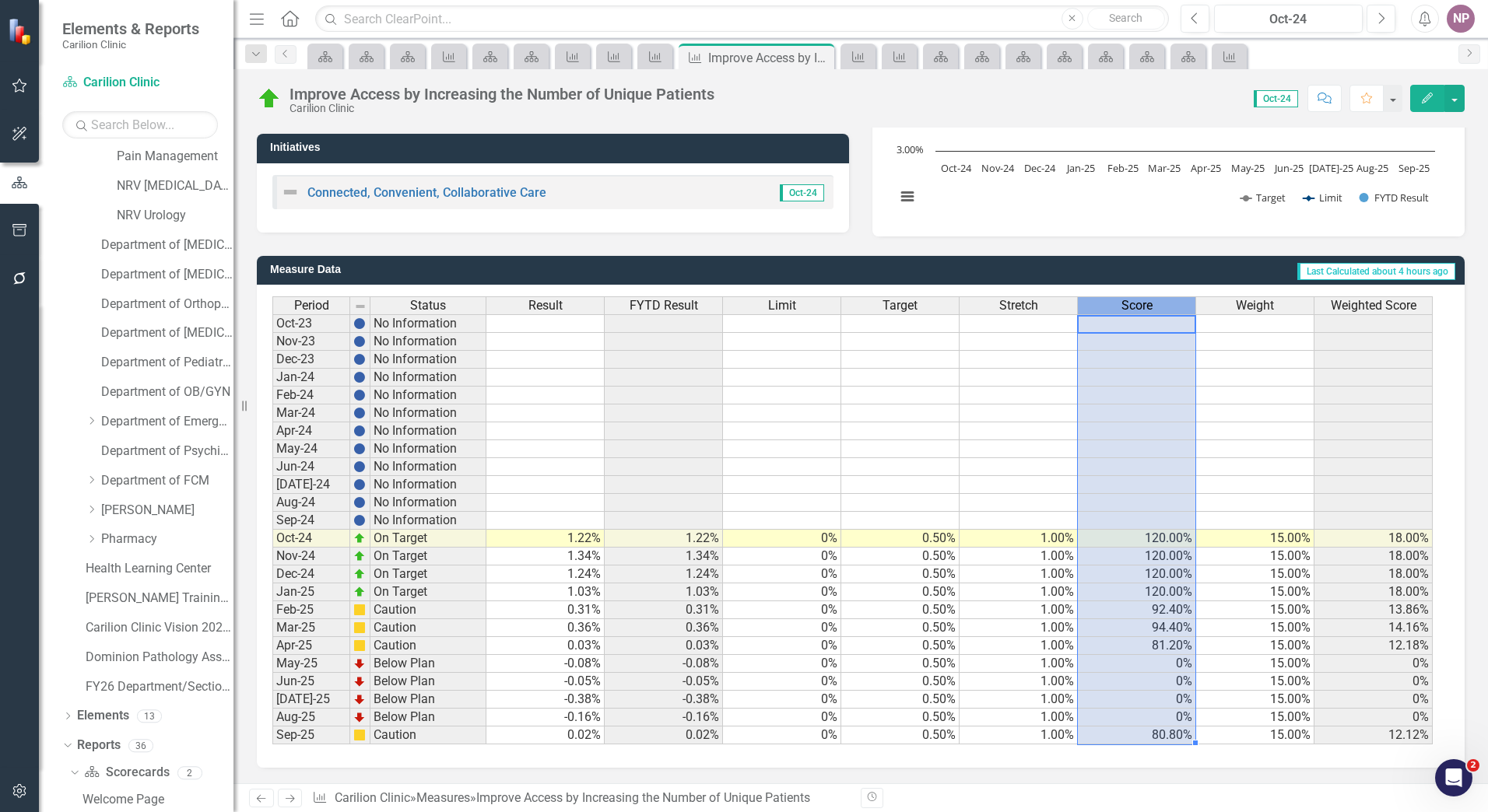
click at [1168, 313] on div "Score" at bounding box center [1136, 305] width 118 height 17
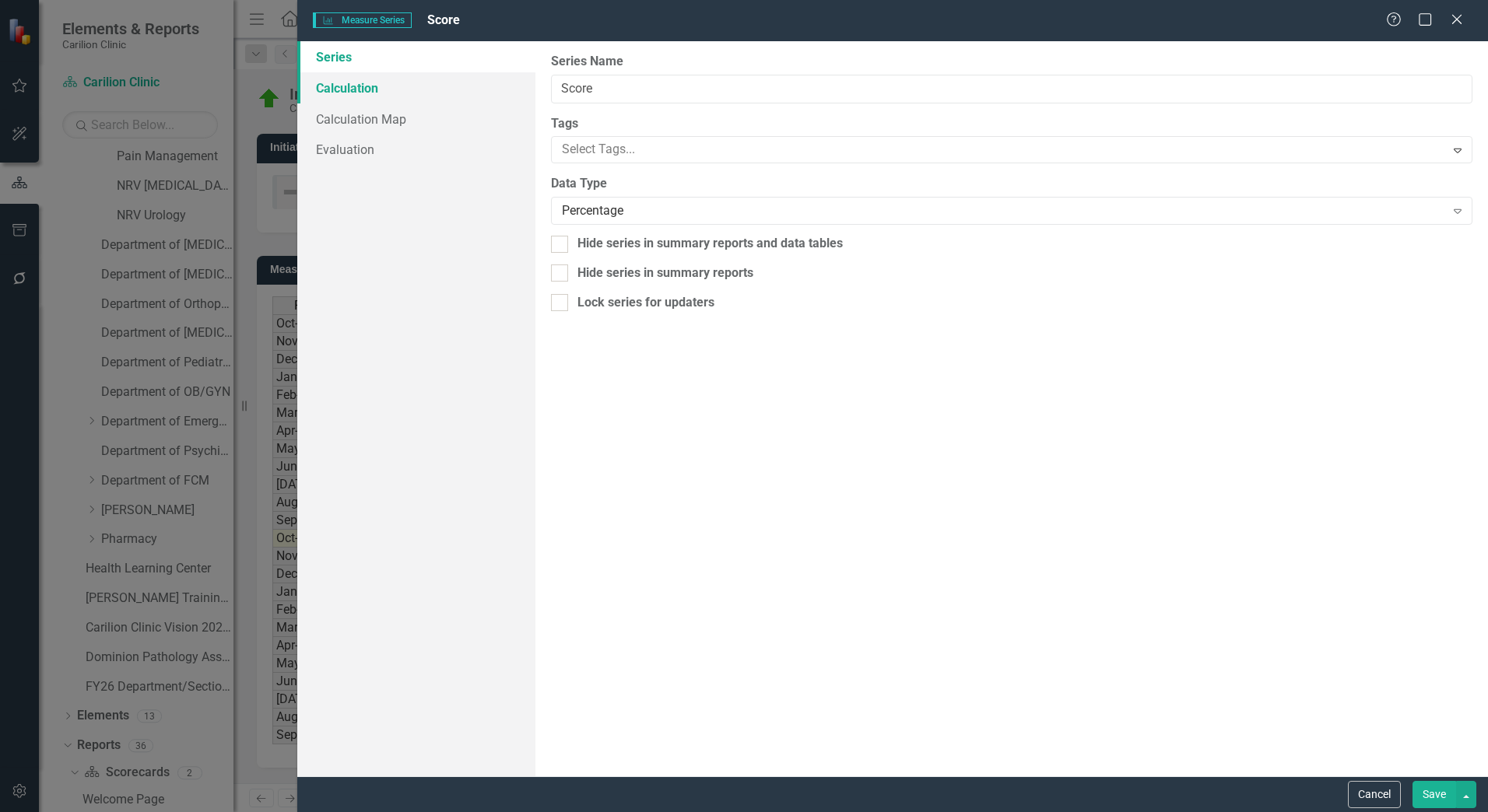
click at [370, 88] on link "Calculation" at bounding box center [415, 88] width 238 height 31
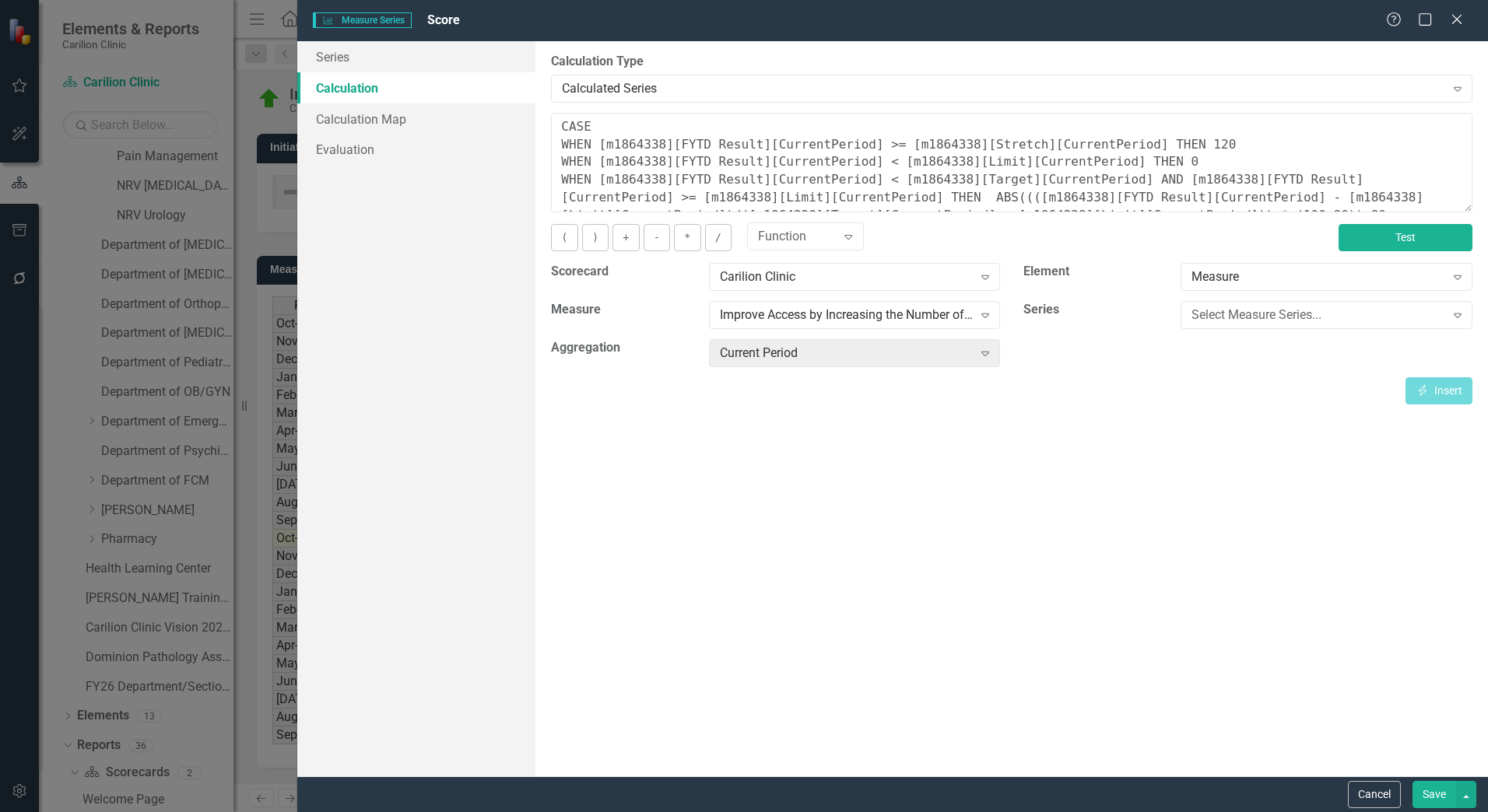
click at [1424, 236] on button "Test" at bounding box center [1405, 237] width 134 height 27
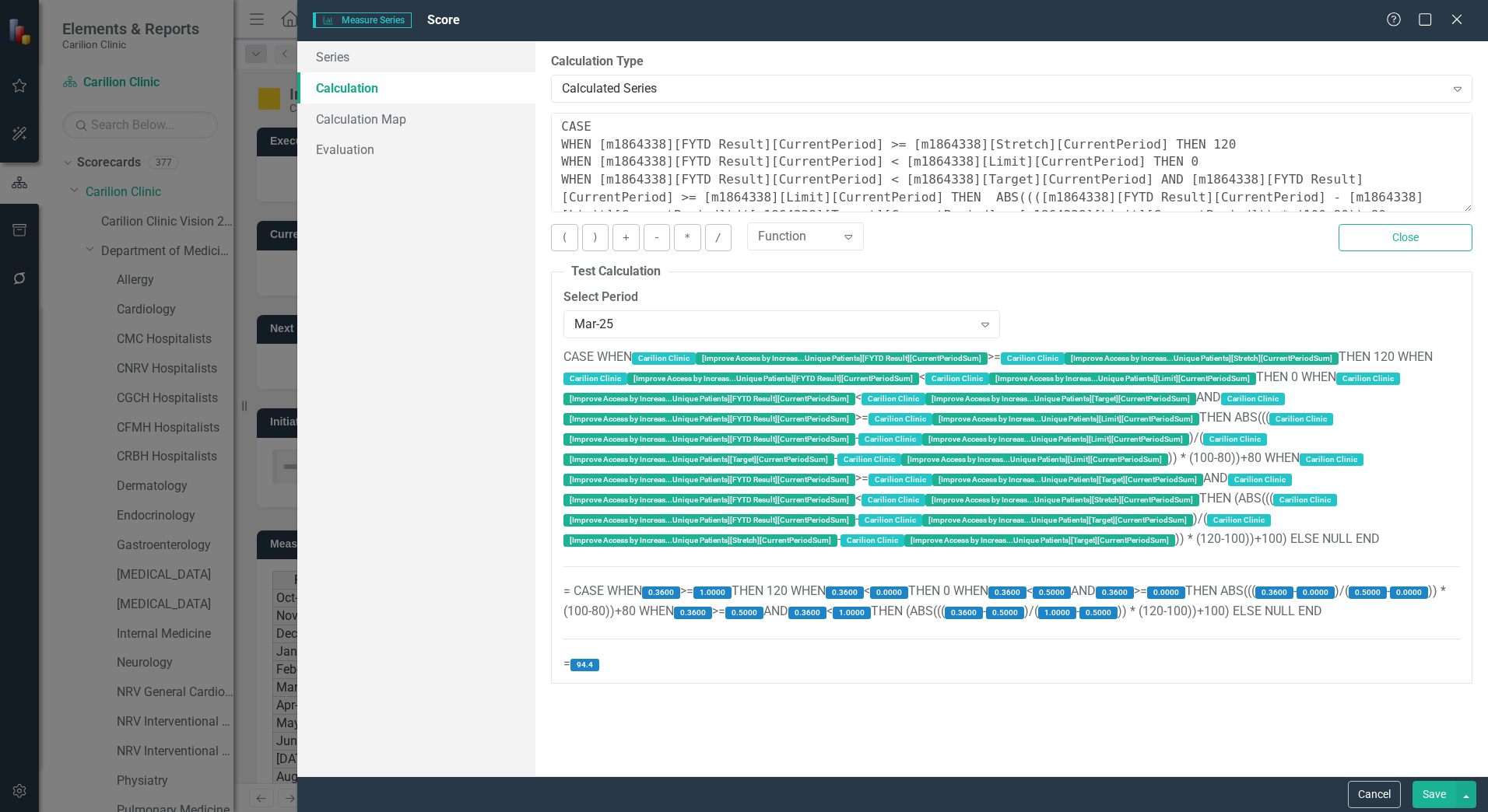
scroll to position [274, 0]
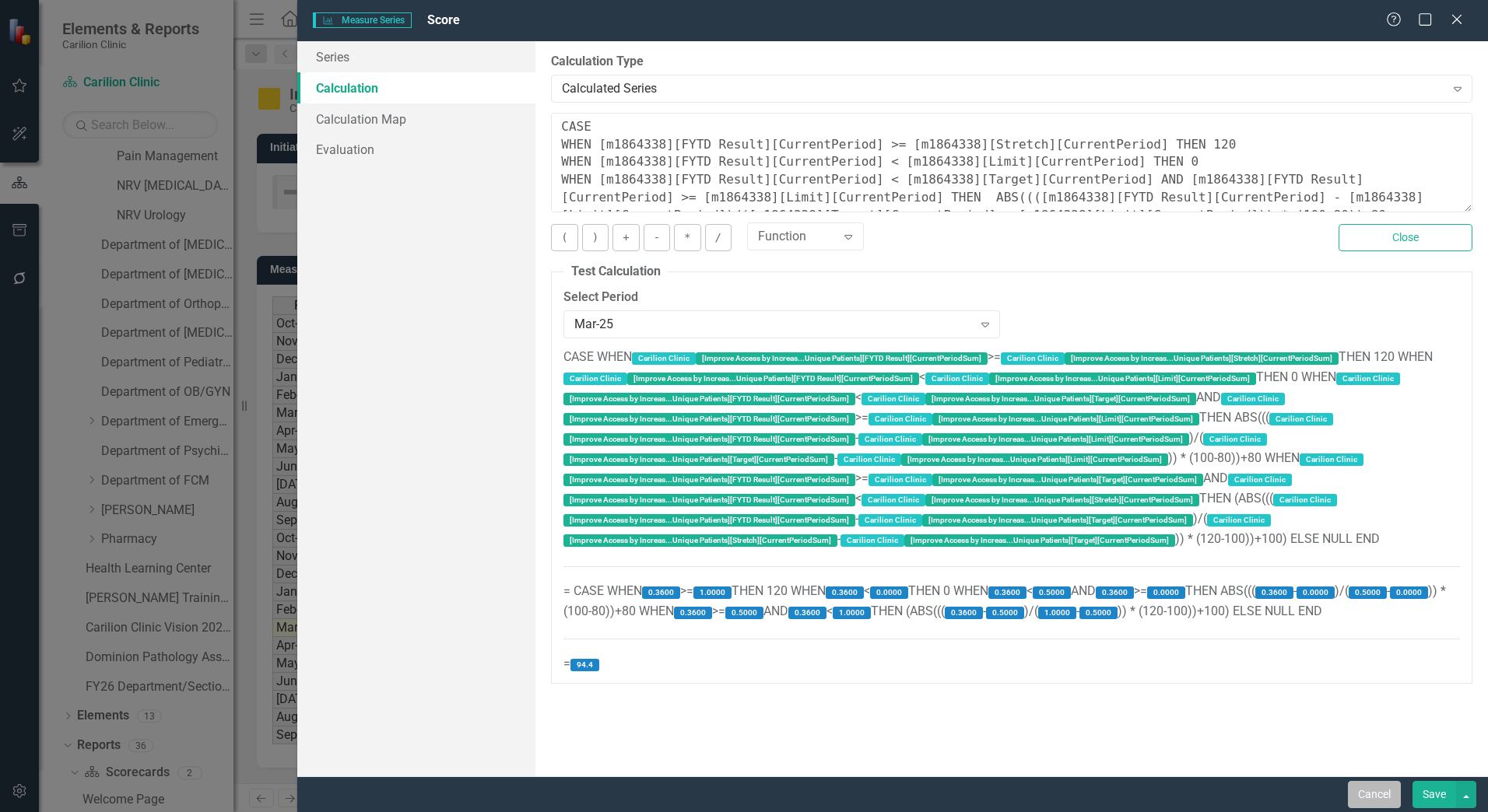
click at [1357, 807] on button "Cancel" at bounding box center [1374, 794] width 53 height 27
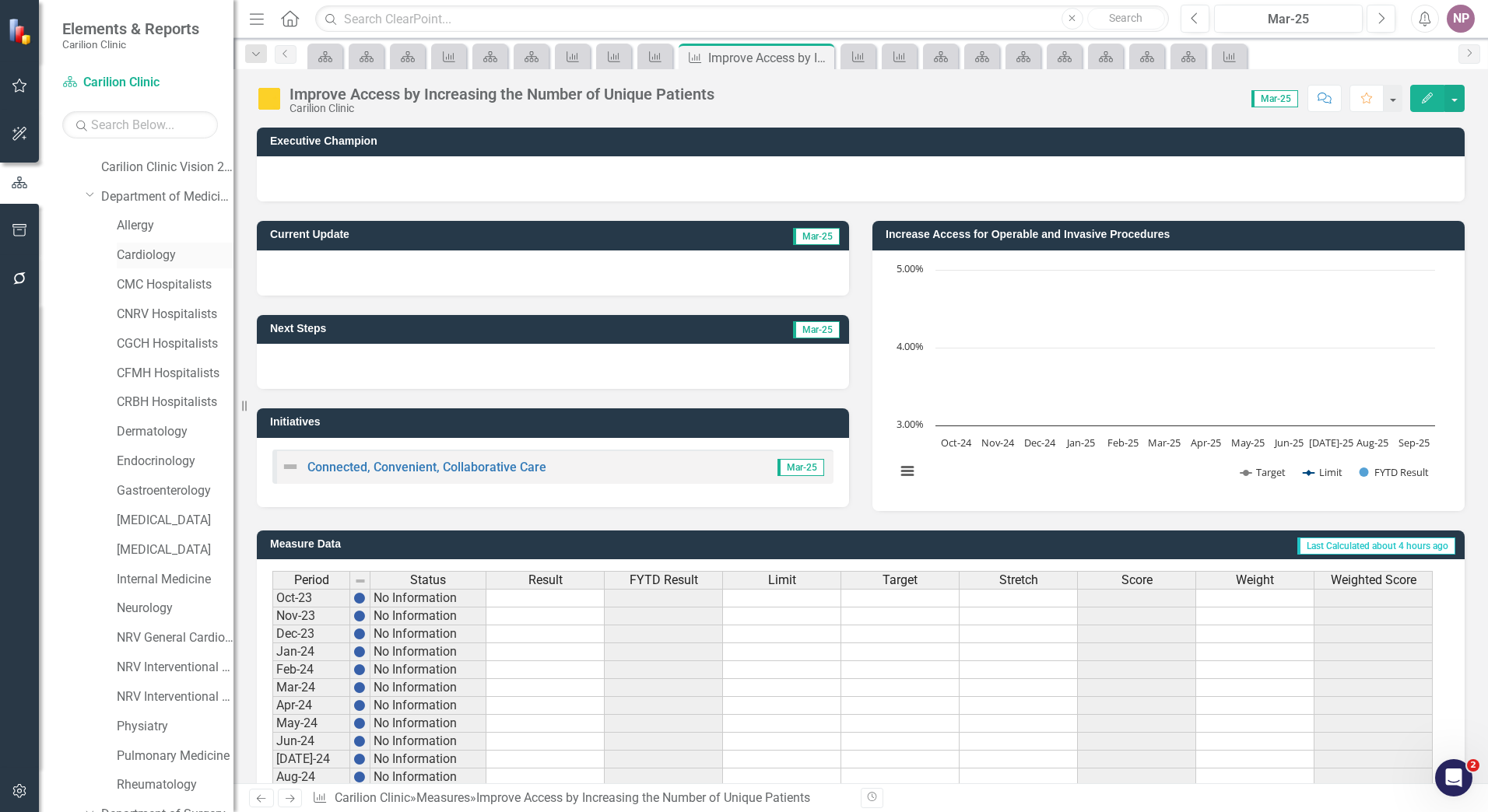
scroll to position [0, 0]
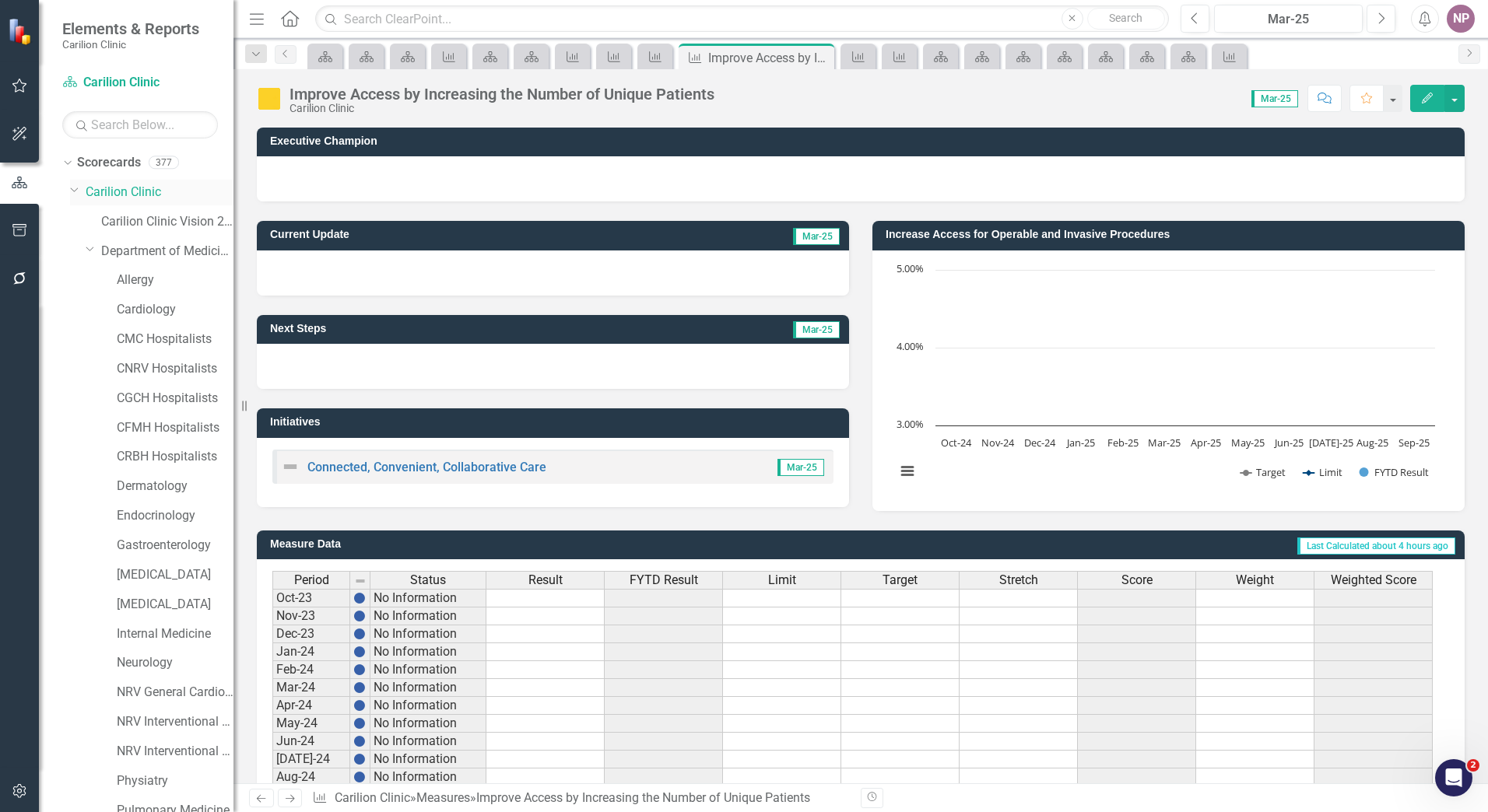
click at [132, 198] on link "Carilion Clinic" at bounding box center [159, 192] width 148 height 18
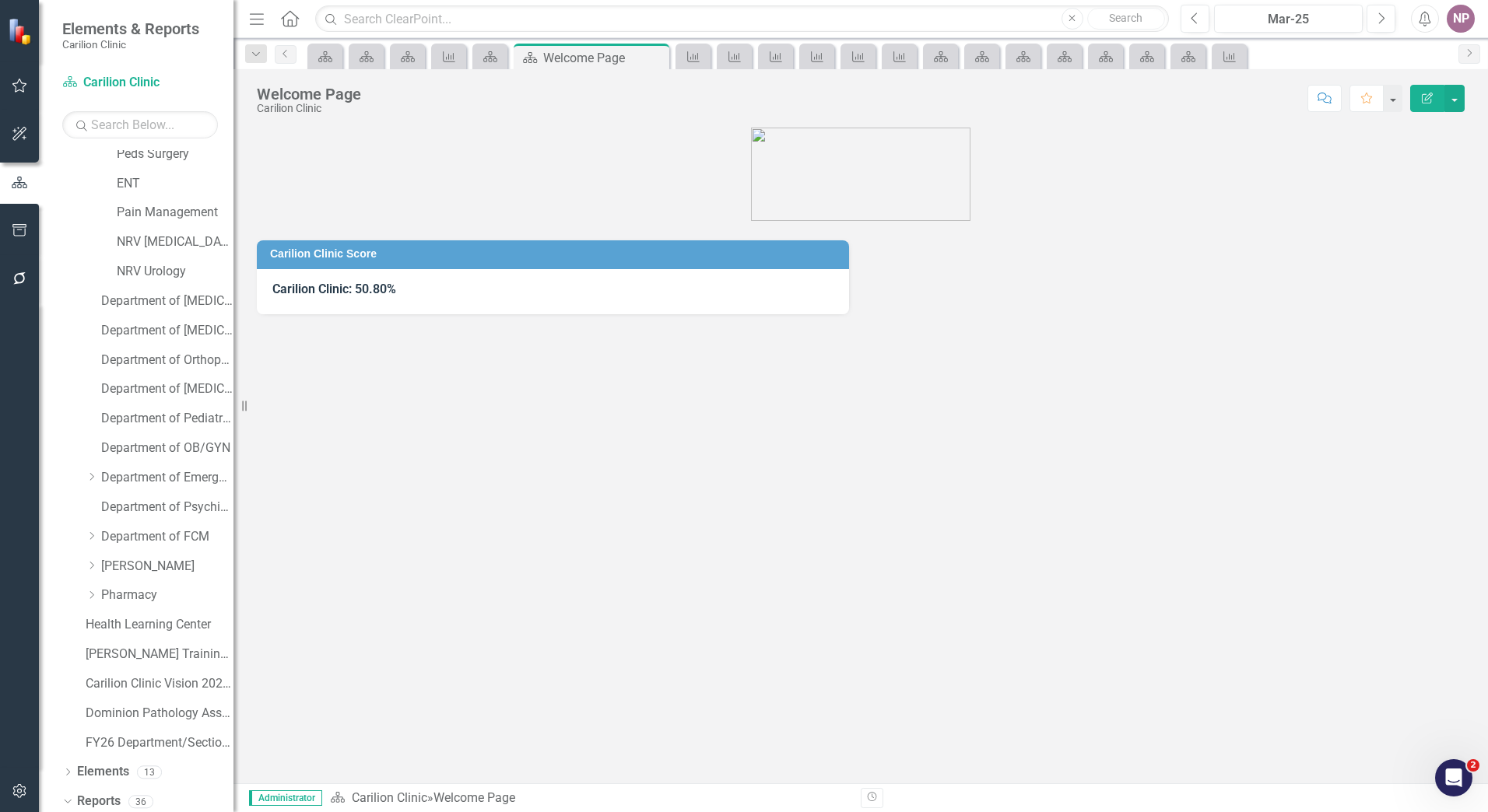
scroll to position [1065, 0]
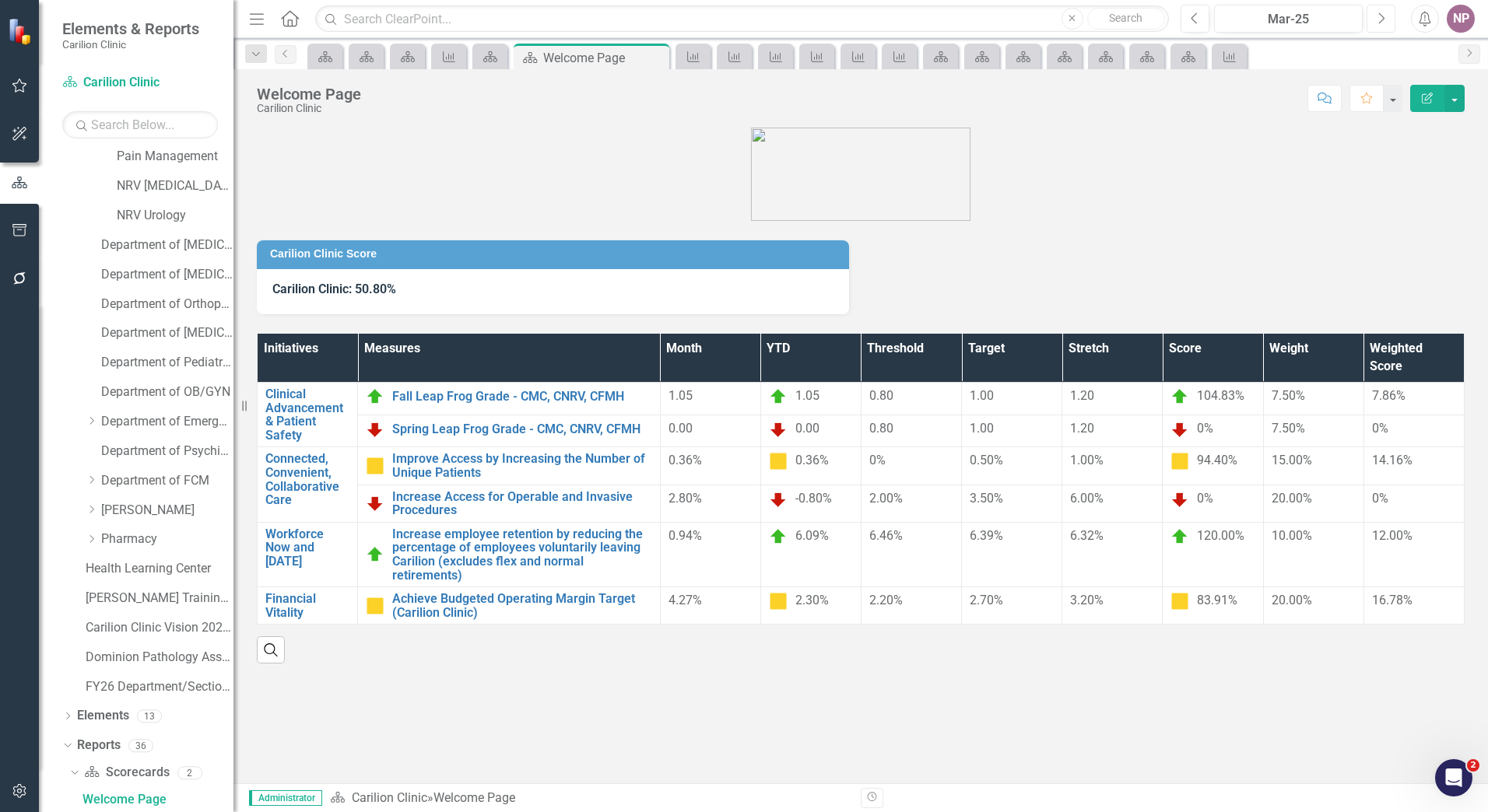
click at [1382, 26] on button "Next" at bounding box center [1380, 18] width 29 height 28
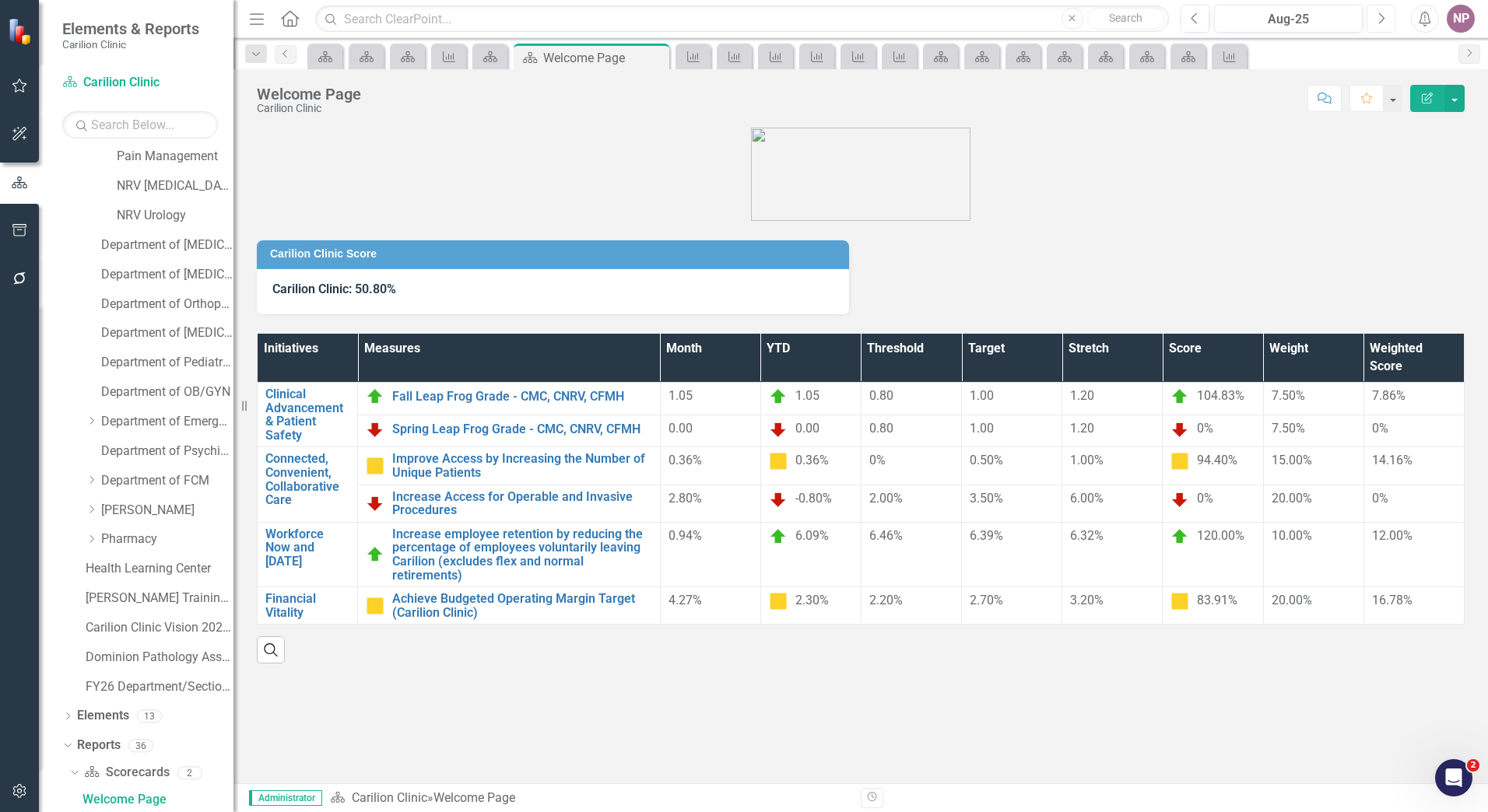
click at [1382, 26] on button "Next" at bounding box center [1380, 18] width 29 height 28
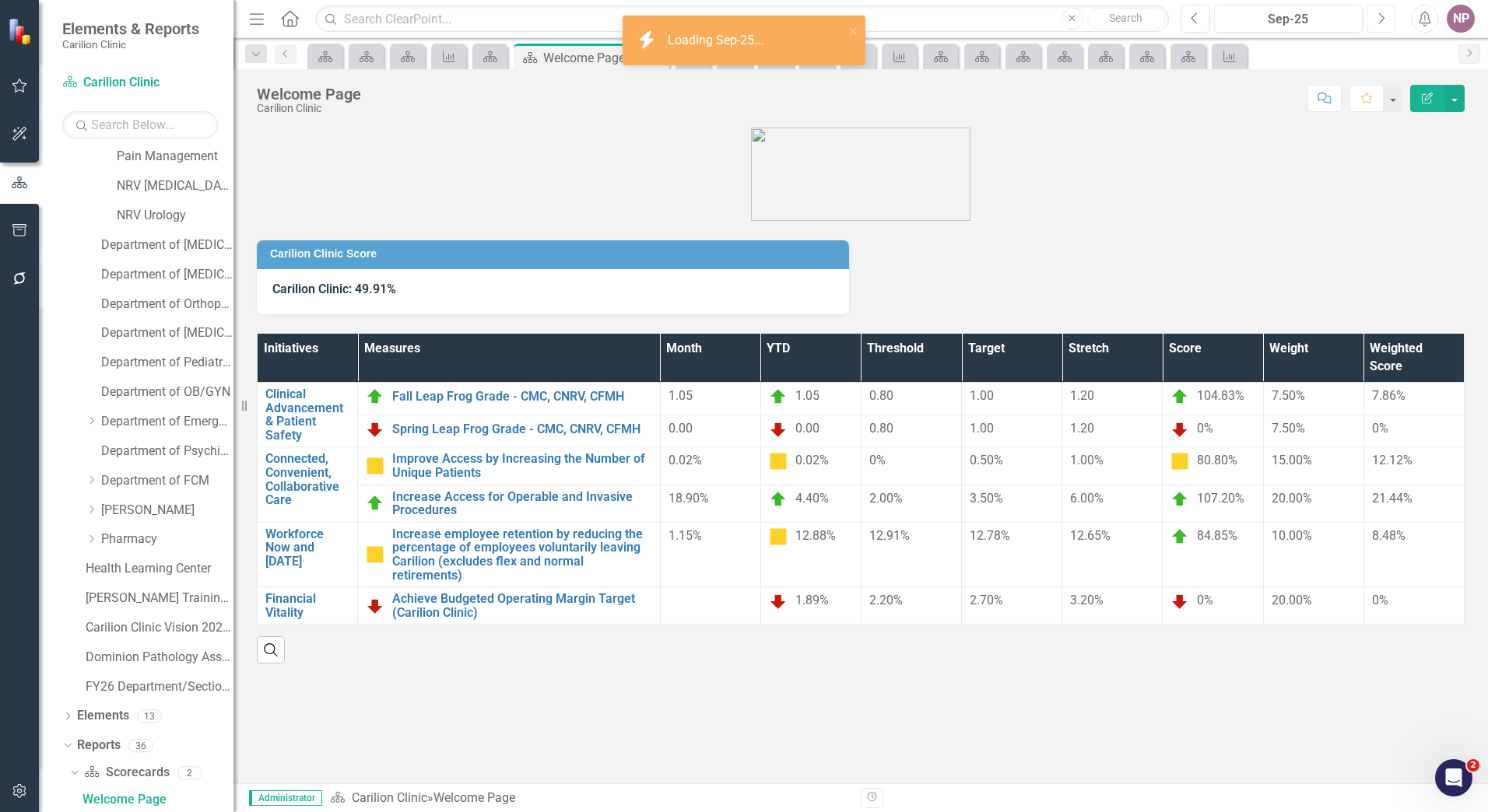
click at [1382, 26] on button "Next" at bounding box center [1380, 18] width 29 height 28
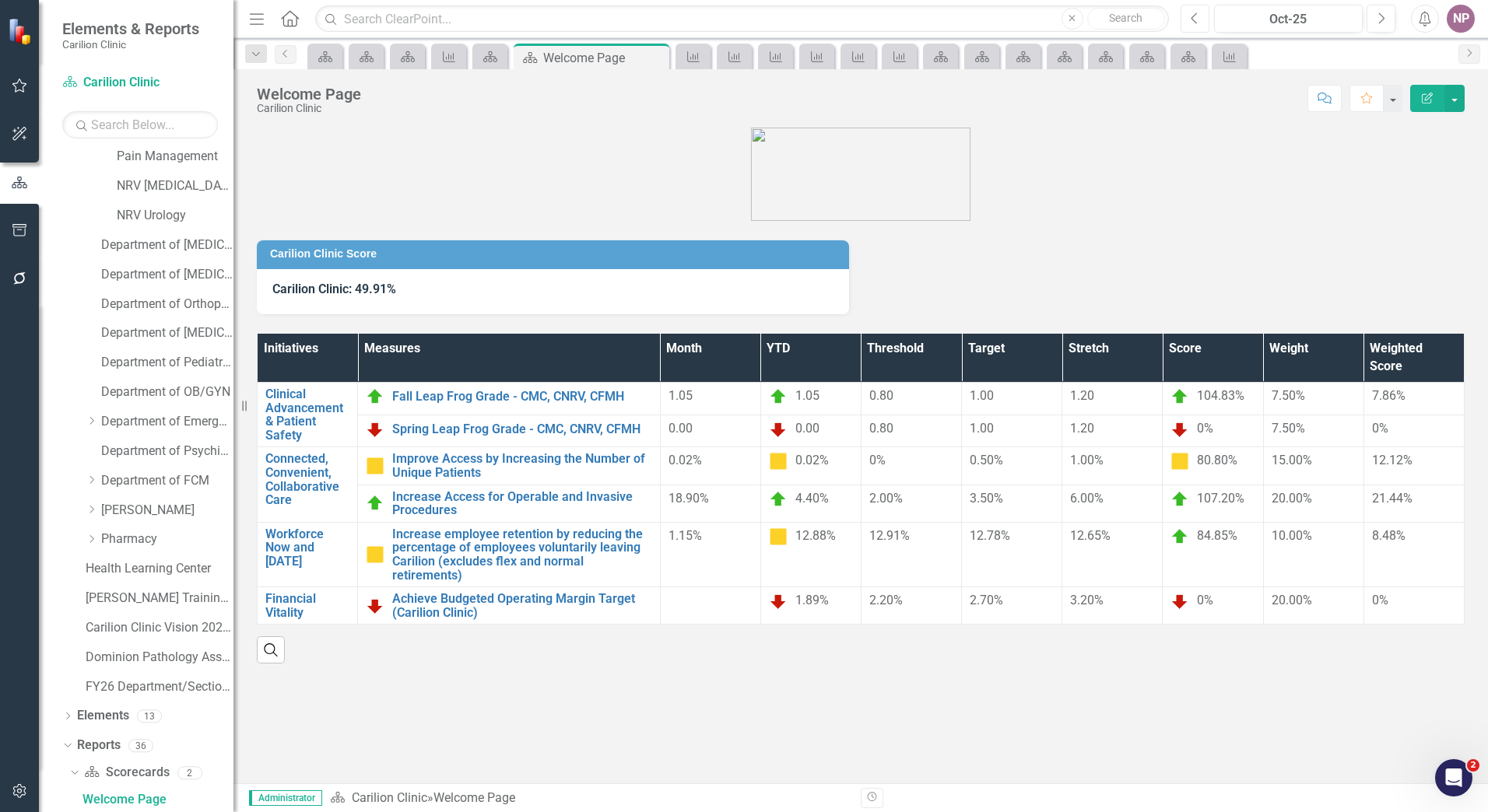
click at [1205, 31] on button "Previous" at bounding box center [1195, 18] width 29 height 28
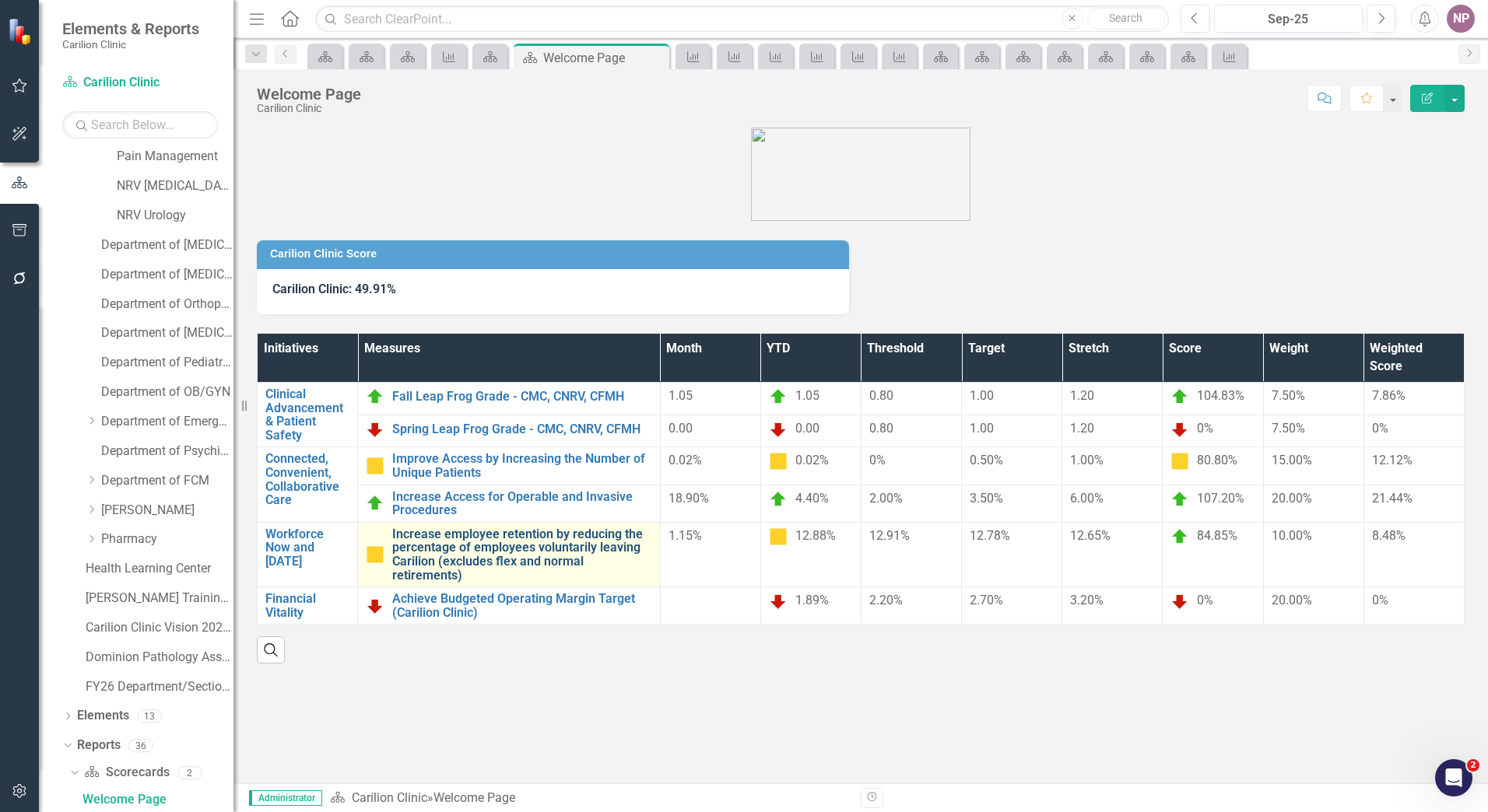
click at [518, 556] on link "Increase employee retention by reducing the percentage of employees voluntarily…" at bounding box center [522, 554] width 260 height 55
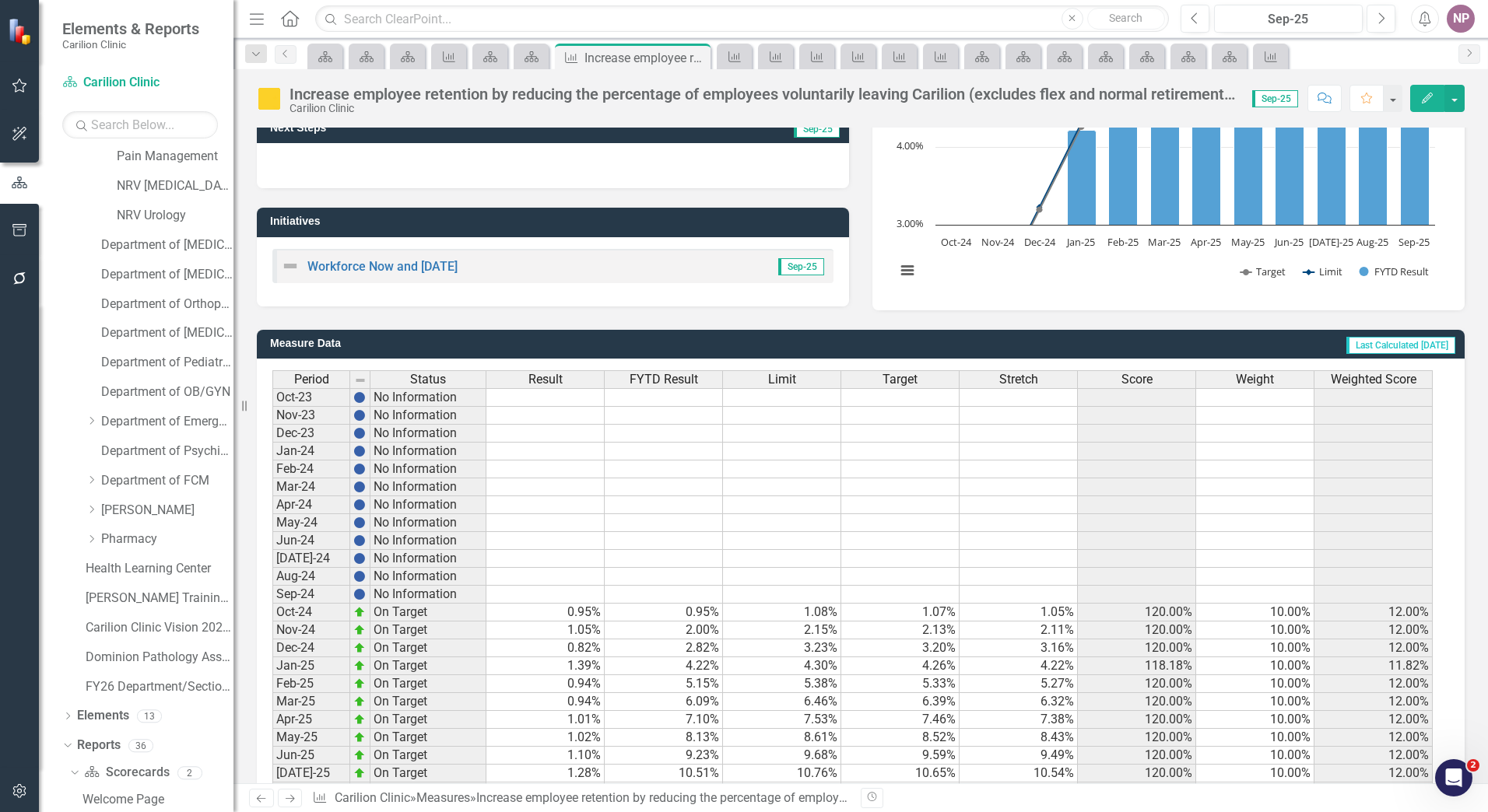
scroll to position [274, 0]
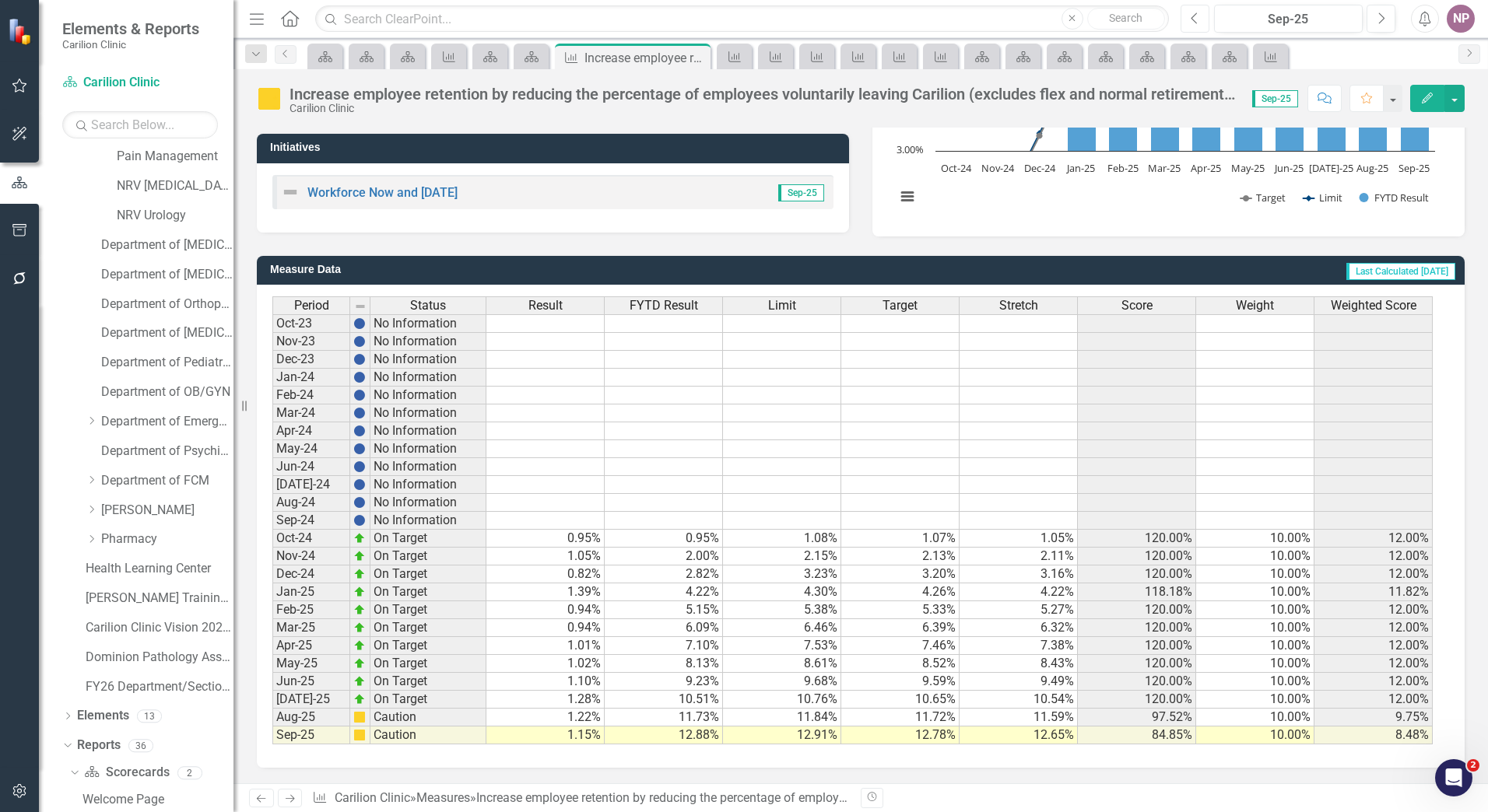
click at [1185, 19] on button "Previous" at bounding box center [1195, 18] width 29 height 28
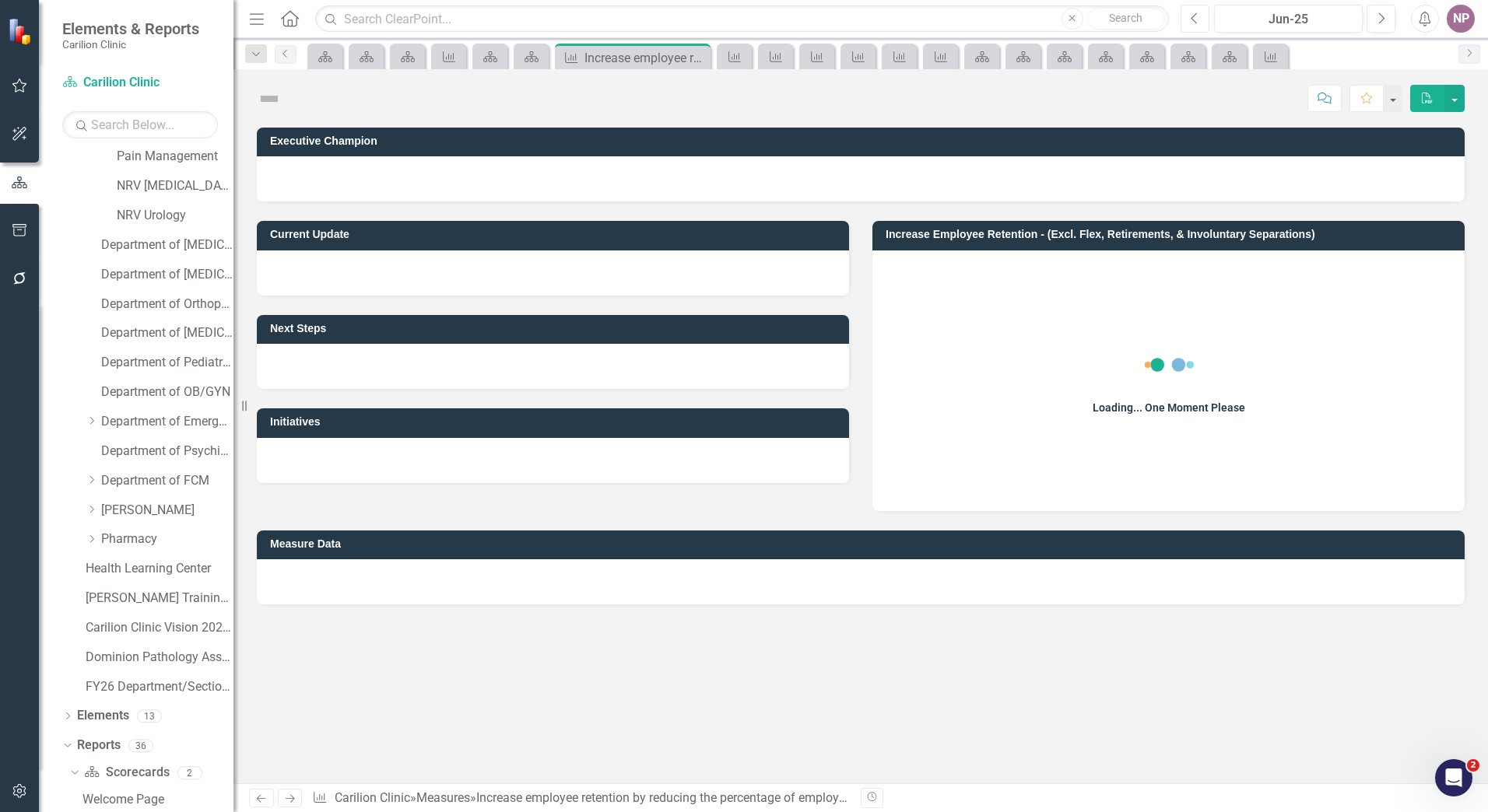
click at [1185, 19] on button "Previous" at bounding box center [1195, 18] width 29 height 28
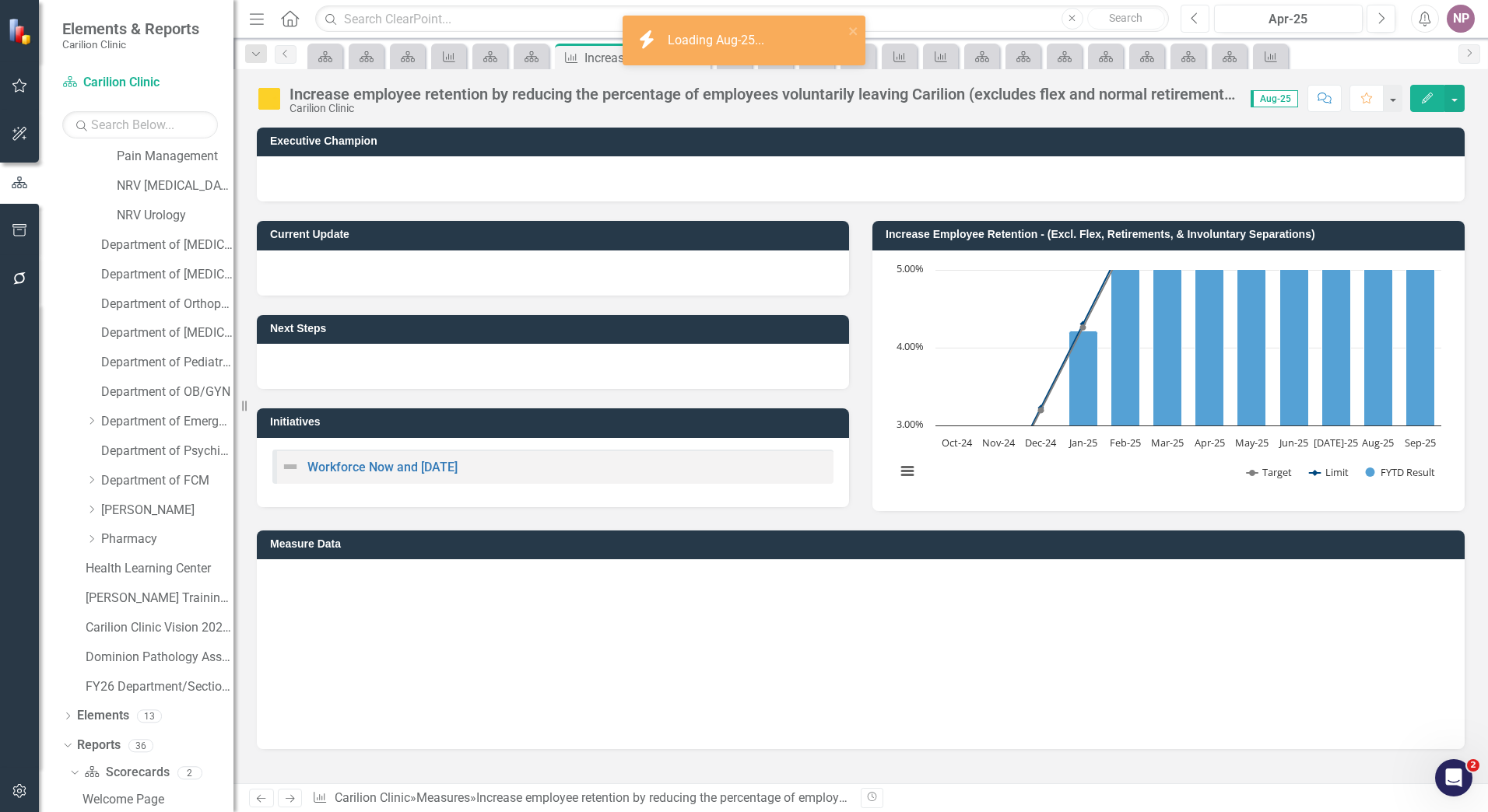
click at [1185, 19] on button "Previous" at bounding box center [1195, 18] width 29 height 28
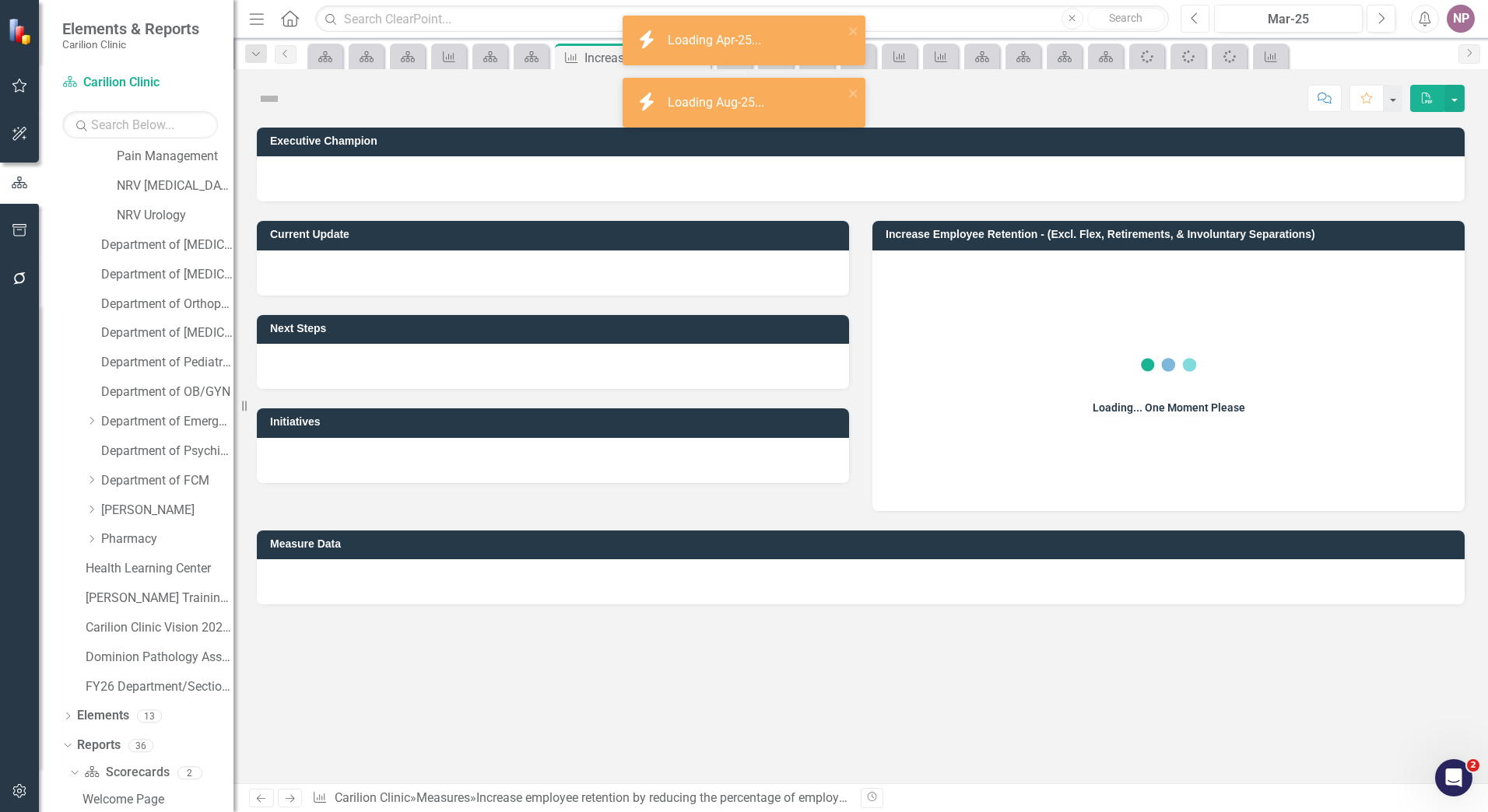
click at [1185, 19] on button "Previous" at bounding box center [1195, 18] width 29 height 28
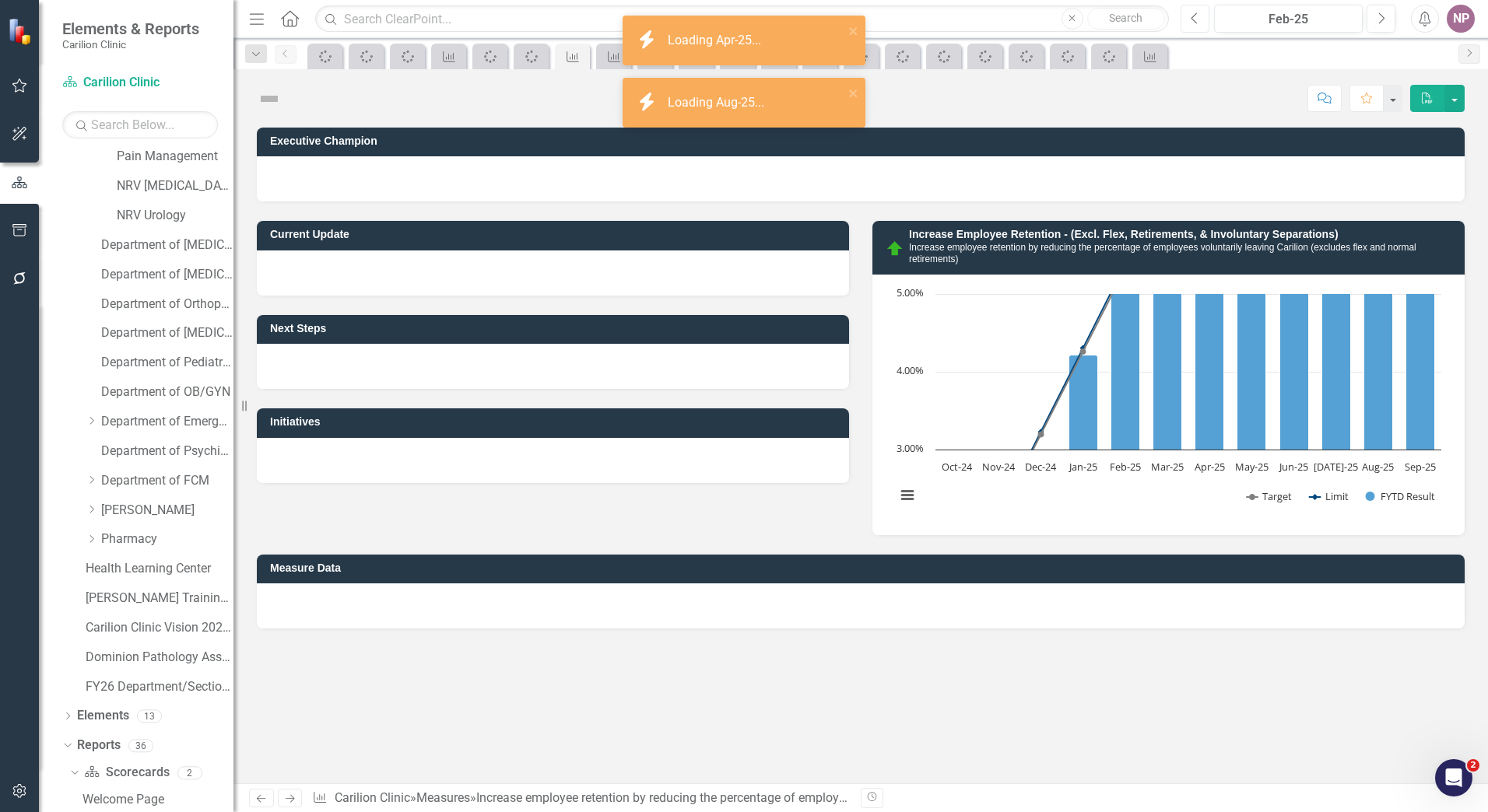
click at [1185, 19] on button "Previous" at bounding box center [1195, 18] width 29 height 28
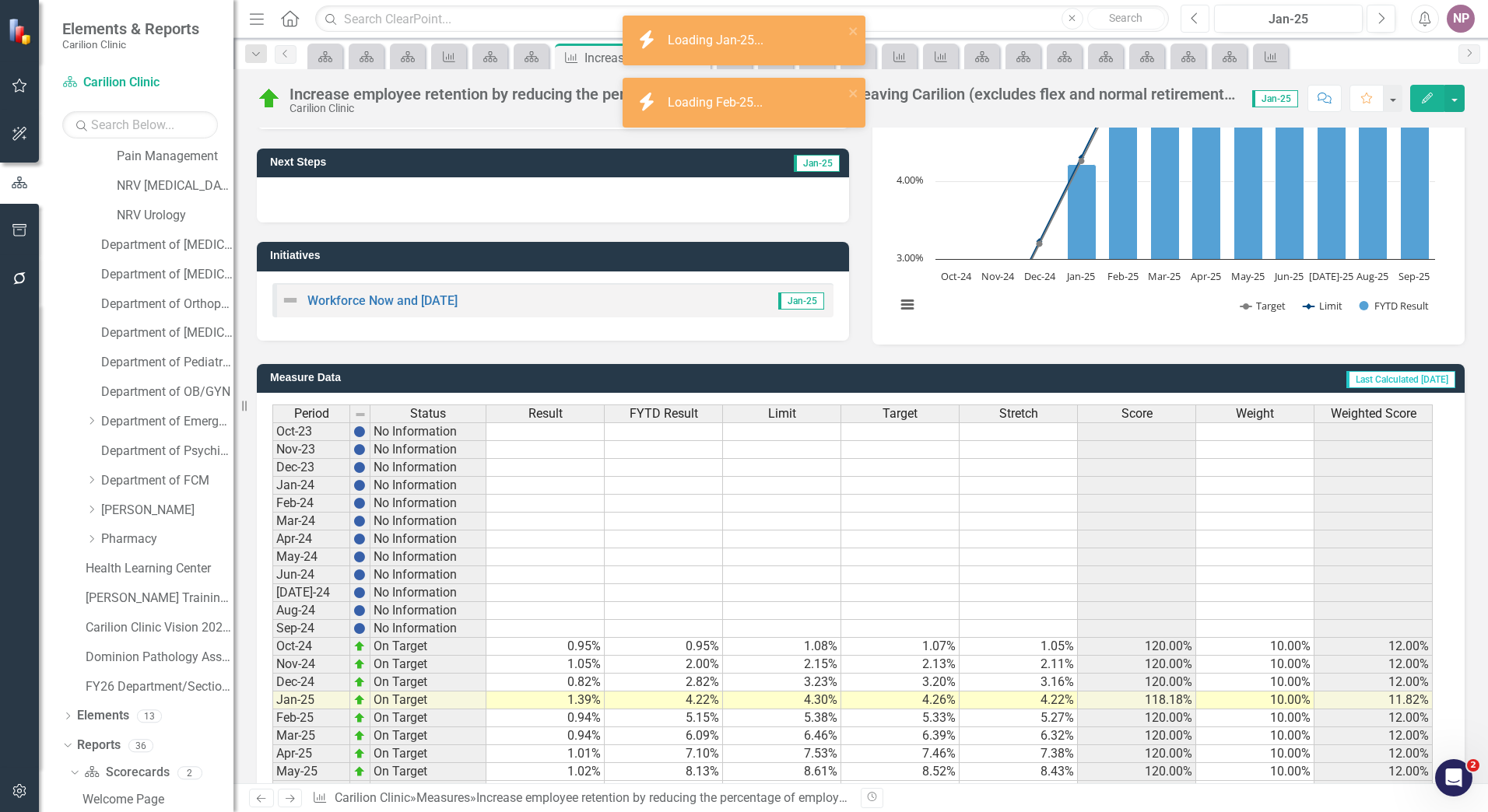
scroll to position [274, 0]
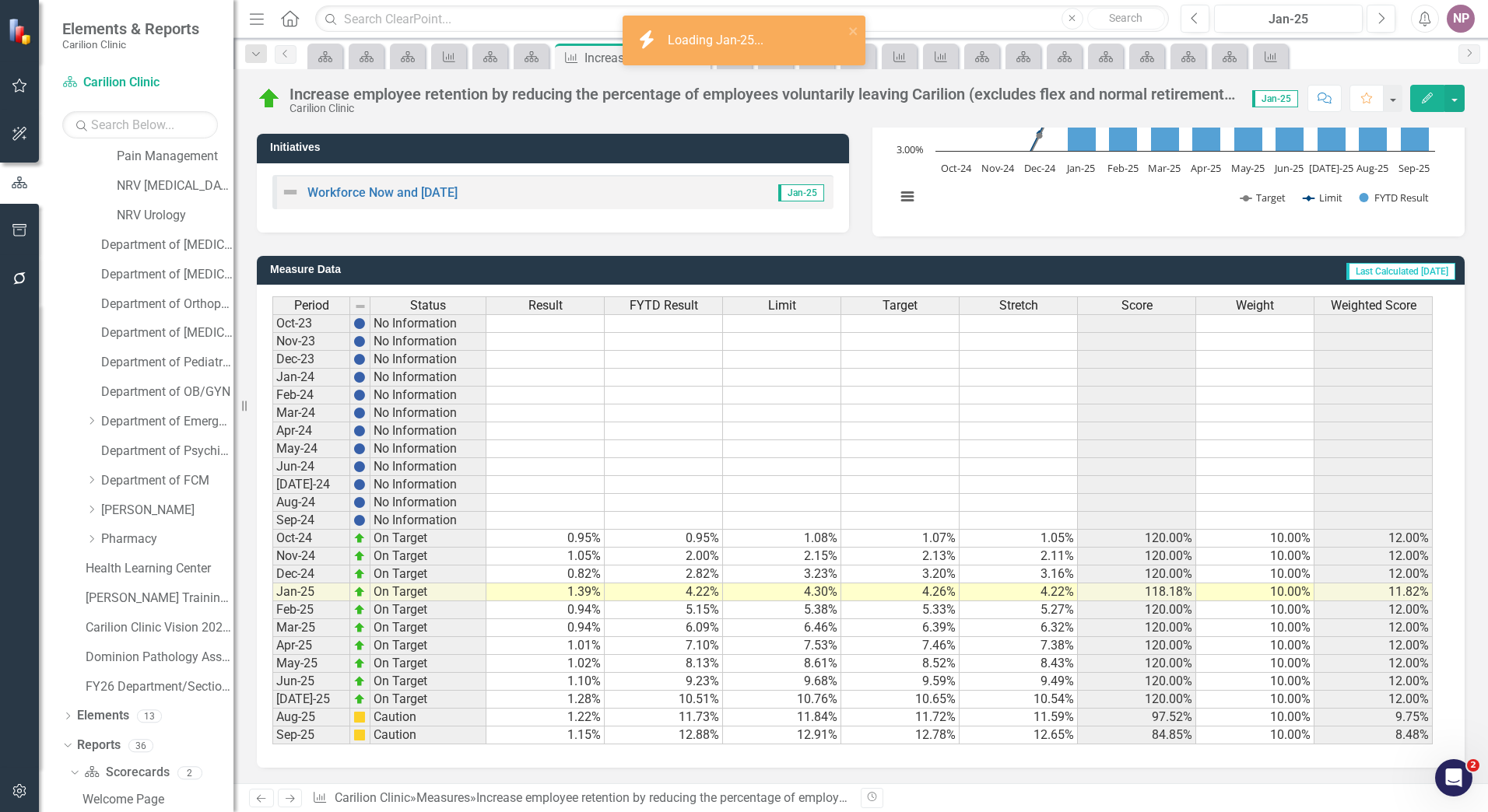
click at [1144, 306] on span "Score" at bounding box center [1137, 305] width 31 height 14
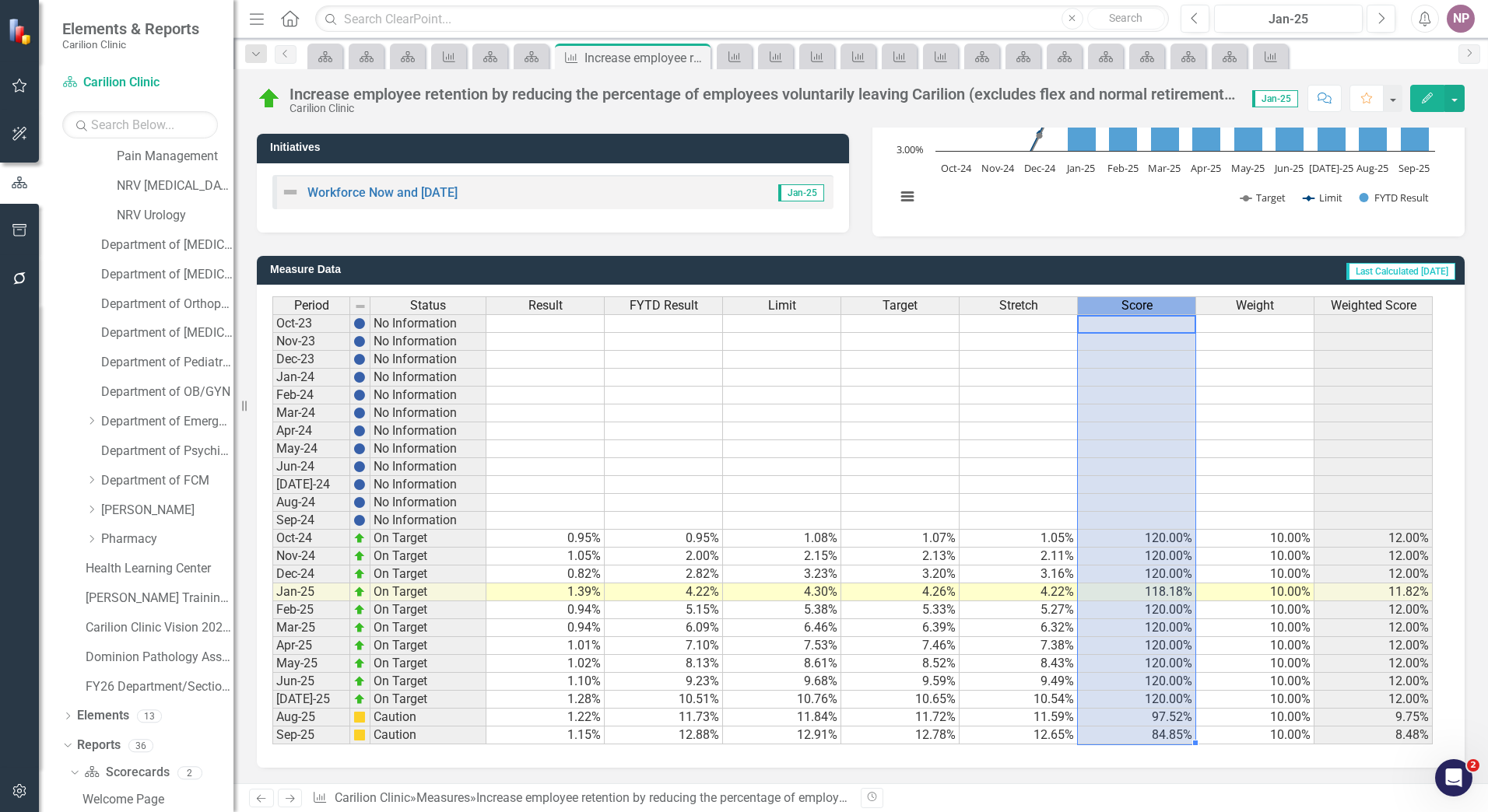
click at [1144, 306] on span "Score" at bounding box center [1137, 305] width 31 height 14
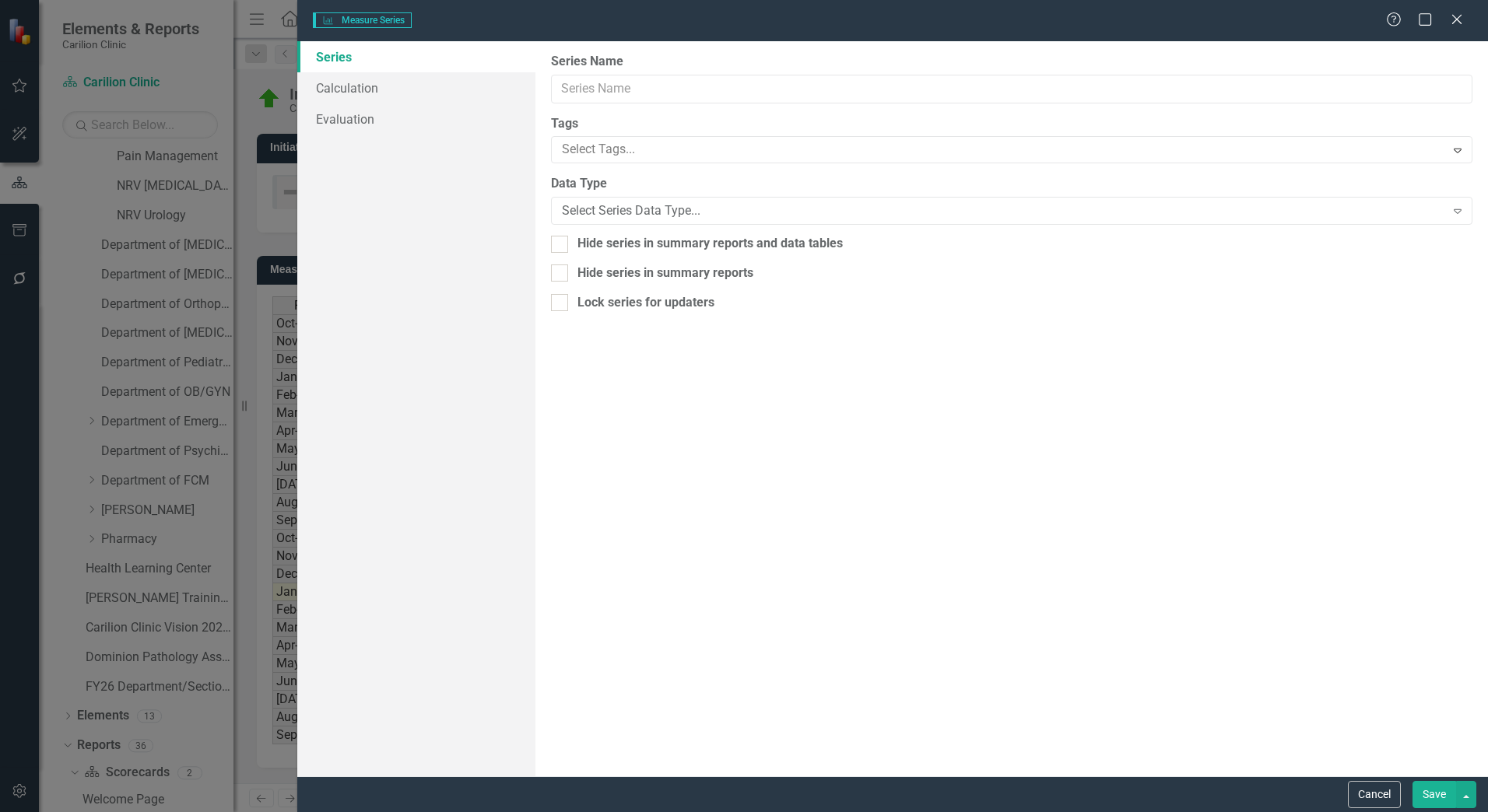
type input "Score"
click at [357, 96] on link "Calculation" at bounding box center [415, 88] width 238 height 31
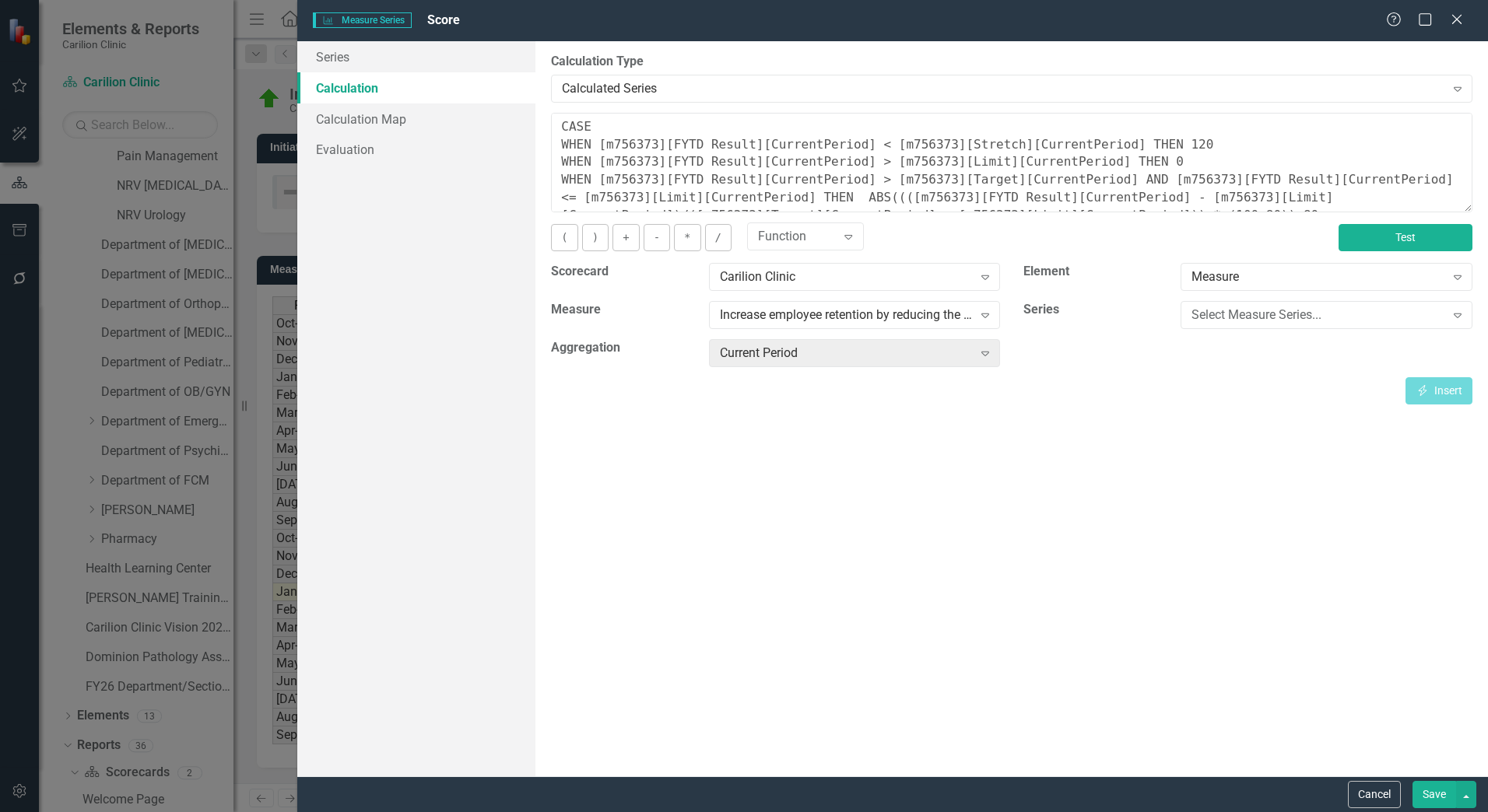
click at [1416, 239] on button "Test" at bounding box center [1405, 237] width 134 height 27
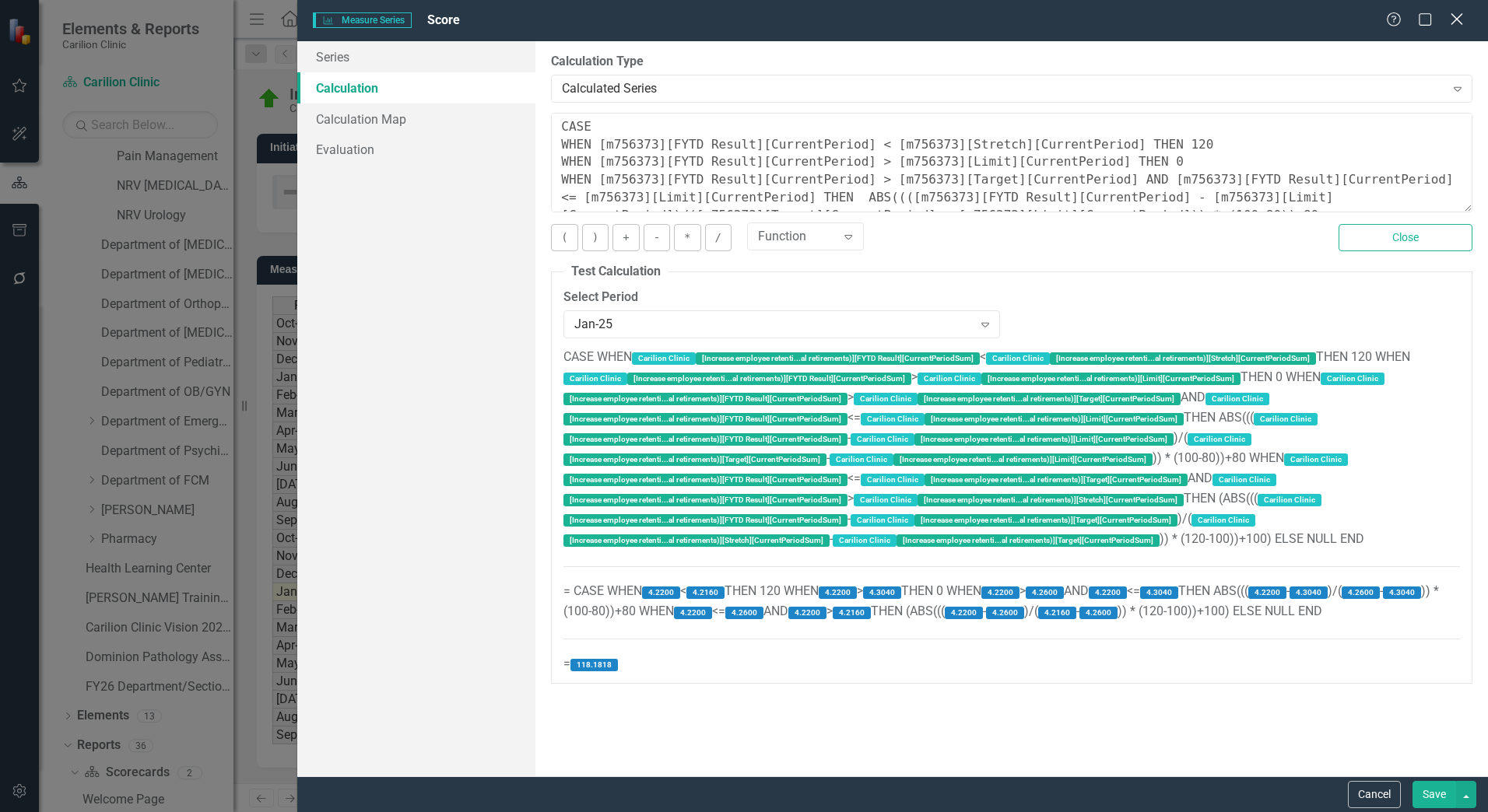
click at [1460, 25] on icon "Close" at bounding box center [1457, 18] width 19 height 15
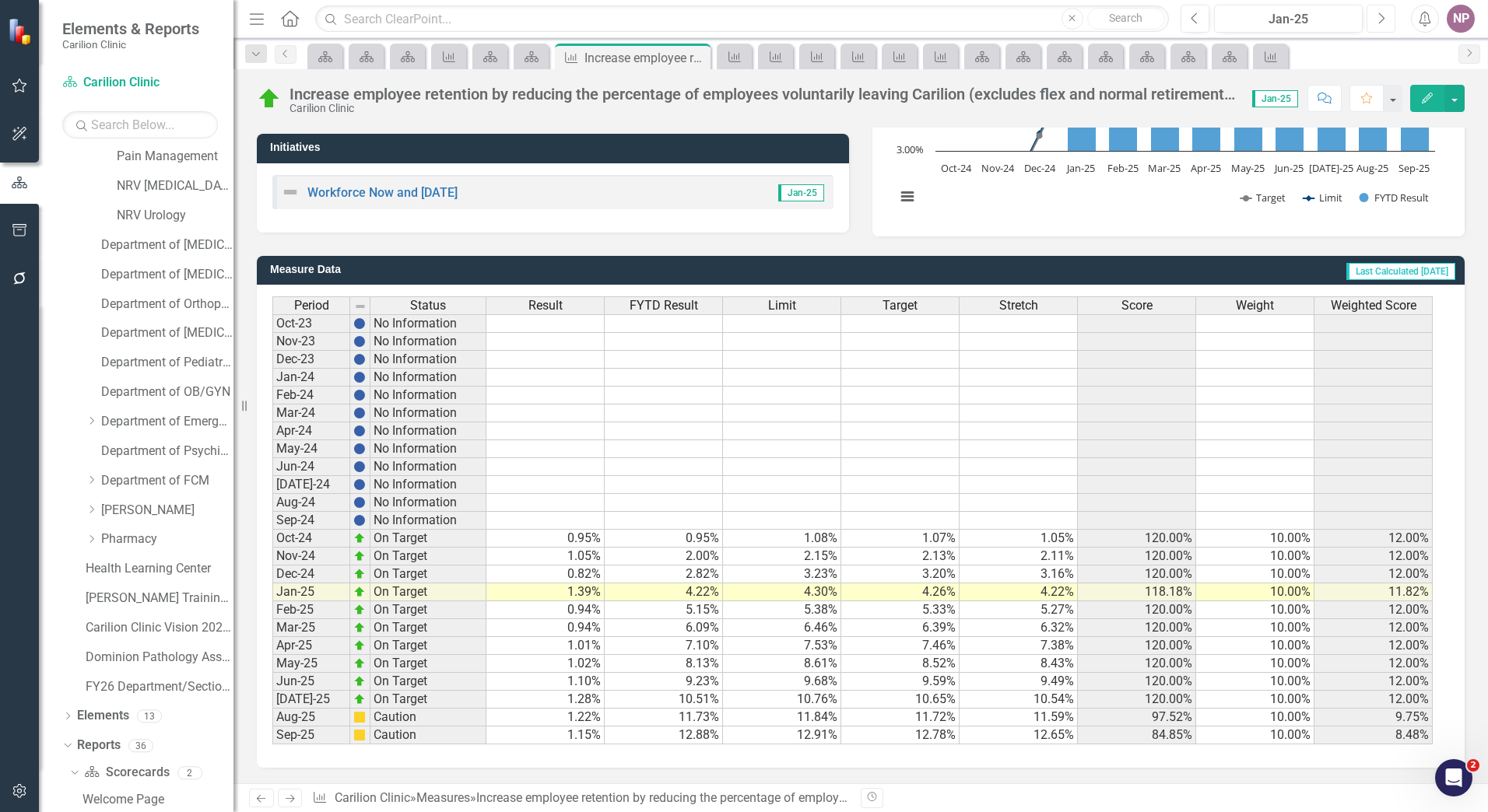
click at [1384, 27] on button "Next" at bounding box center [1380, 18] width 29 height 28
click at [1385, 23] on button "Next" at bounding box center [1380, 18] width 29 height 28
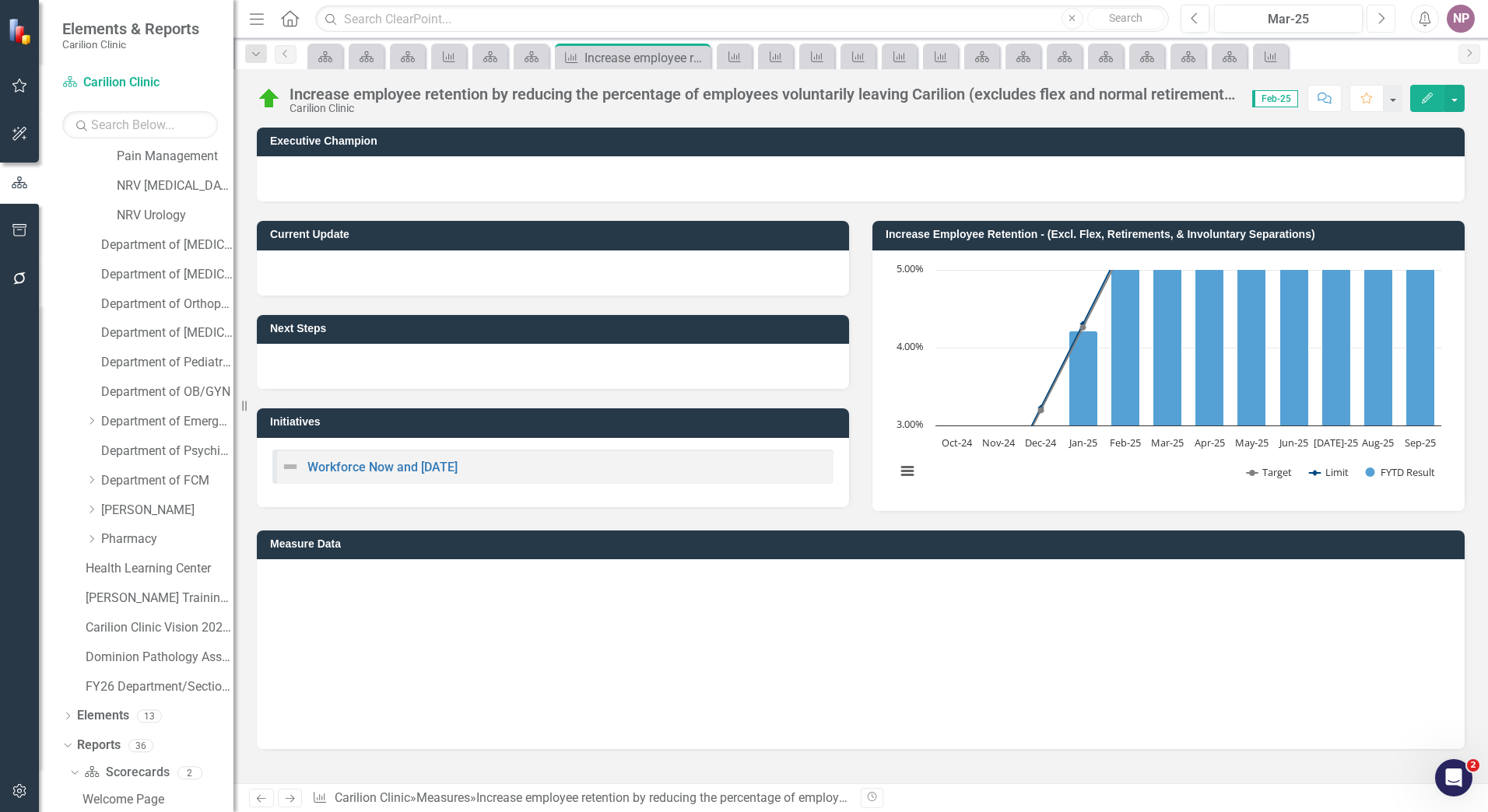
click at [1385, 23] on button "Next" at bounding box center [1380, 18] width 29 height 28
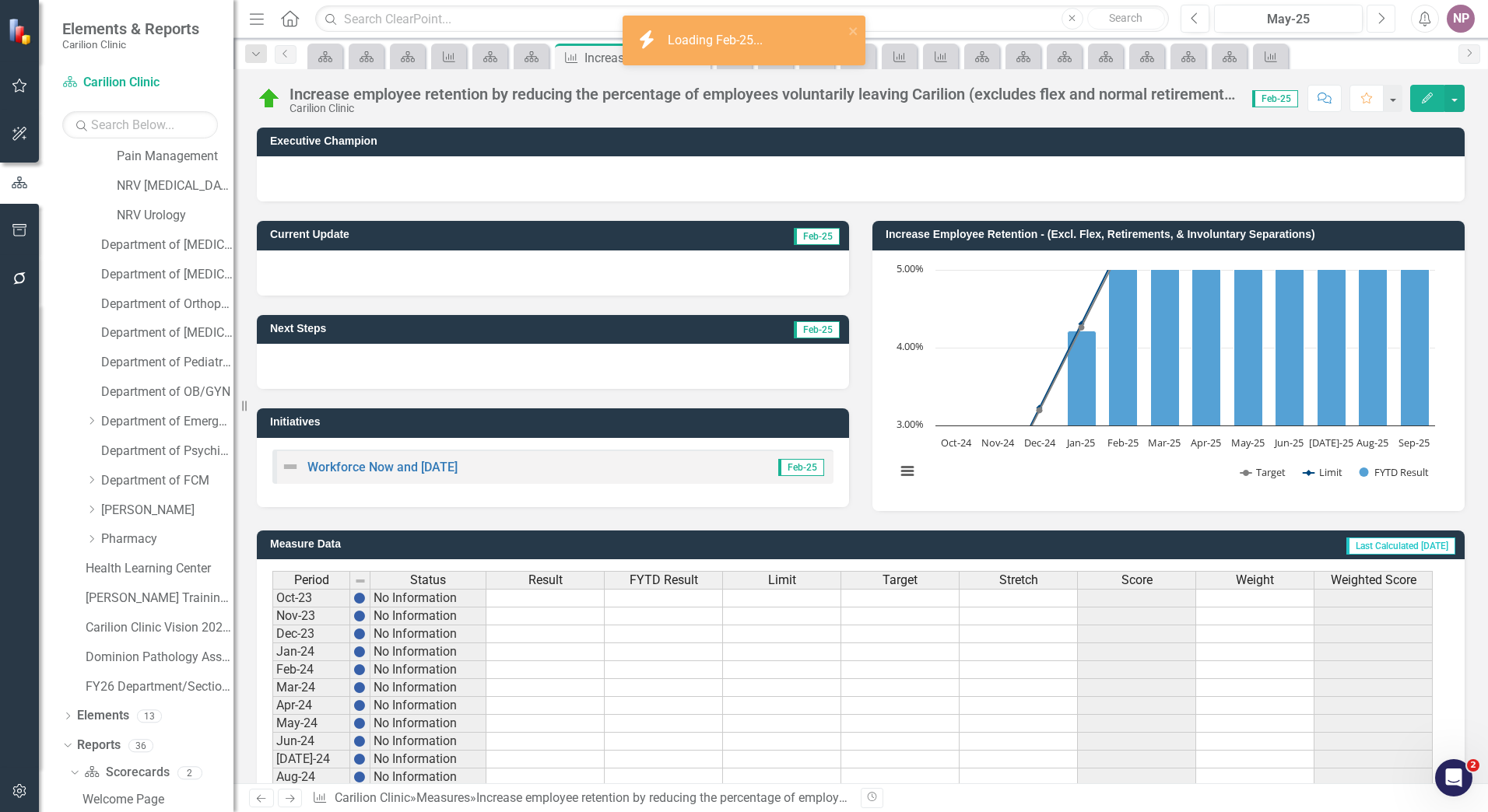
click at [1385, 23] on button "Next" at bounding box center [1380, 18] width 29 height 28
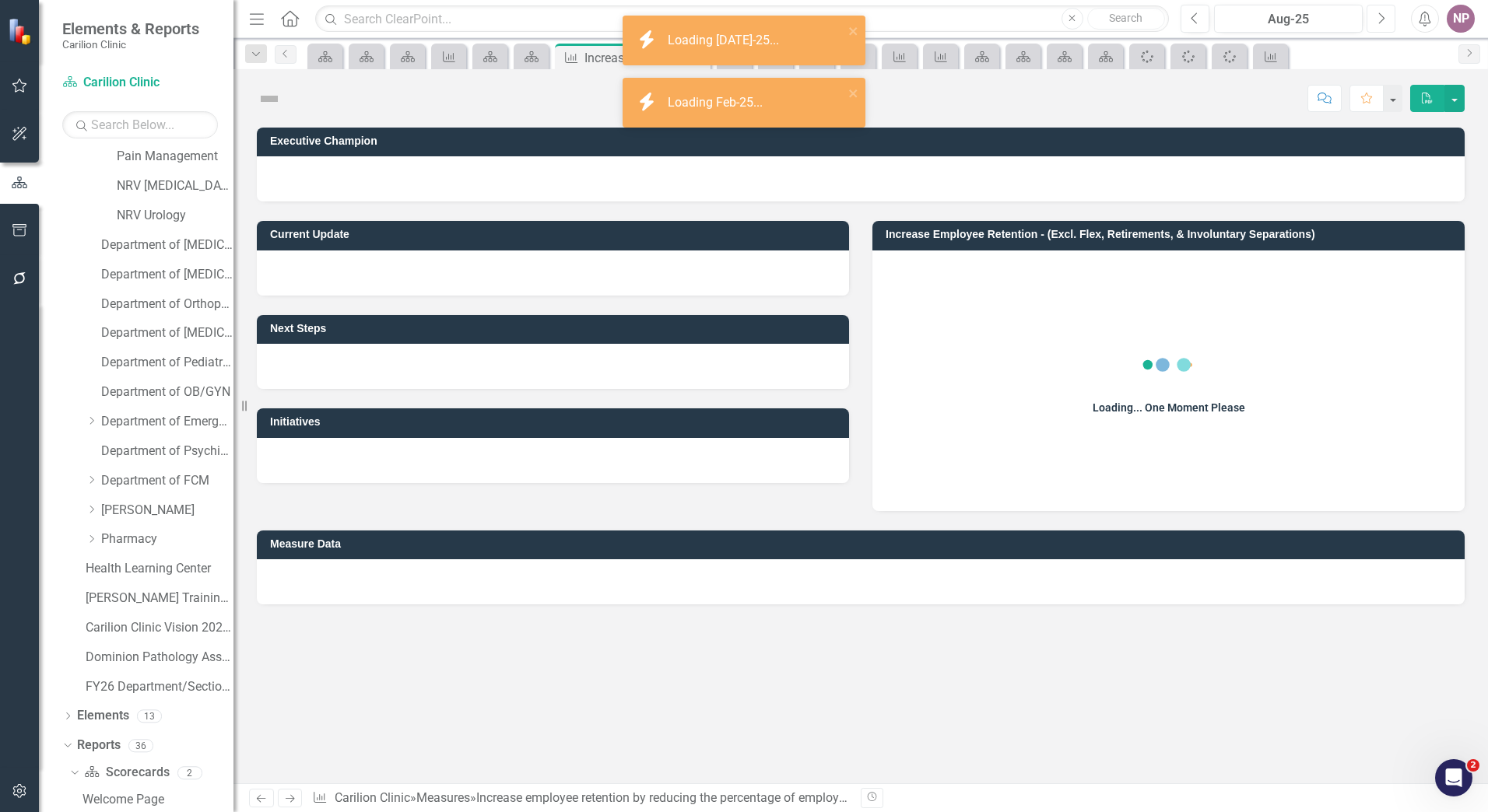
click at [1385, 23] on button "Next" at bounding box center [1380, 18] width 29 height 28
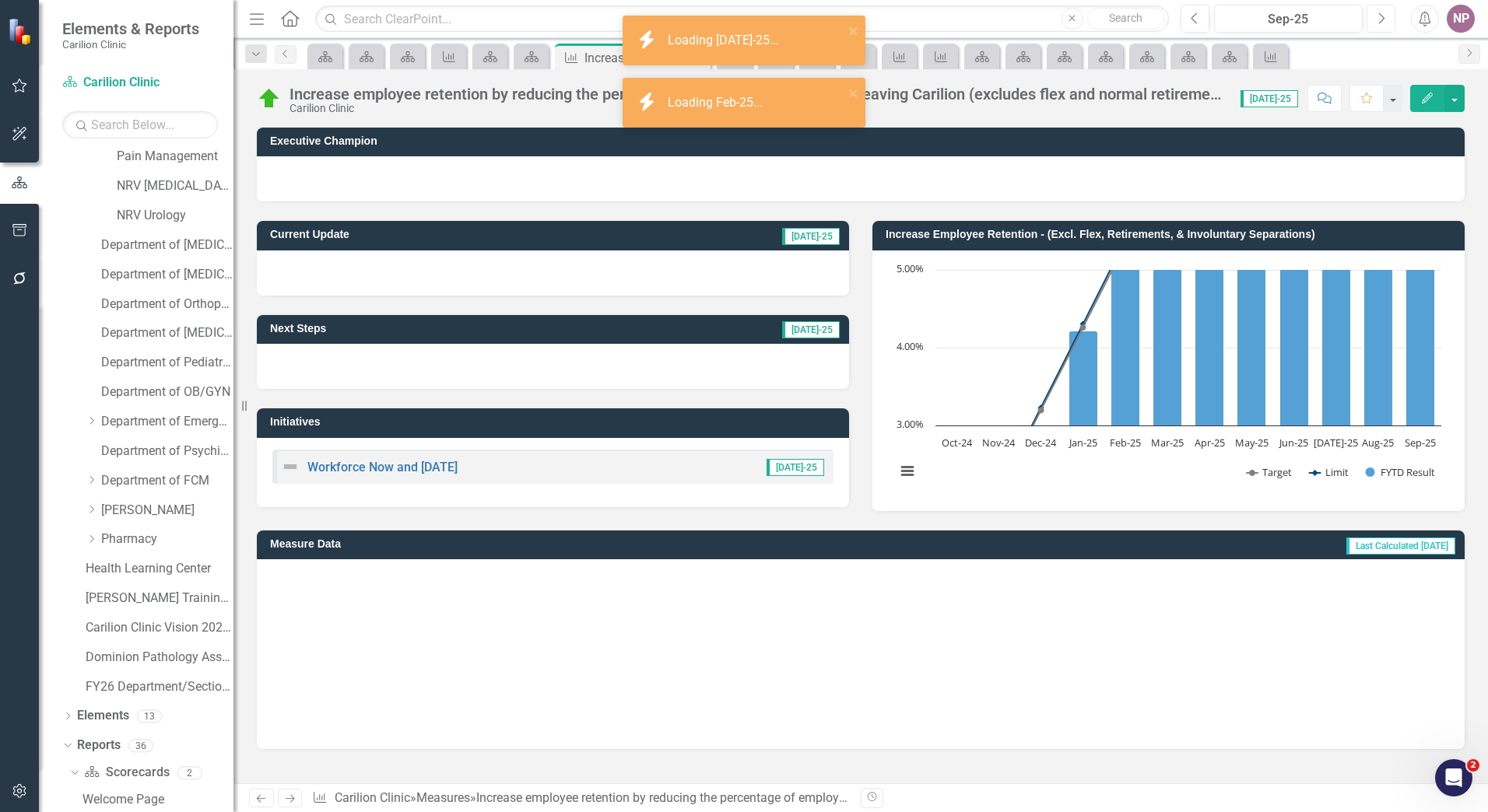
click at [1385, 23] on button "Next" at bounding box center [1380, 18] width 29 height 28
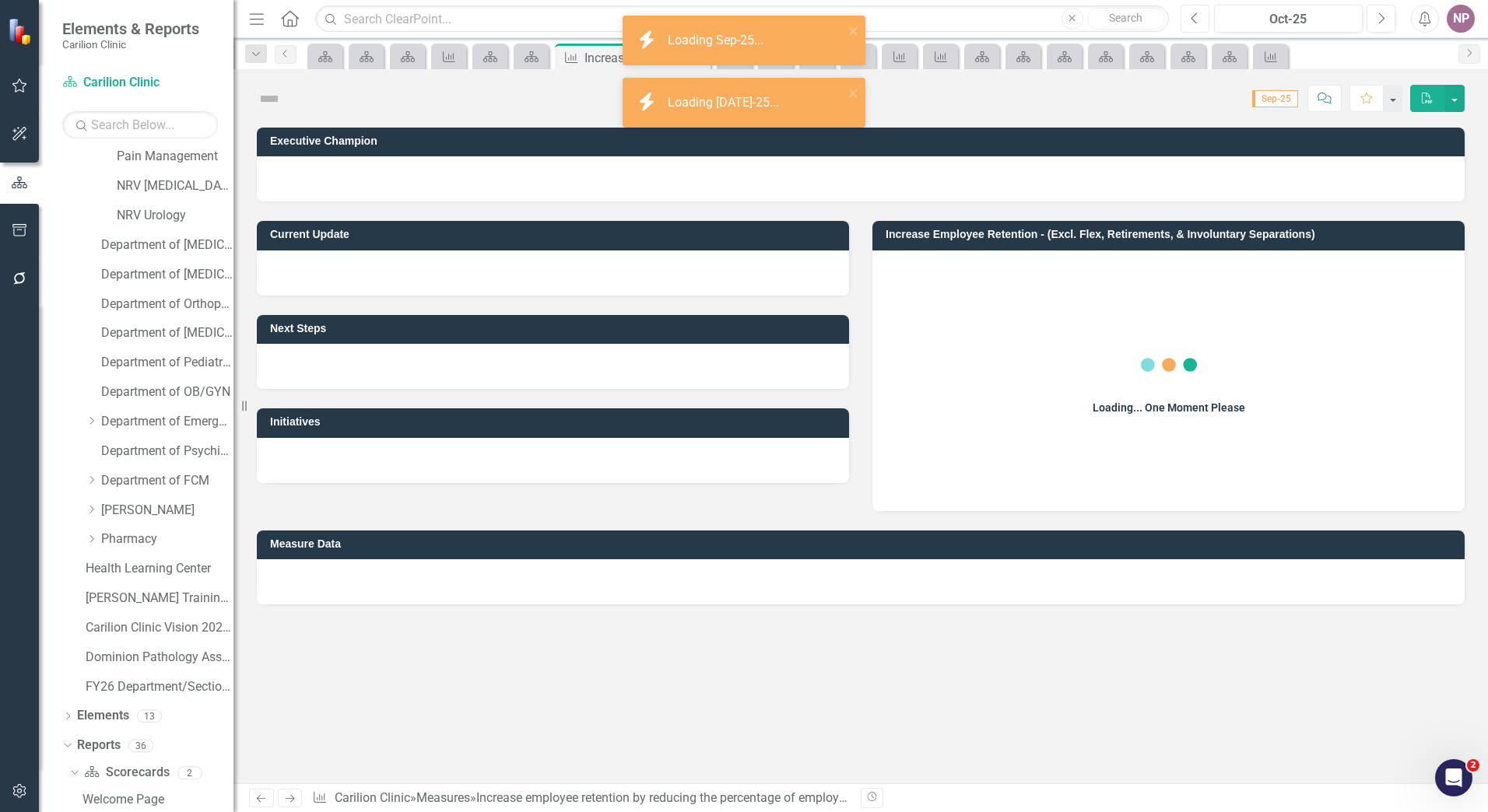
click at [1204, 22] on button "Previous" at bounding box center [1195, 18] width 29 height 28
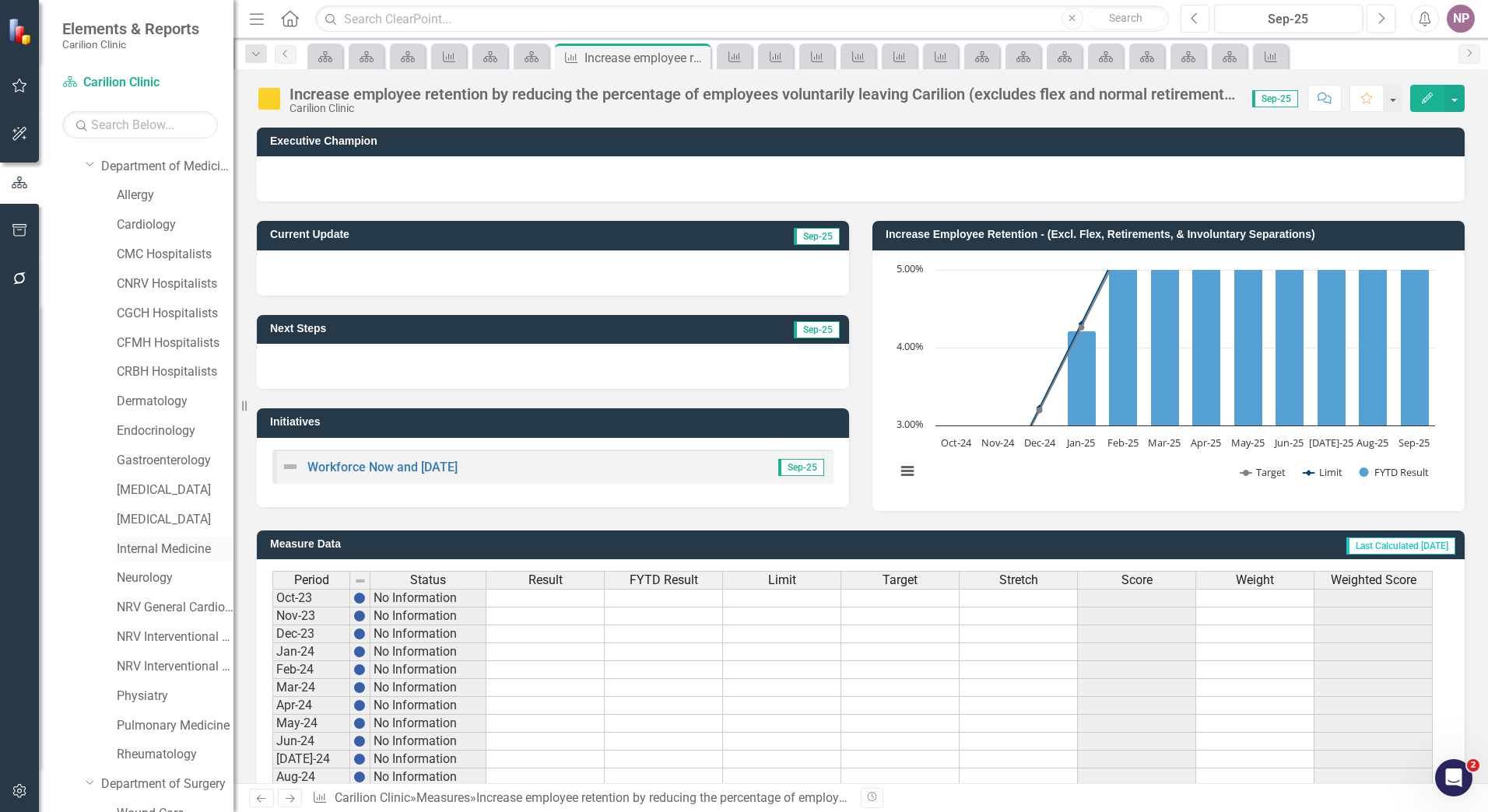
scroll to position [55, 0]
click at [150, 317] on link "CNRV Hospitalists" at bounding box center [175, 314] width 117 height 18
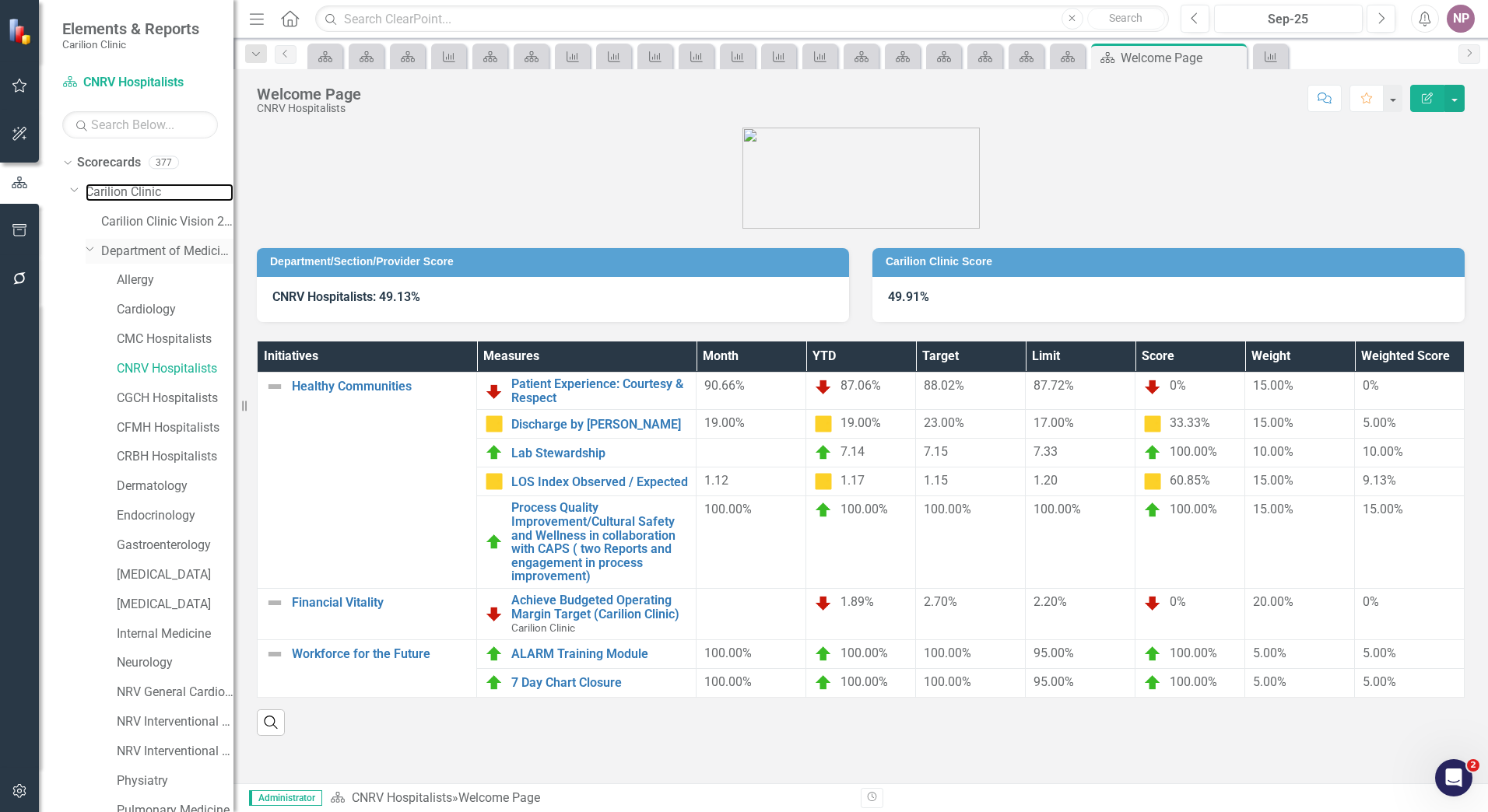
drag, startPoint x: 107, startPoint y: 185, endPoint x: 106, endPoint y: 245, distance: 60.0
click at [107, 185] on link "Carilion Clinic" at bounding box center [159, 192] width 148 height 18
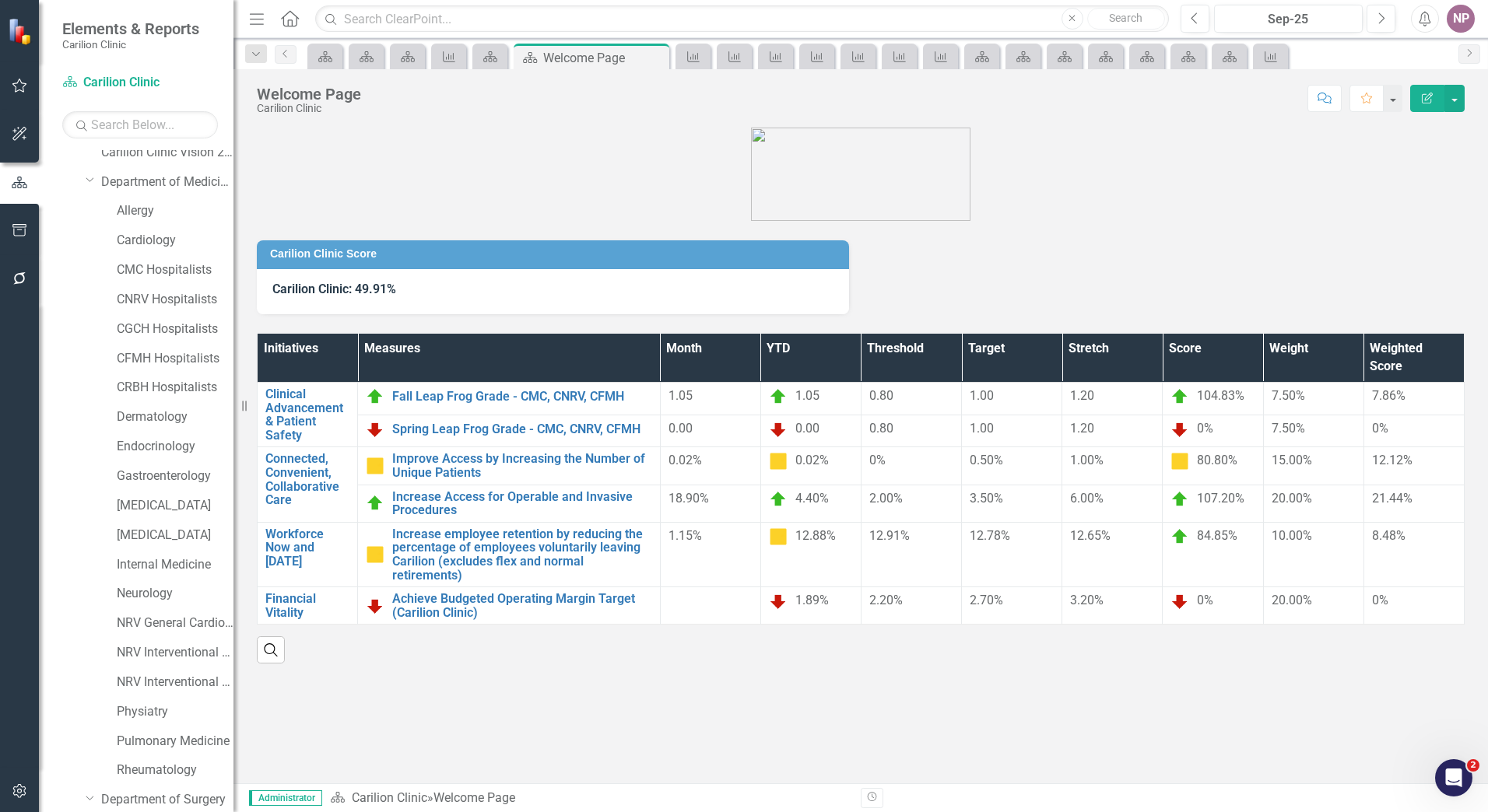
scroll to position [55, 0]
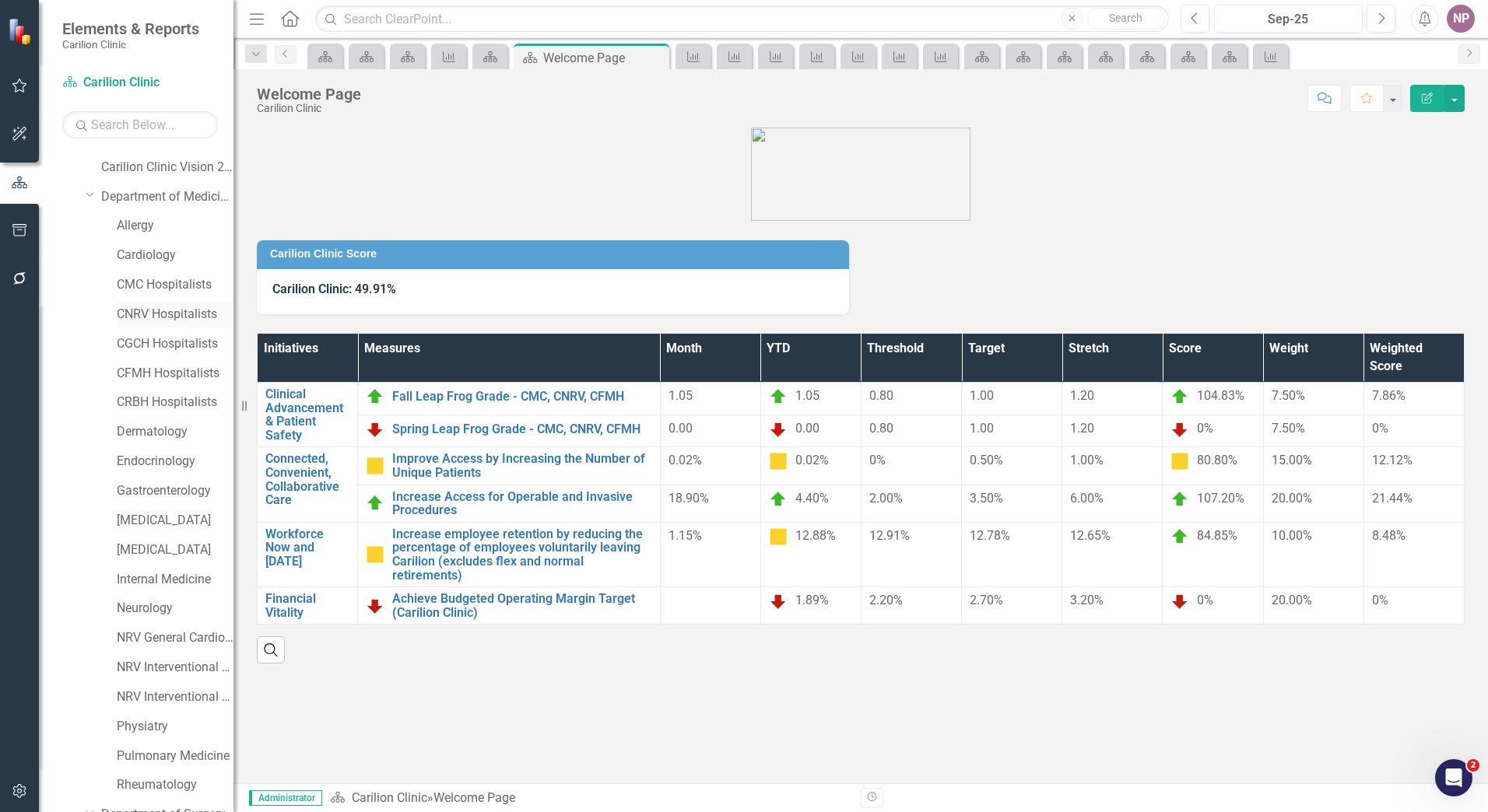
click at [163, 312] on link "CNRV Hospitalists" at bounding box center [175, 314] width 117 height 18
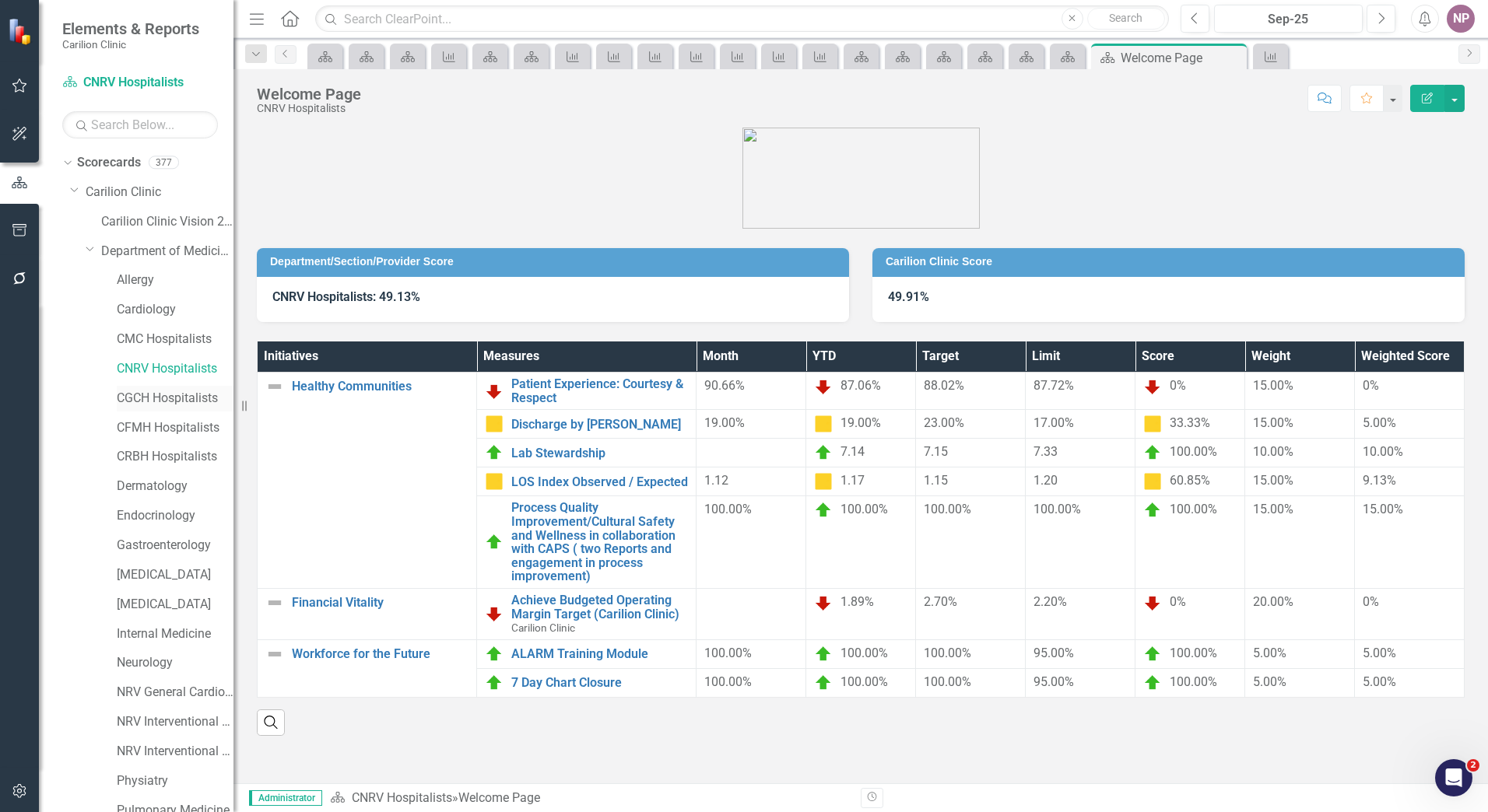
click at [193, 399] on link "CGCH Hospitalists" at bounding box center [175, 399] width 117 height 18
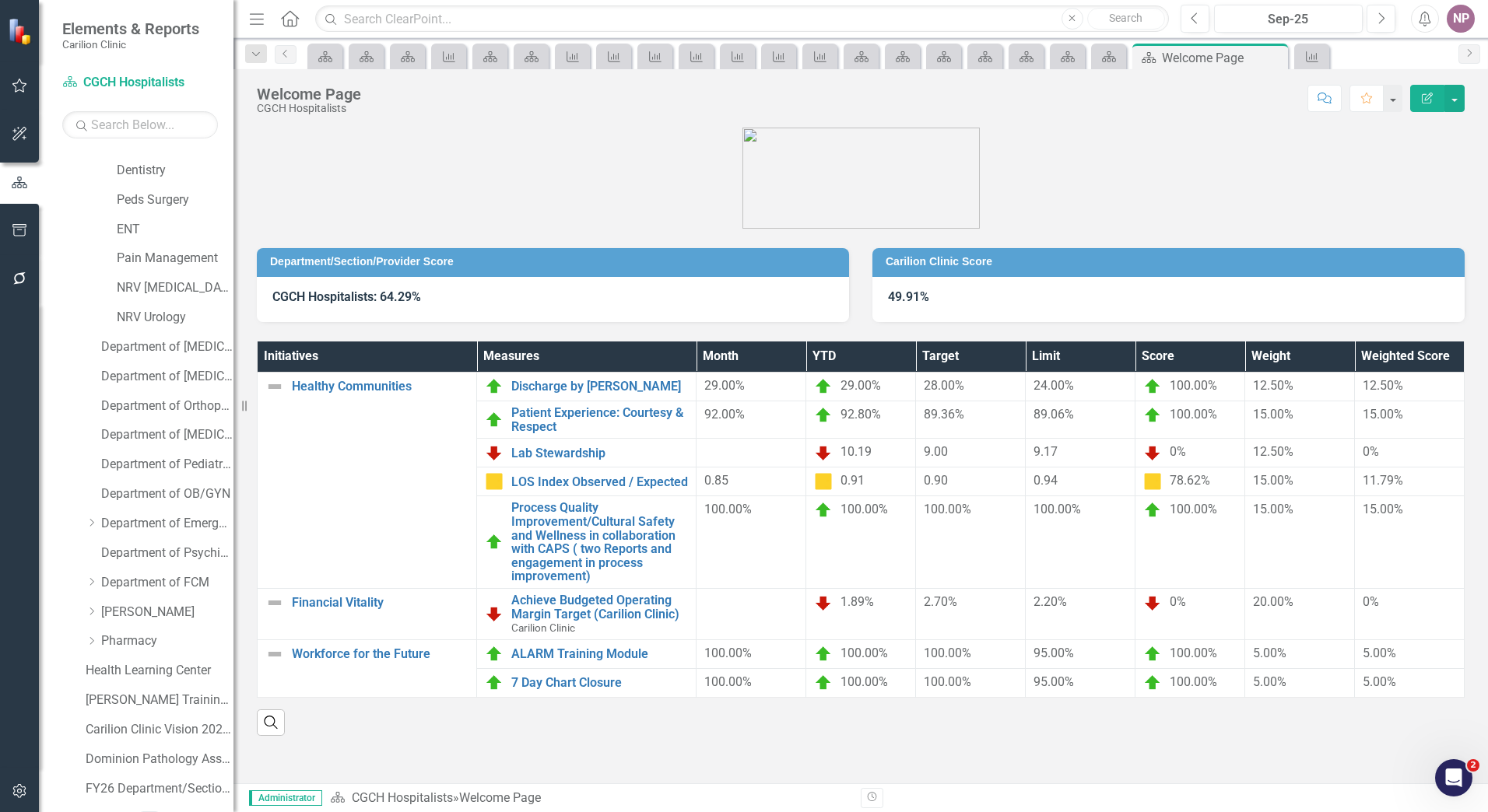
scroll to position [1065, 0]
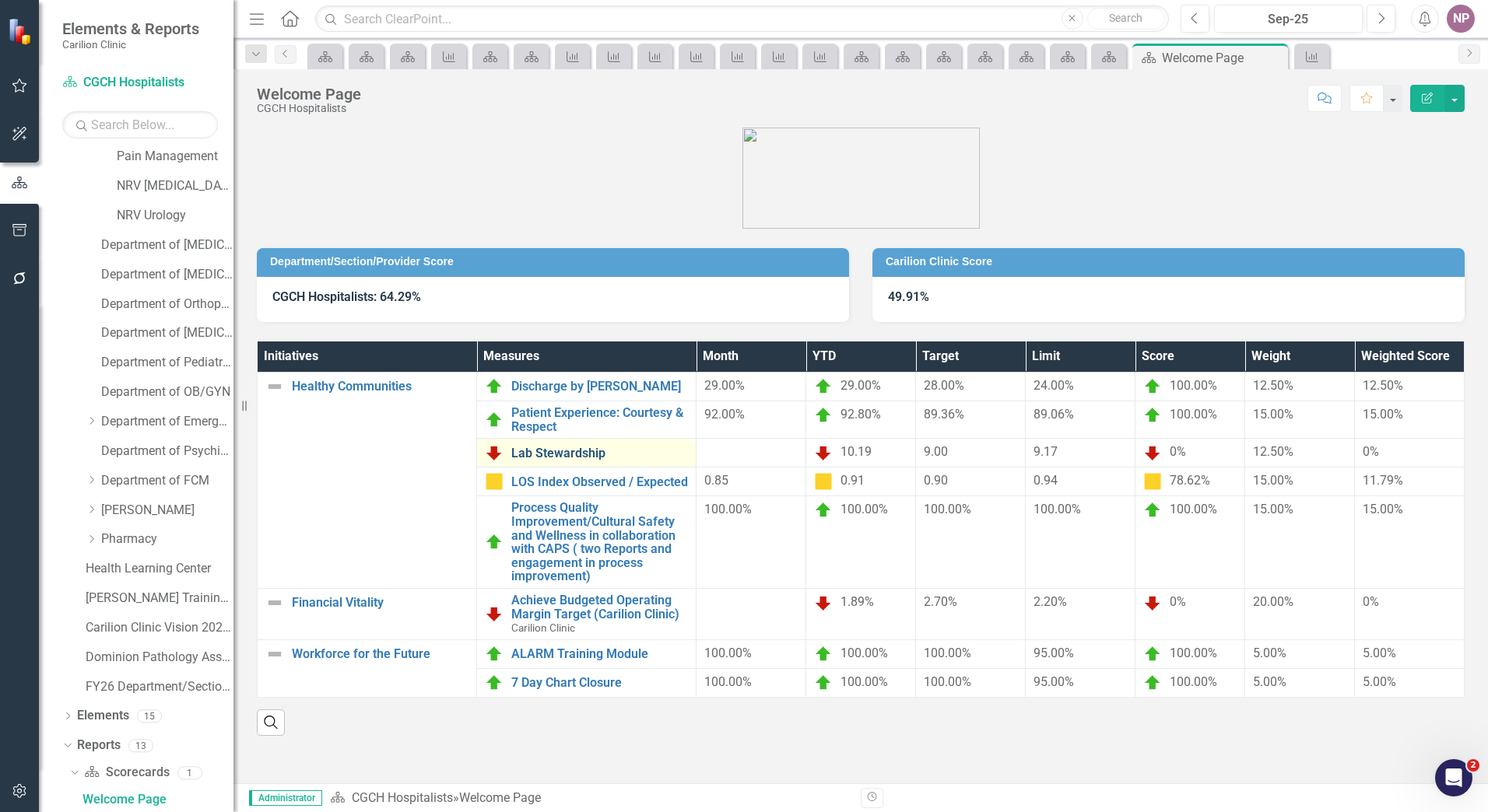
click at [603, 457] on link "Lab Stewardship" at bounding box center [599, 453] width 177 height 14
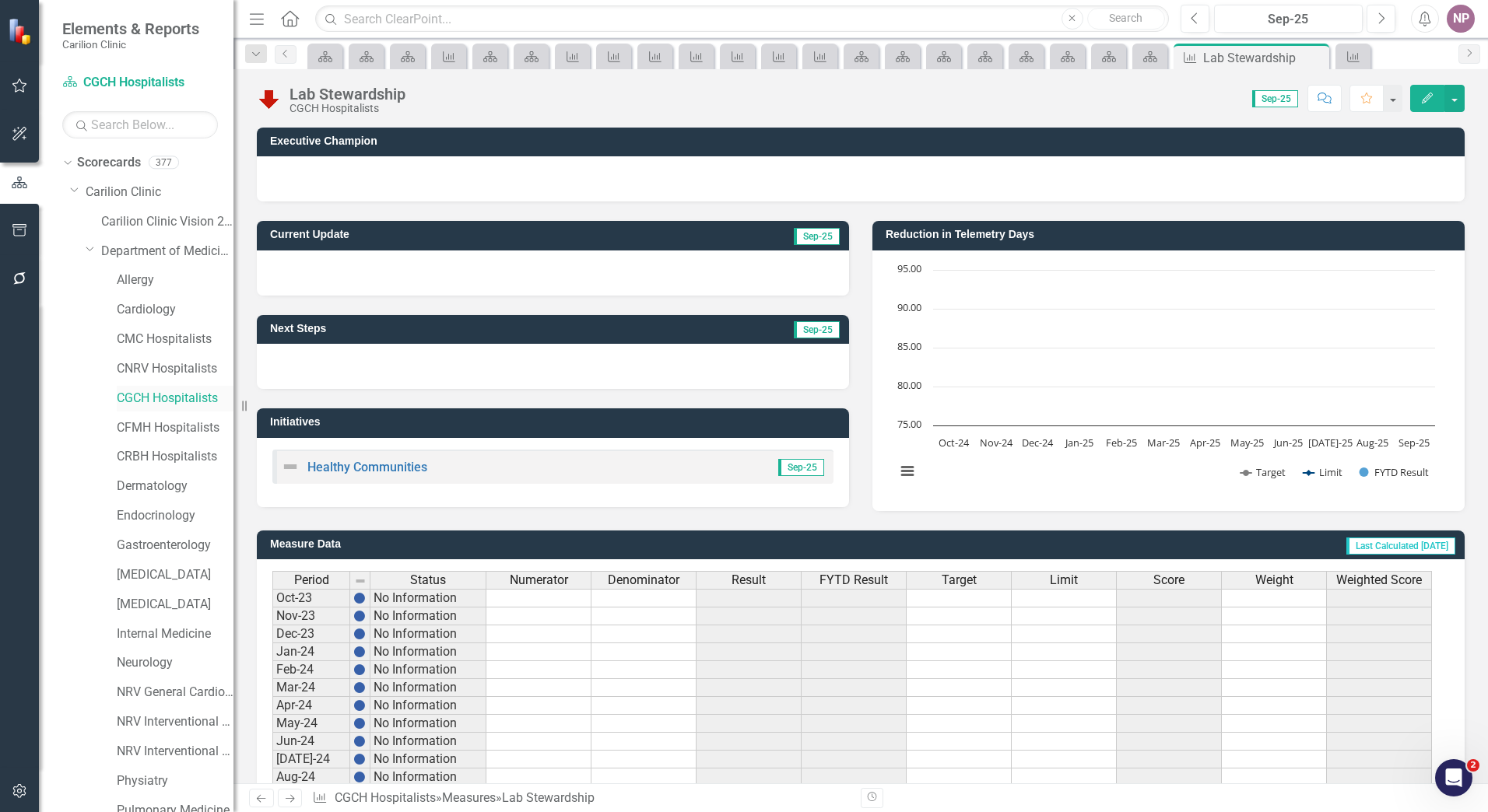
click at [166, 387] on div "CGCH Hospitalists" at bounding box center [175, 398] width 117 height 25
click at [165, 399] on link "CGCH Hospitalists" at bounding box center [175, 399] width 117 height 18
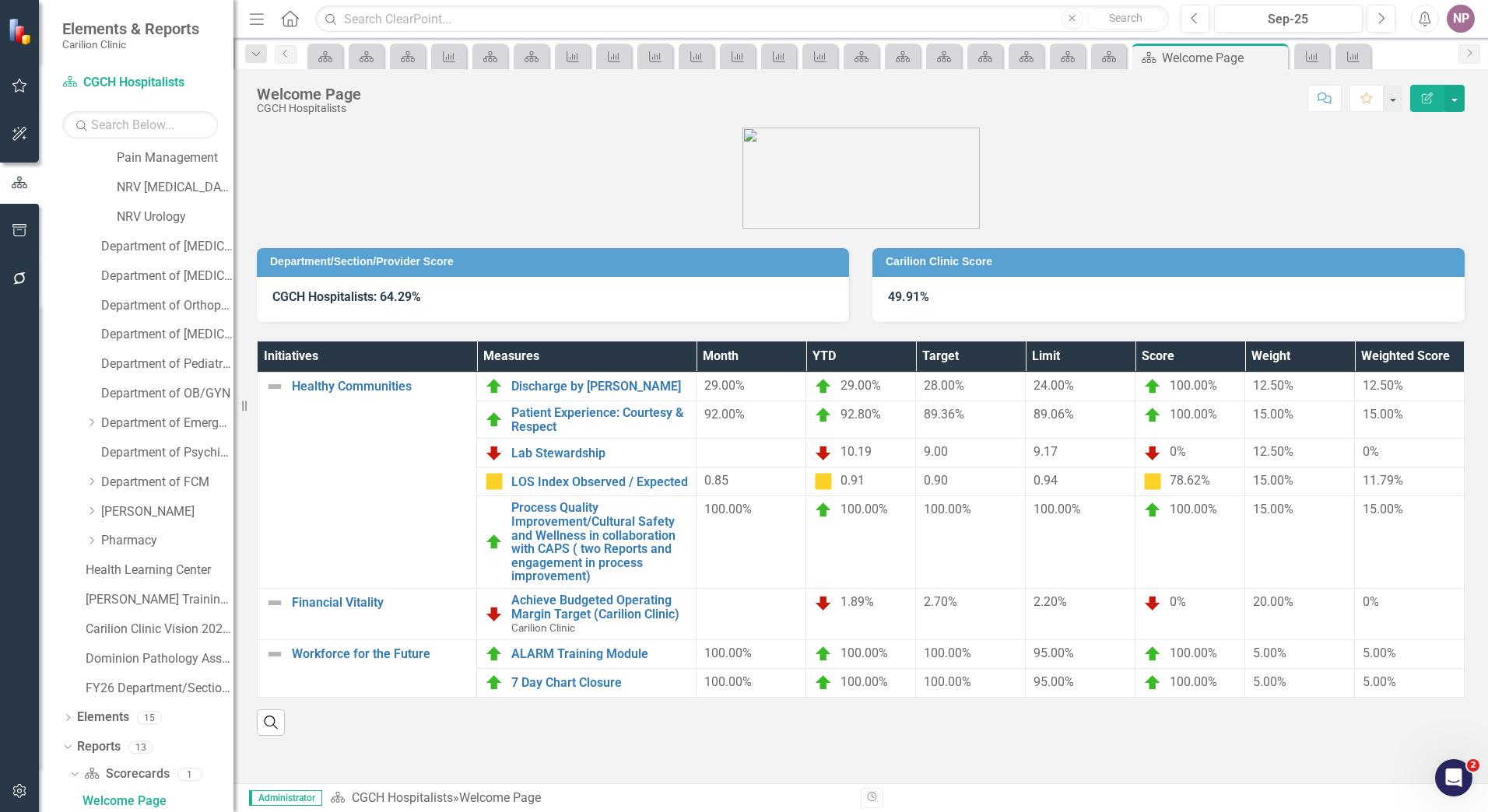
scroll to position [1065, 0]
click at [477, 755] on div "Department/Section/Provider Score CGCH Hospitalists: 64.29% Carilion Clinic Sco…" at bounding box center [860, 455] width 1255 height 655
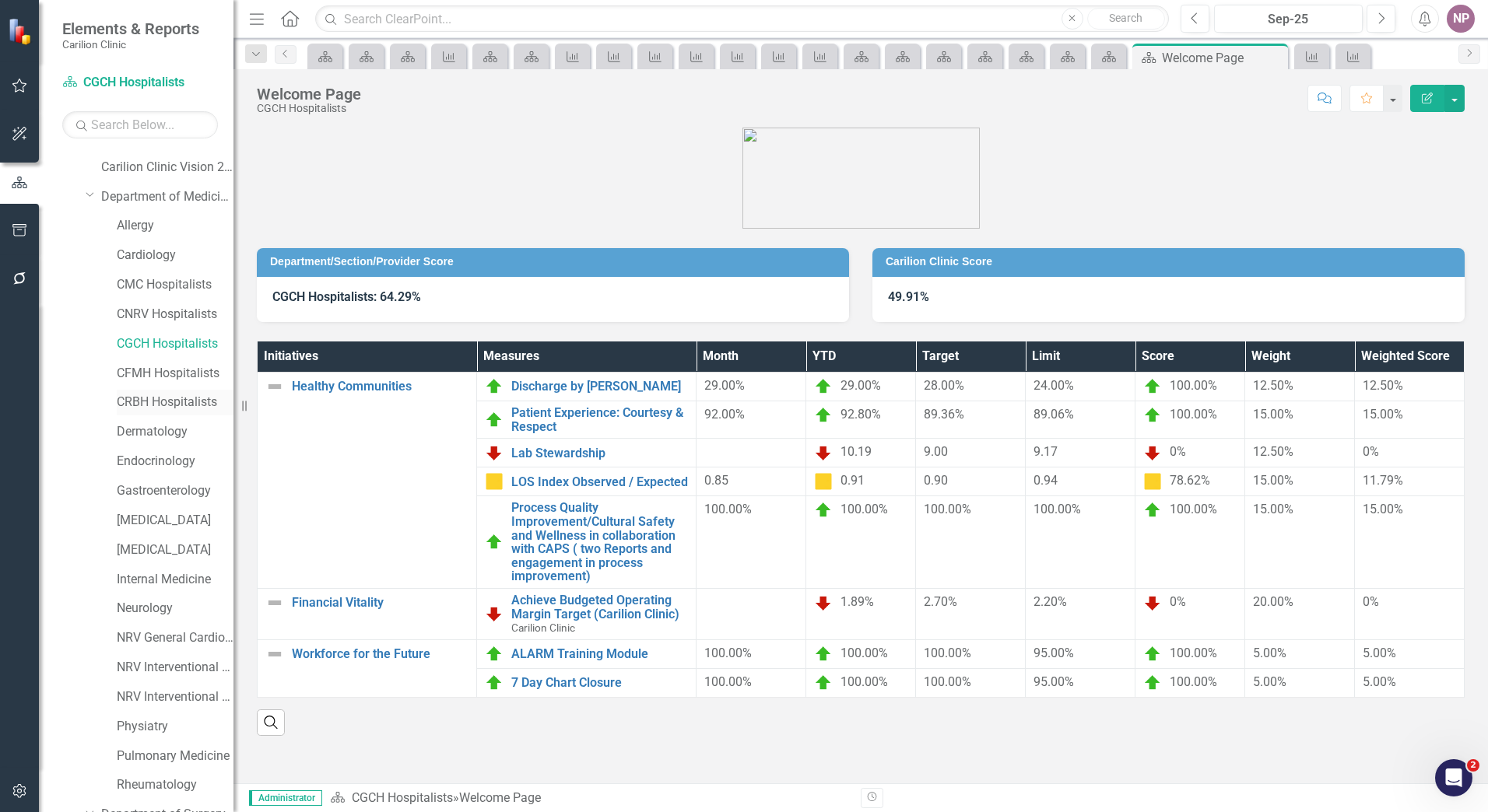
scroll to position [0, 0]
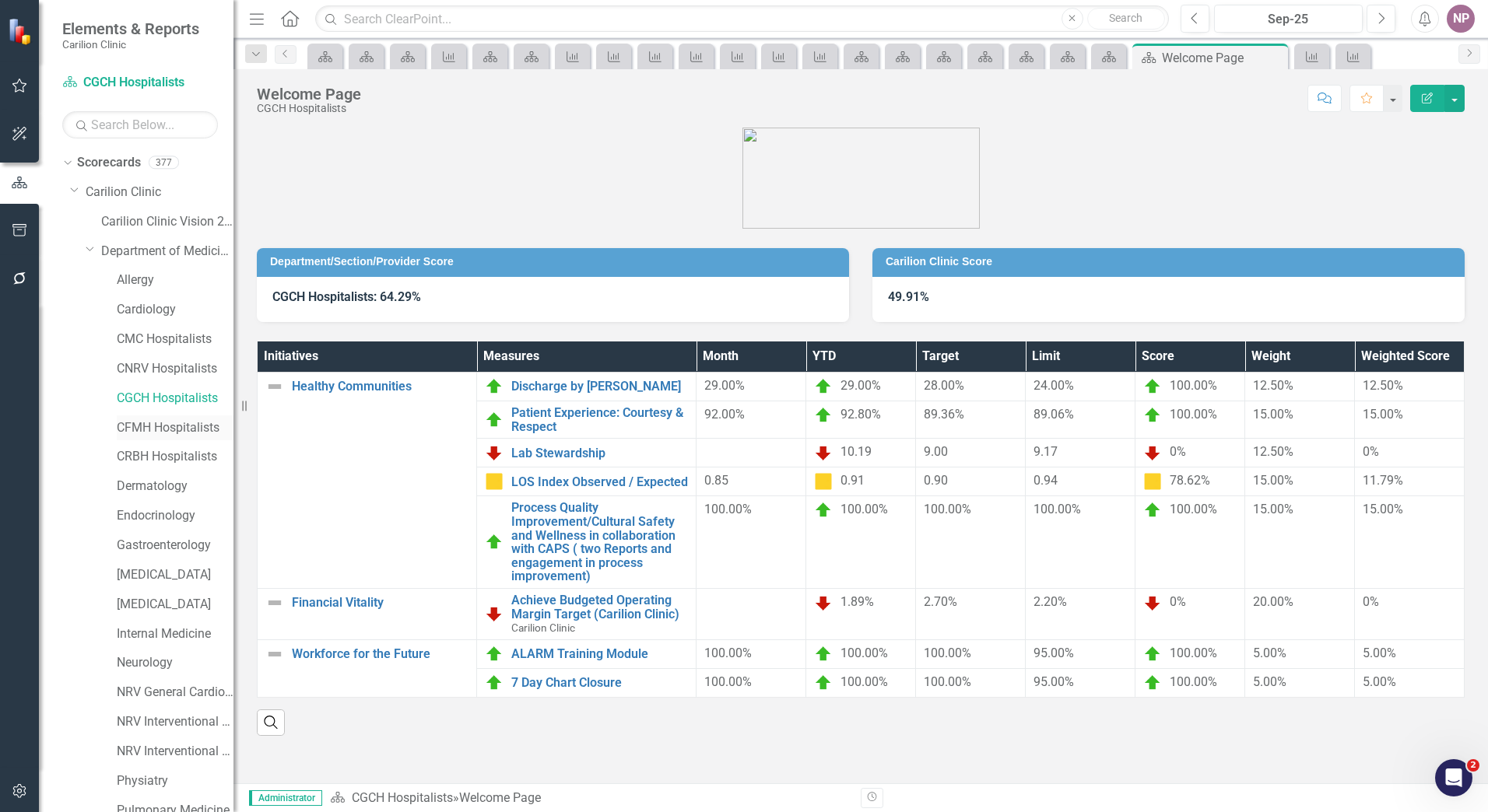
click at [165, 421] on link "CFMH Hospitalists" at bounding box center [175, 428] width 117 height 18
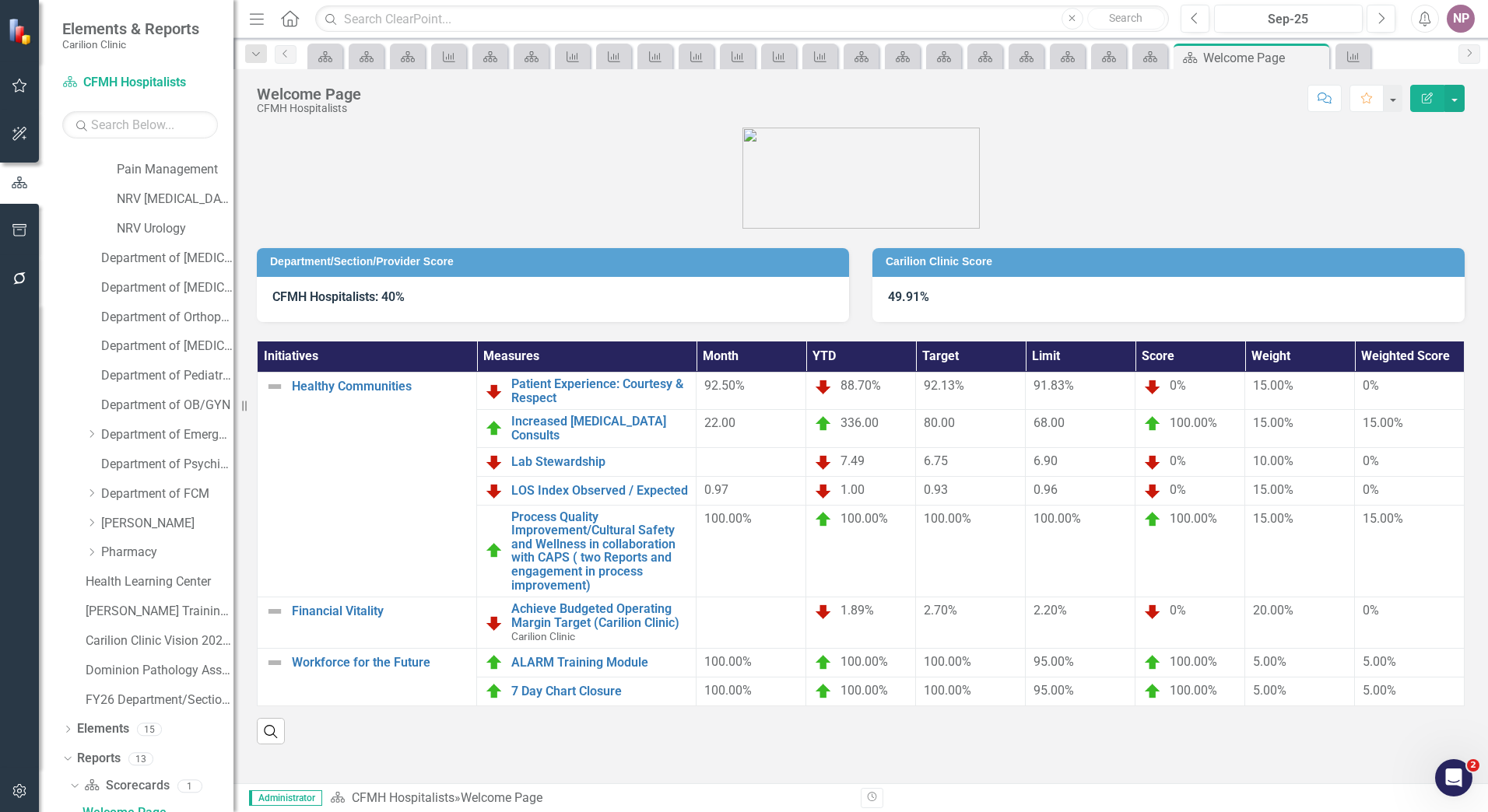
scroll to position [1065, 0]
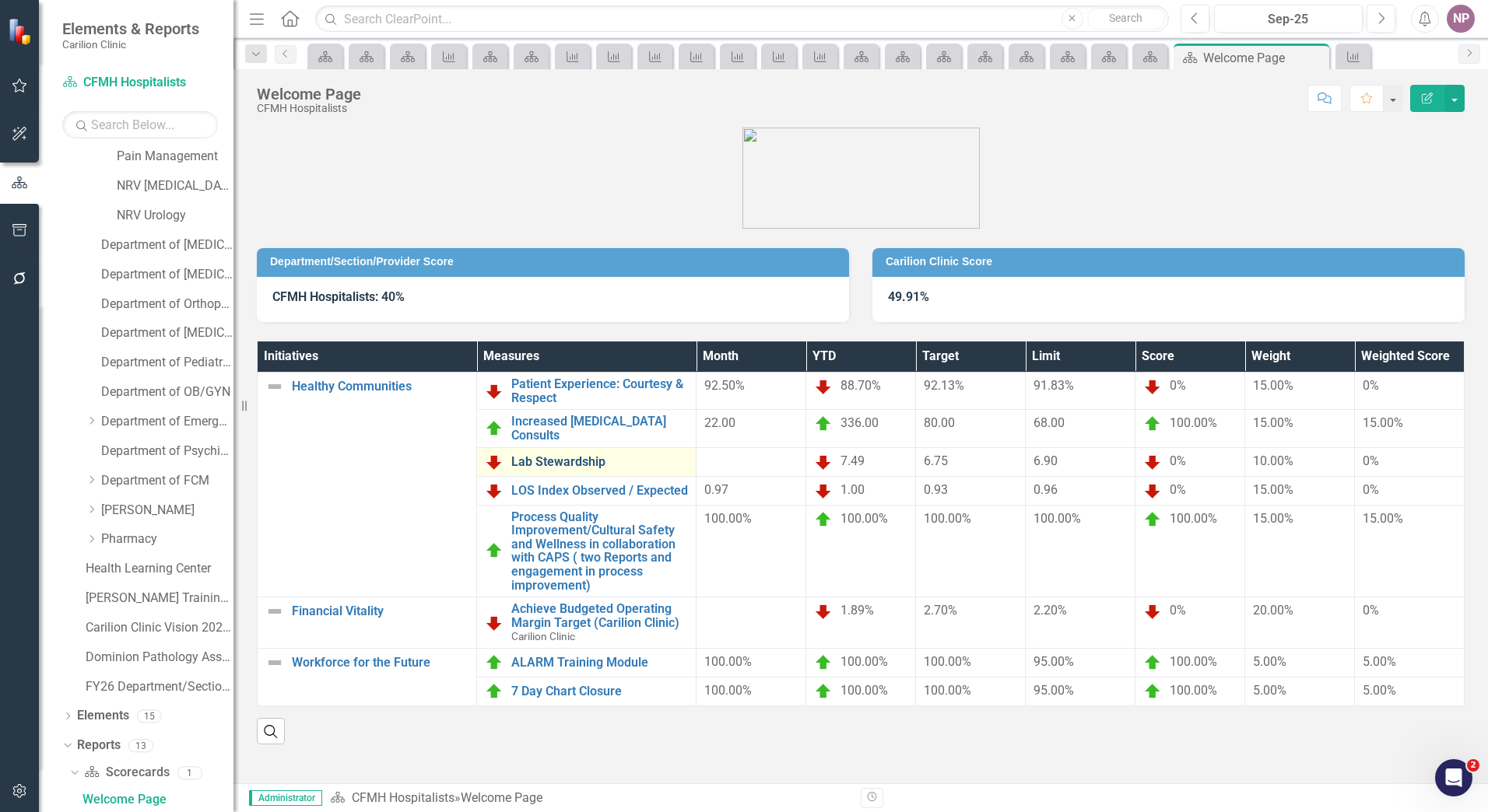
click at [597, 458] on link "Lab Stewardship" at bounding box center [599, 462] width 177 height 14
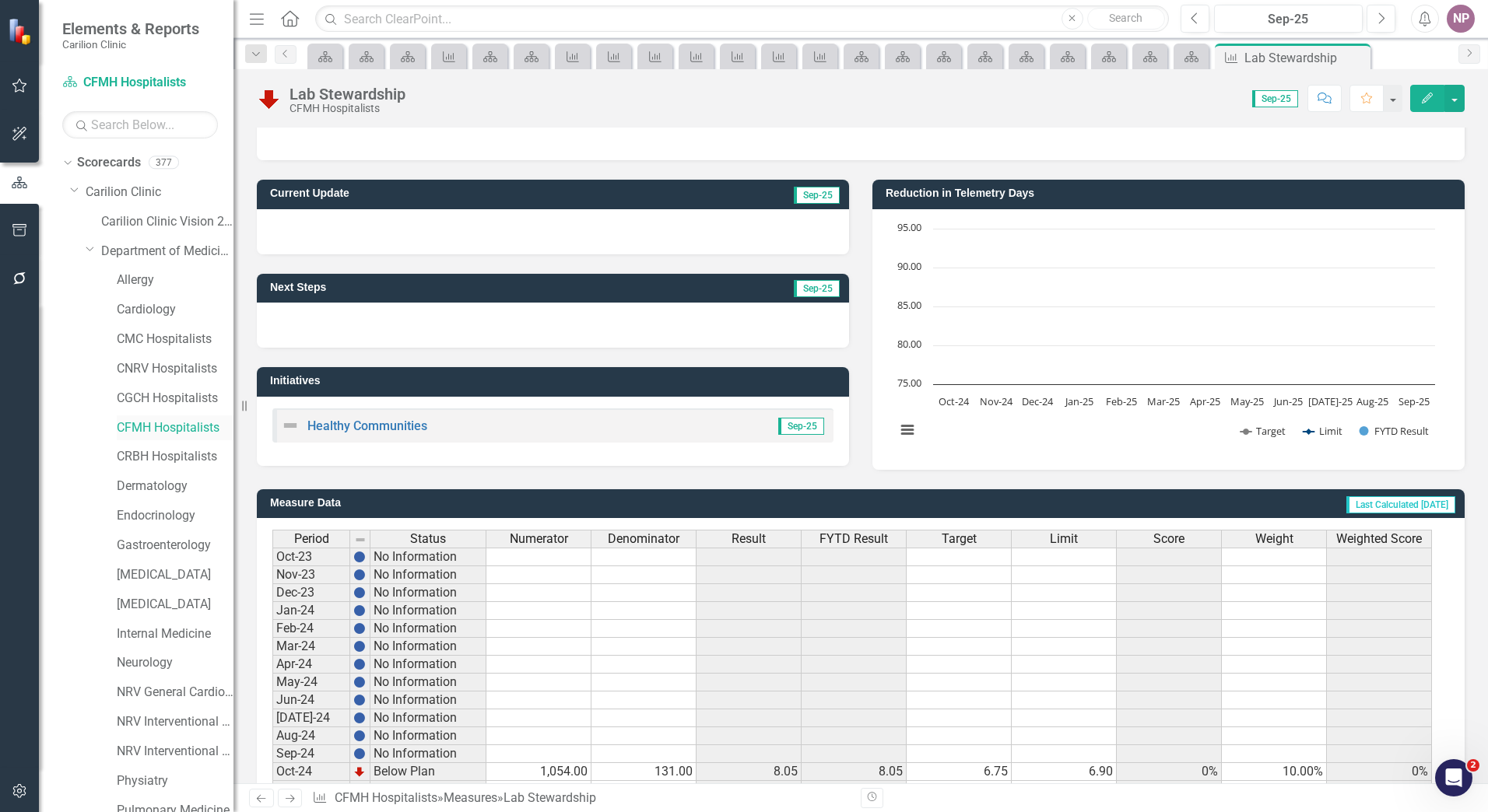
click at [185, 423] on link "CFMH Hospitalists" at bounding box center [175, 428] width 117 height 18
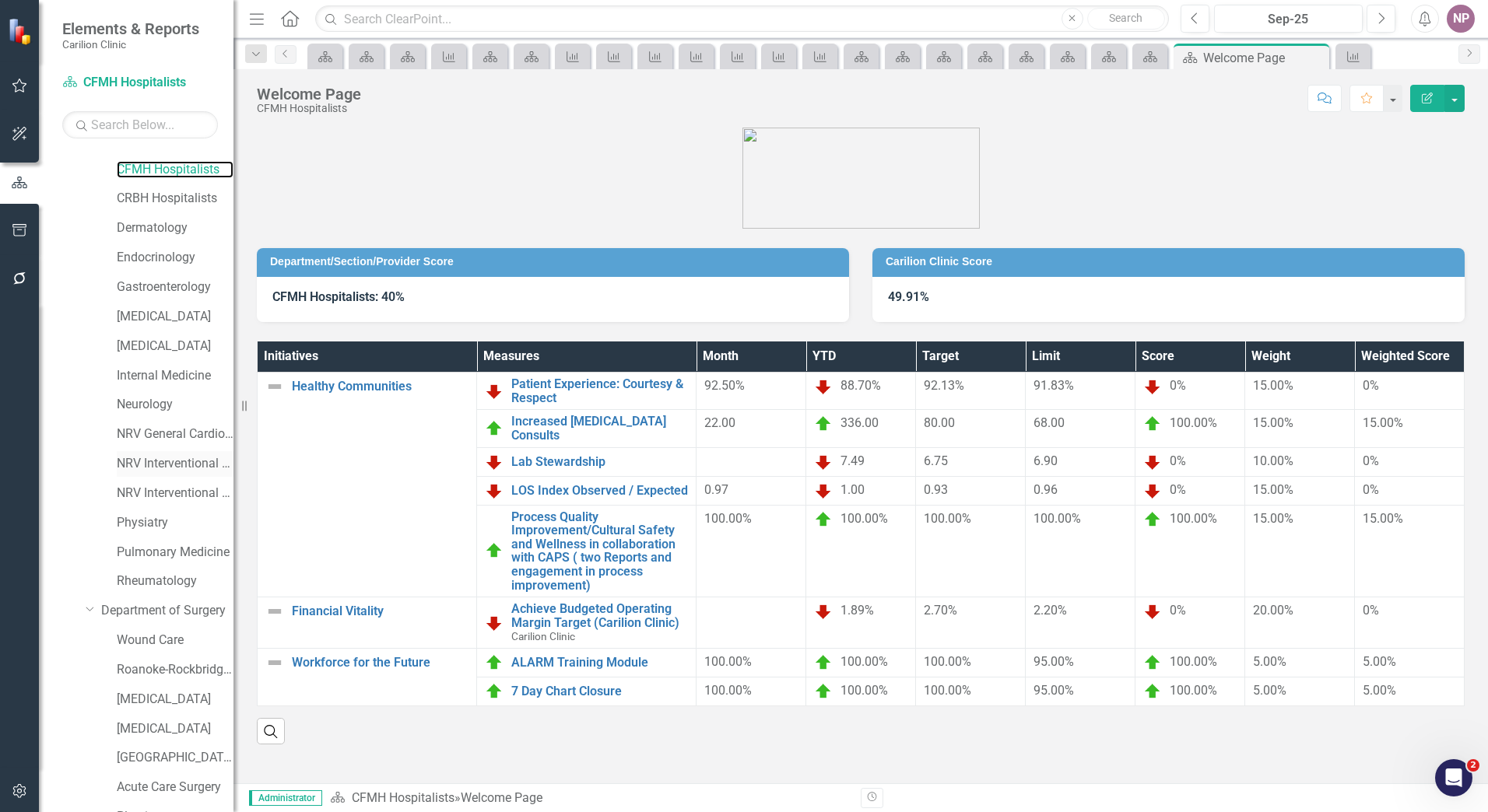
scroll to position [73, 0]
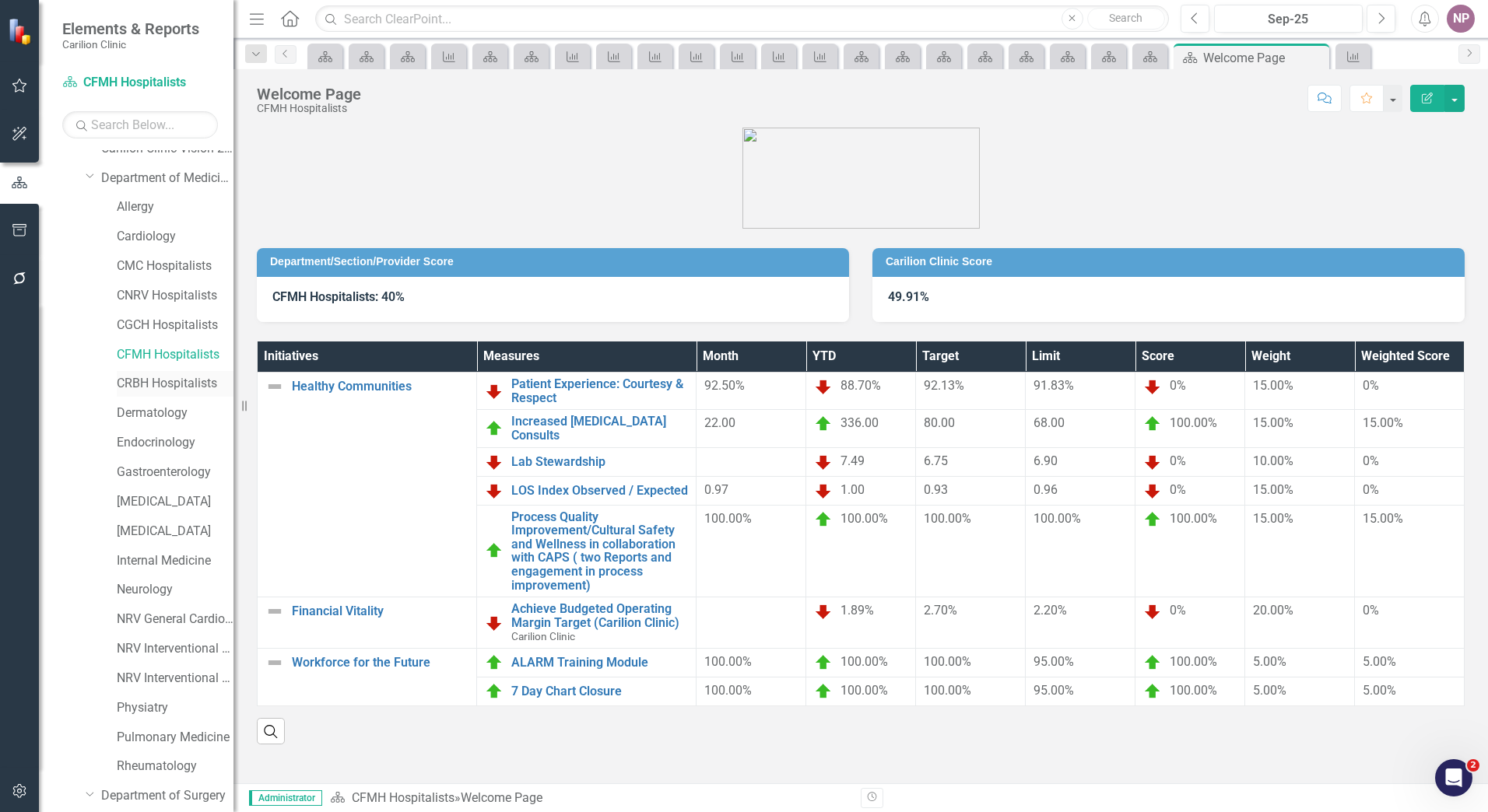
click at [189, 384] on link "CRBH Hospitalists" at bounding box center [175, 384] width 117 height 18
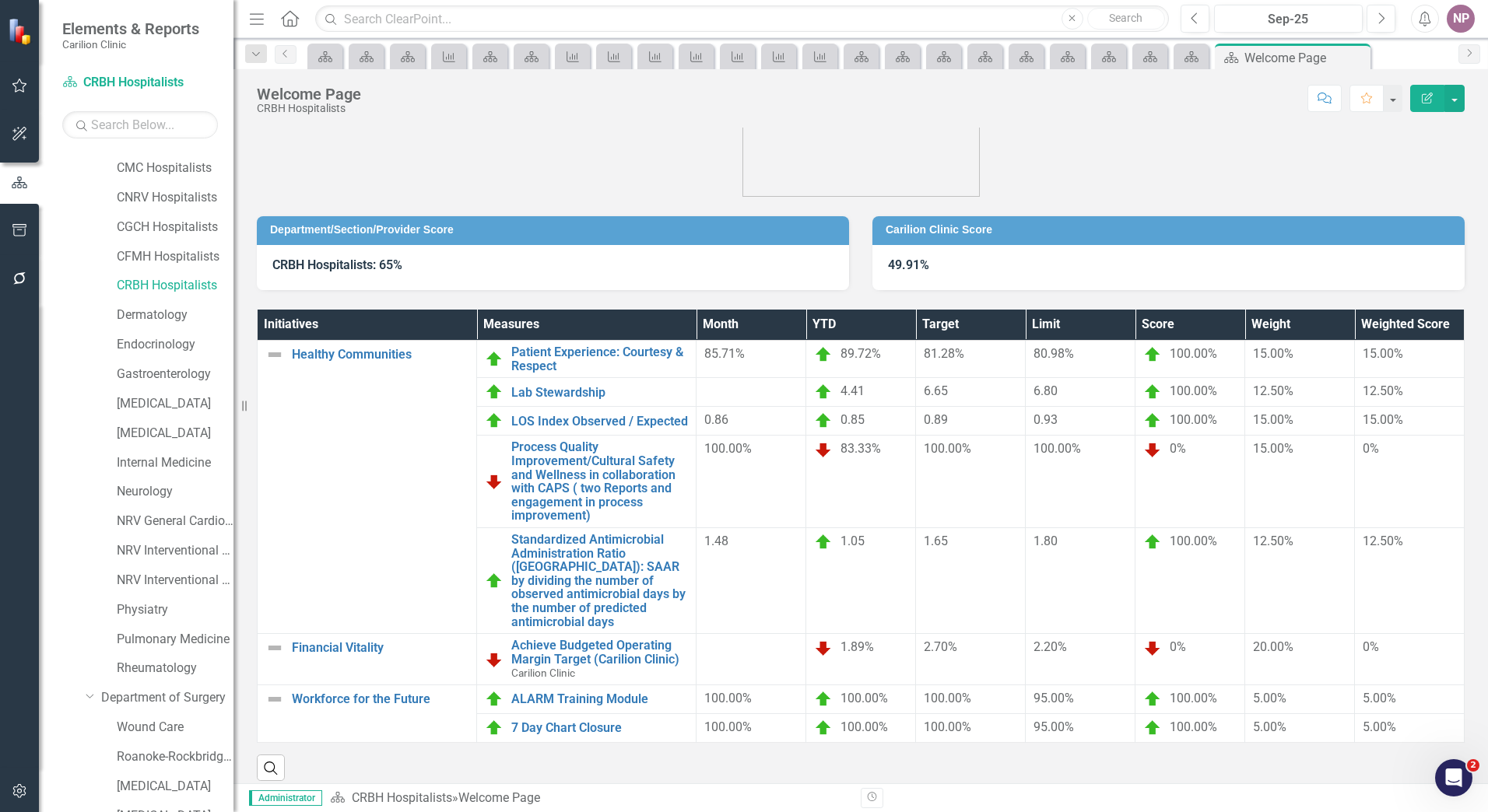
scroll to position [132, 0]
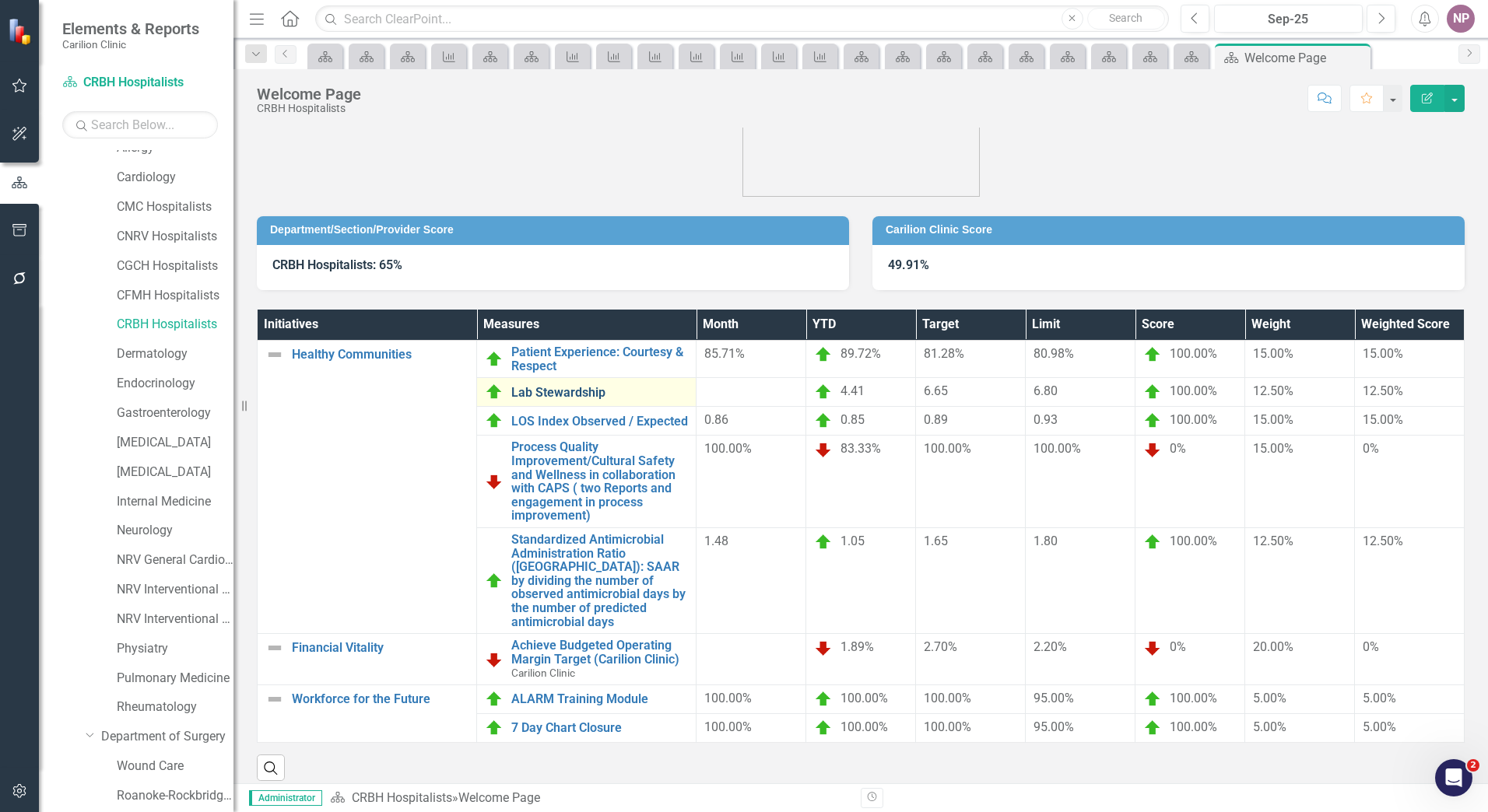
click at [619, 386] on link "Lab Stewardship" at bounding box center [599, 393] width 177 height 14
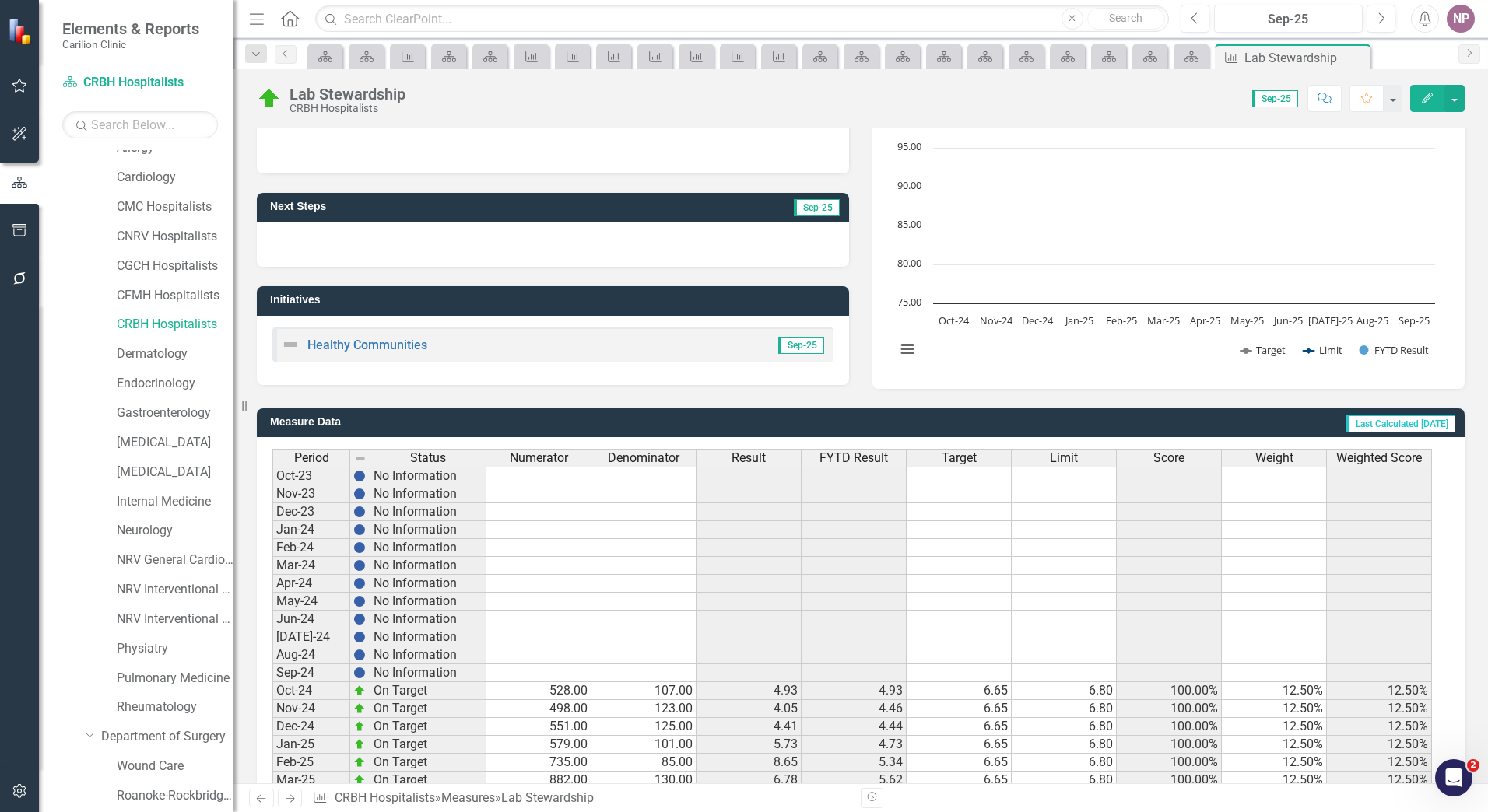
scroll to position [274, 0]
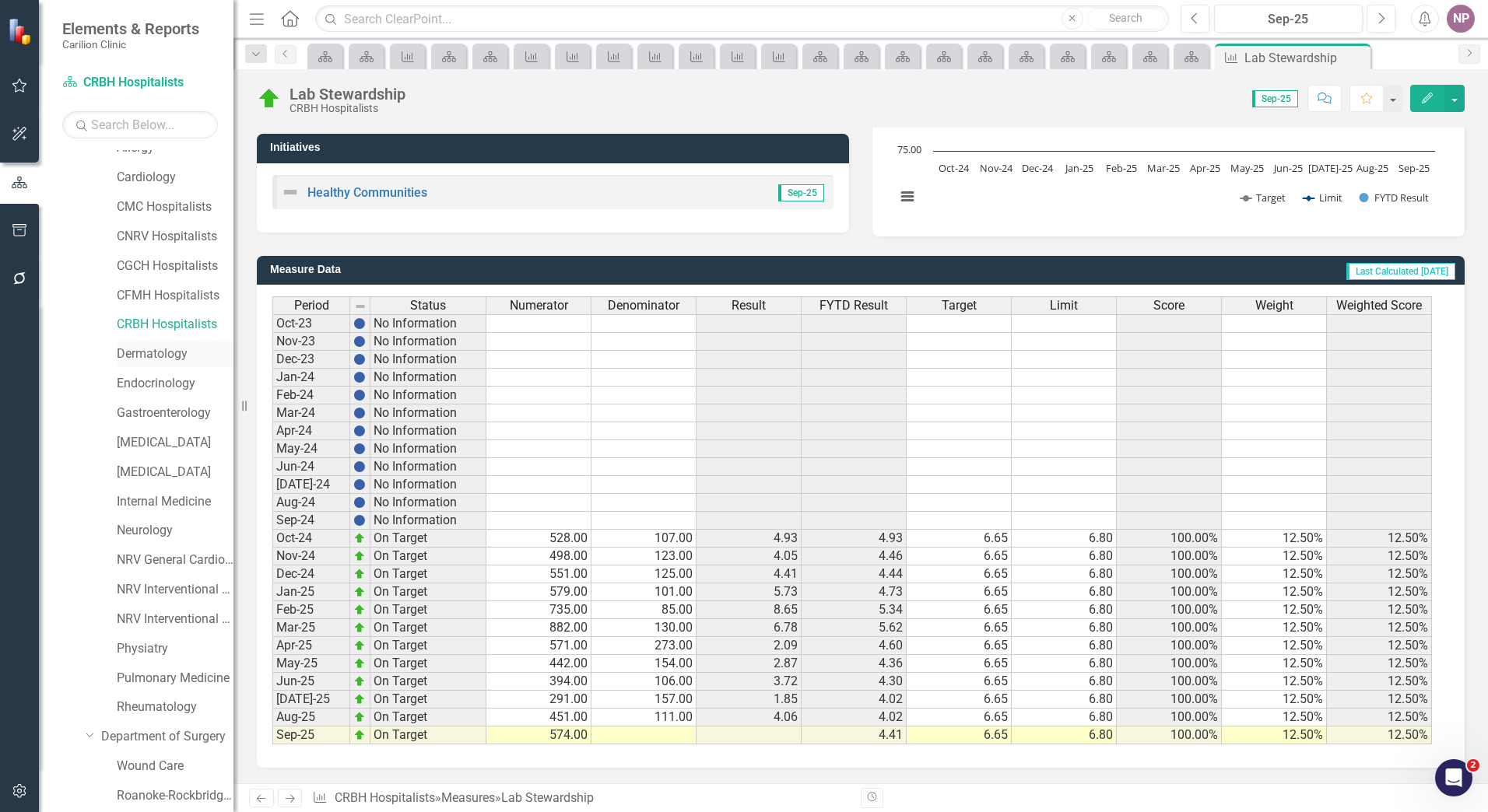
click at [123, 352] on link "Dermatology" at bounding box center [175, 354] width 117 height 18
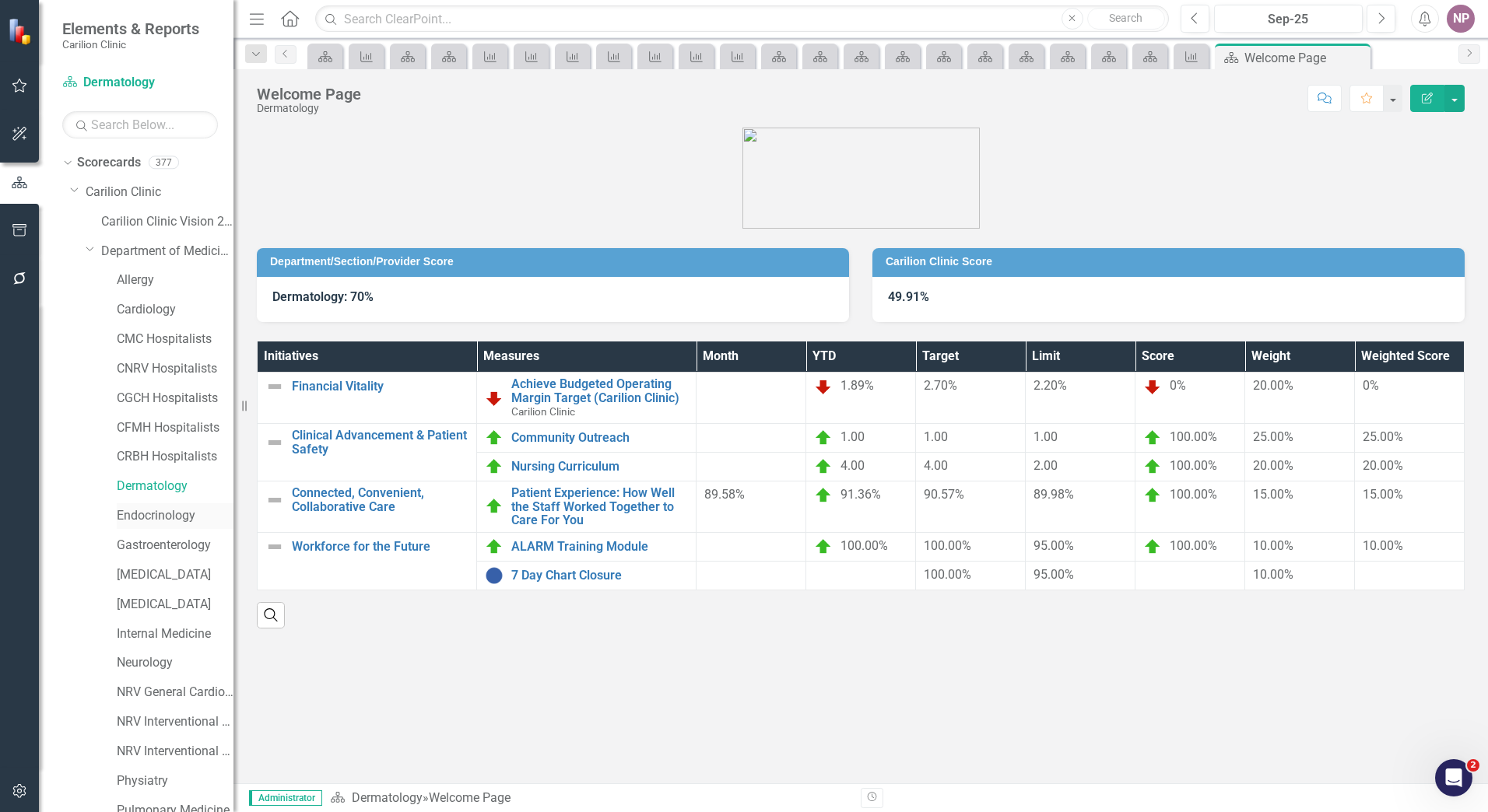
click at [167, 507] on link "Endocrinology" at bounding box center [175, 516] width 117 height 18
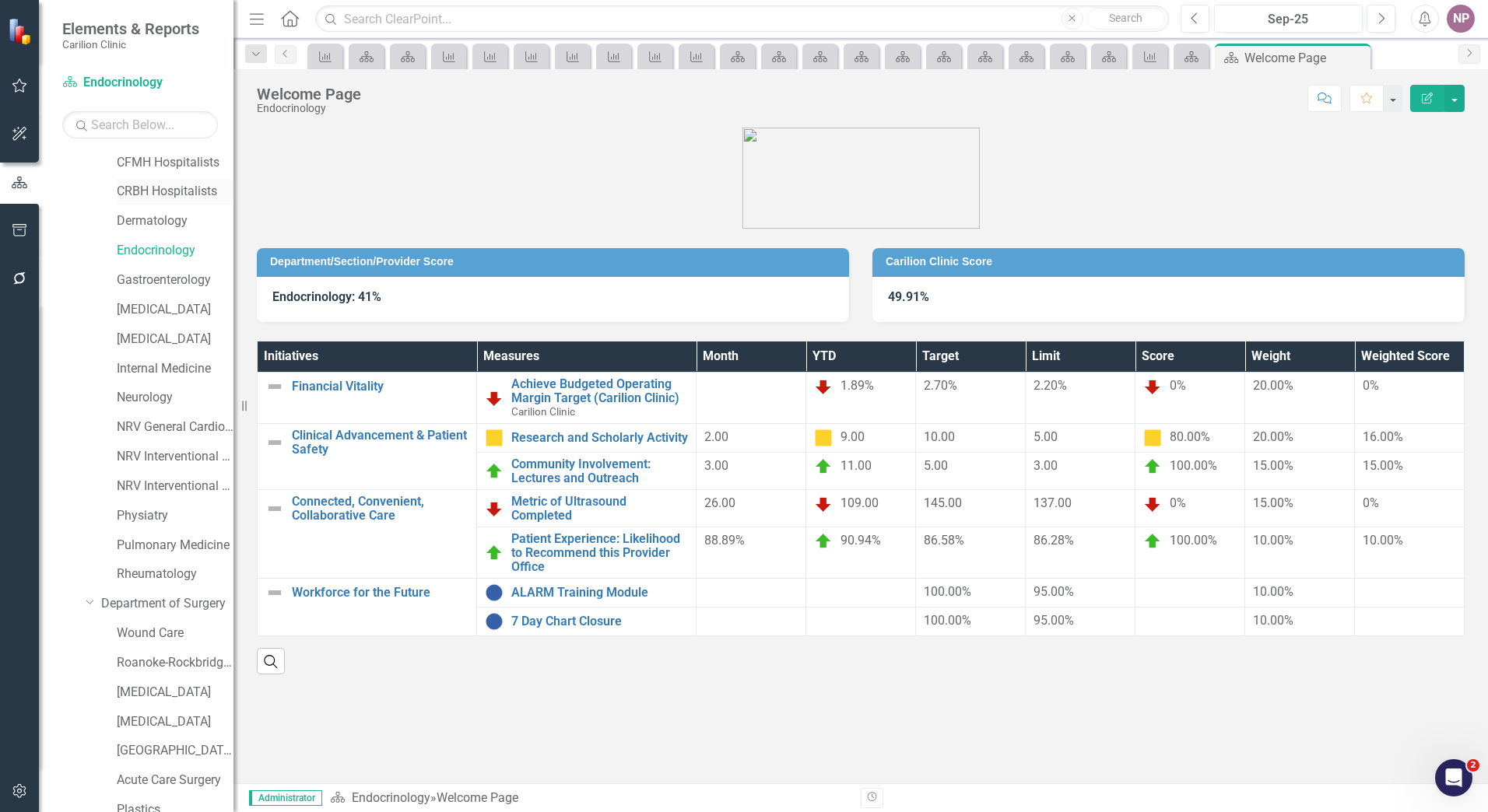
scroll to position [55, 0]
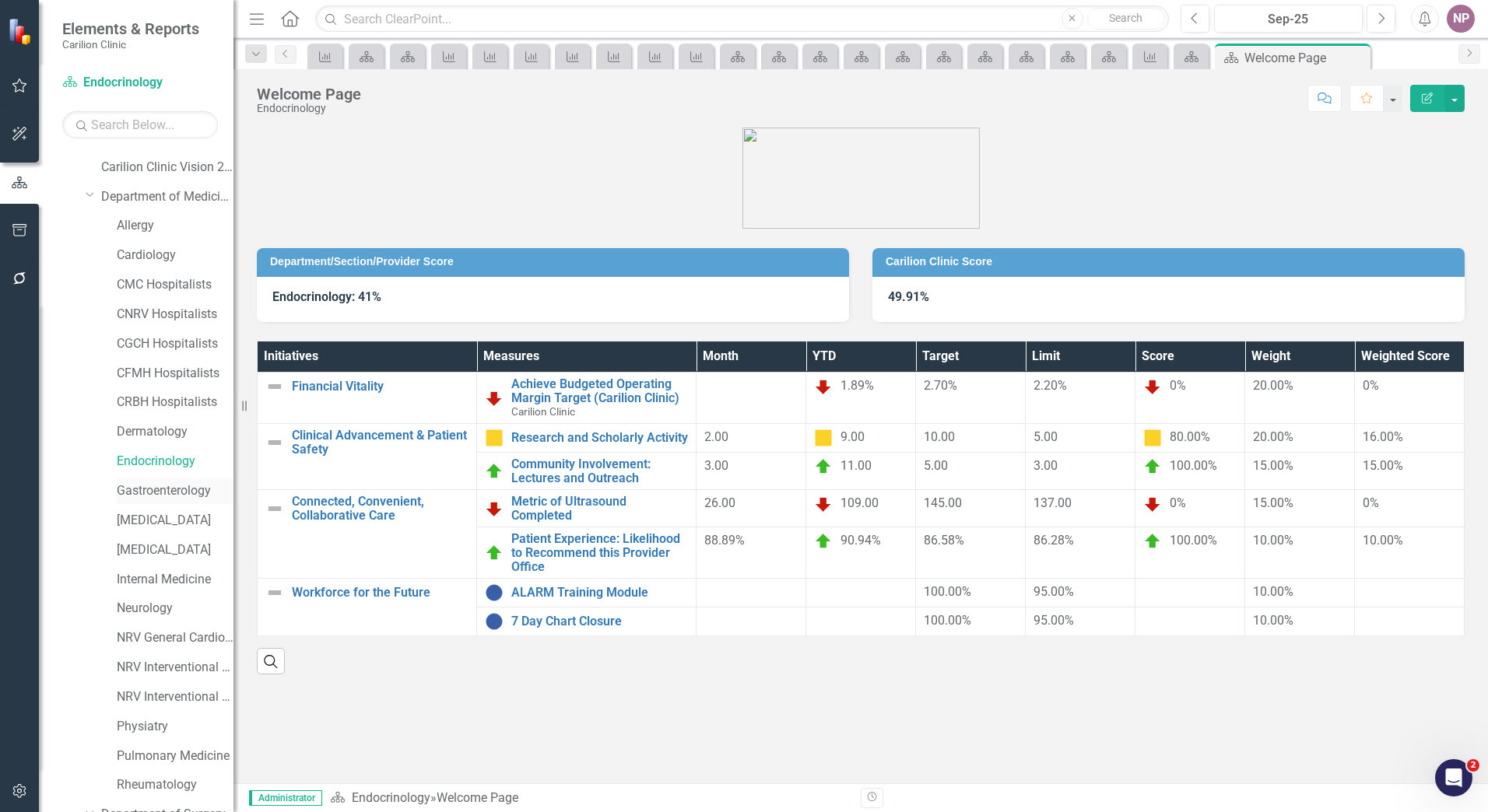
click at [134, 494] on link "Gastroenterology" at bounding box center [175, 491] width 117 height 18
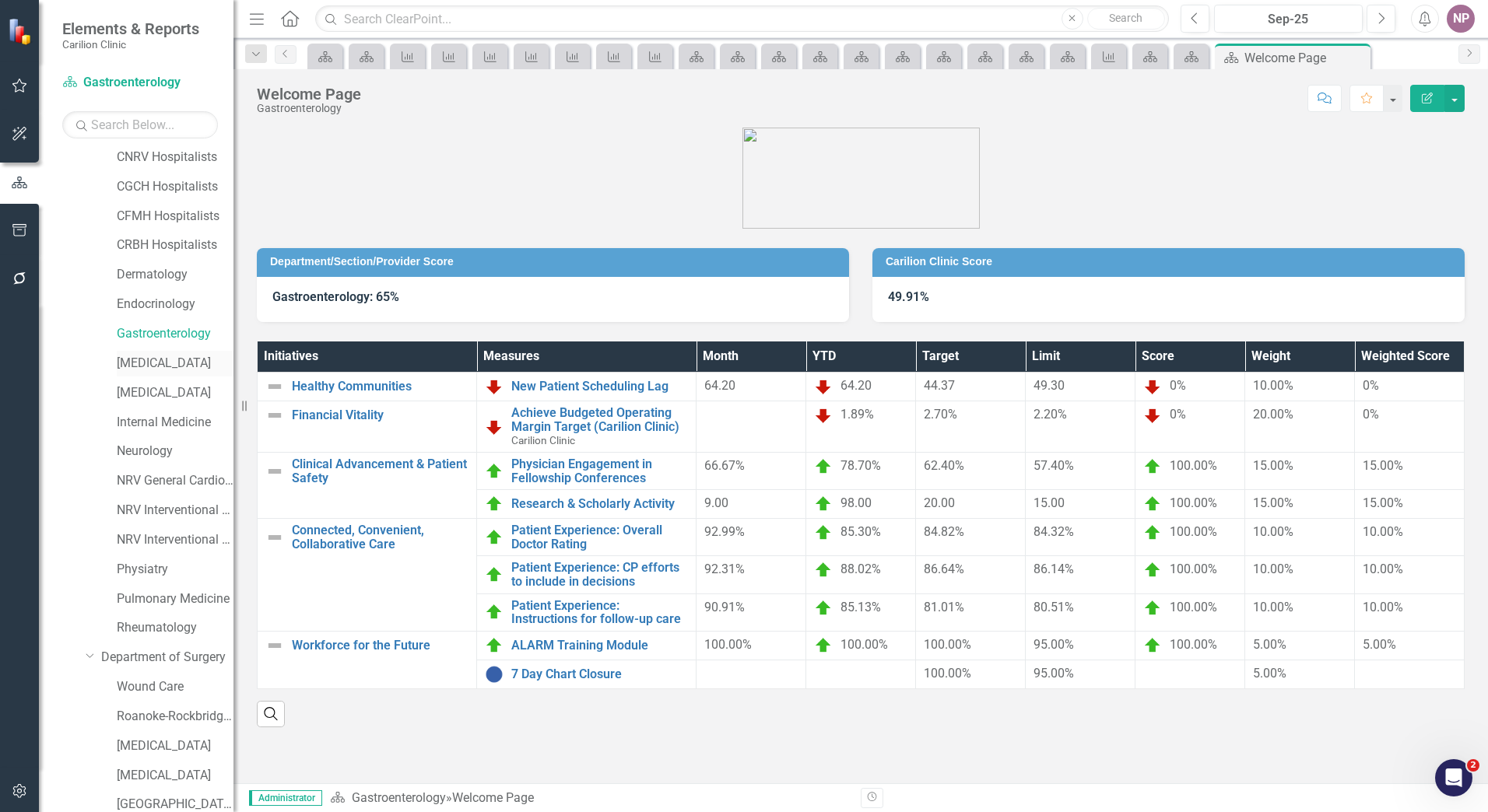
scroll to position [210, 0]
click at [168, 369] on link "[MEDICAL_DATA]" at bounding box center [175, 365] width 117 height 18
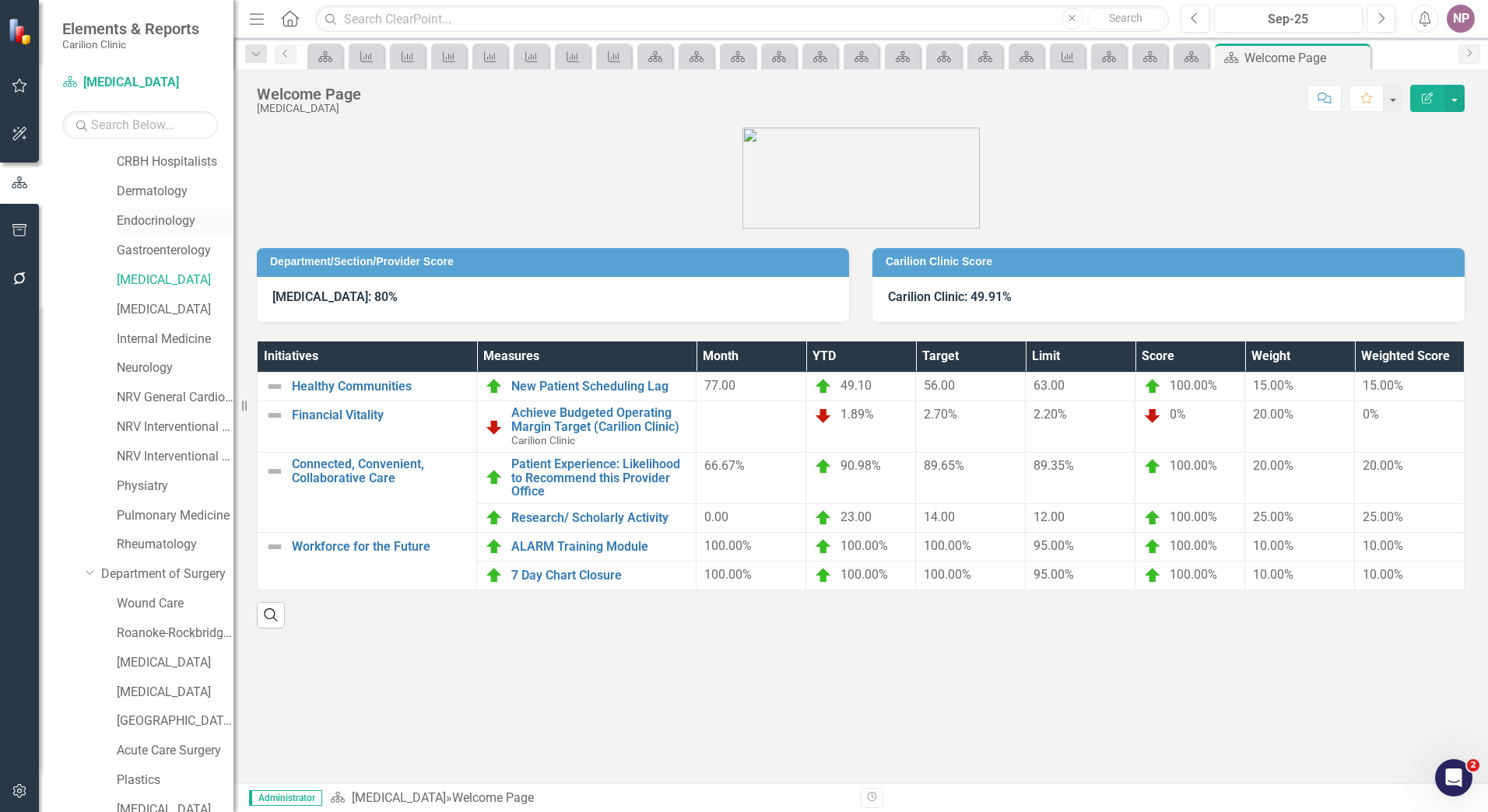
scroll to position [210, 0]
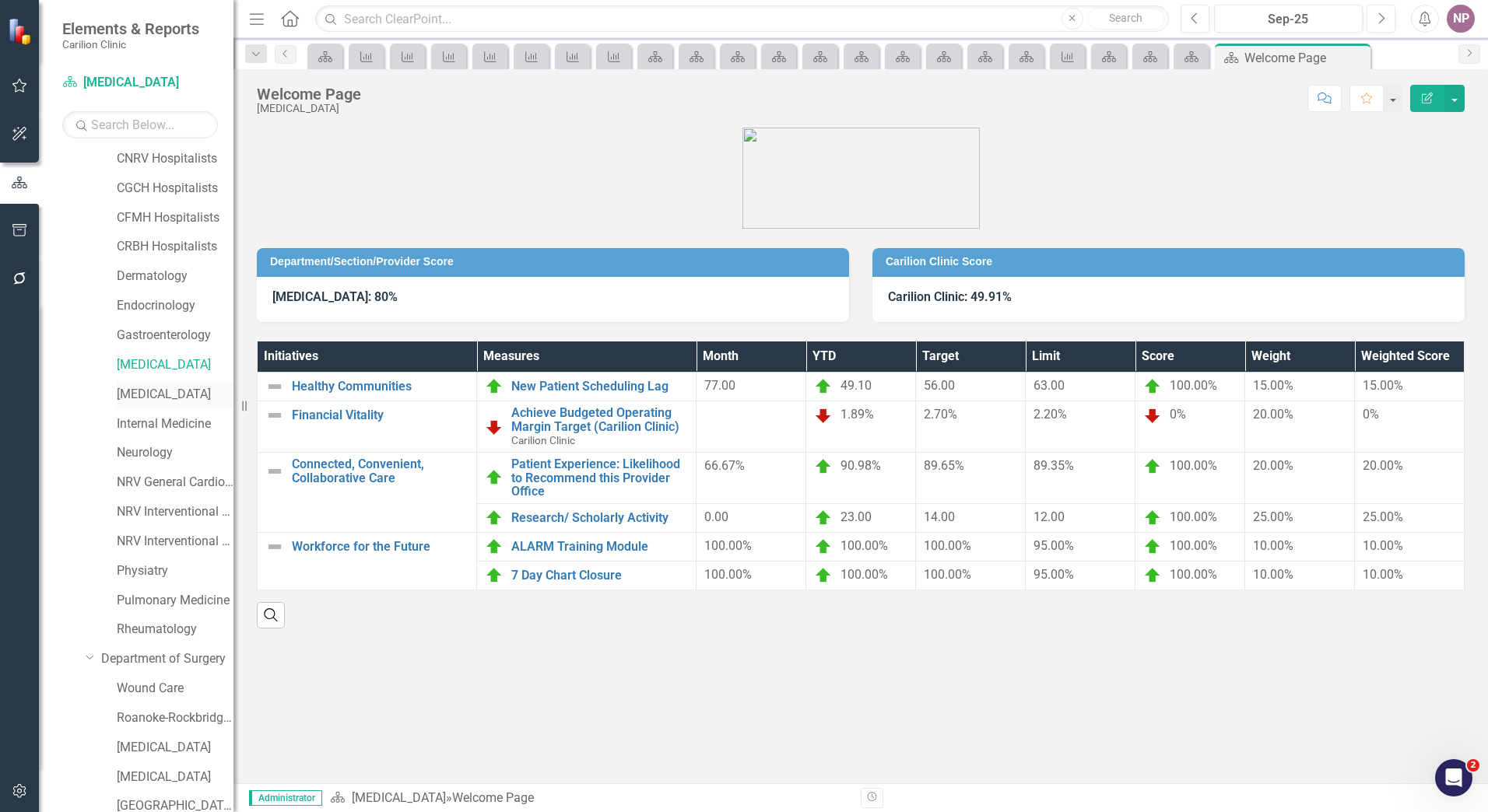
click at [187, 387] on link "[MEDICAL_DATA]" at bounding box center [175, 394] width 117 height 18
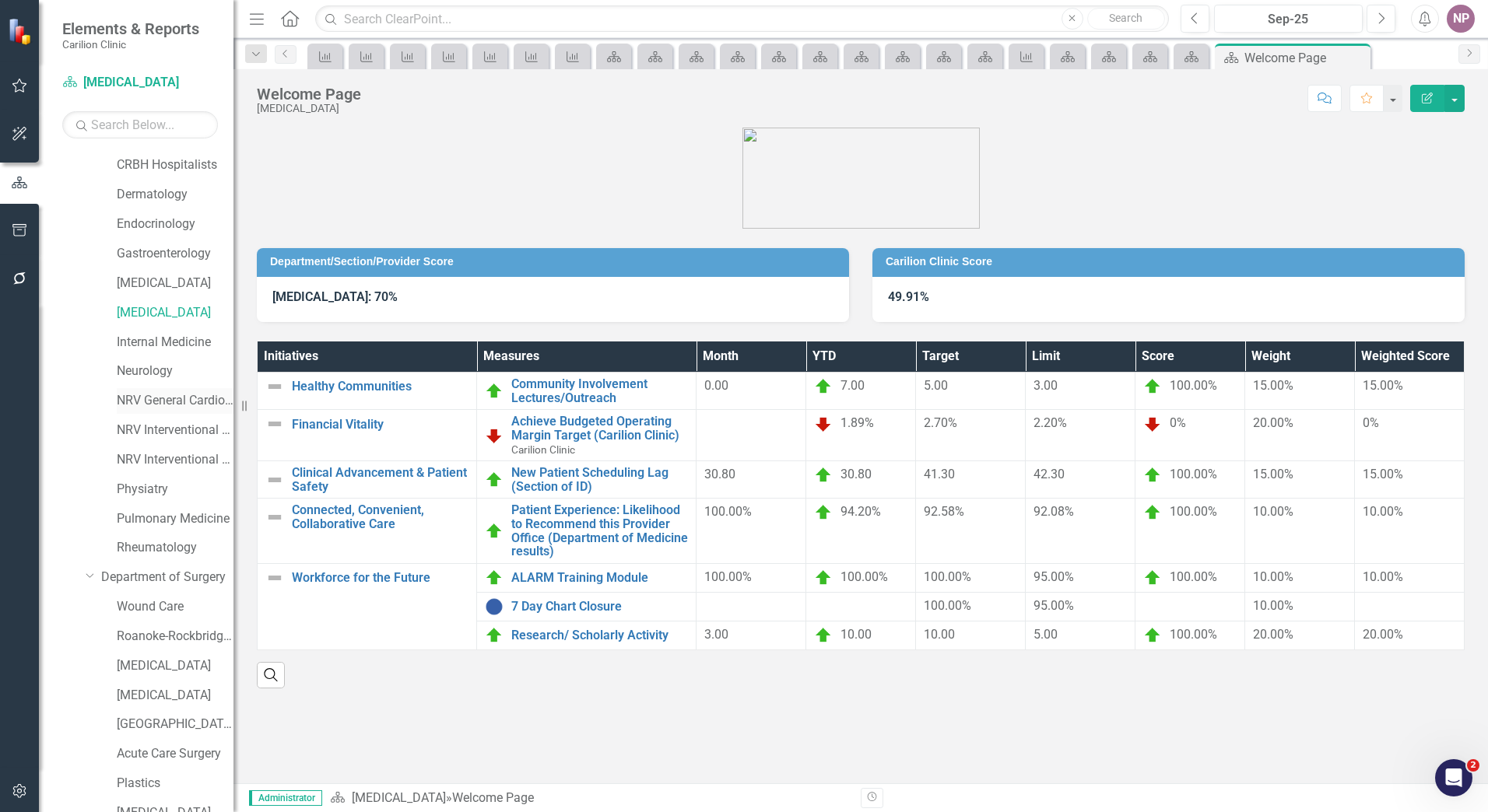
scroll to position [288, 0]
drag, startPoint x: 185, startPoint y: 343, endPoint x: 169, endPoint y: 389, distance: 48.7
click at [185, 343] on link "Internal Medicine" at bounding box center [175, 346] width 117 height 18
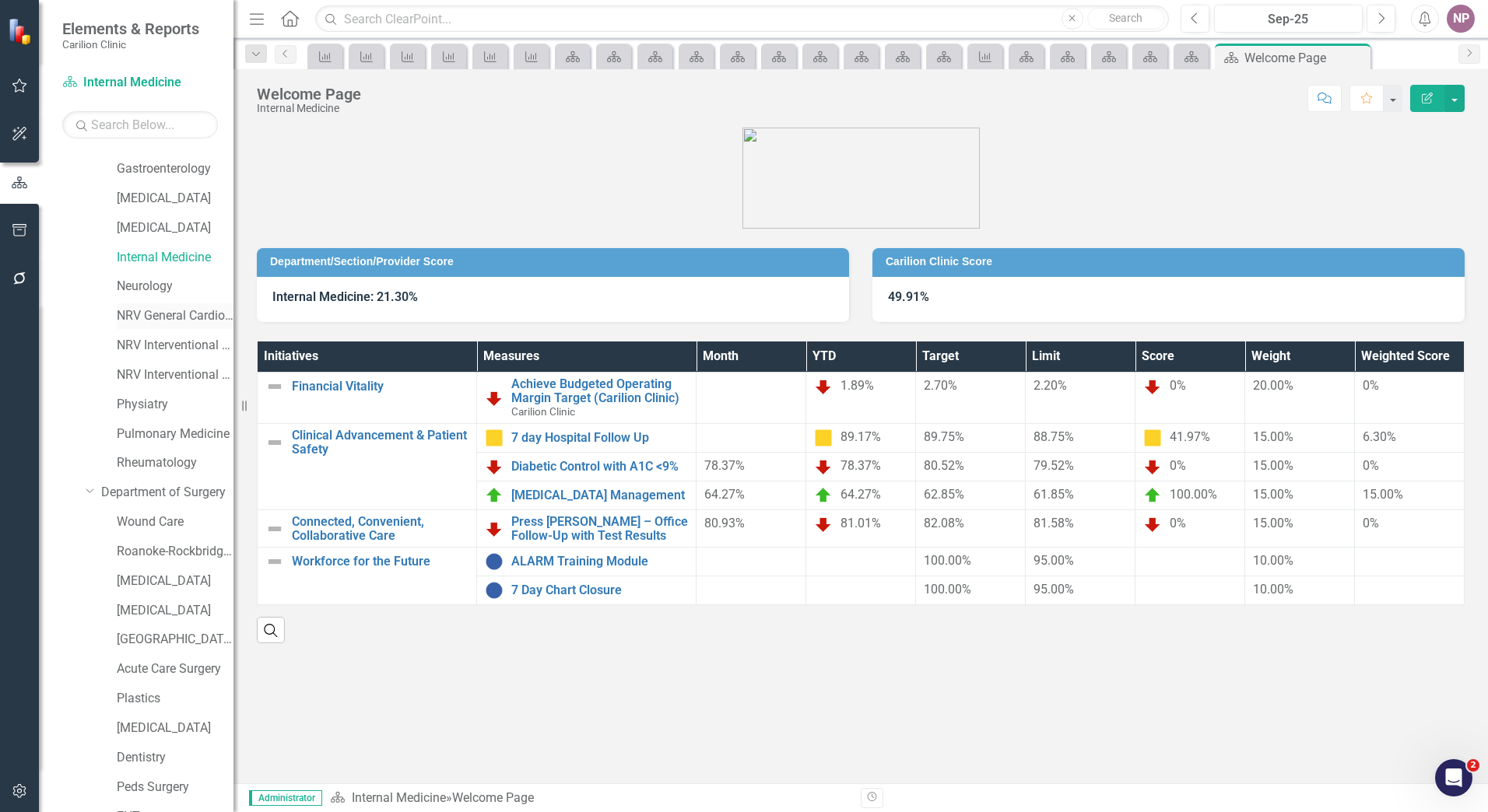
scroll to position [288, 0]
click at [118, 371] on link "Neurology" at bounding box center [175, 375] width 117 height 18
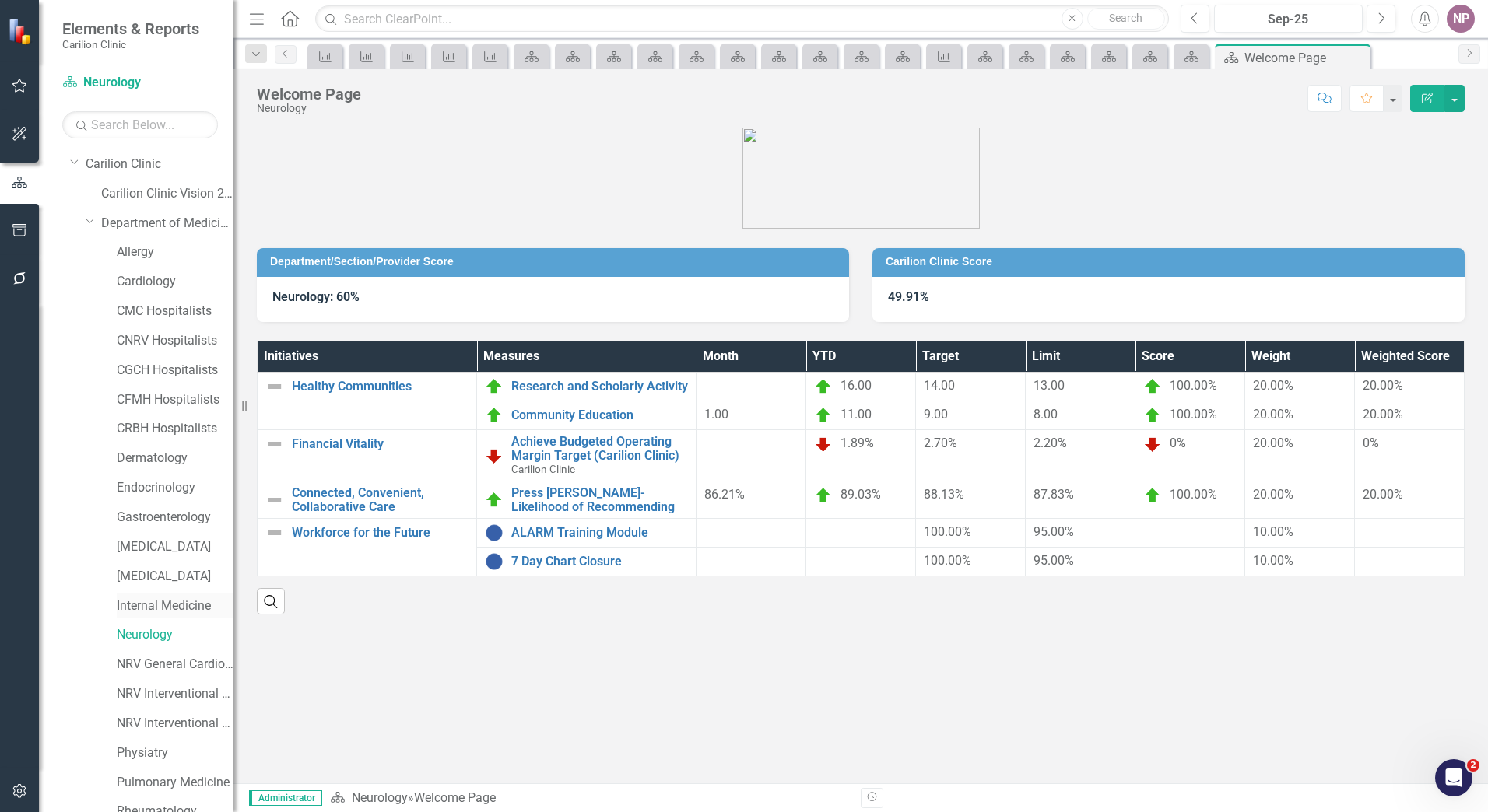
scroll to position [77, 0]
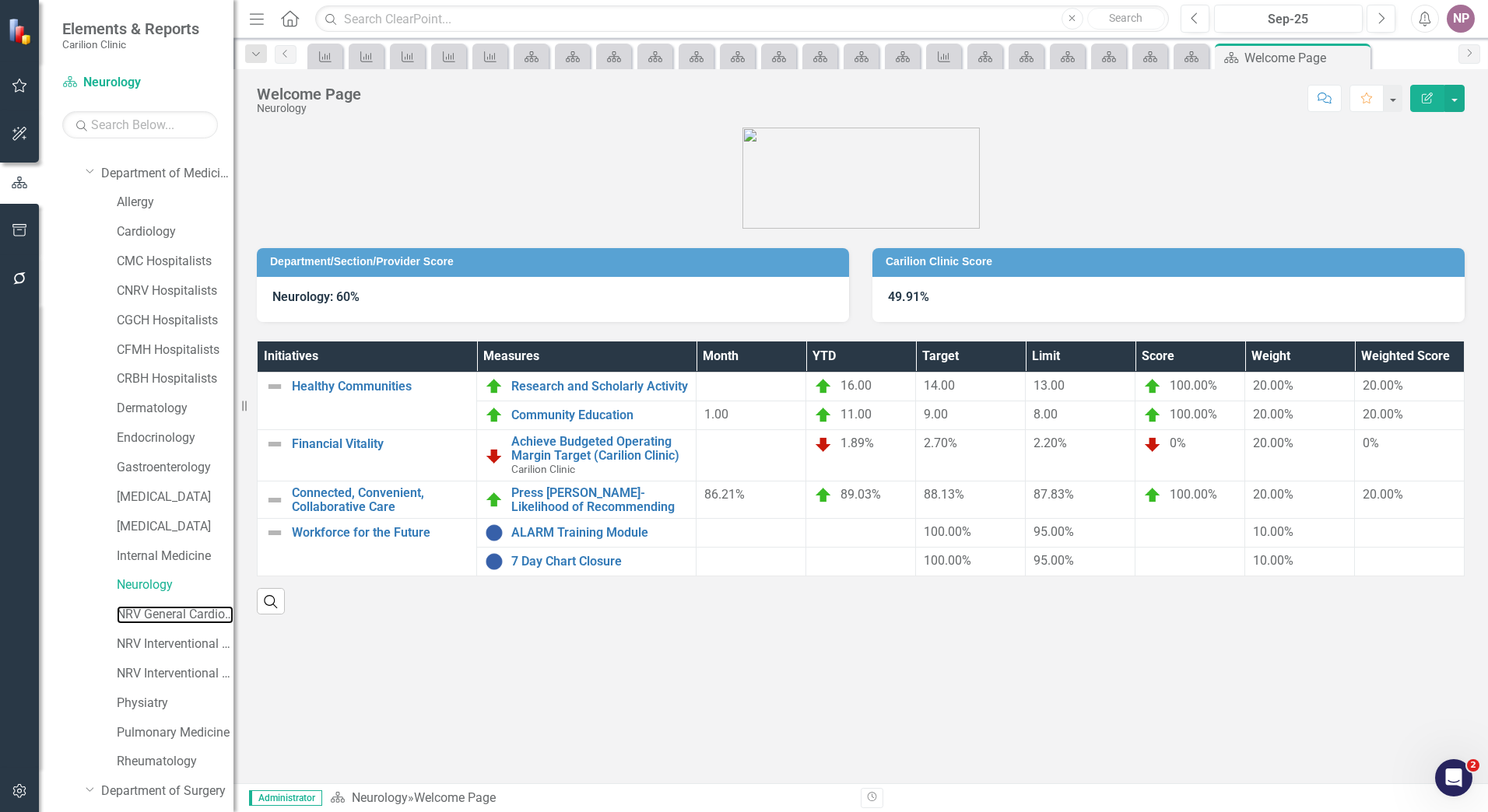
drag, startPoint x: 184, startPoint y: 618, endPoint x: 224, endPoint y: 631, distance: 42.1
click at [184, 618] on link "NRV General Cardiology" at bounding box center [175, 614] width 117 height 18
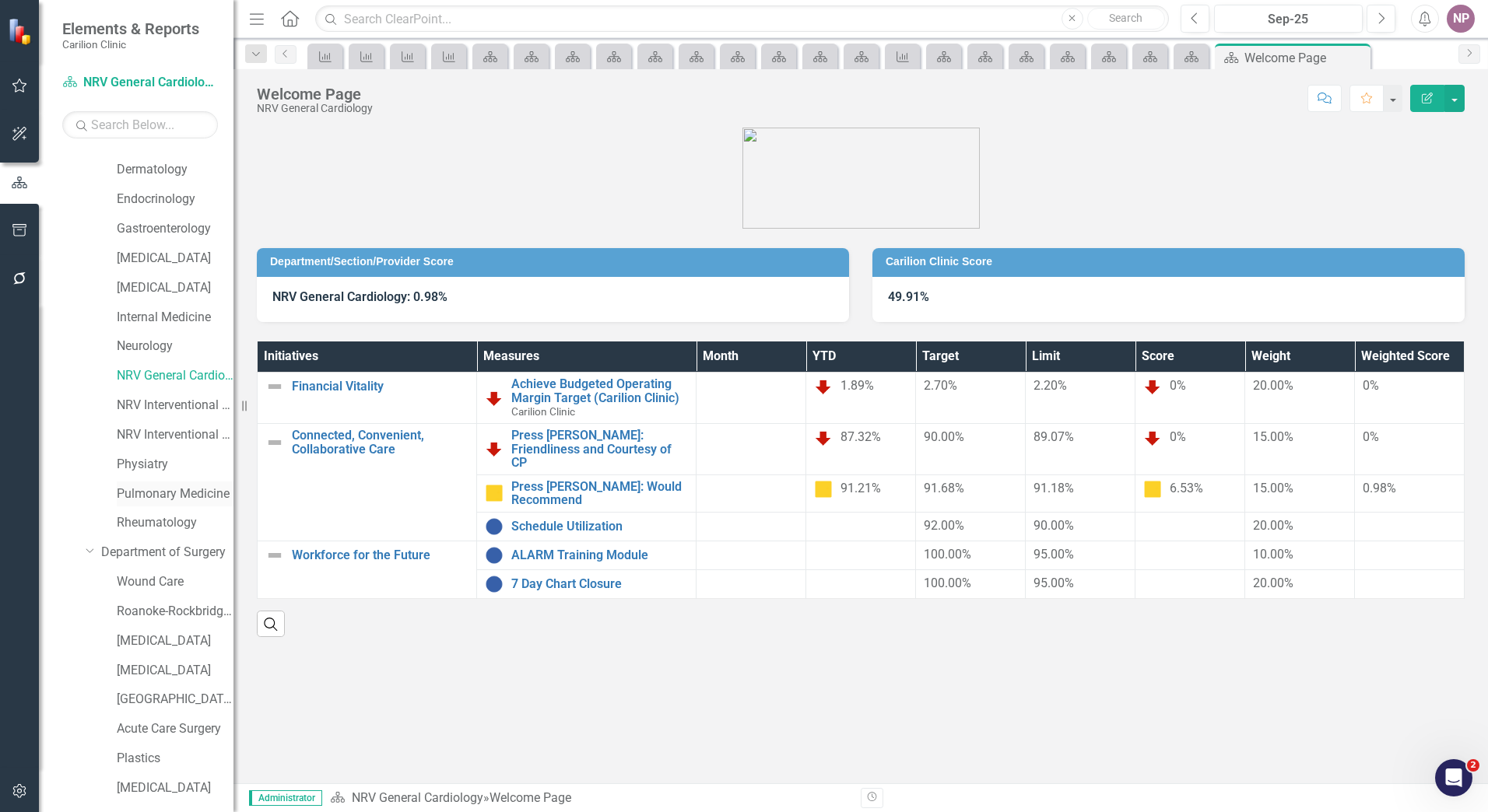
scroll to position [288, 0]
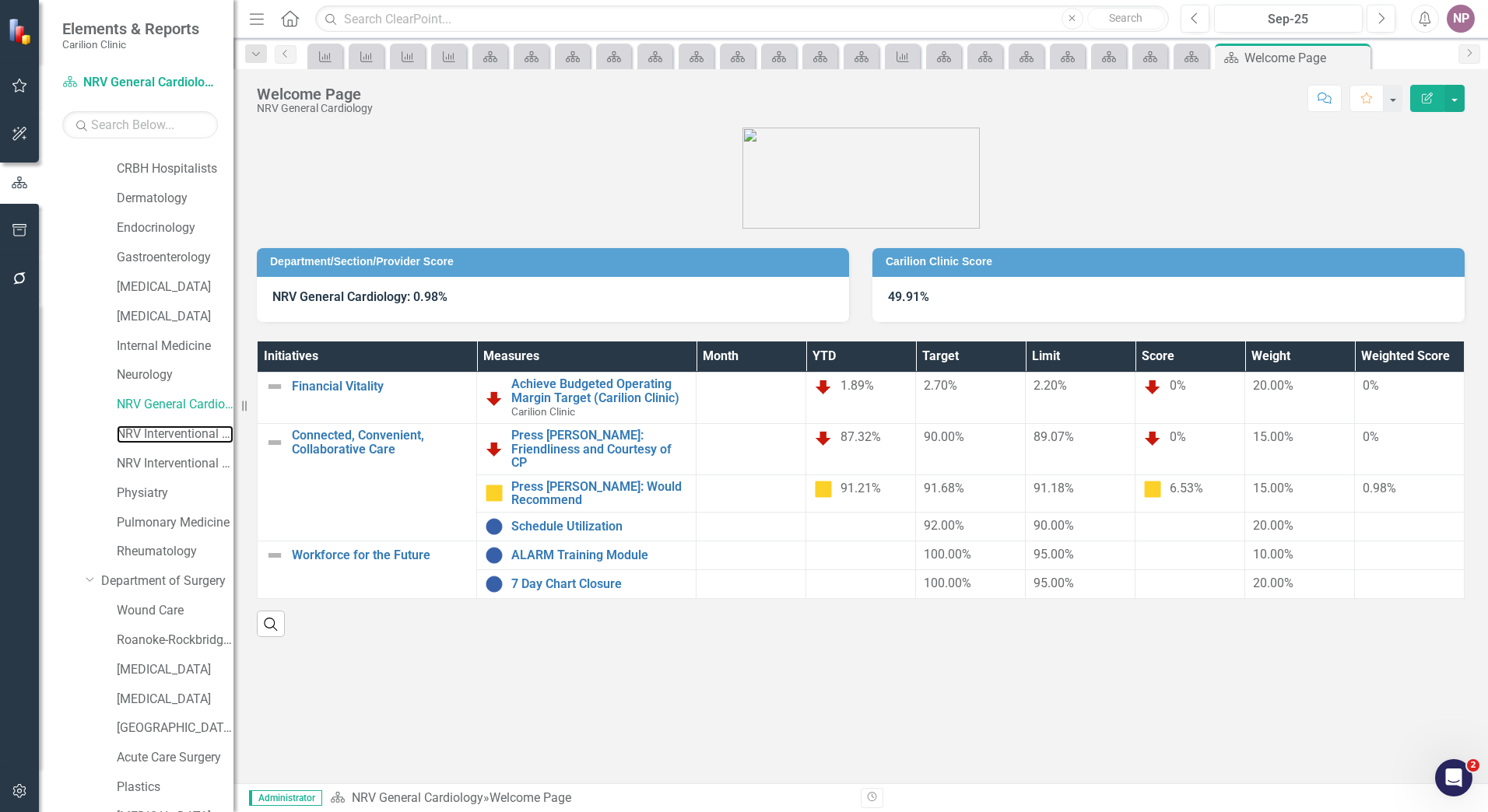
drag, startPoint x: 168, startPoint y: 433, endPoint x: 227, endPoint y: 456, distance: 63.3
click at [168, 433] on link "NRV Interventional Cardiology" at bounding box center [175, 434] width 117 height 18
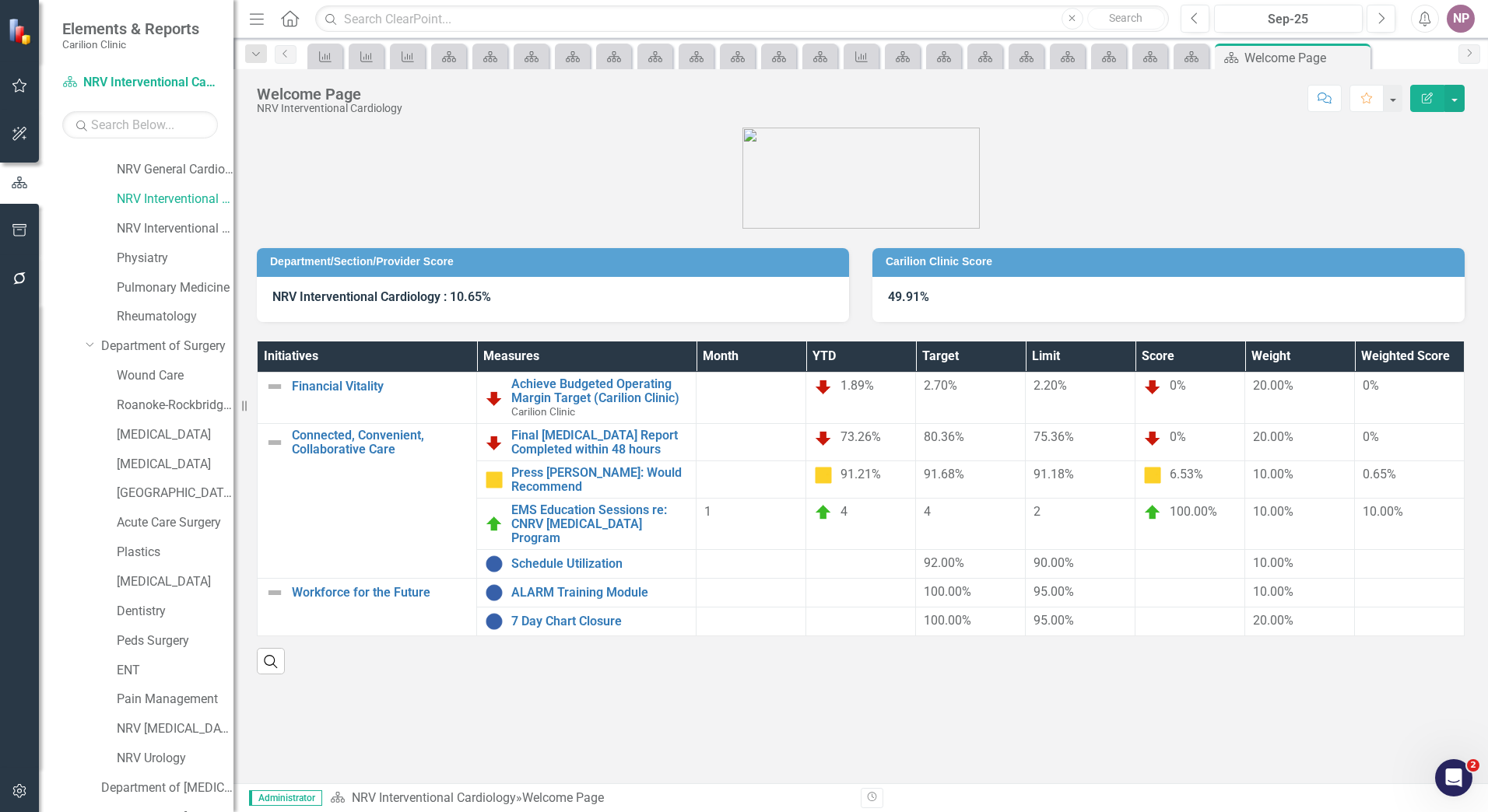
scroll to position [521, 0]
click at [149, 258] on link "Physiatry" at bounding box center [175, 260] width 117 height 18
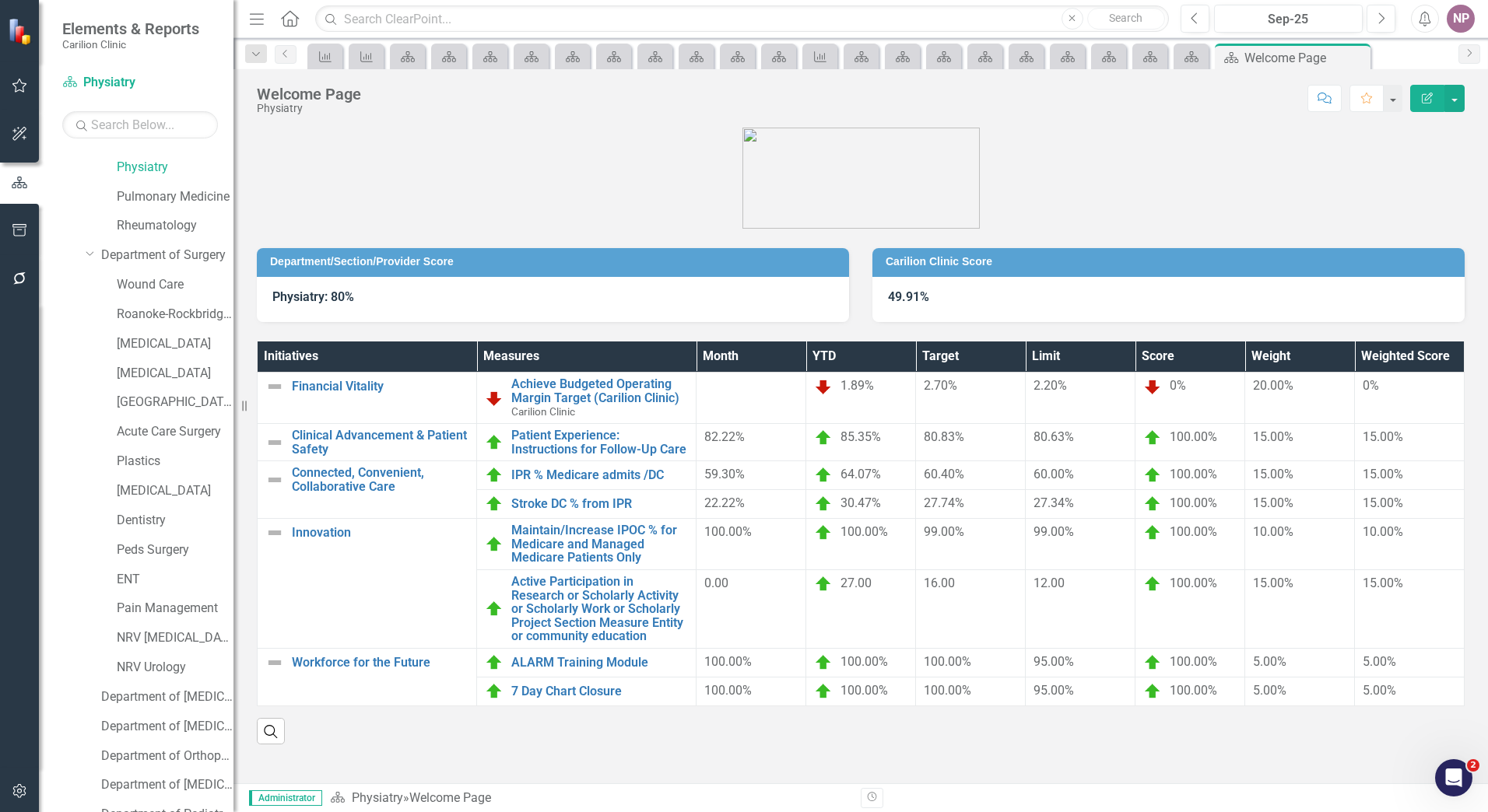
scroll to position [599, 0]
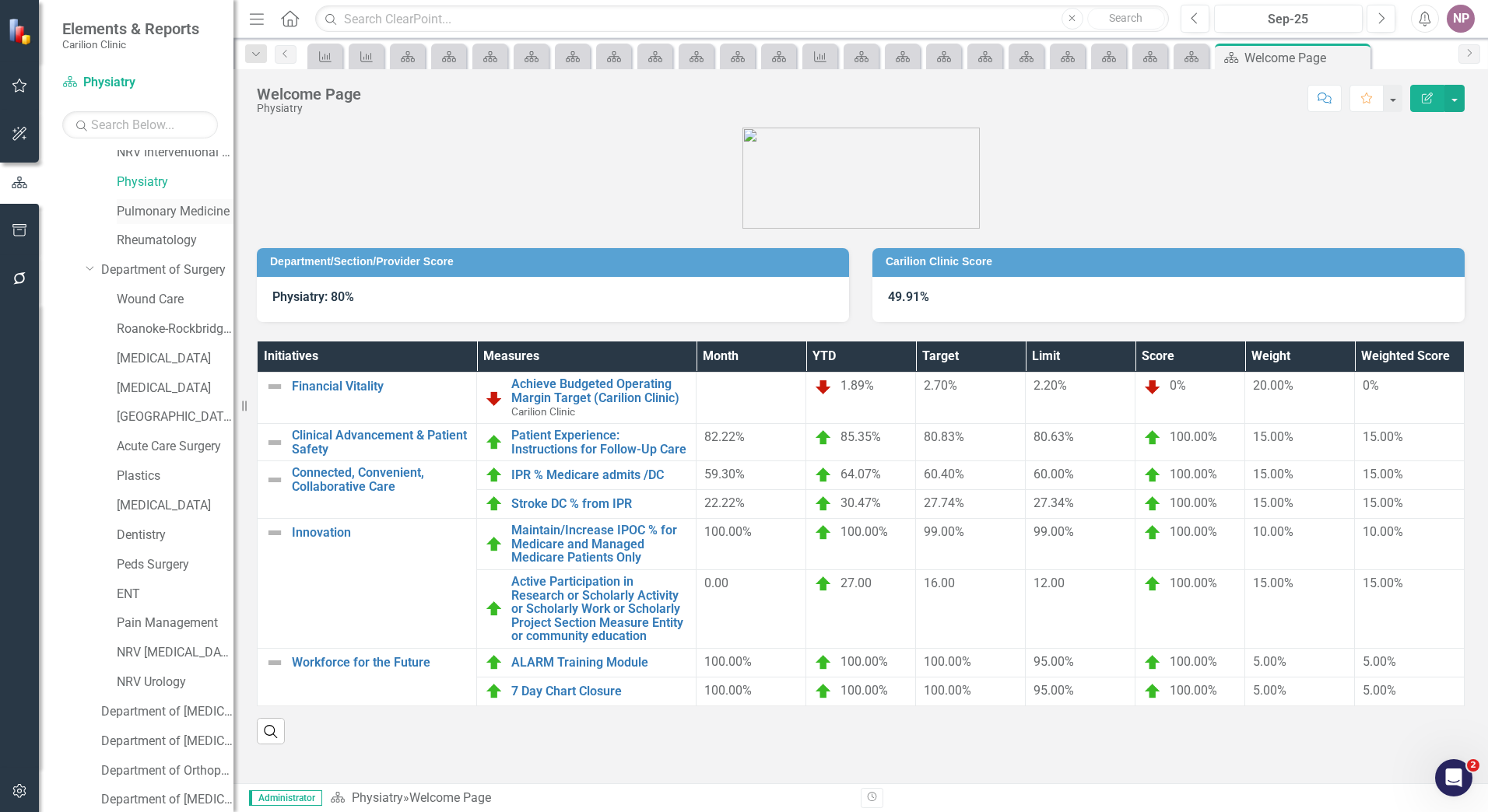
click at [168, 211] on link "Pulmonary Medicine" at bounding box center [175, 211] width 117 height 18
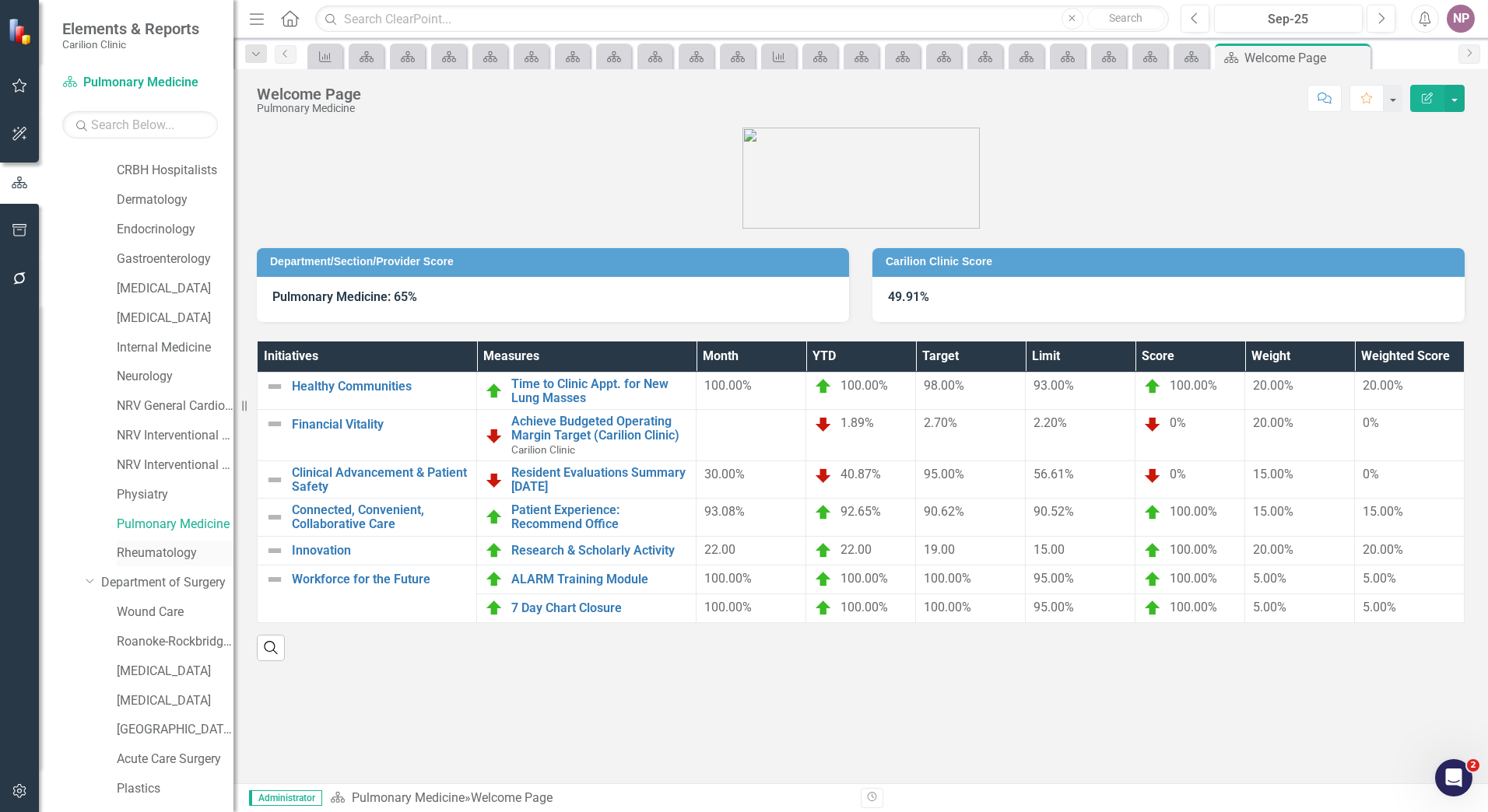
scroll to position [210, 0]
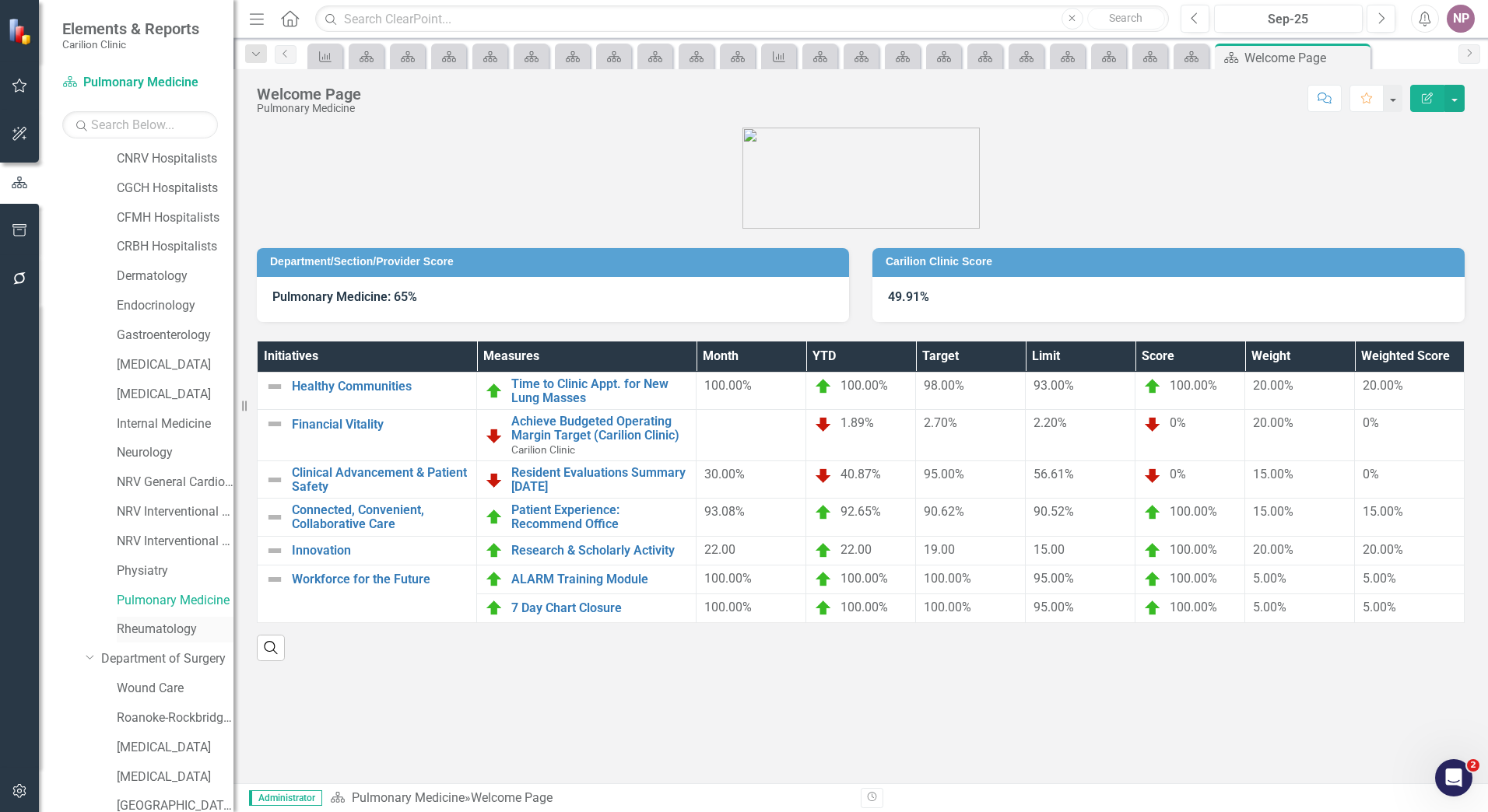
drag, startPoint x: 167, startPoint y: 625, endPoint x: 200, endPoint y: 630, distance: 33.4
click at [167, 625] on link "Rheumatology" at bounding box center [175, 629] width 117 height 18
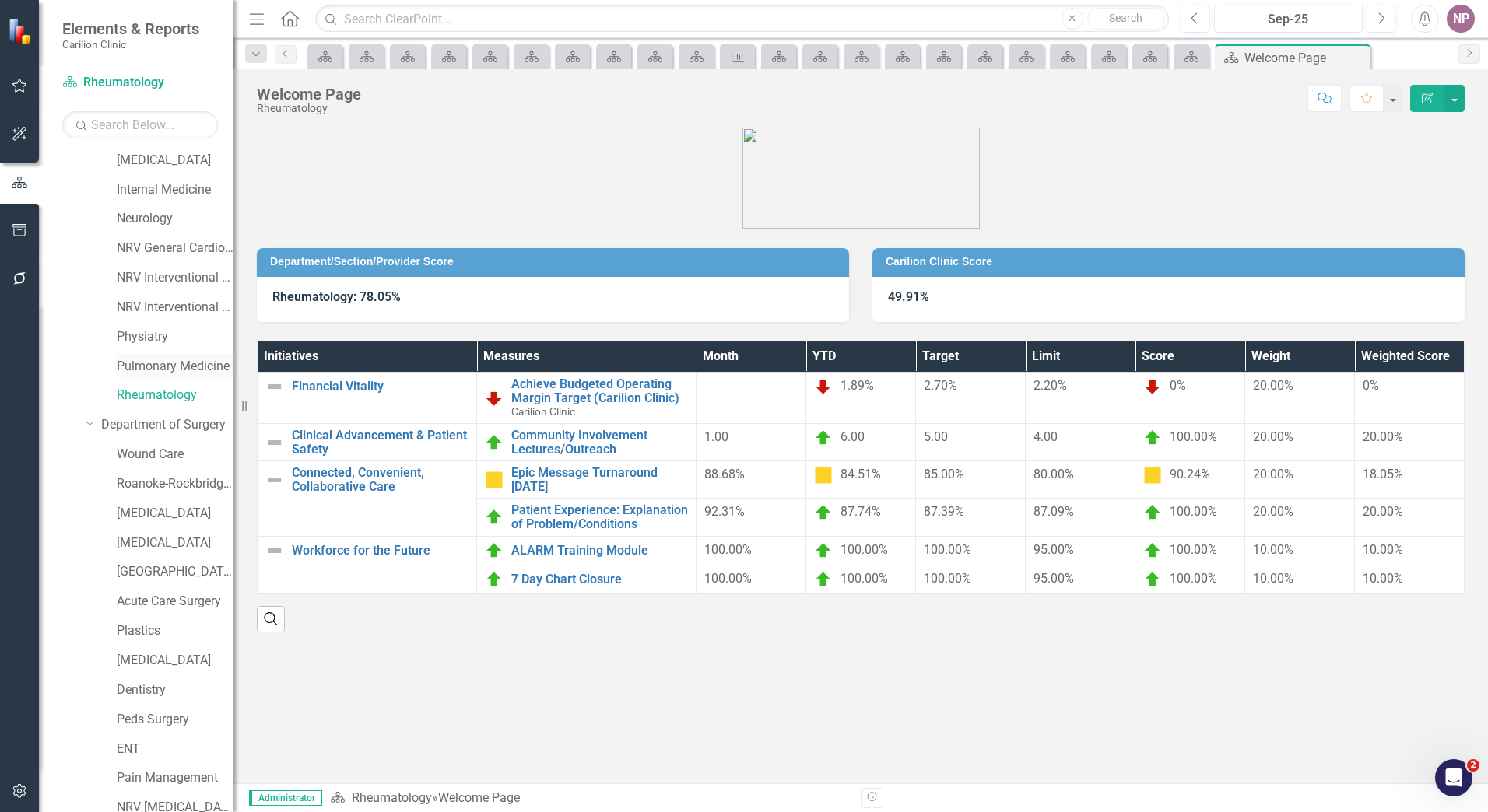
scroll to position [443, 0]
click at [165, 430] on link "Department of Surgery" at bounding box center [167, 426] width 132 height 18
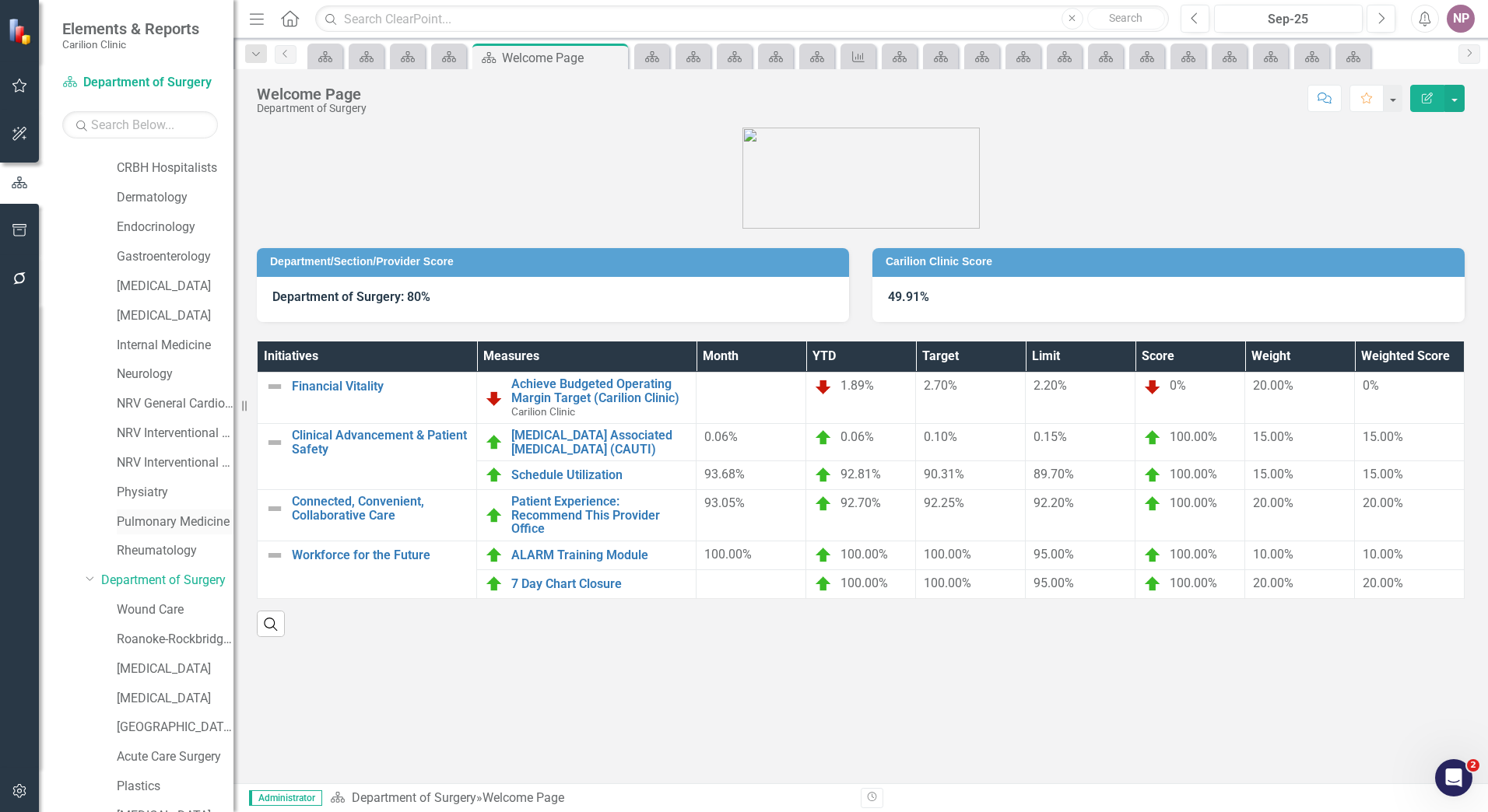
scroll to position [288, 0]
click at [185, 516] on link "Pulmonary Medicine" at bounding box center [175, 523] width 117 height 18
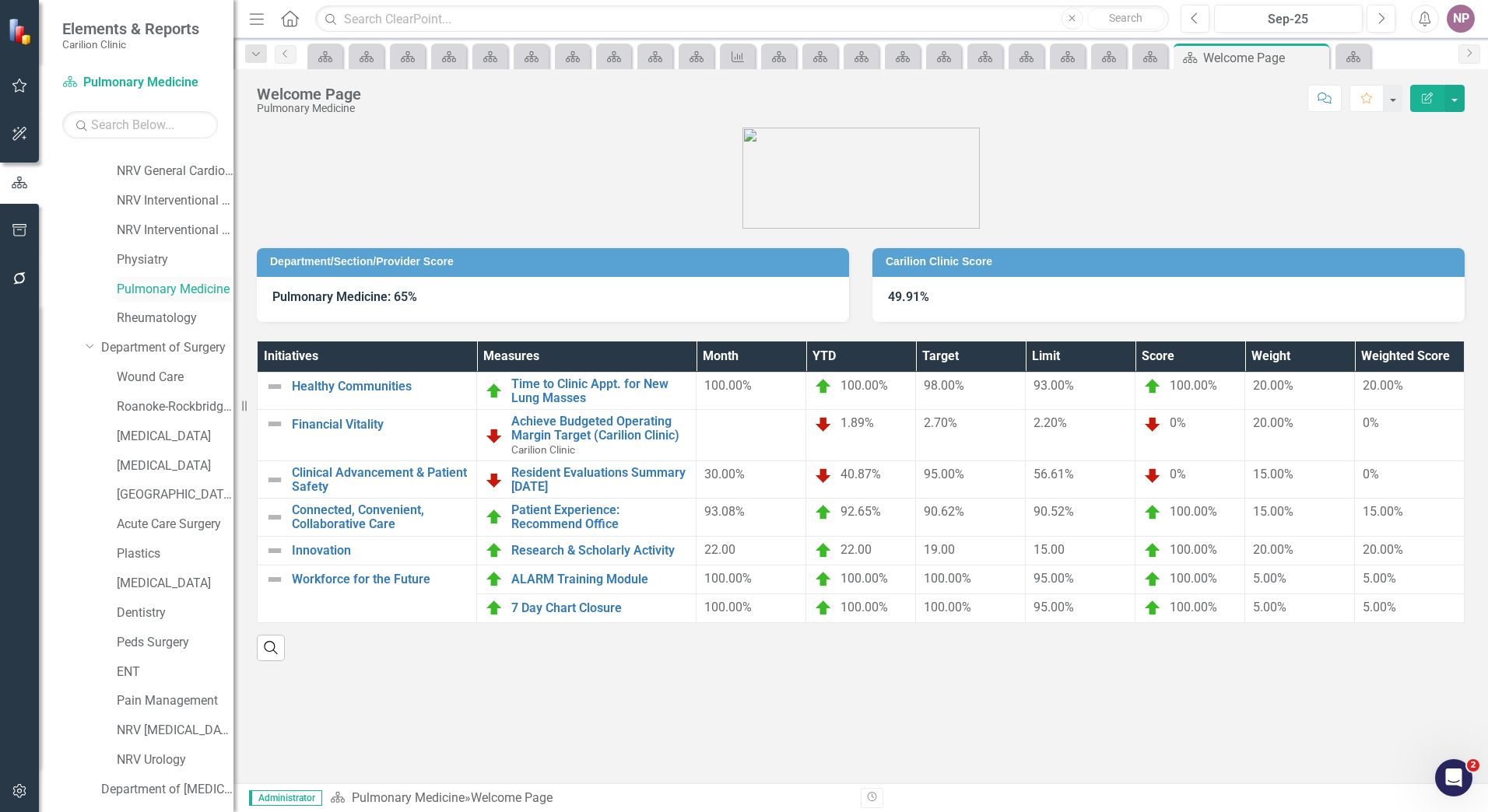
scroll to position [443, 0]
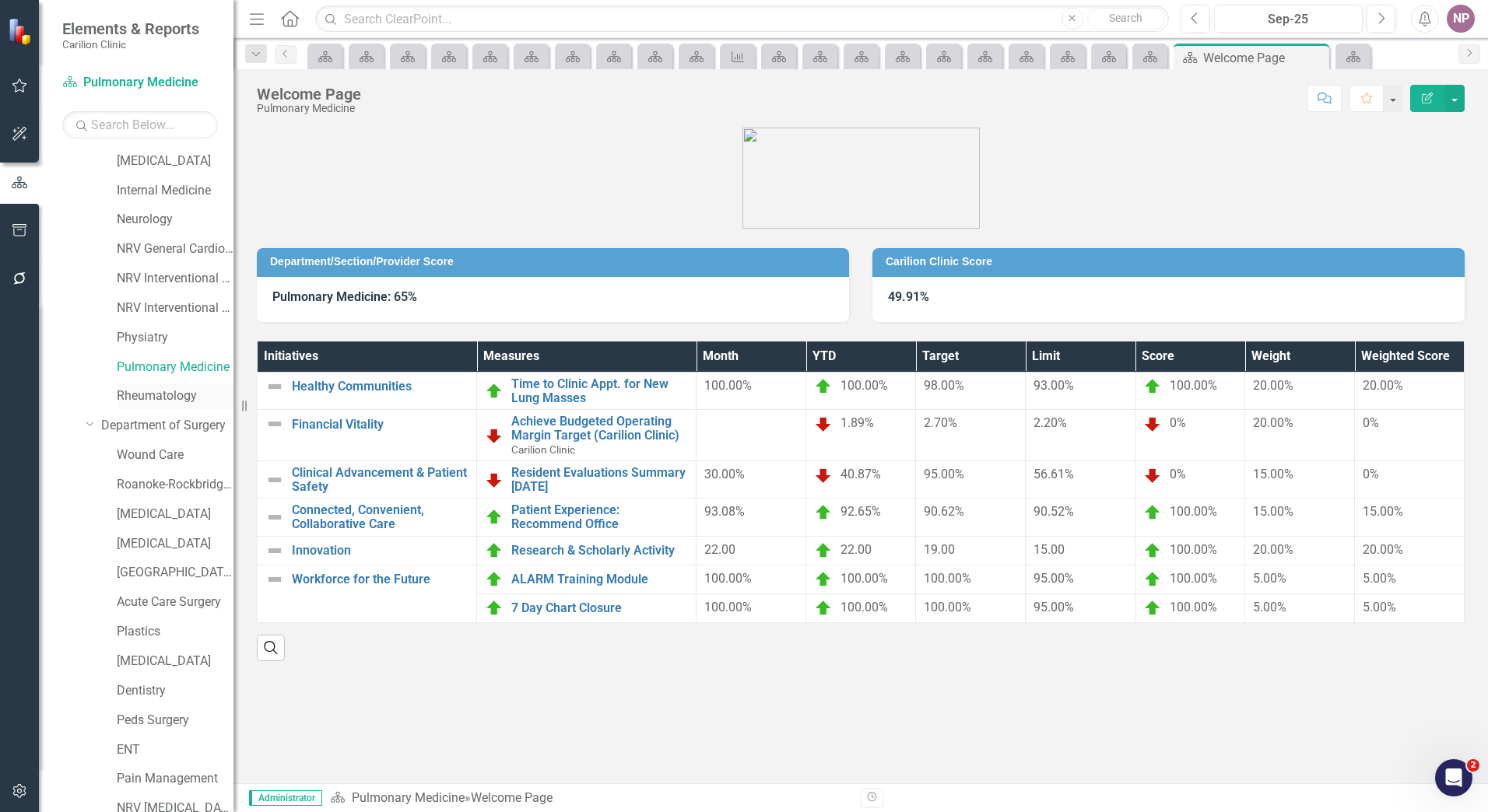
drag, startPoint x: 158, startPoint y: 410, endPoint x: 160, endPoint y: 398, distance: 12.2
click at [158, 410] on div "Rheumatology" at bounding box center [159, 399] width 148 height 30
click at [160, 398] on link "Rheumatology" at bounding box center [175, 396] width 117 height 18
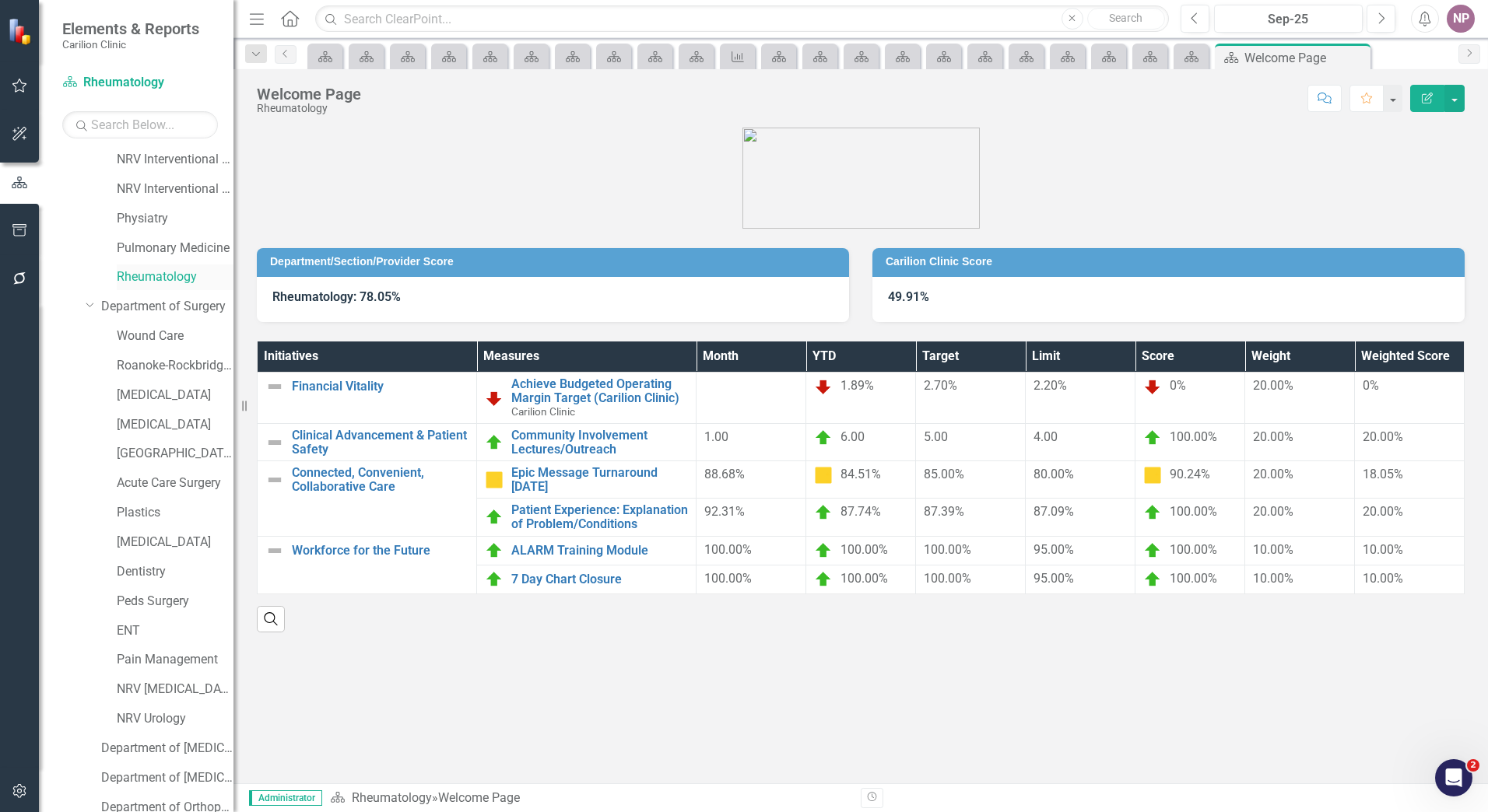
scroll to position [521, 0]
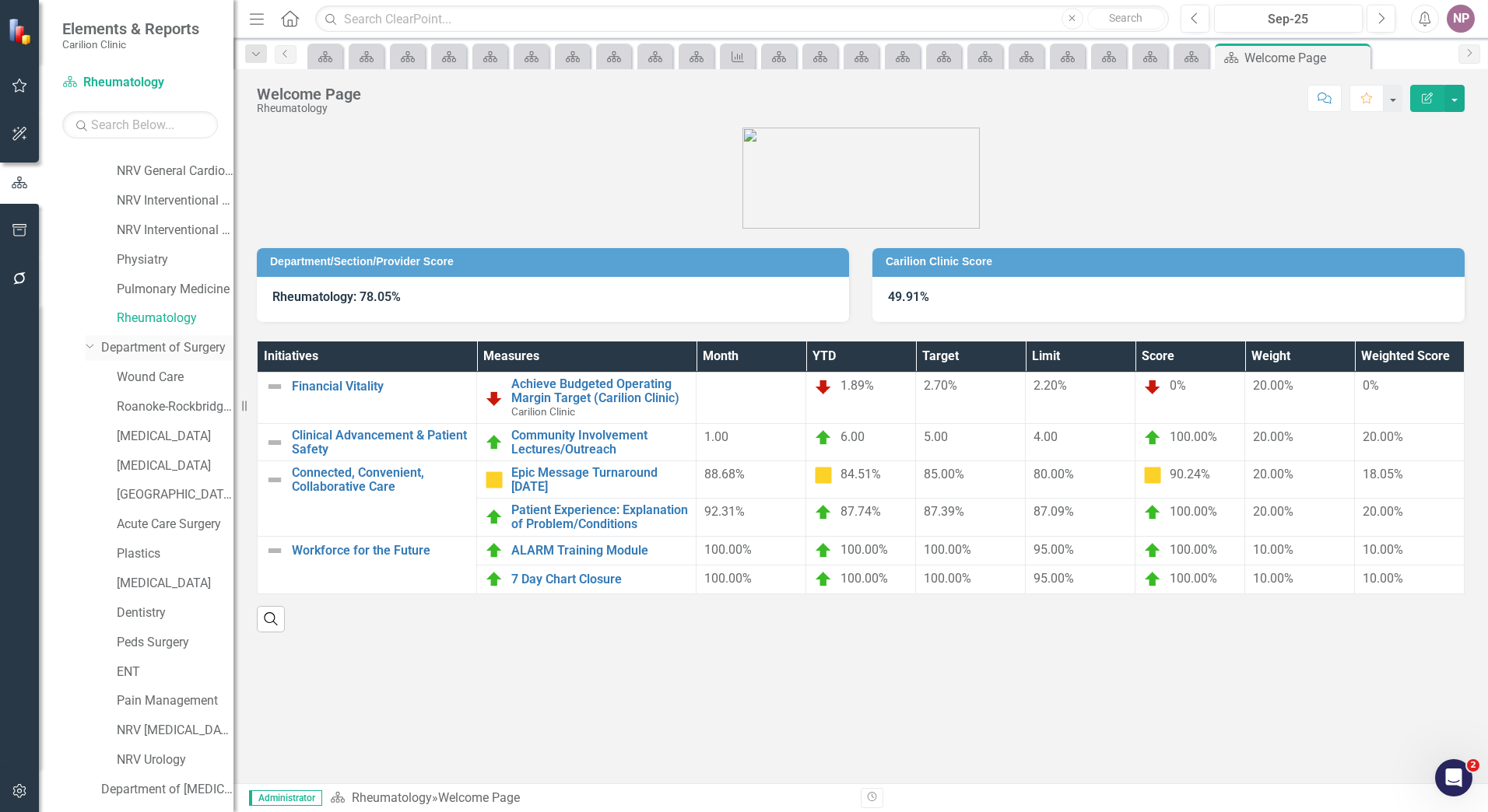
click at [176, 352] on link "Department of Surgery" at bounding box center [167, 348] width 132 height 18
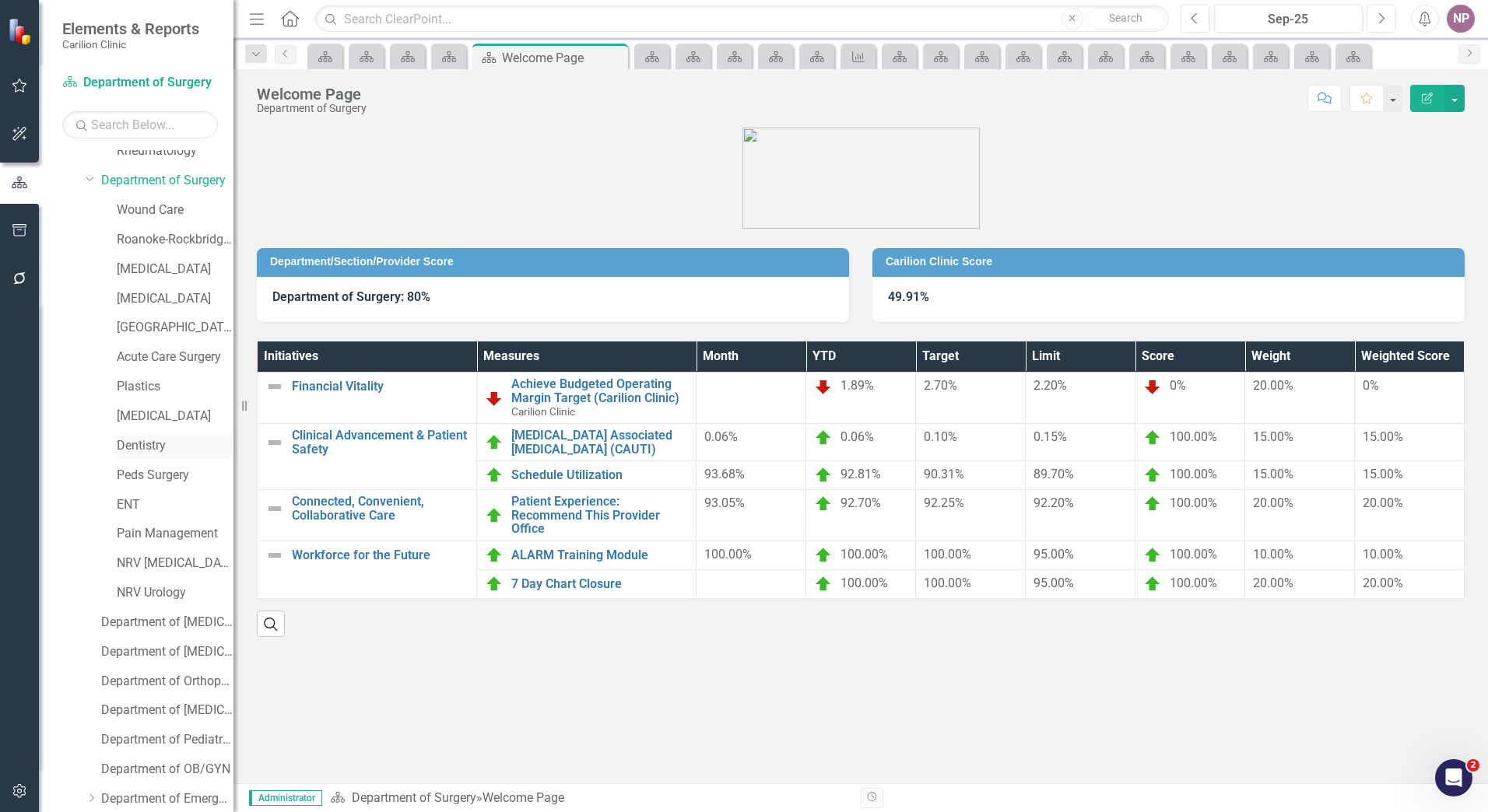
scroll to position [521, 0]
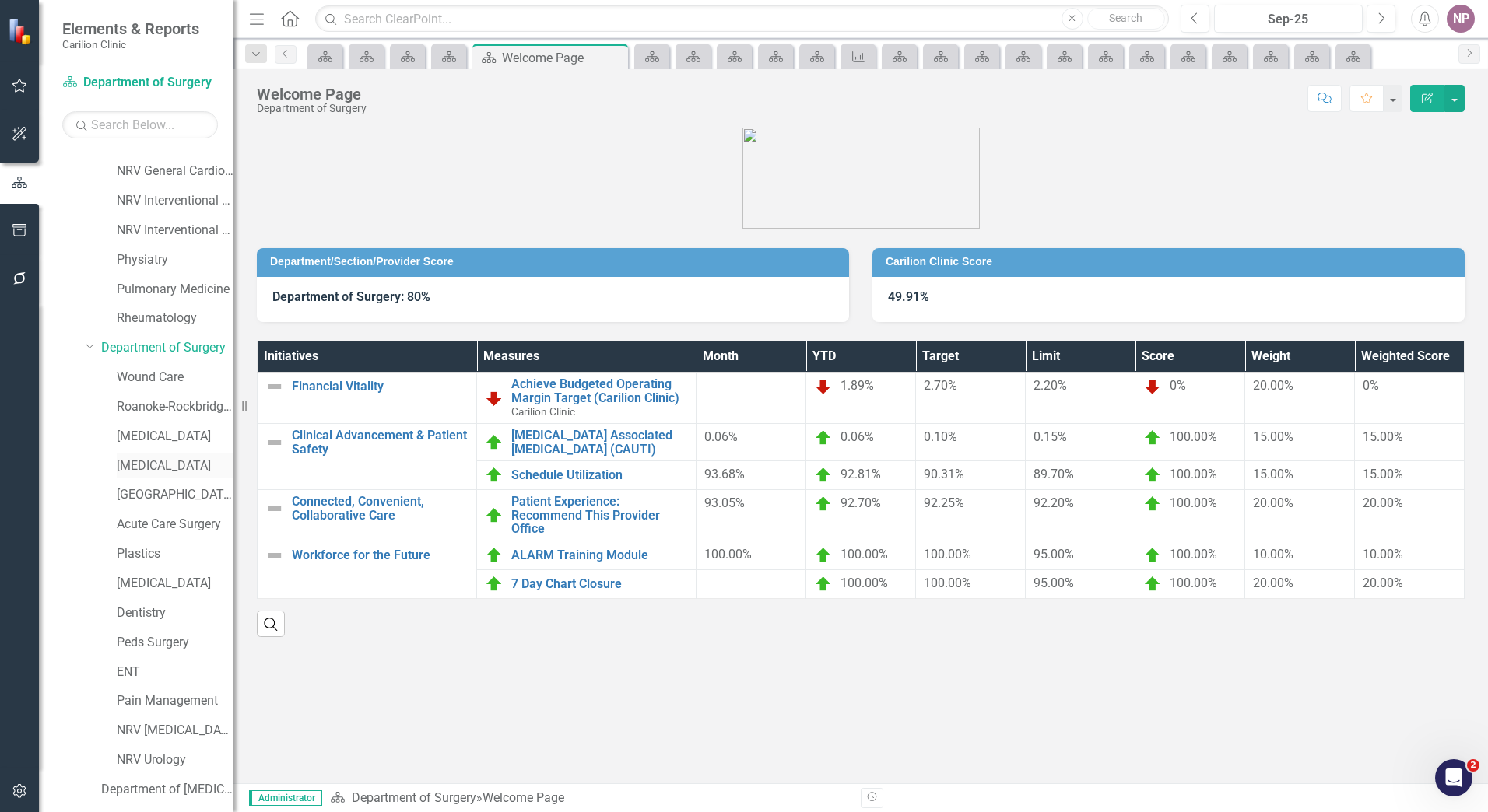
click at [161, 473] on link "[MEDICAL_DATA]" at bounding box center [175, 466] width 117 height 18
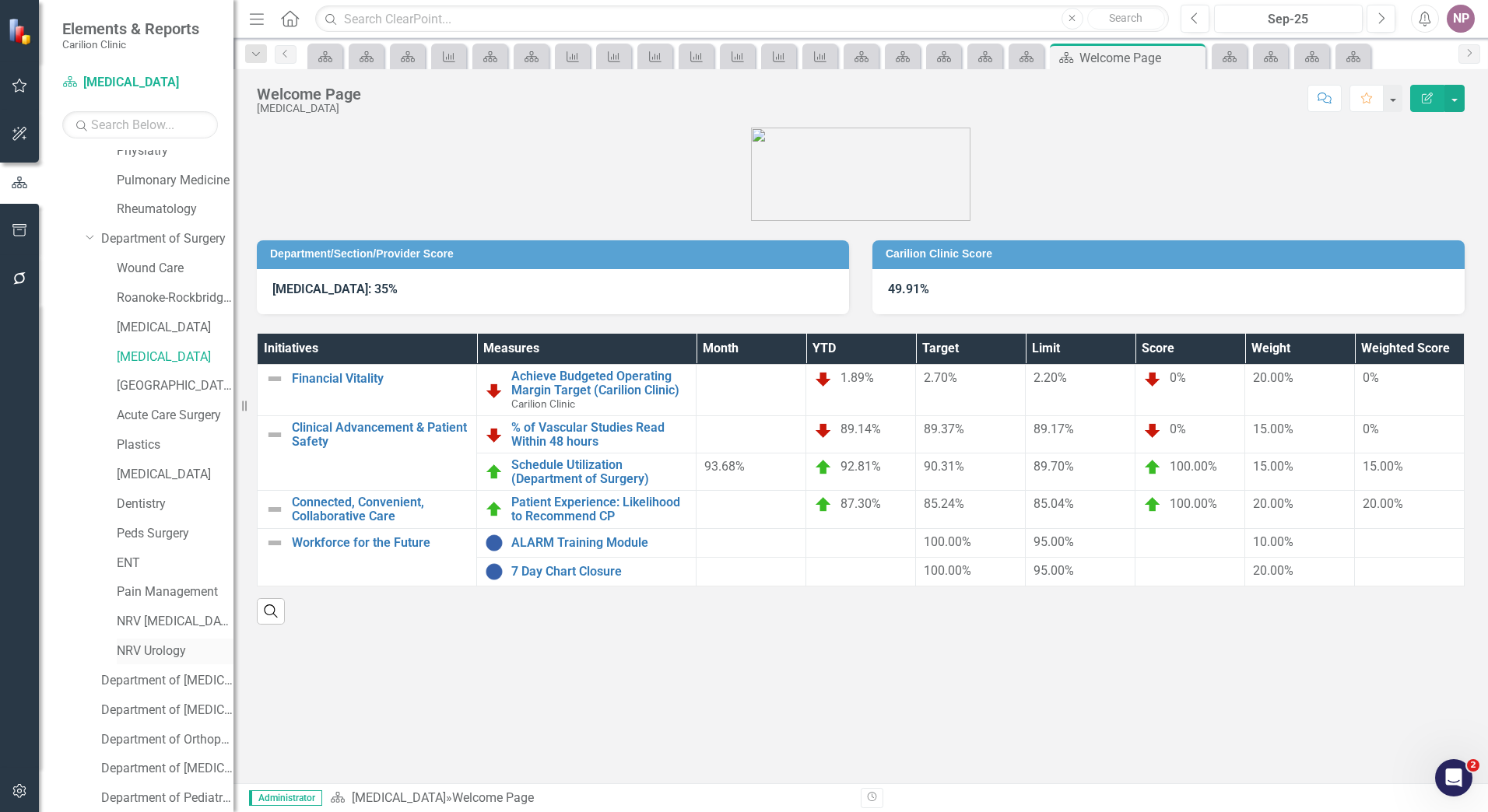
scroll to position [599, 0]
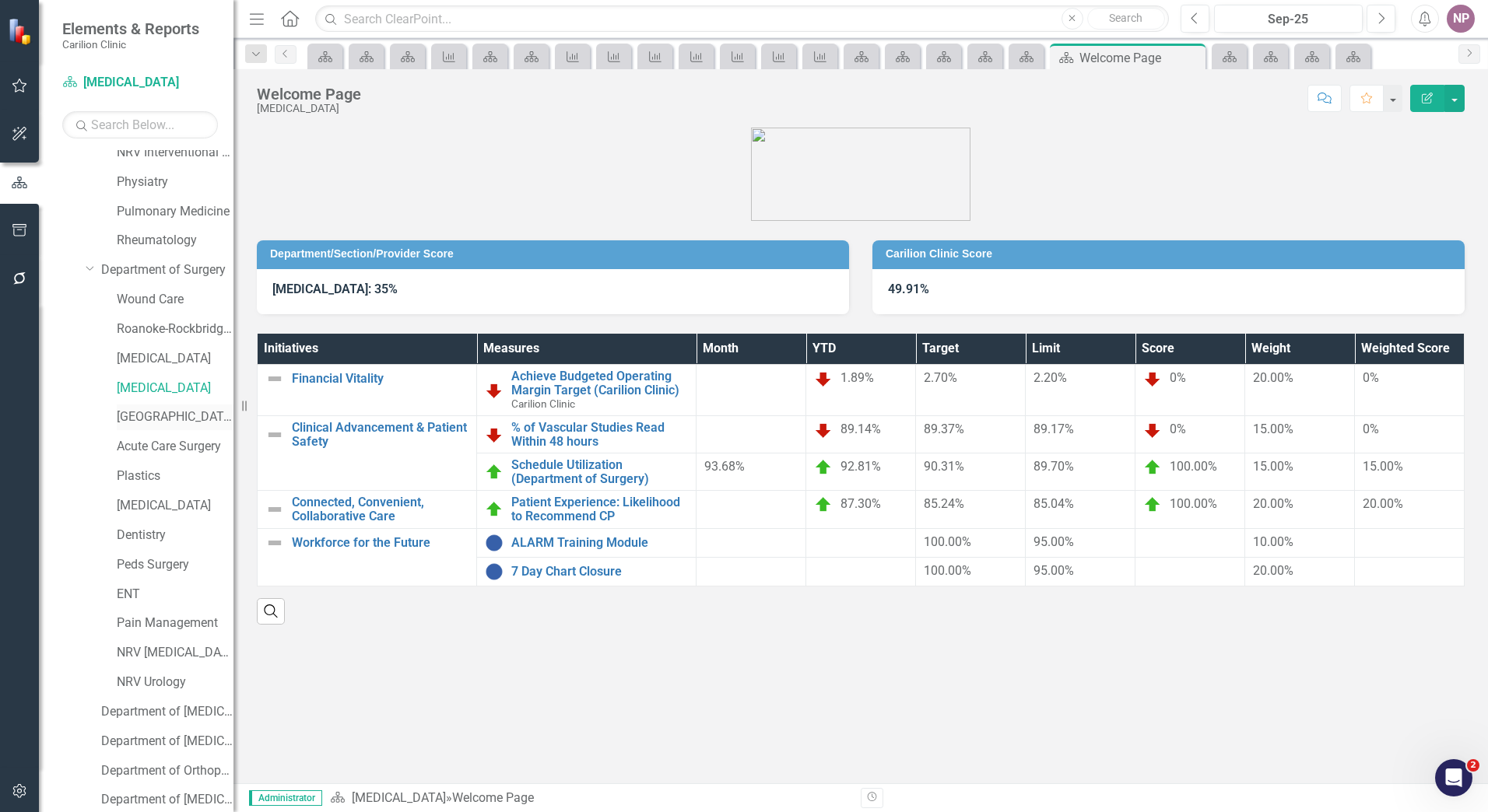
click at [151, 413] on link "[GEOGRAPHIC_DATA]" at bounding box center [175, 417] width 117 height 18
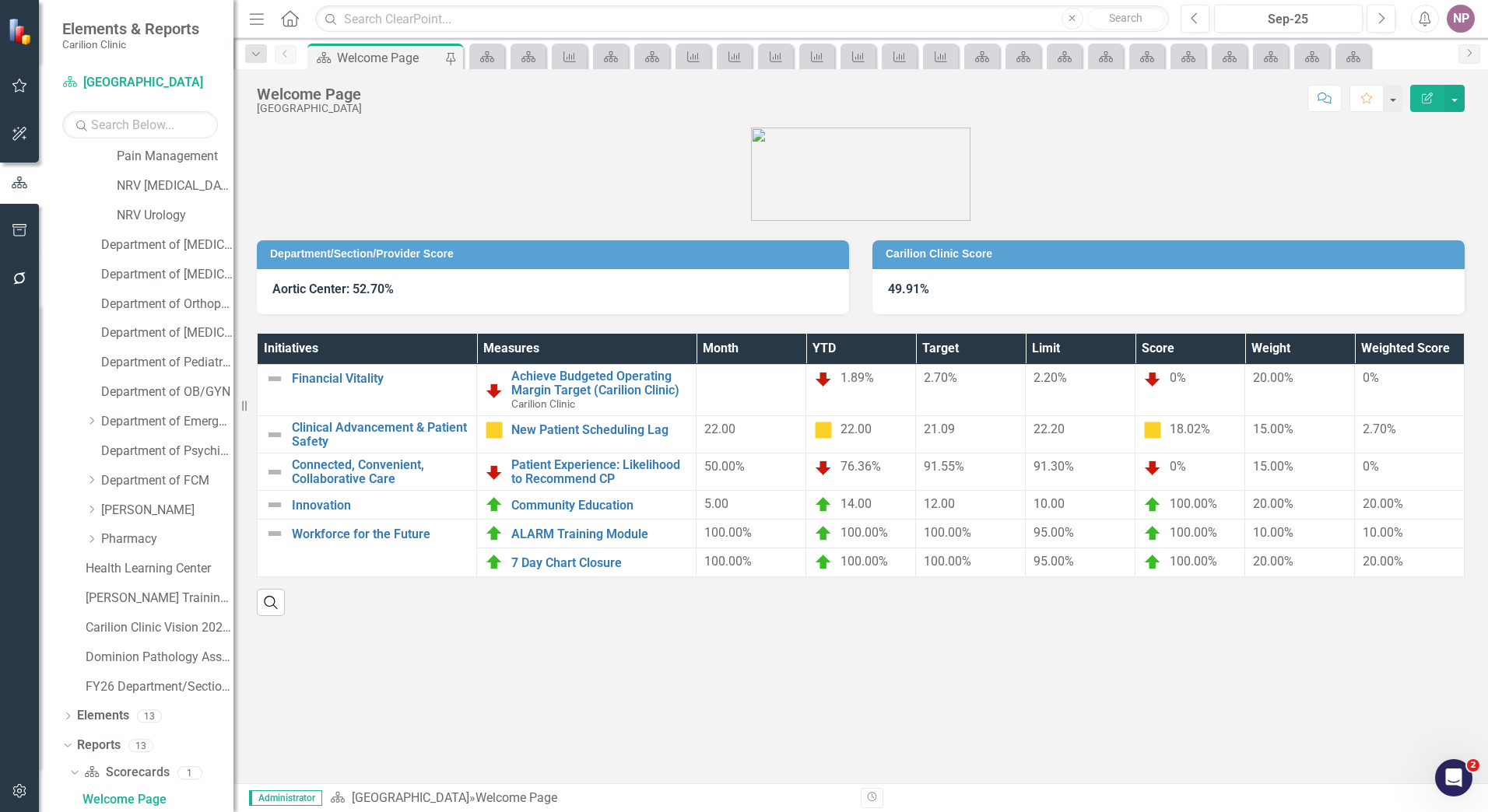
scroll to position [832, 0]
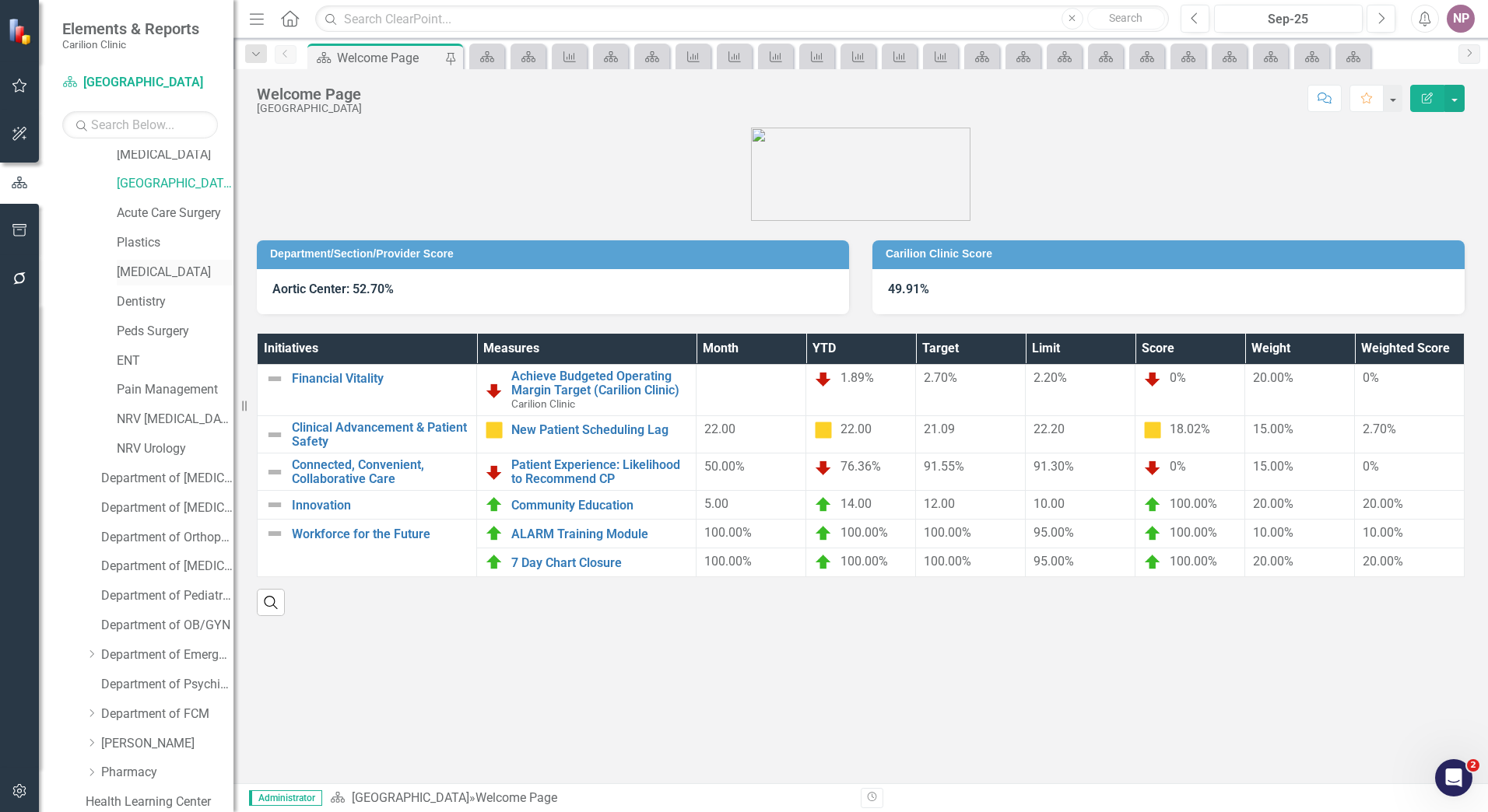
click at [165, 274] on link "[MEDICAL_DATA]" at bounding box center [175, 272] width 117 height 18
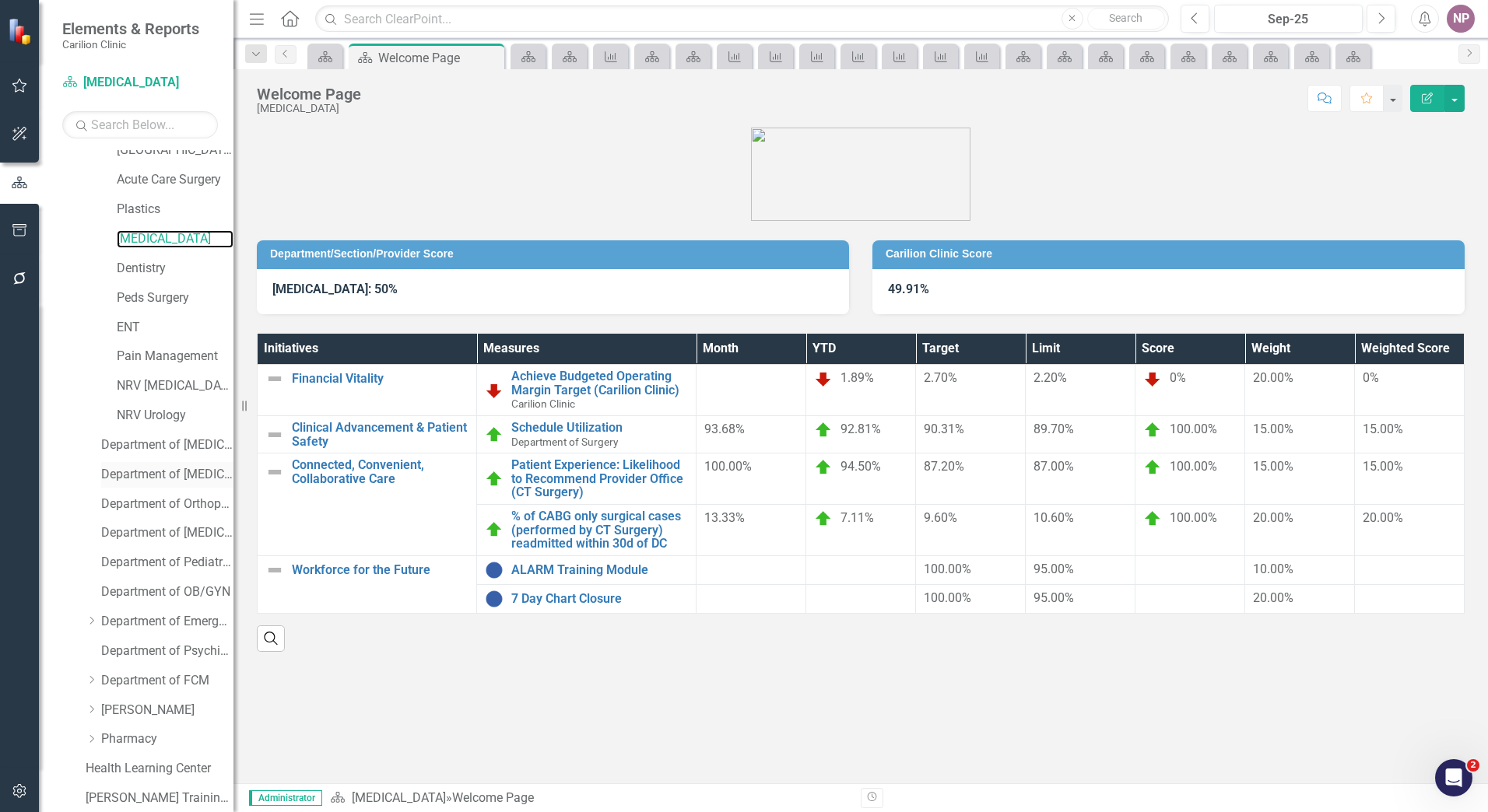
scroll to position [832, 0]
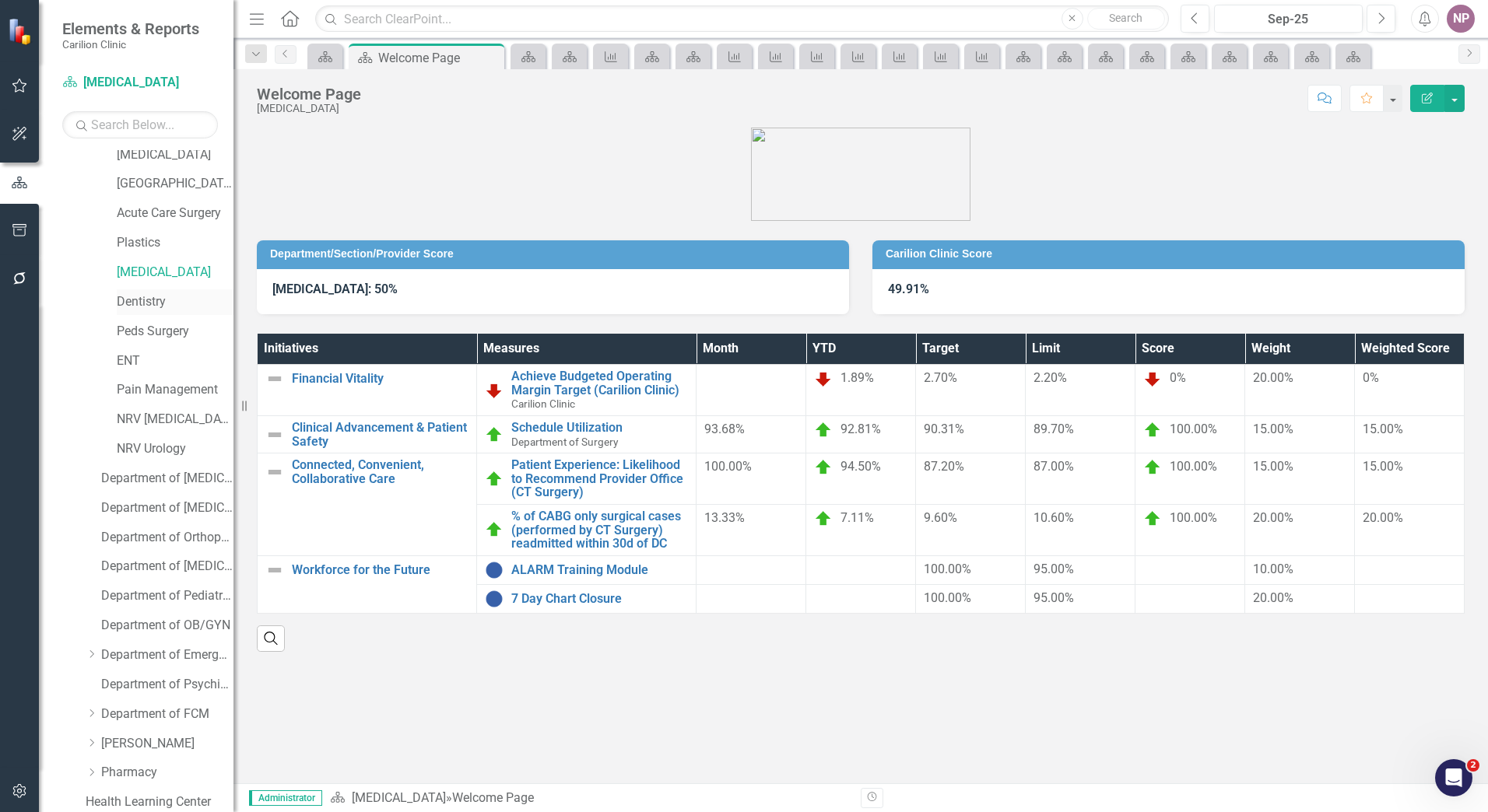
click at [149, 307] on link "Dentistry" at bounding box center [175, 302] width 117 height 18
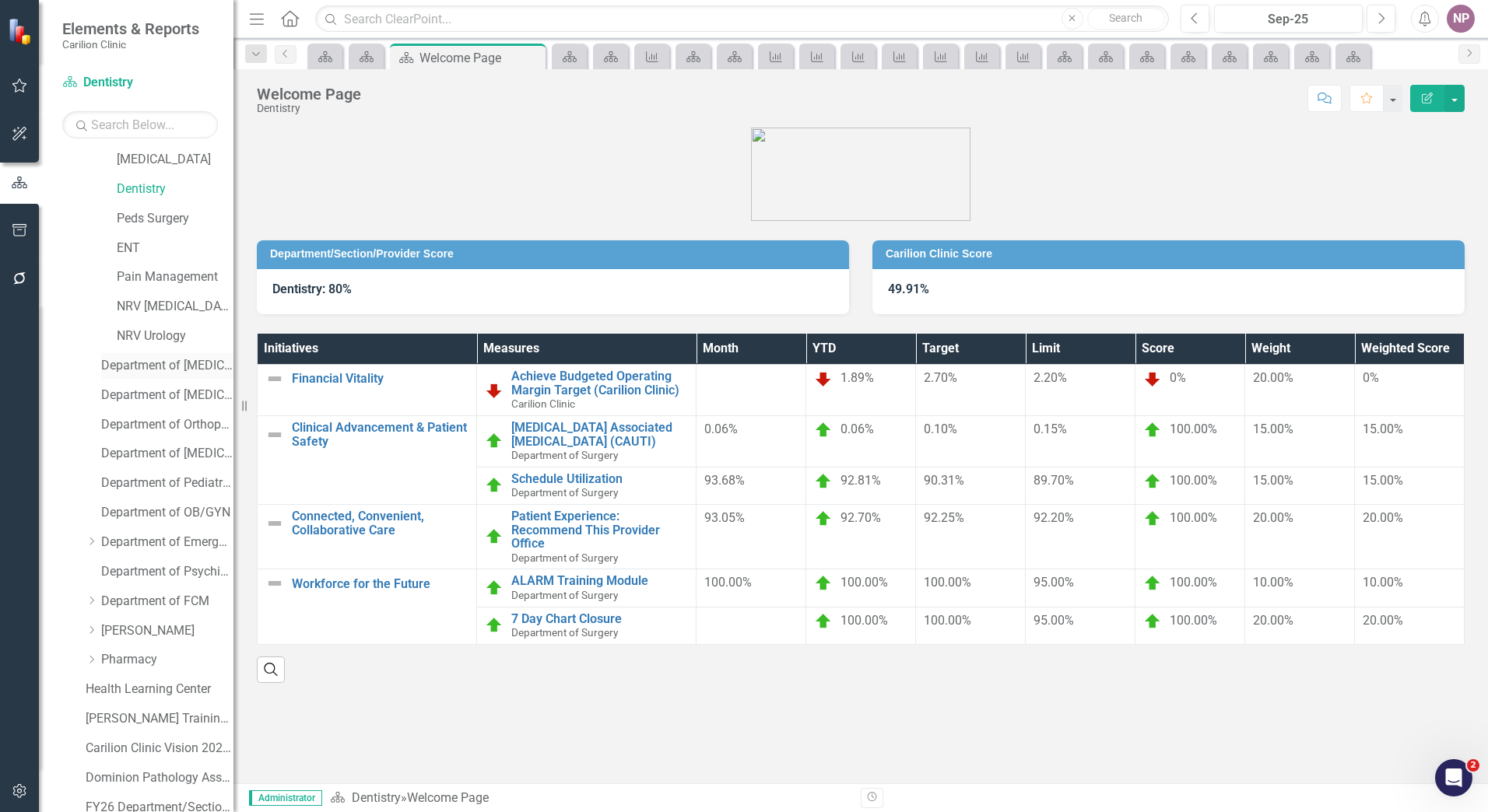
scroll to position [910, 0]
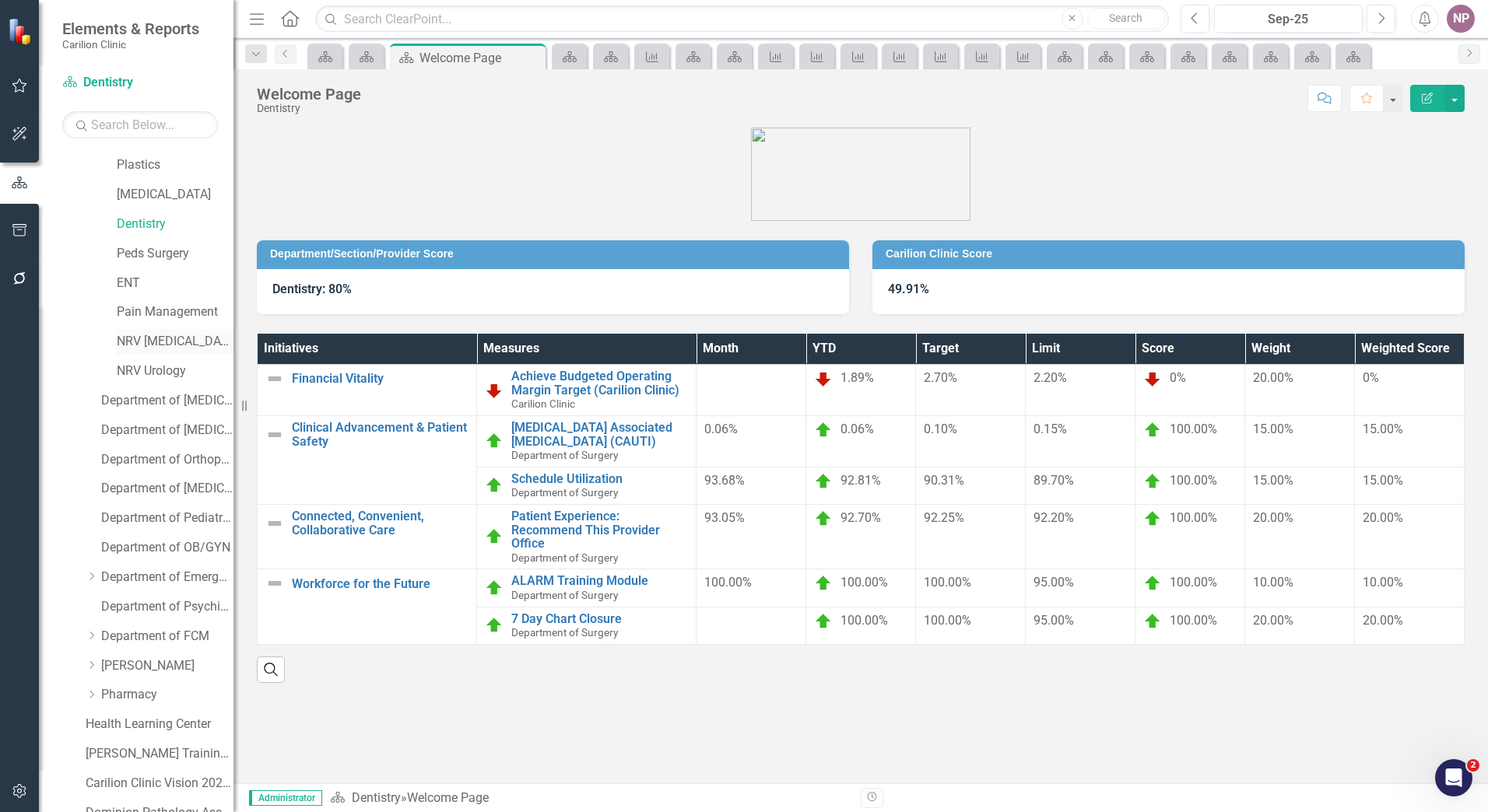
click at [158, 345] on link "NRV [MEDICAL_DATA]" at bounding box center [175, 342] width 117 height 18
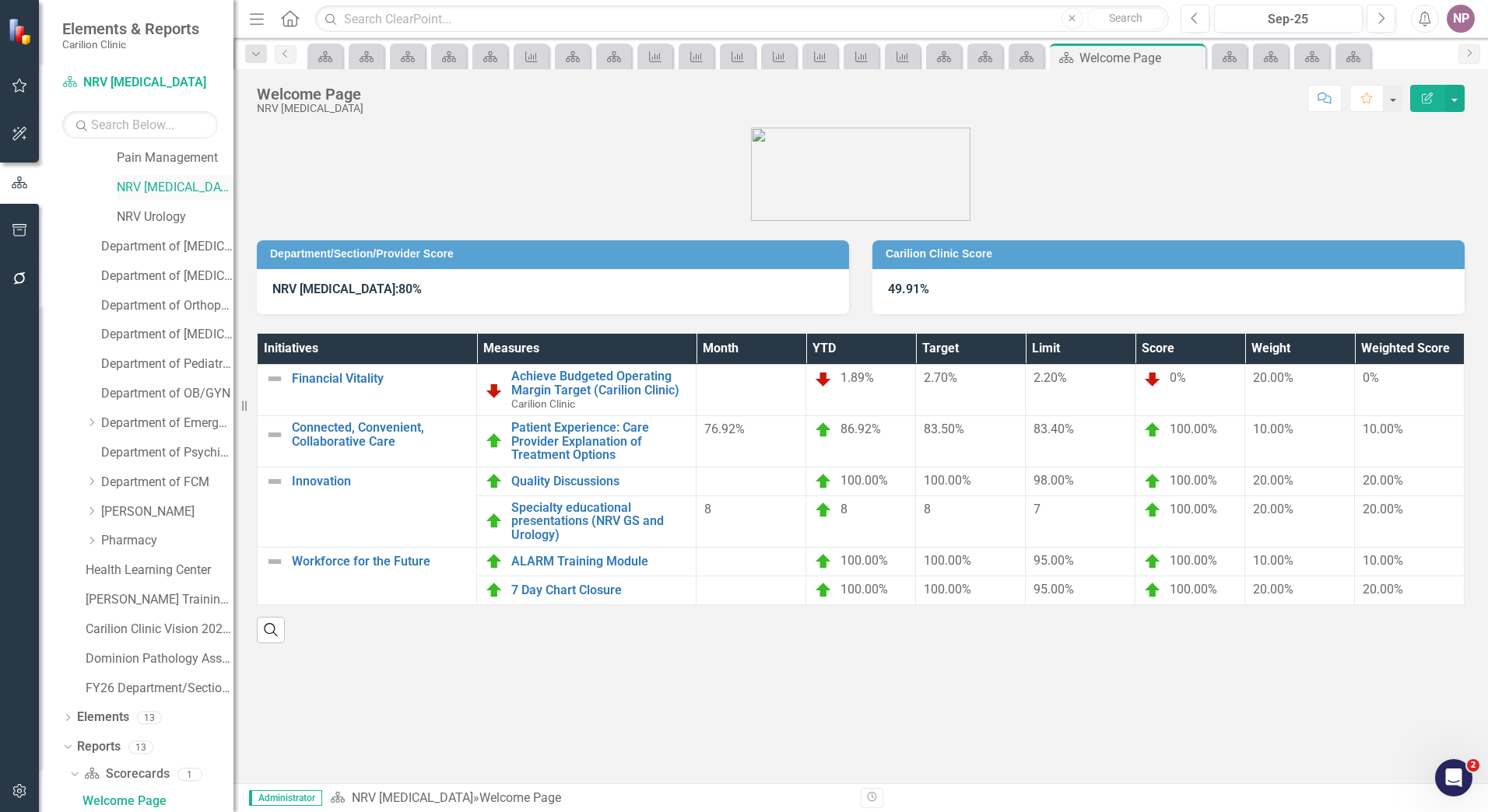
scroll to position [1065, 0]
click at [152, 220] on link "NRV Urology" at bounding box center [175, 216] width 117 height 18
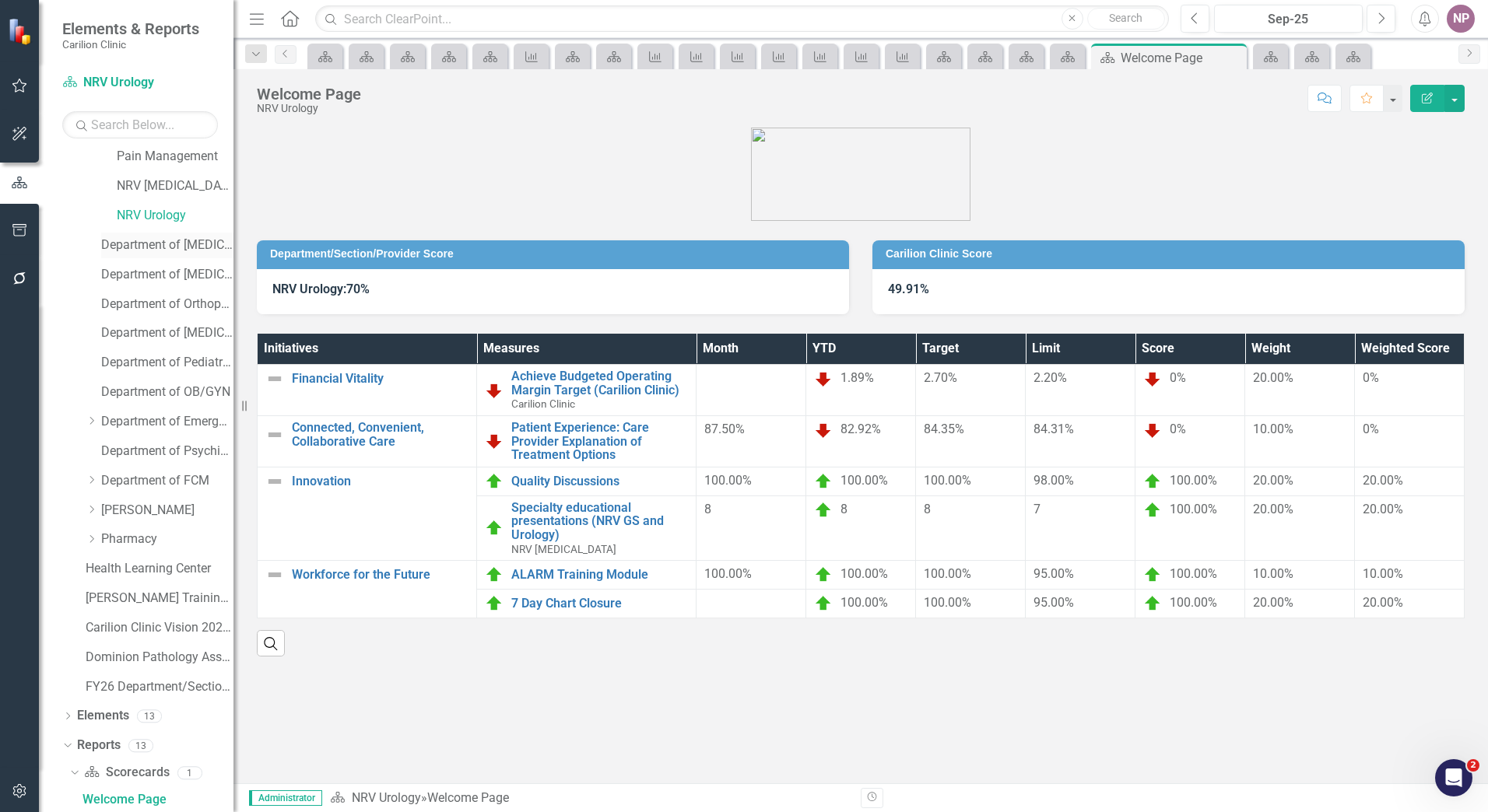
click at [157, 247] on link "Department of [MEDICAL_DATA]" at bounding box center [167, 245] width 132 height 18
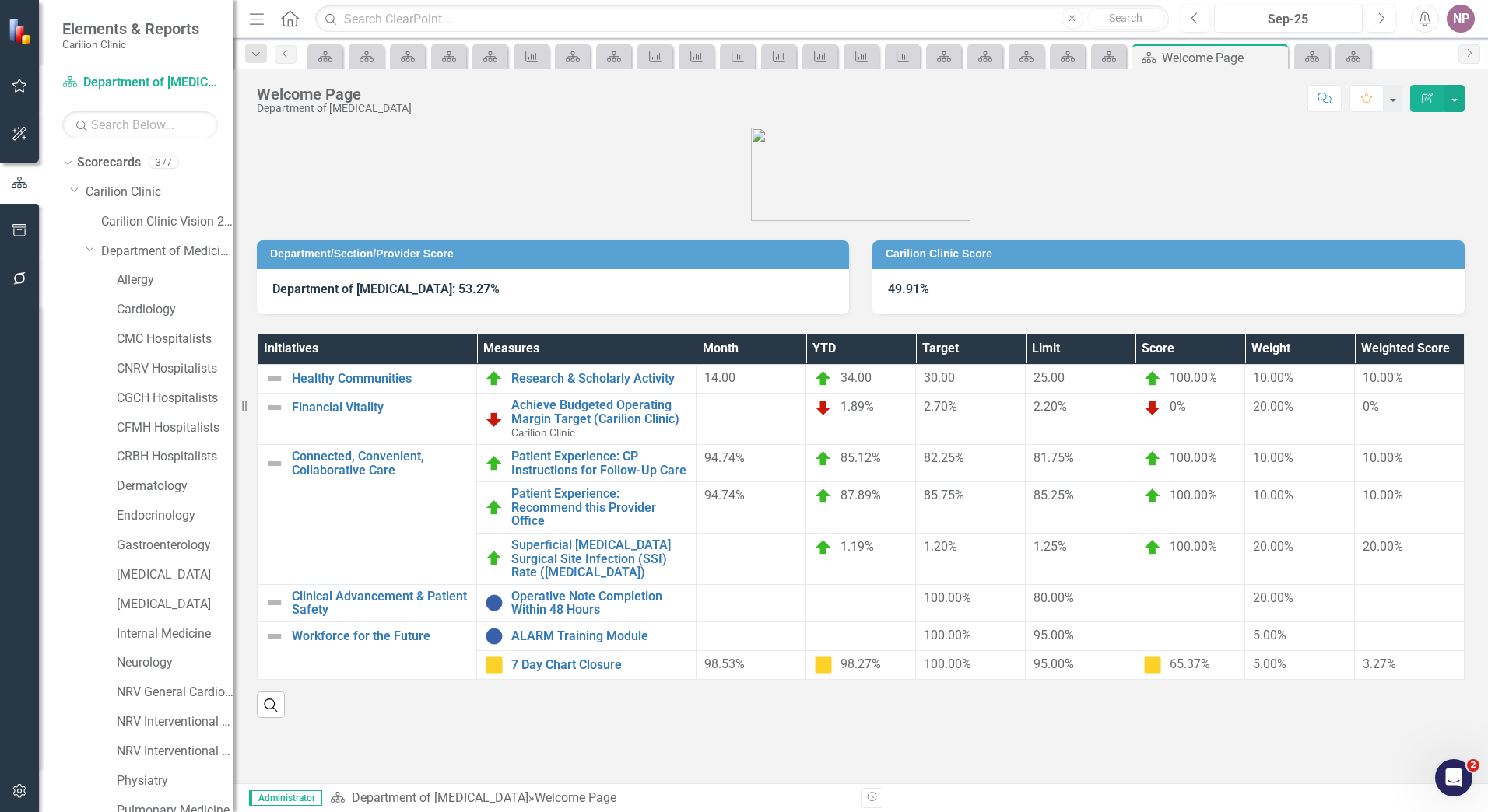
scroll to position [1065, 0]
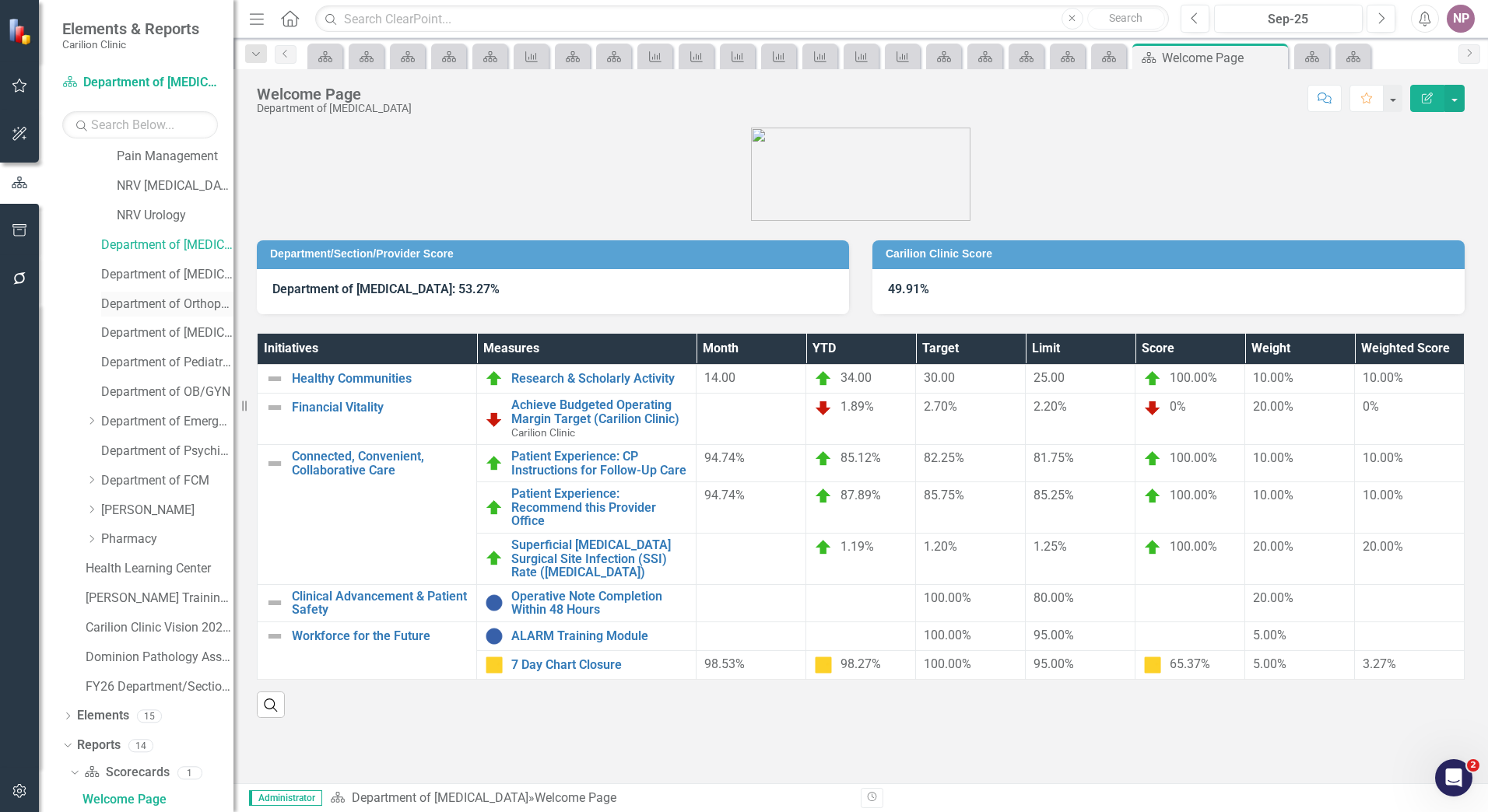
click at [130, 311] on link "Department of Orthopaedics" at bounding box center [167, 305] width 132 height 18
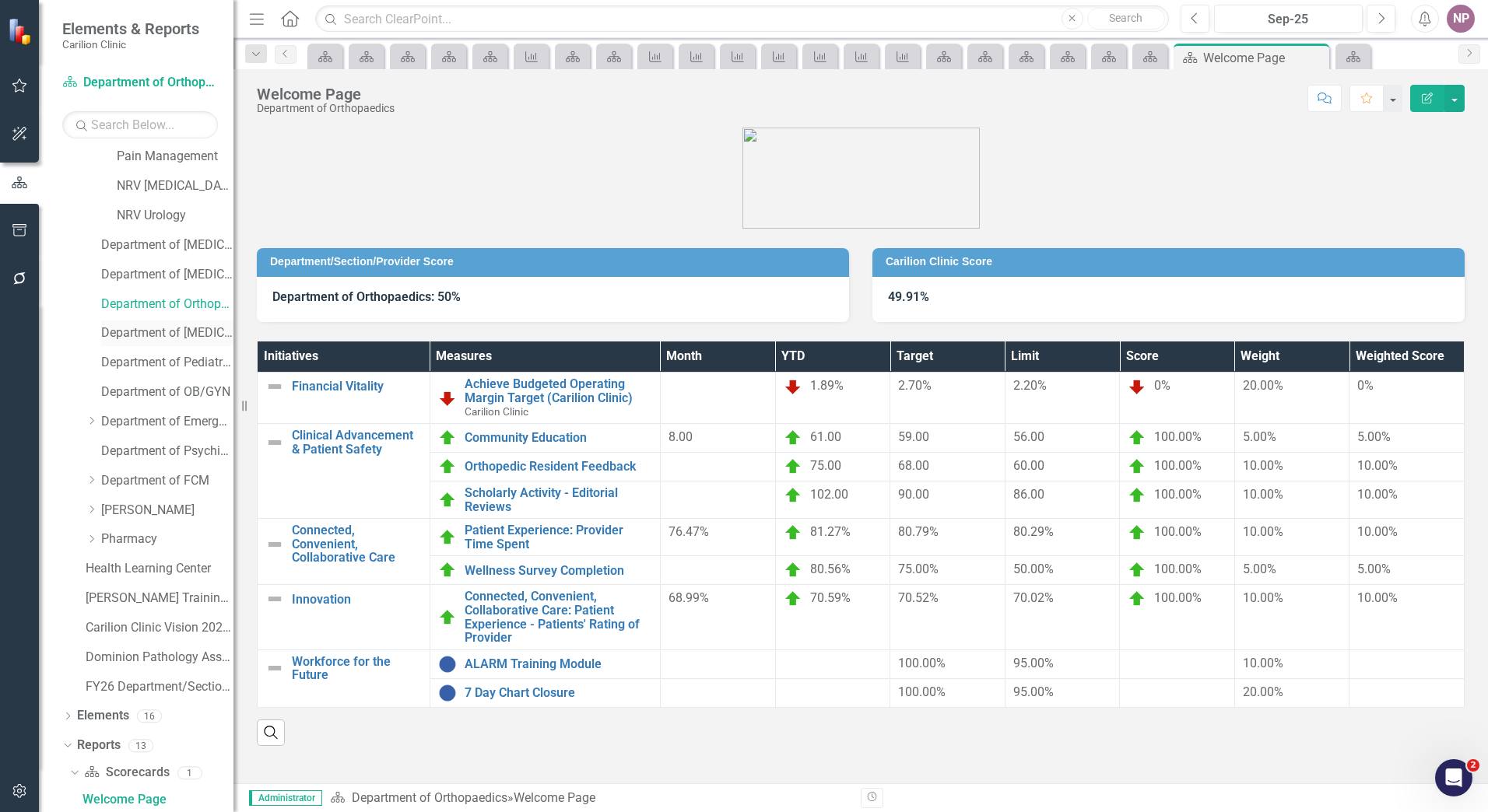
click at [183, 340] on link "Department of [MEDICAL_DATA]" at bounding box center [167, 333] width 132 height 18
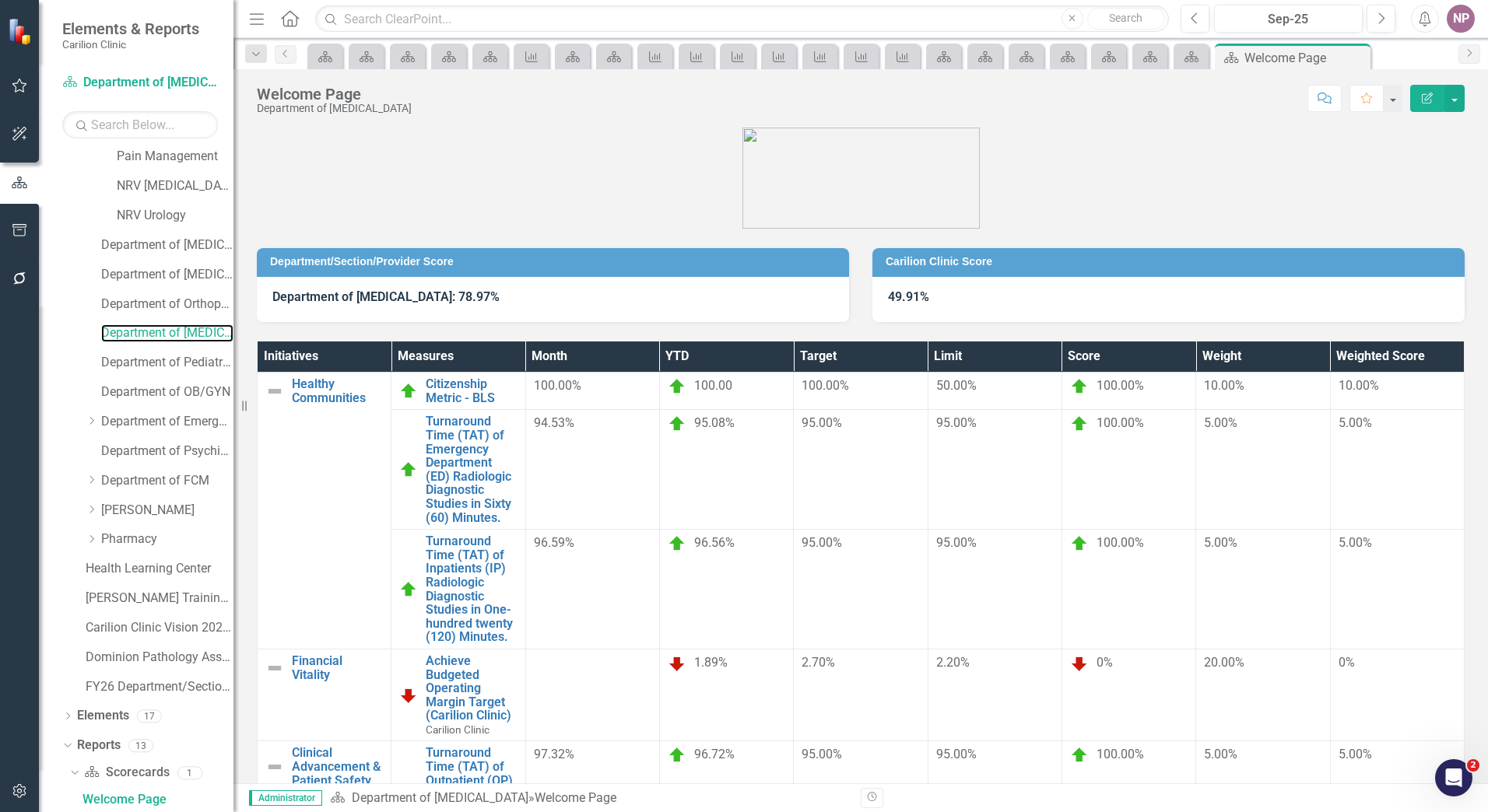
scroll to position [79, 0]
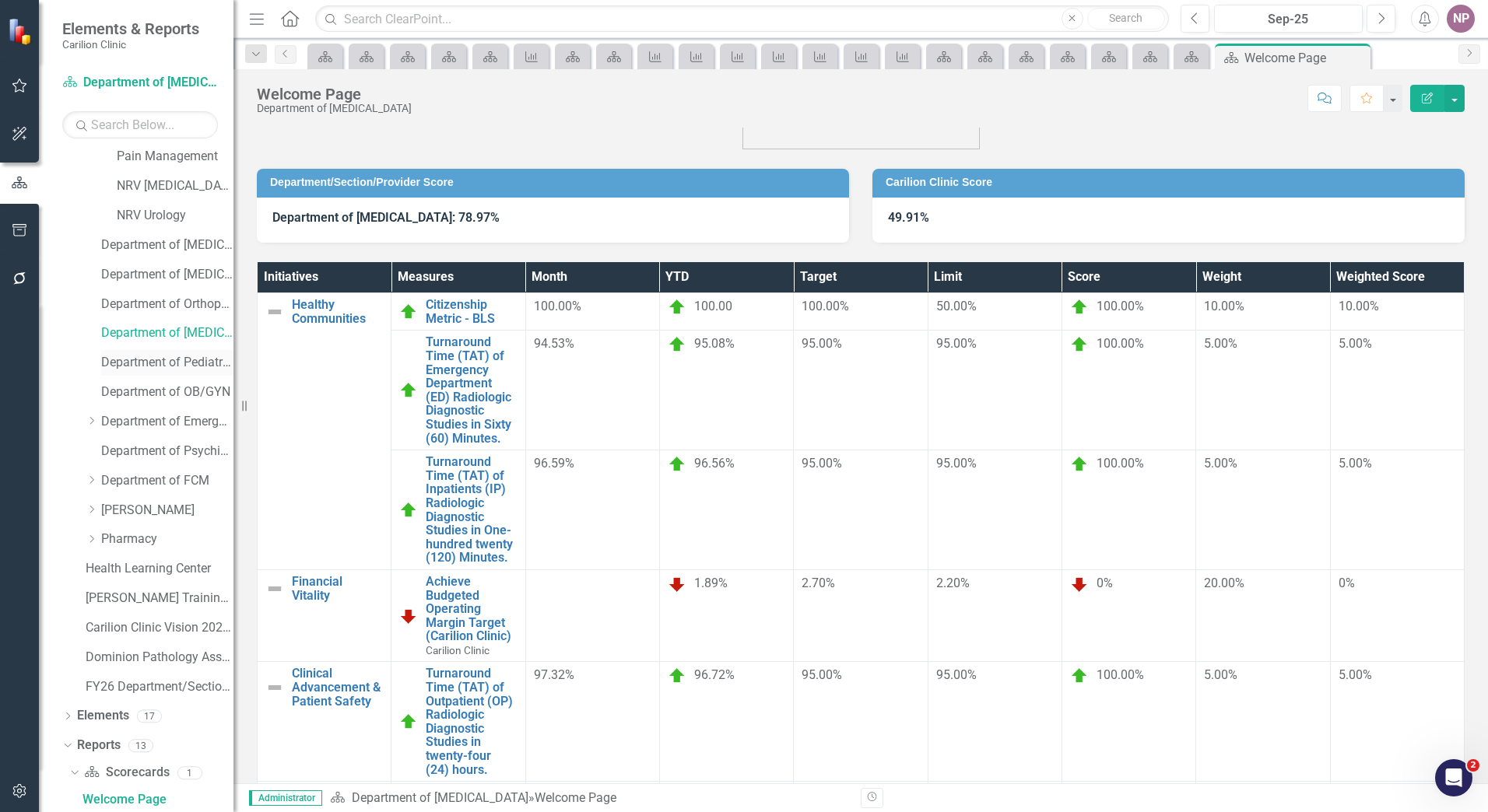
click at [181, 352] on div "Department of Pediatrics" at bounding box center [167, 362] width 132 height 25
click at [148, 366] on link "Department of Pediatrics" at bounding box center [167, 363] width 132 height 18
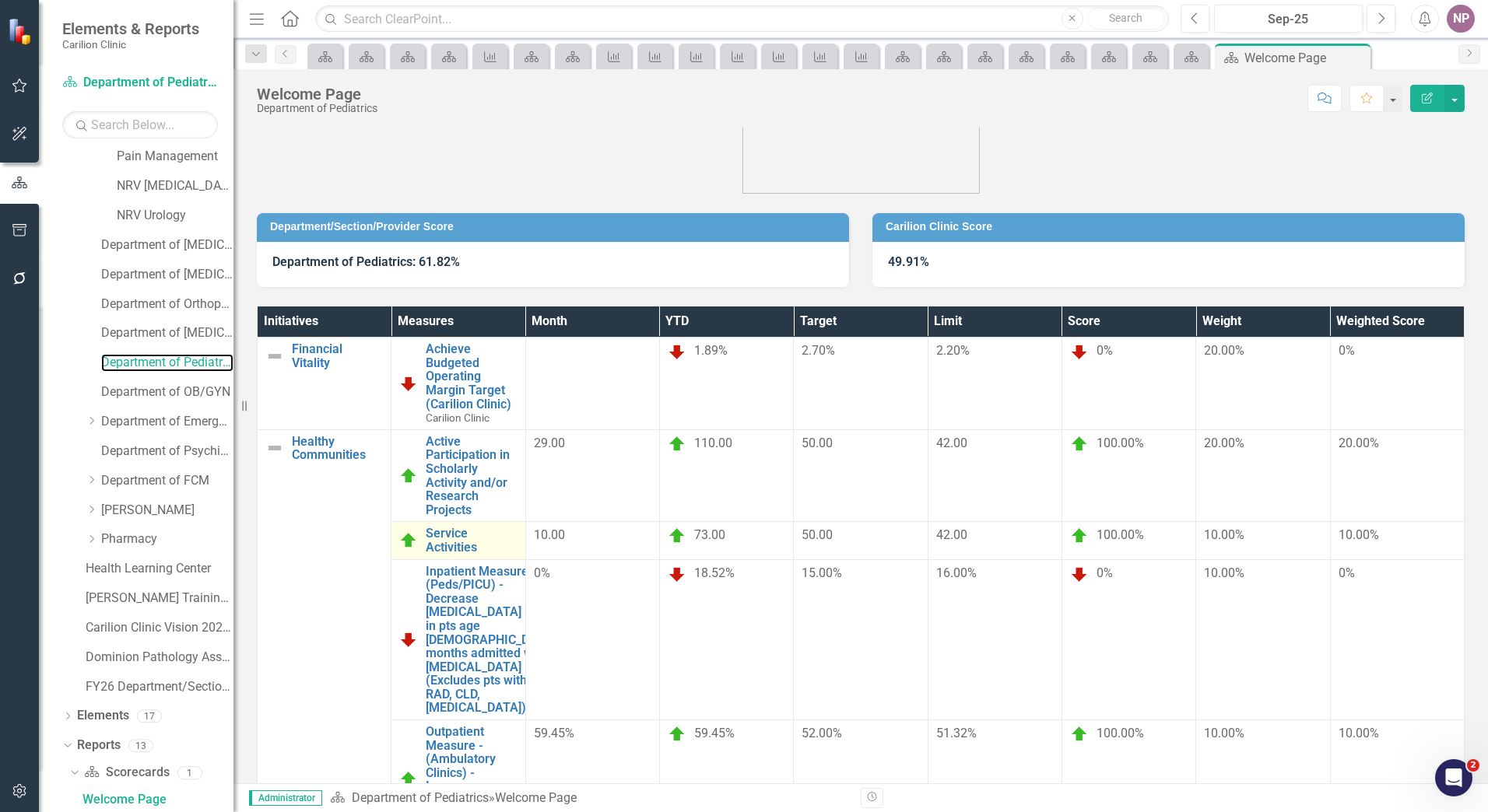
scroll to position [64, 0]
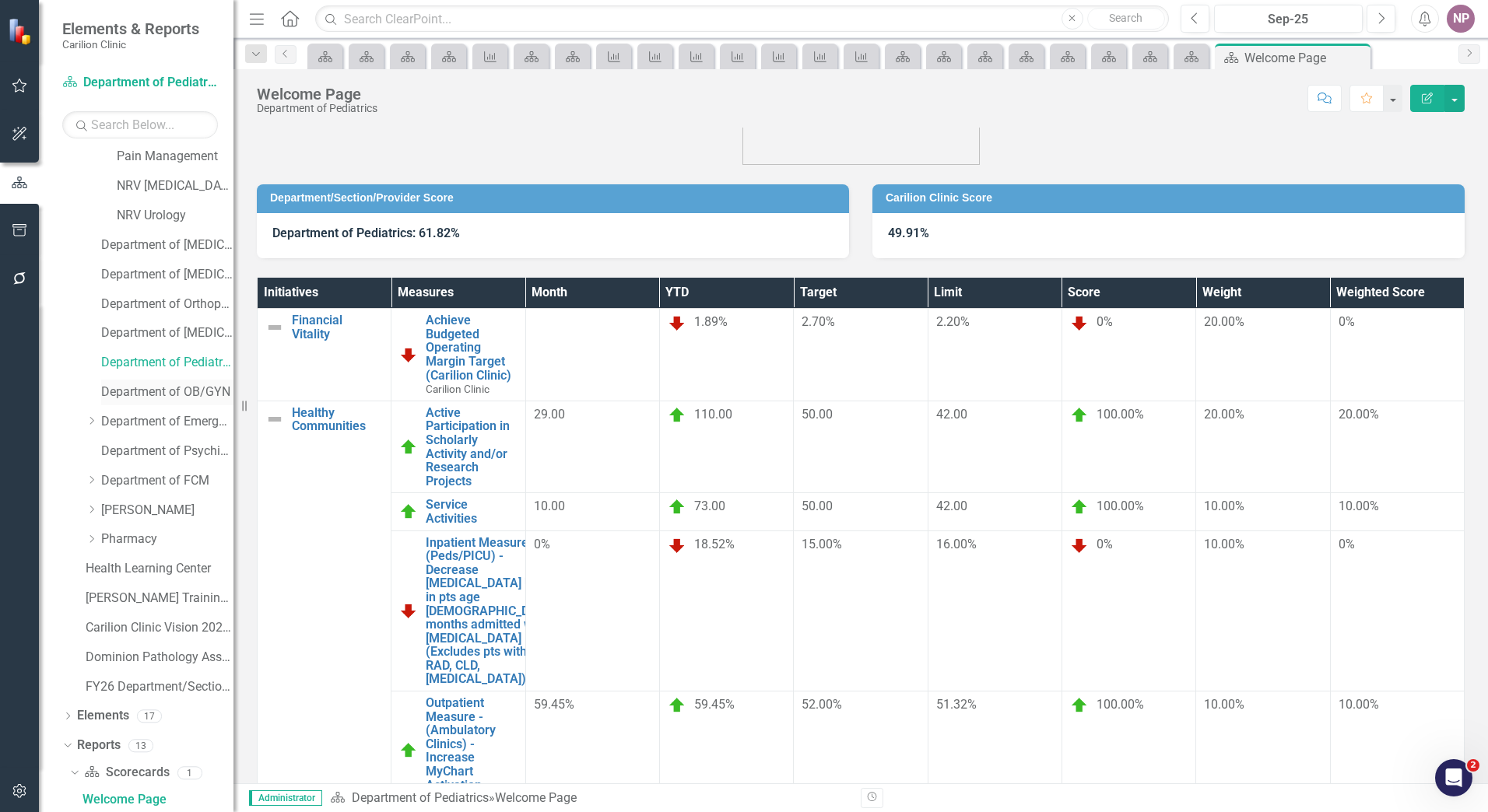
click at [178, 399] on link "Department of OB/GYN" at bounding box center [167, 393] width 132 height 18
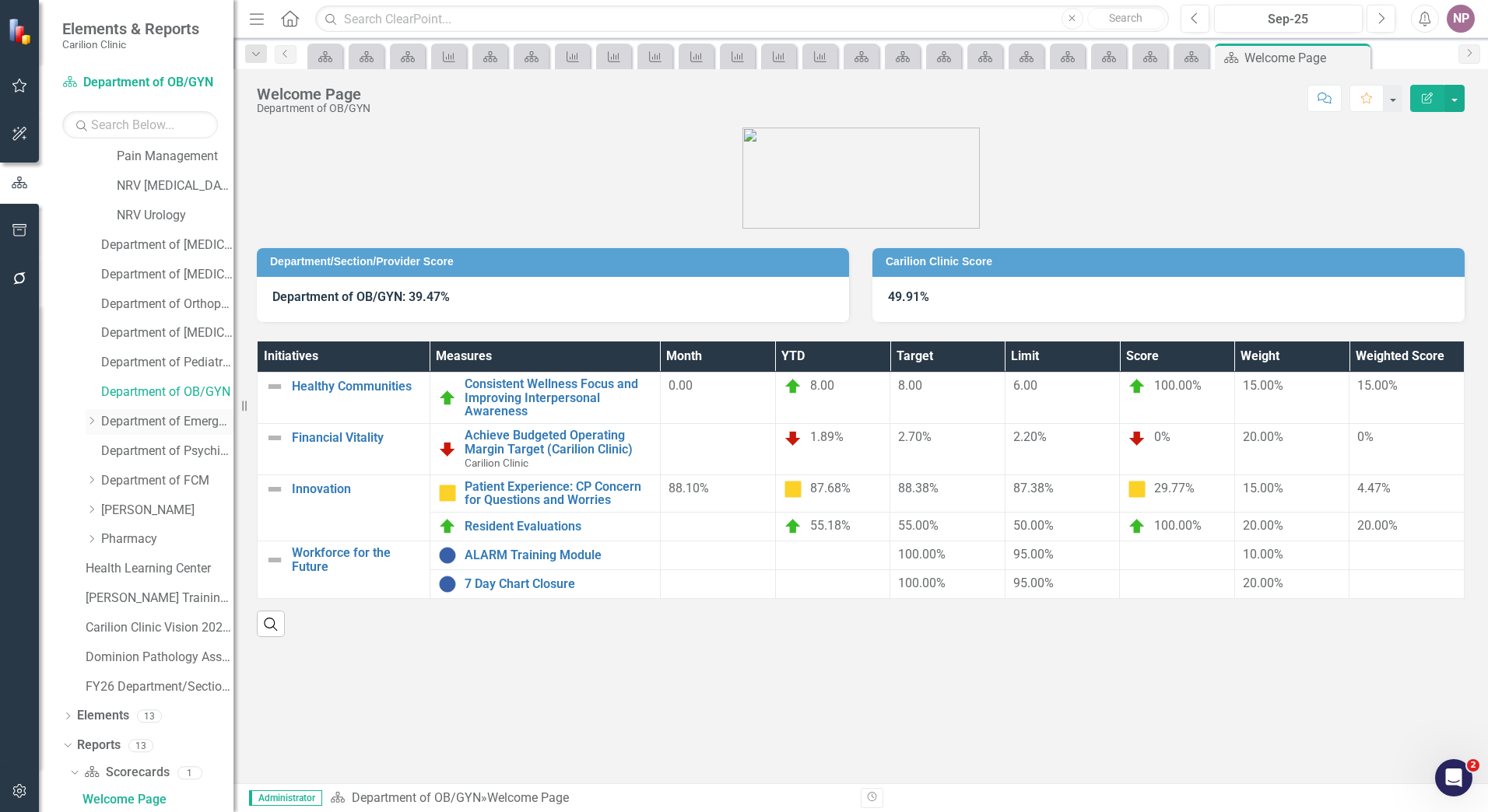
click at [184, 419] on link "Department of Emergency Medicine" at bounding box center [167, 422] width 132 height 18
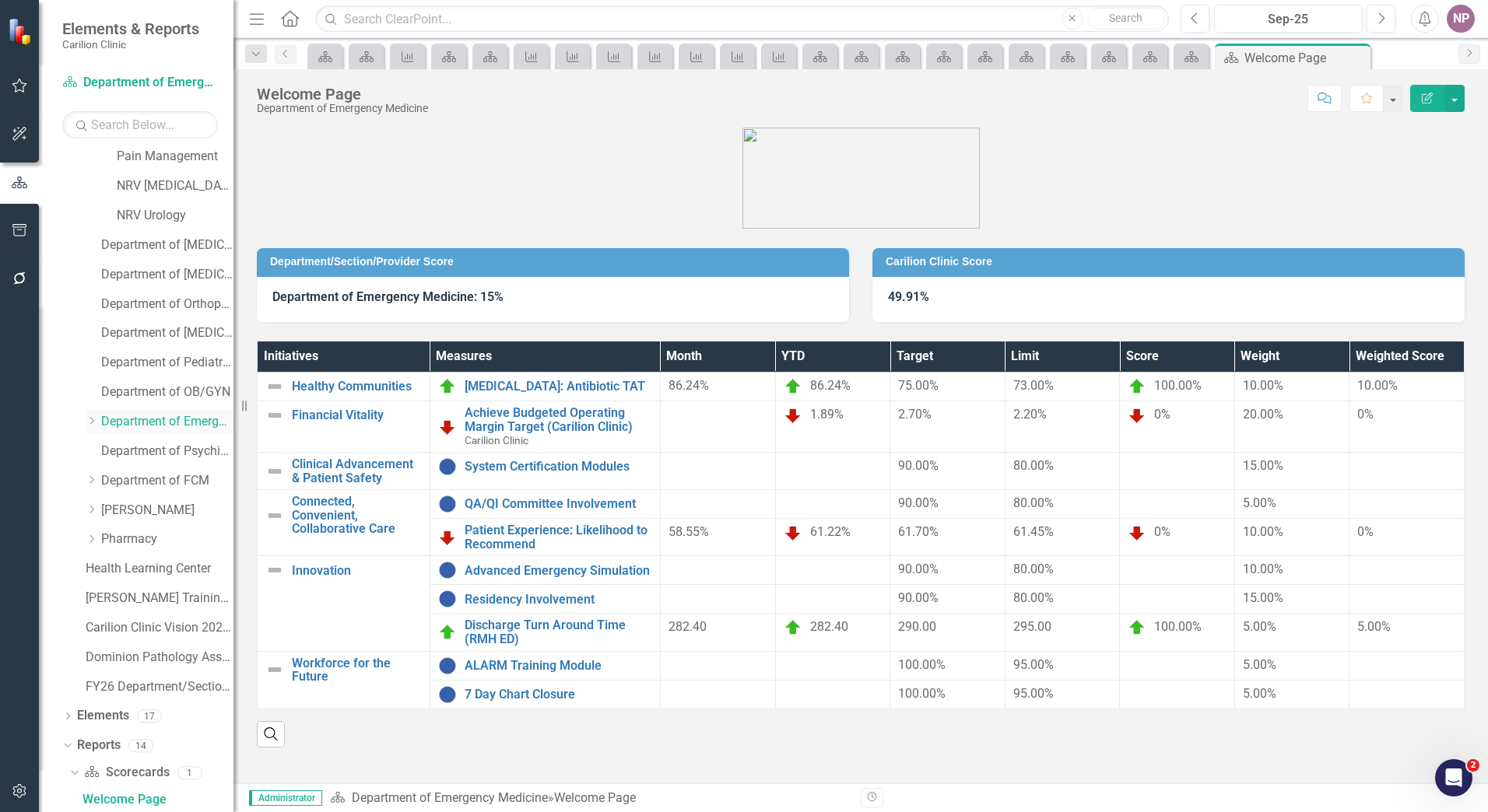
click at [100, 419] on div "Dropdown" at bounding box center [93, 421] width 16 height 13
click at [127, 448] on link "CRMH Emergency Medicine" at bounding box center [175, 452] width 117 height 18
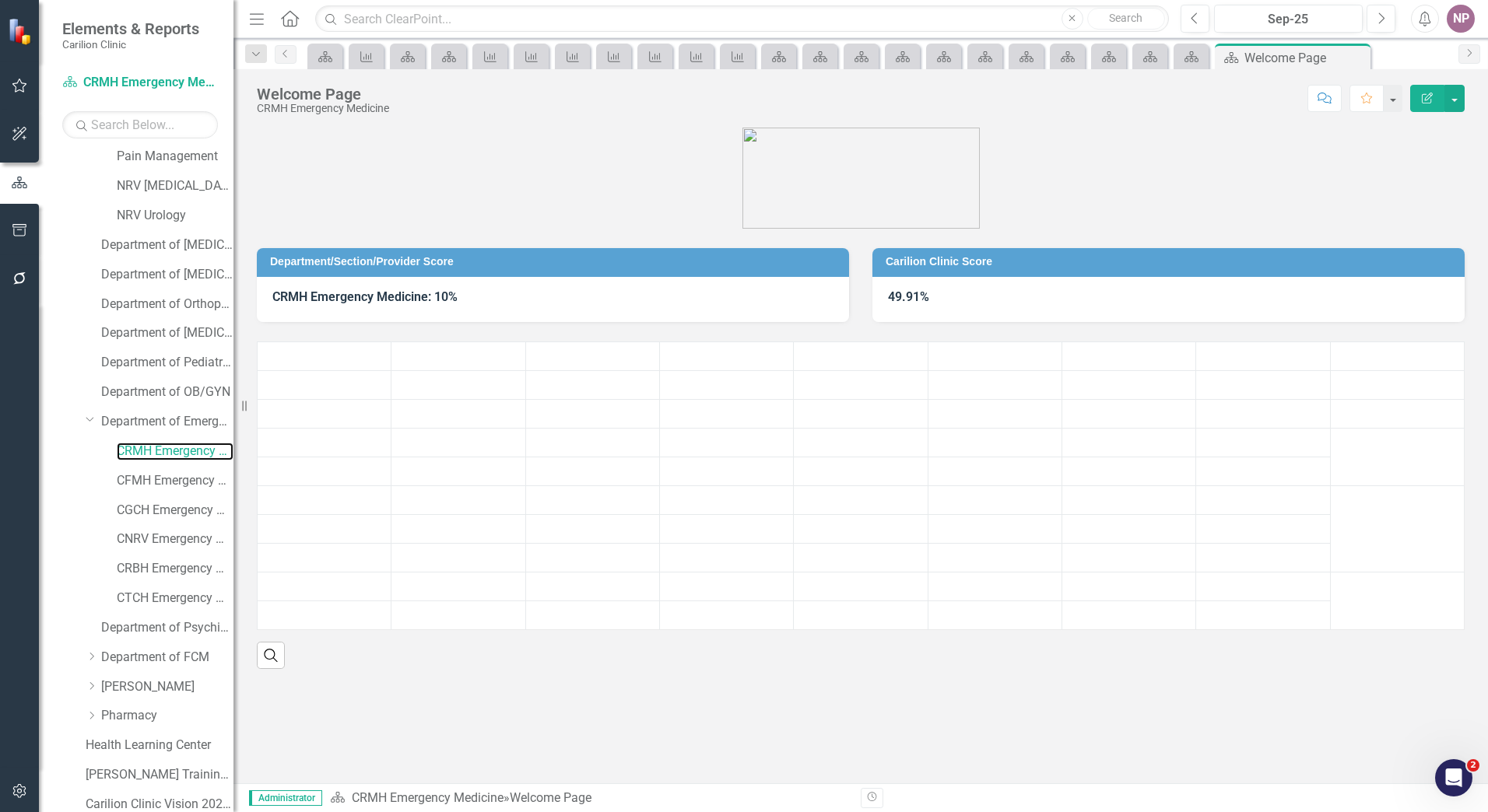
scroll to position [1242, 0]
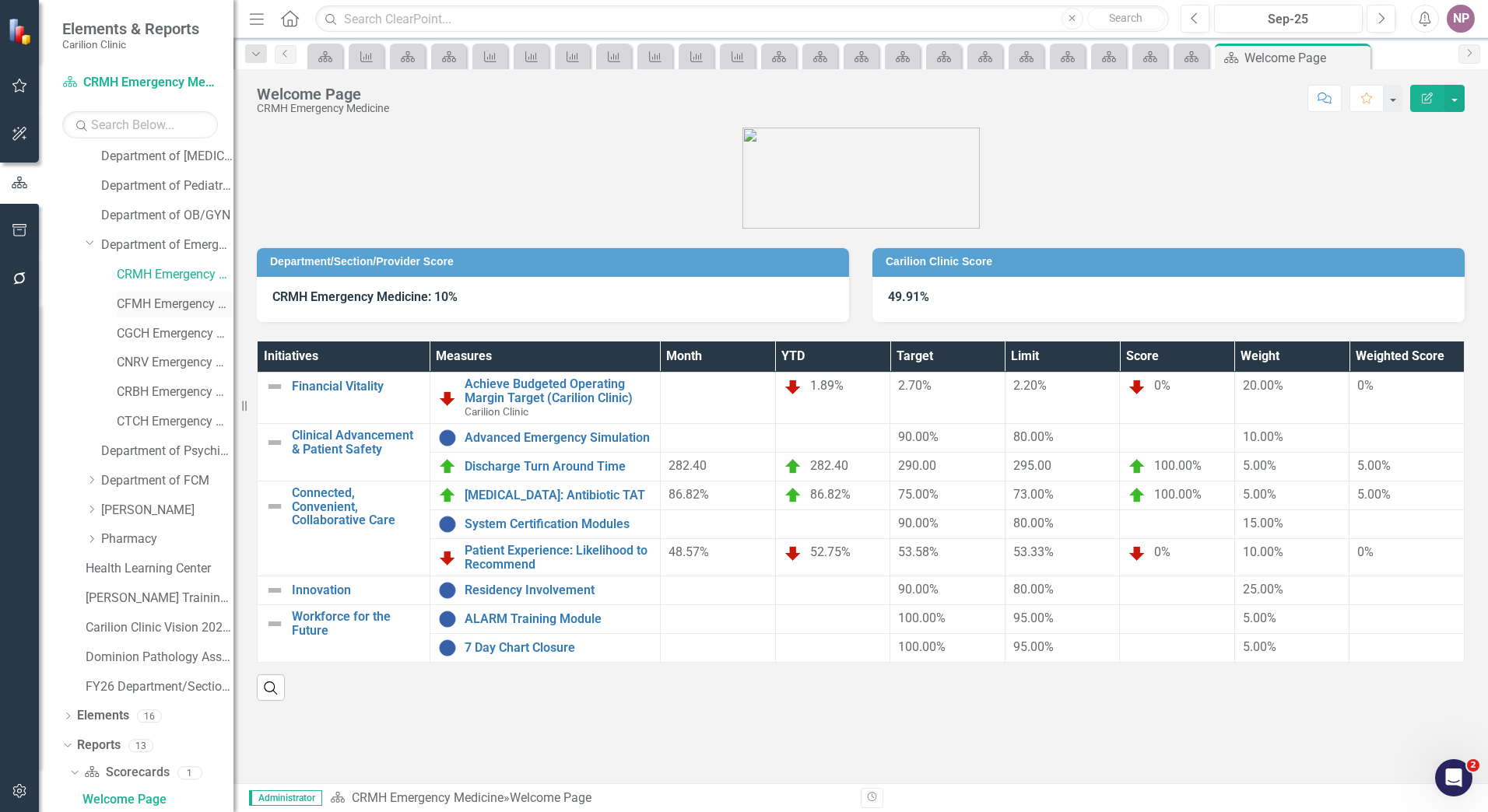
click at [189, 299] on link "CFMH Emergency Medicine" at bounding box center [175, 305] width 117 height 18
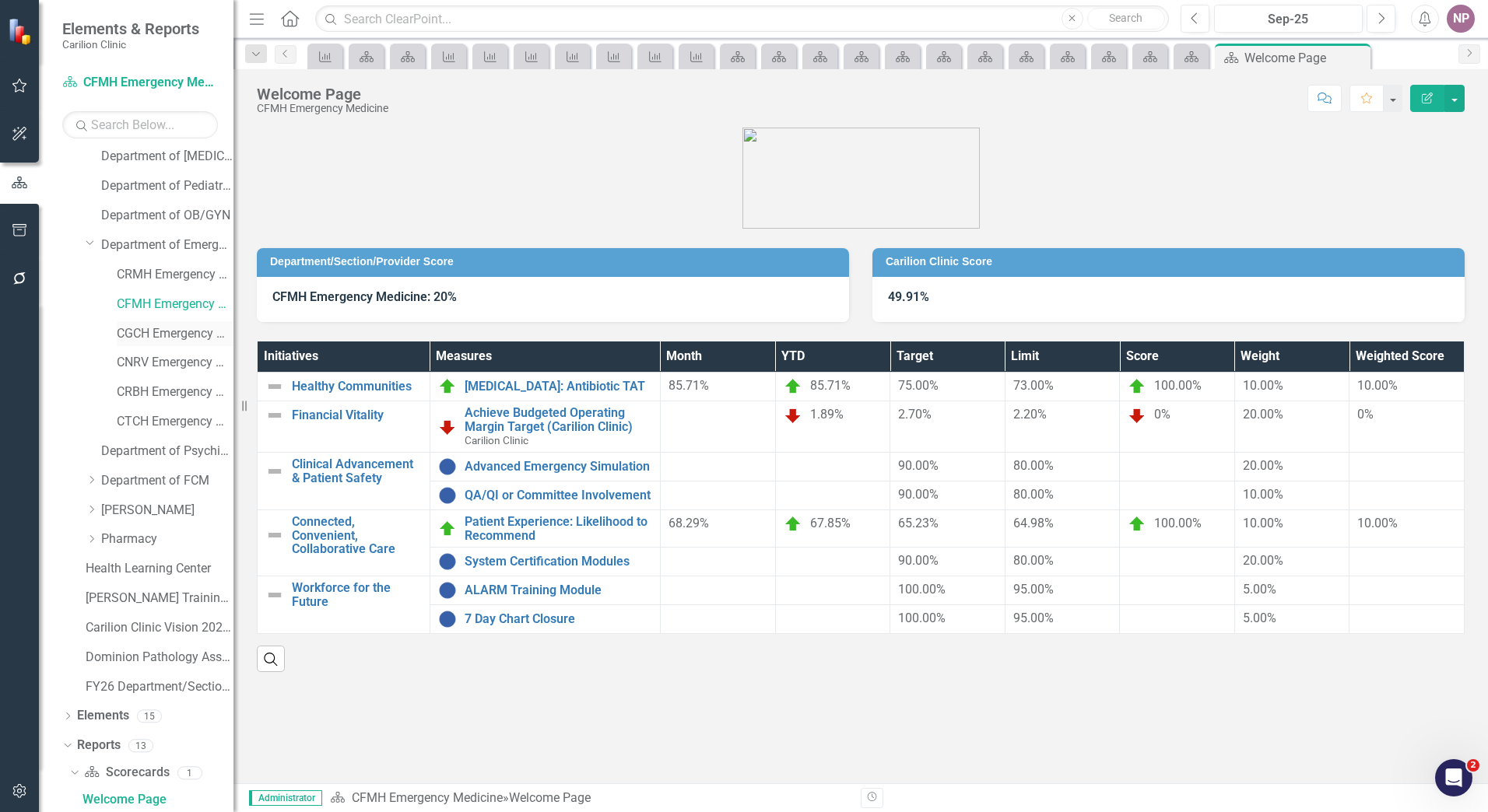
click at [179, 332] on link "CGCH Emergency Medicine" at bounding box center [175, 334] width 117 height 18
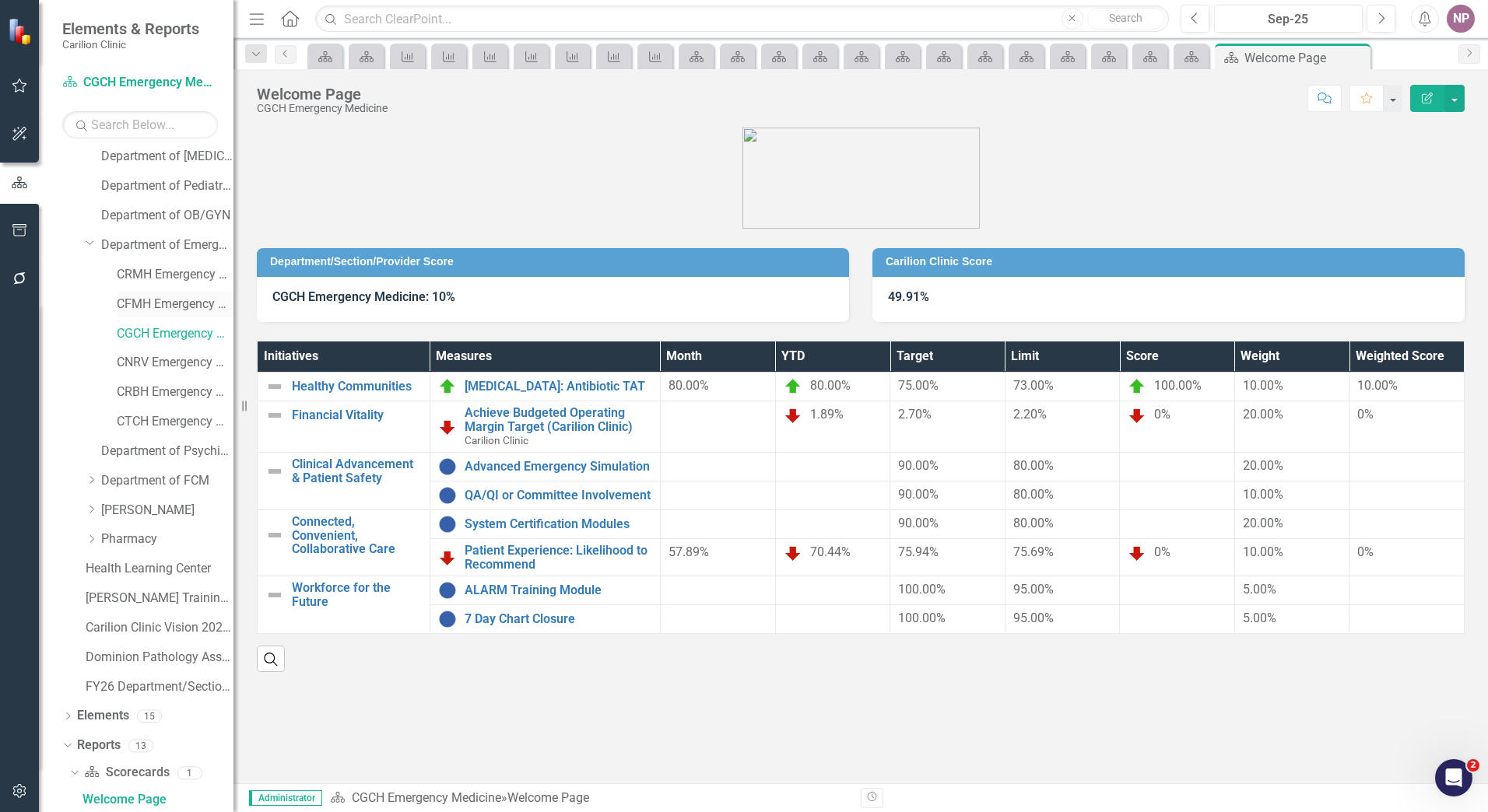
click at [195, 304] on link "CFMH Emergency Medicine" at bounding box center [175, 305] width 117 height 18
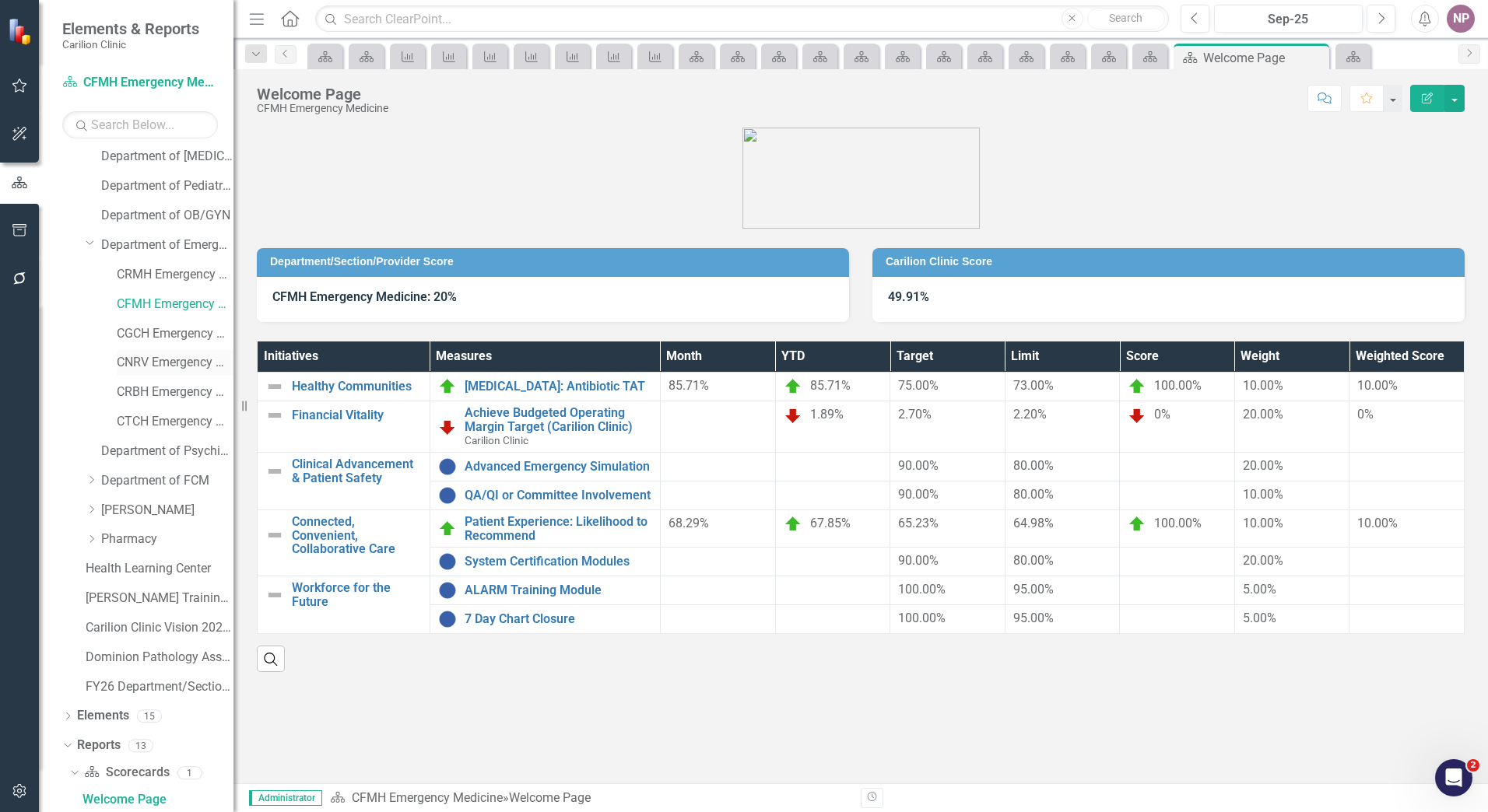
click at [184, 352] on div "CNRV Emergency Medicine" at bounding box center [175, 362] width 117 height 25
click at [169, 355] on link "CNRV Emergency Medicine" at bounding box center [175, 363] width 117 height 18
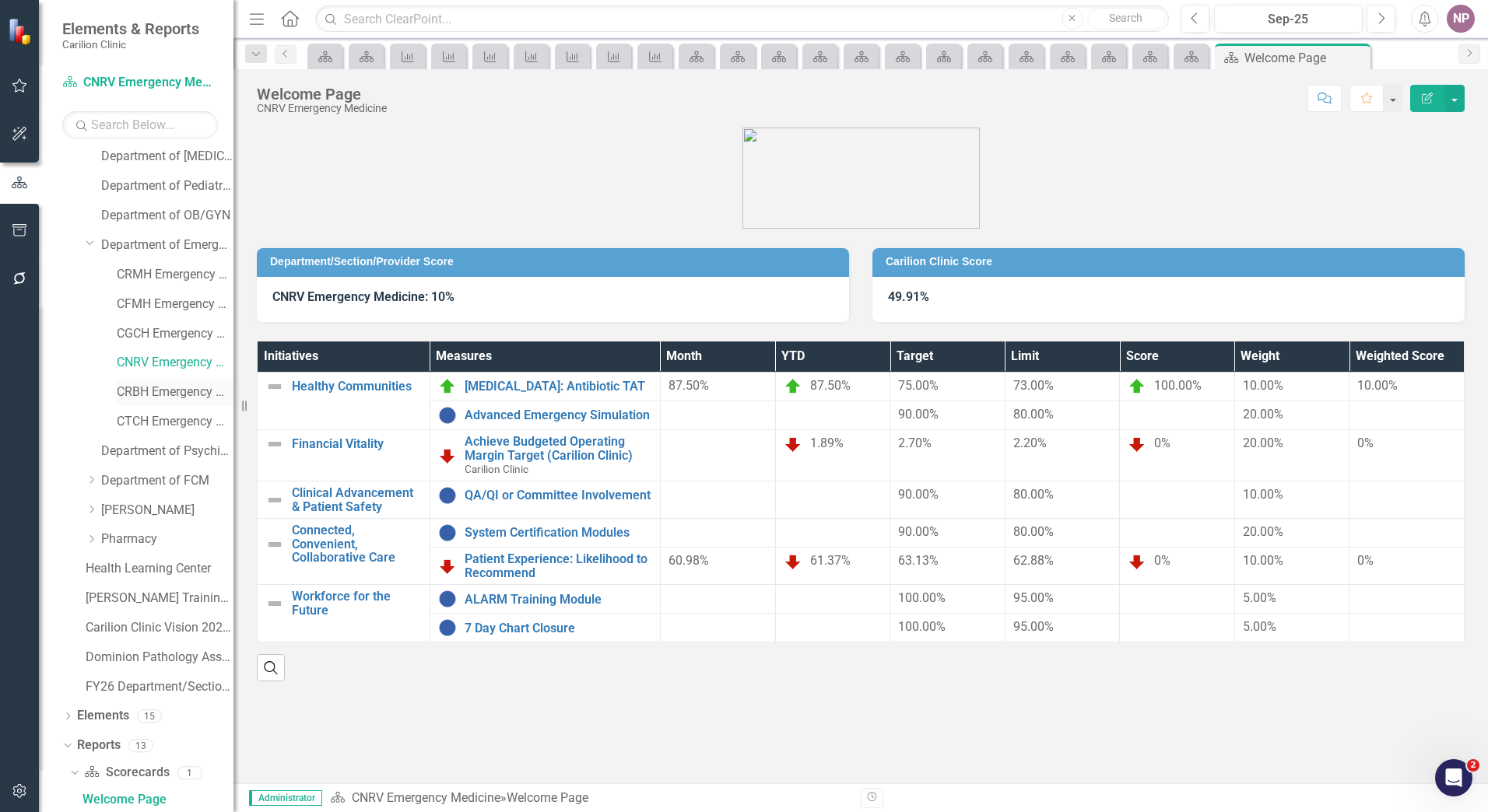
click at [180, 397] on link "CRBH Emergency Medicine" at bounding box center [175, 393] width 117 height 18
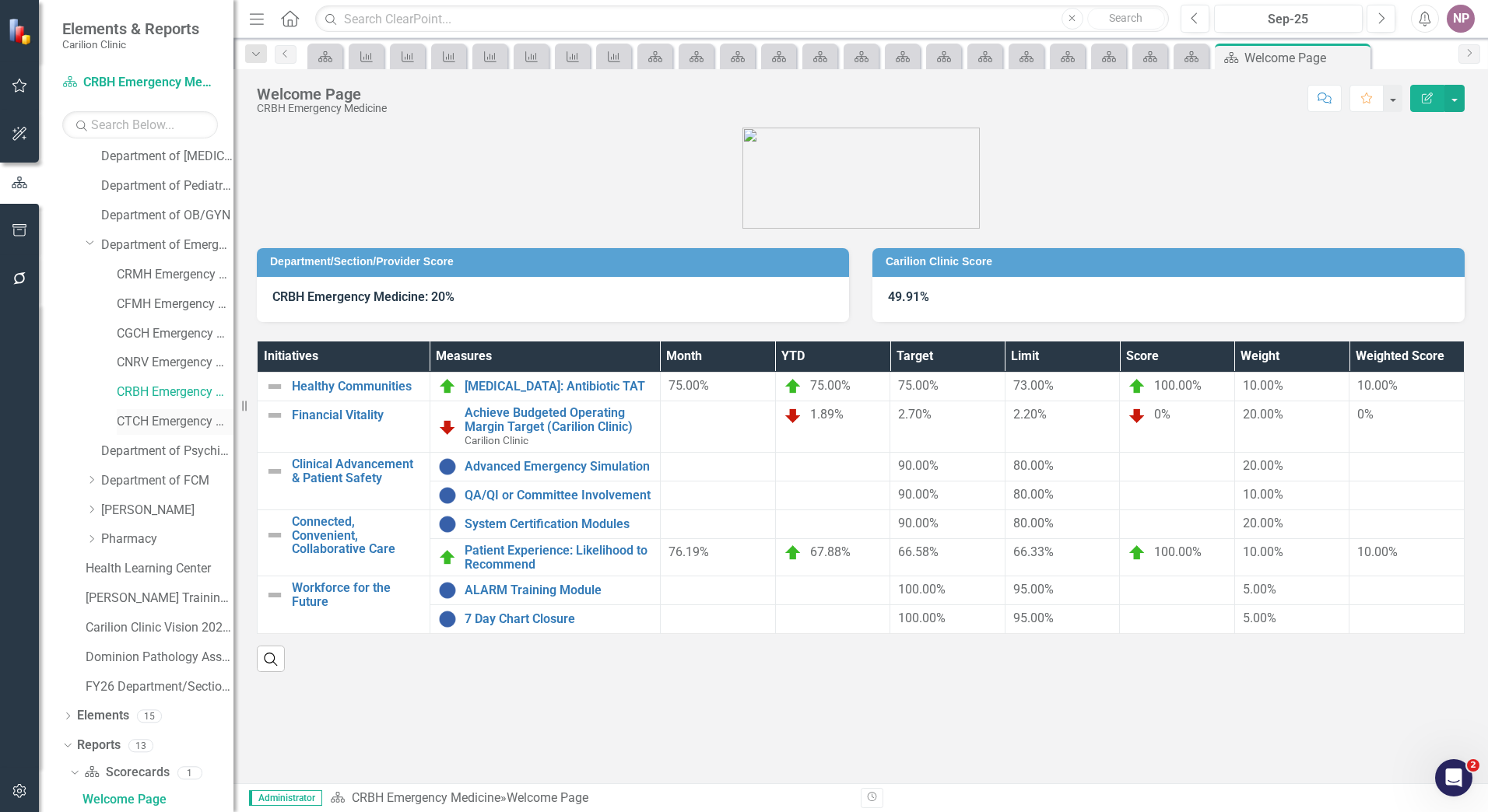
click at [155, 422] on link "CTCH Emergency Medicine" at bounding box center [175, 422] width 117 height 18
click at [179, 458] on link "Department of Psychiatry" at bounding box center [167, 452] width 132 height 18
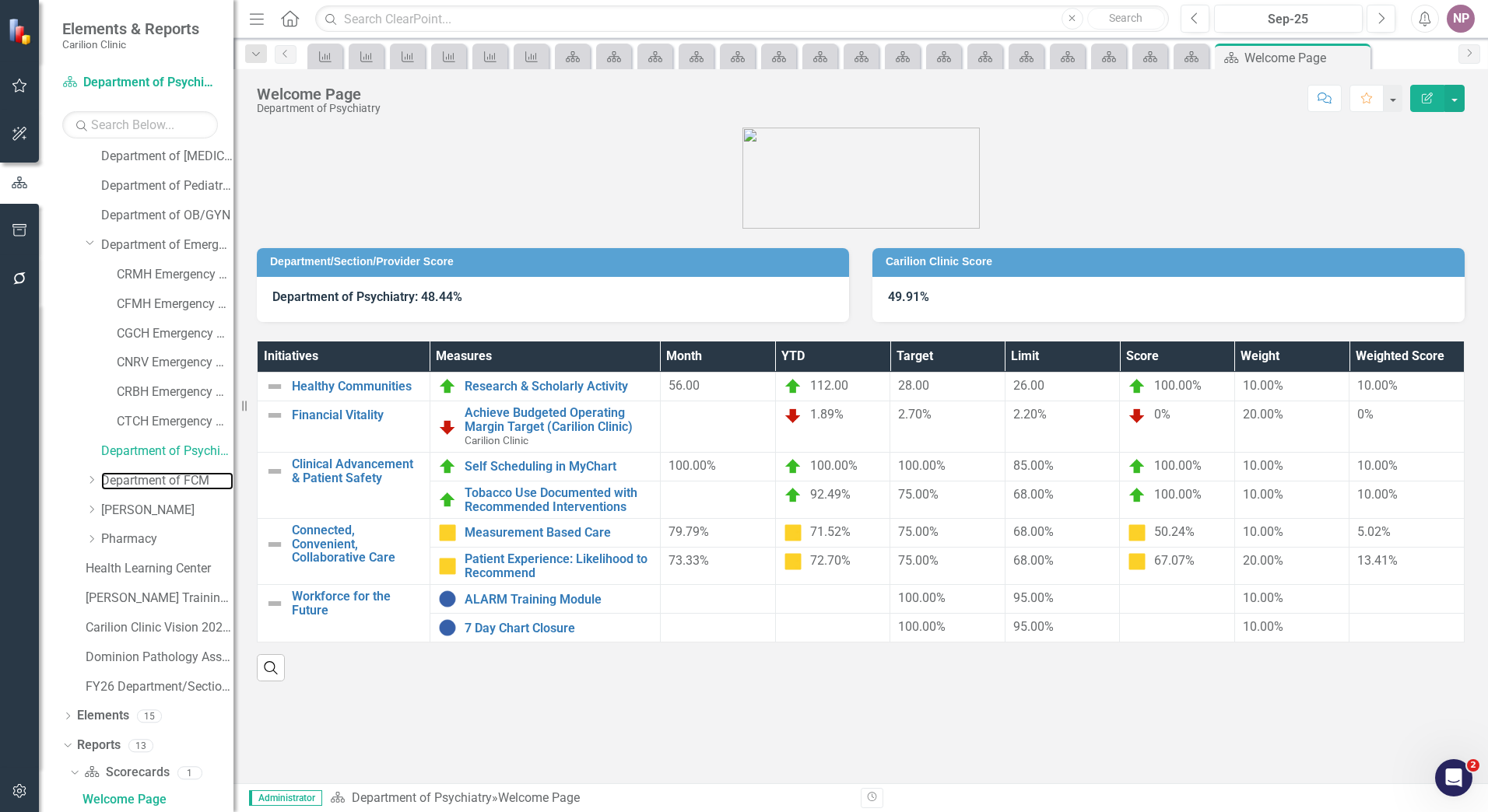
drag, startPoint x: 172, startPoint y: 474, endPoint x: 20, endPoint y: 565, distance: 177.2
click at [172, 474] on link "Department of FCM" at bounding box center [167, 481] width 132 height 18
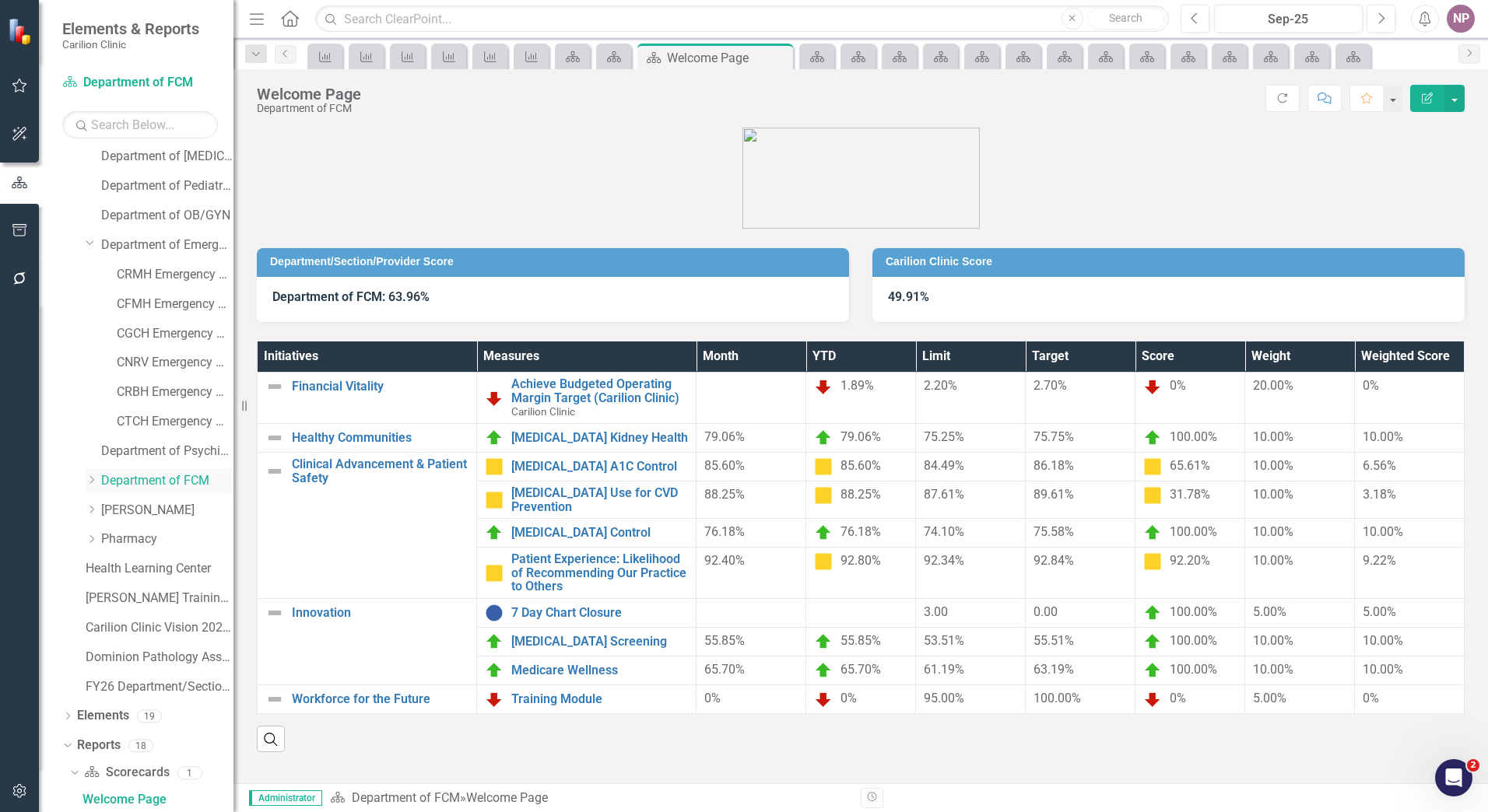
click at [91, 480] on icon "Dropdown" at bounding box center [91, 480] width 11 height 10
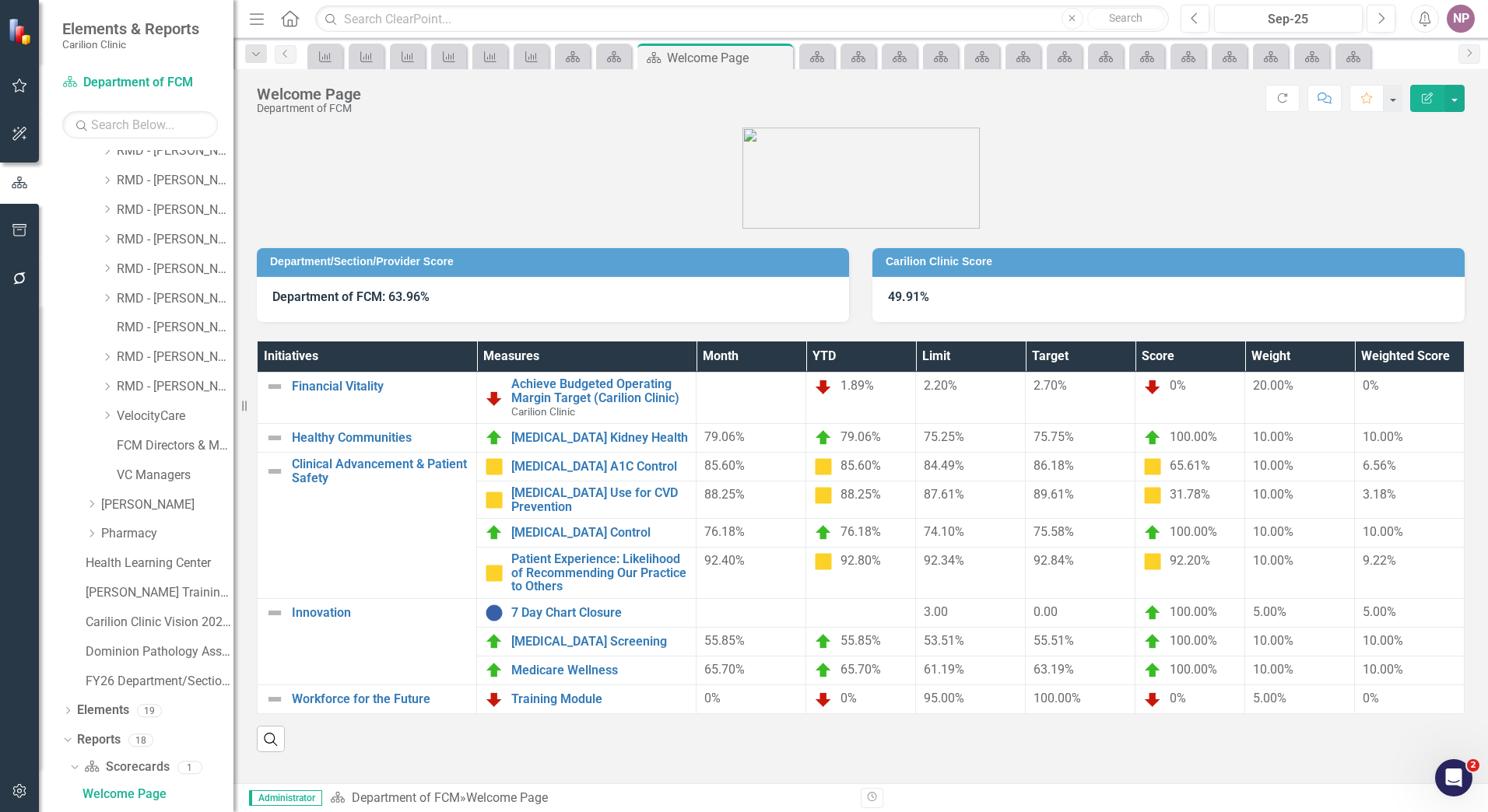
scroll to position [1631, 0]
click at [158, 416] on link "VelocityCare" at bounding box center [175, 415] width 117 height 18
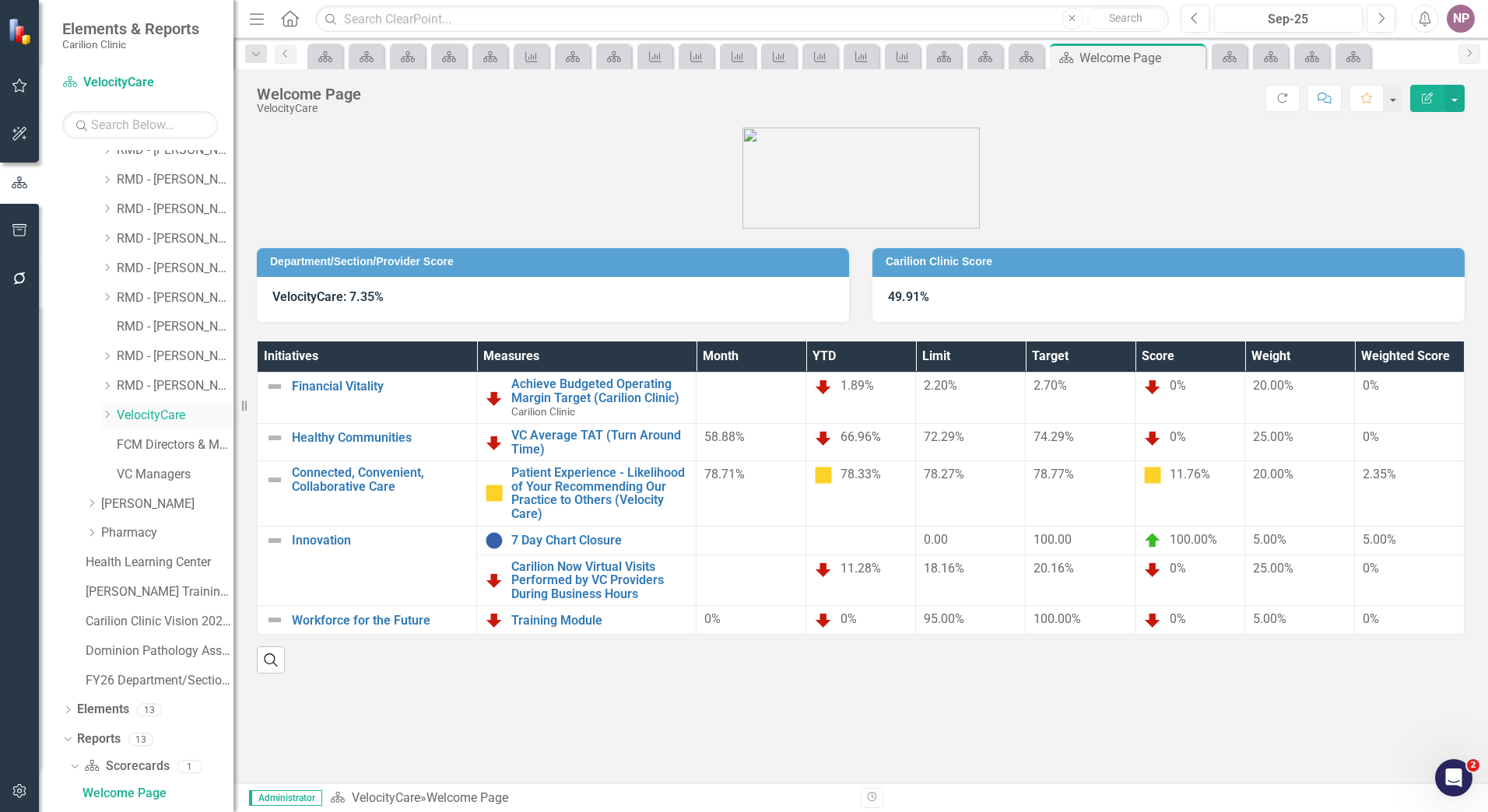
scroll to position [1625, 0]
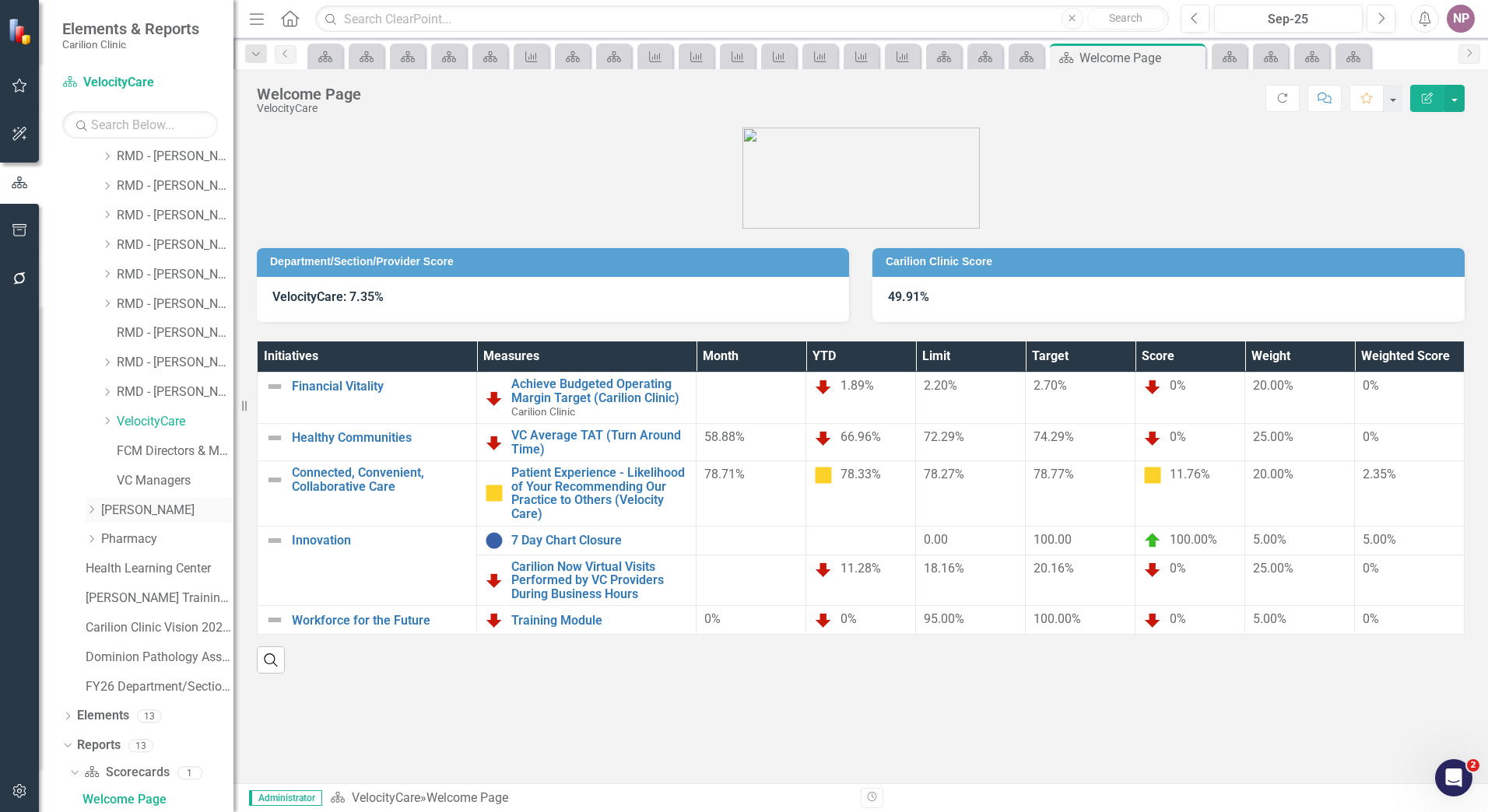
click at [156, 513] on link "[PERSON_NAME]" at bounding box center [167, 510] width 132 height 18
